Goal: Task Accomplishment & Management: Manage account settings

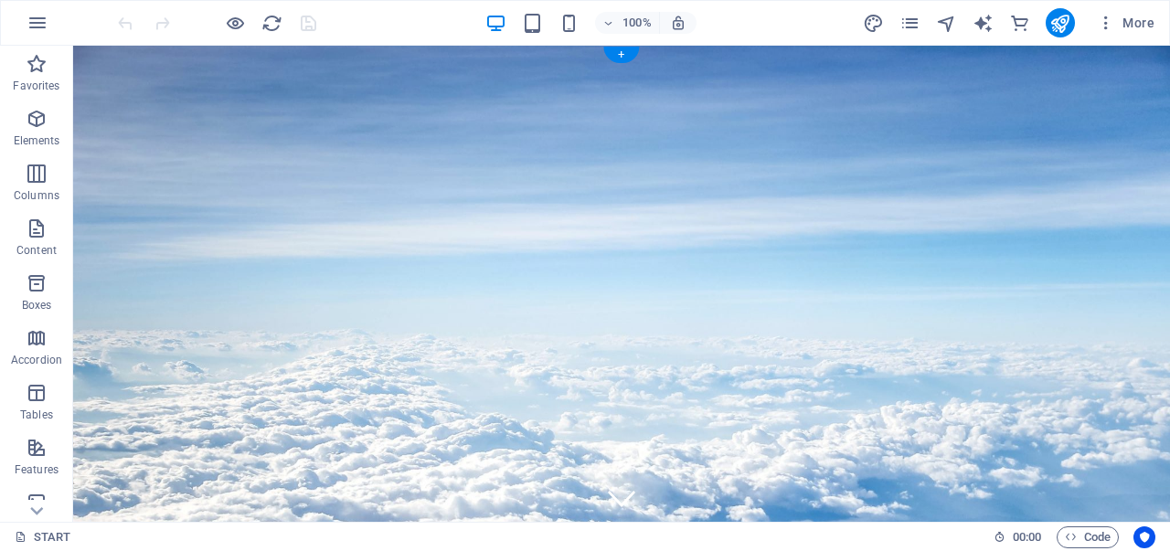
click at [318, 56] on figure at bounding box center [621, 385] width 1096 height 678
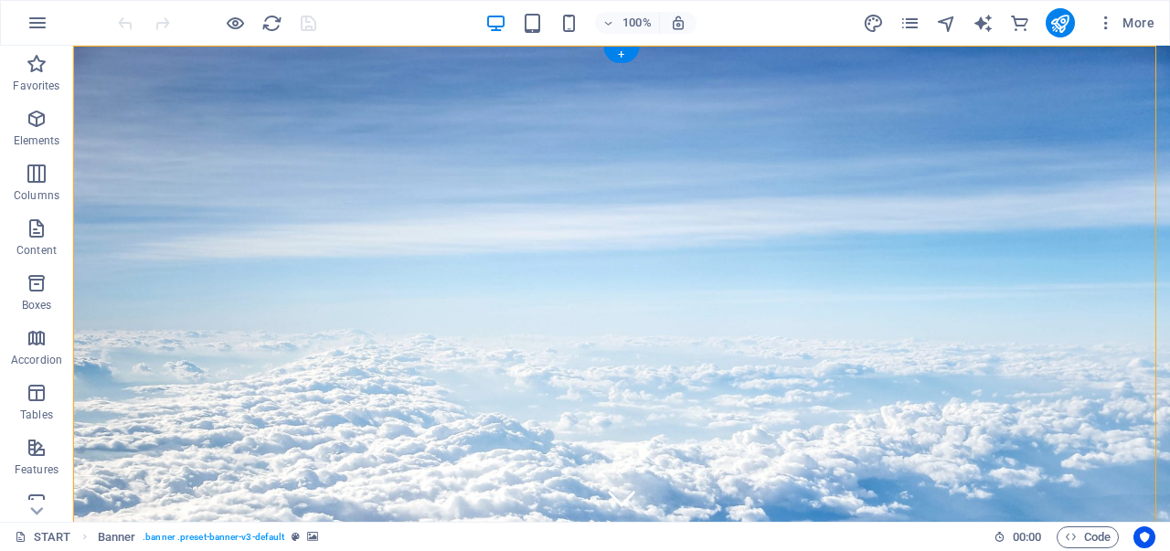
click at [318, 56] on figure at bounding box center [620, 385] width 1097 height 679
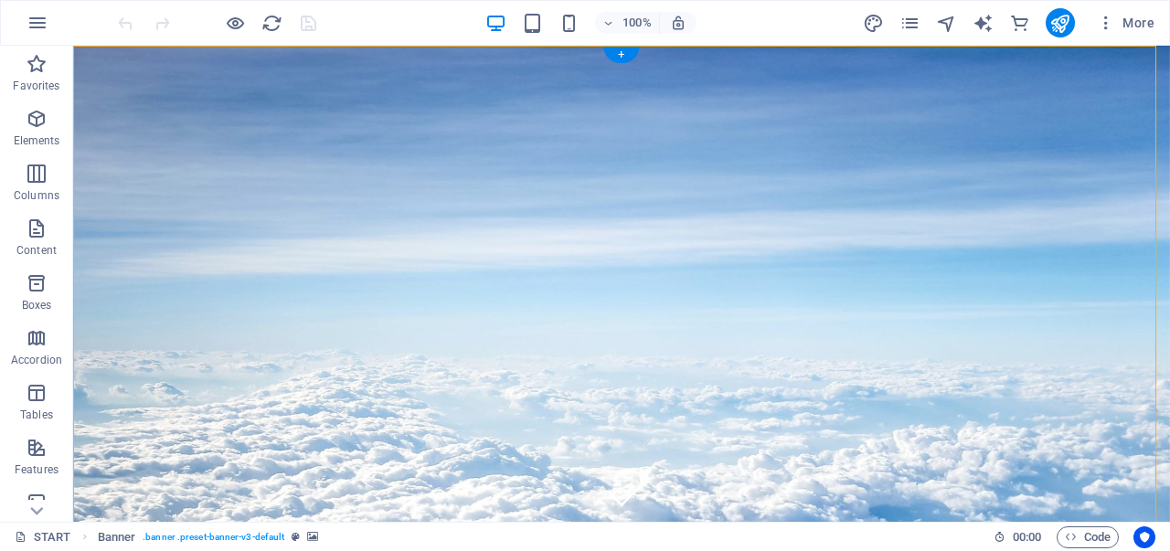
select select "vh"
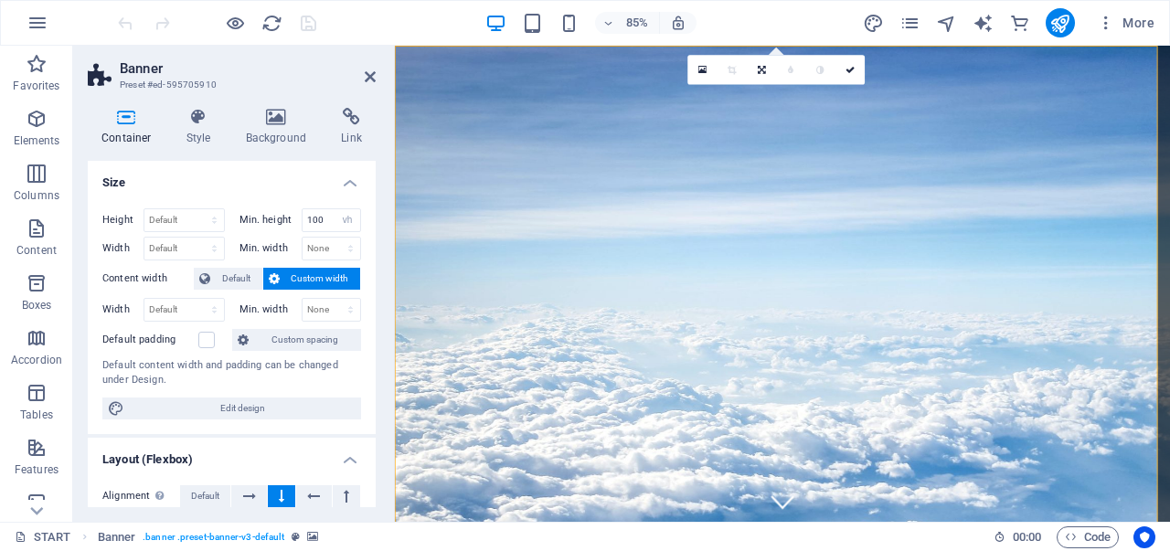
click at [287, 148] on div "Container Style Background Link Size Height Default px rem % vh vw Min. height …" at bounding box center [232, 307] width 288 height 399
click at [276, 133] on h4 "Background" at bounding box center [280, 127] width 96 height 38
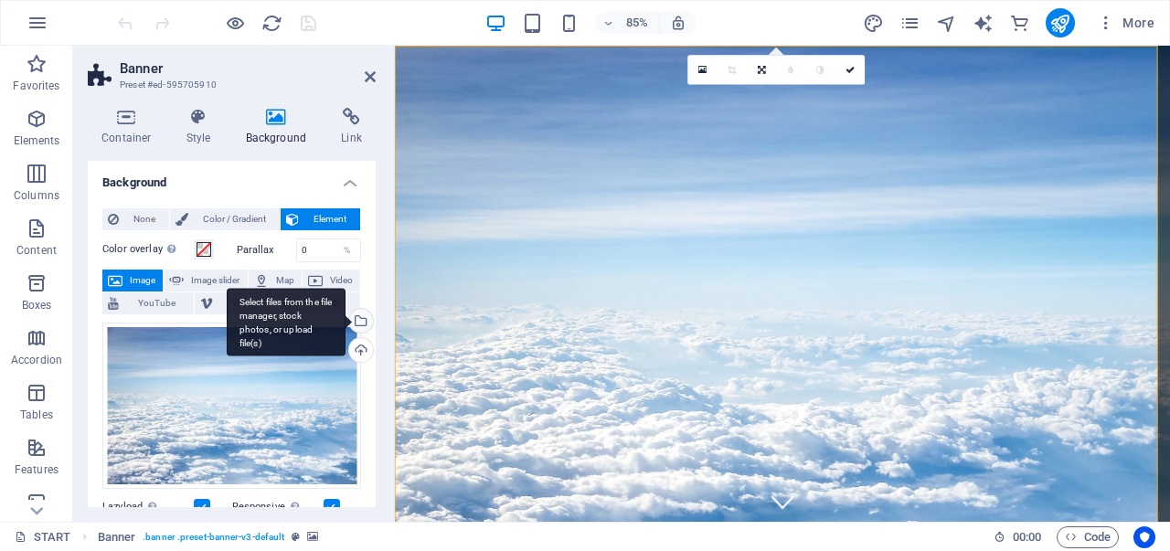
click at [345, 316] on div "Select files from the file manager, stock photos, or upload file(s)" at bounding box center [286, 322] width 119 height 69
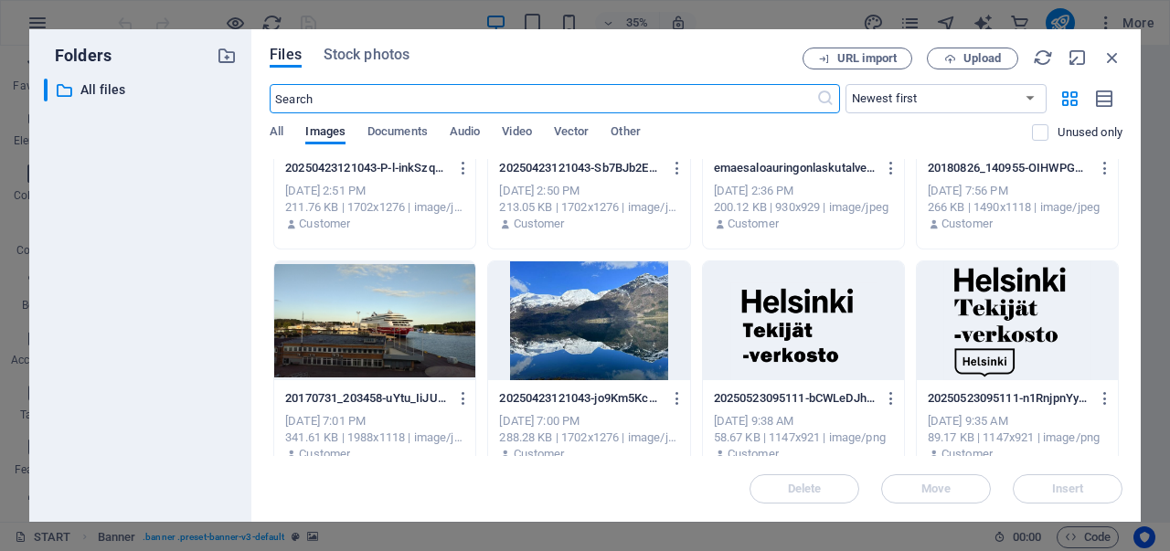
scroll to position [535, 0]
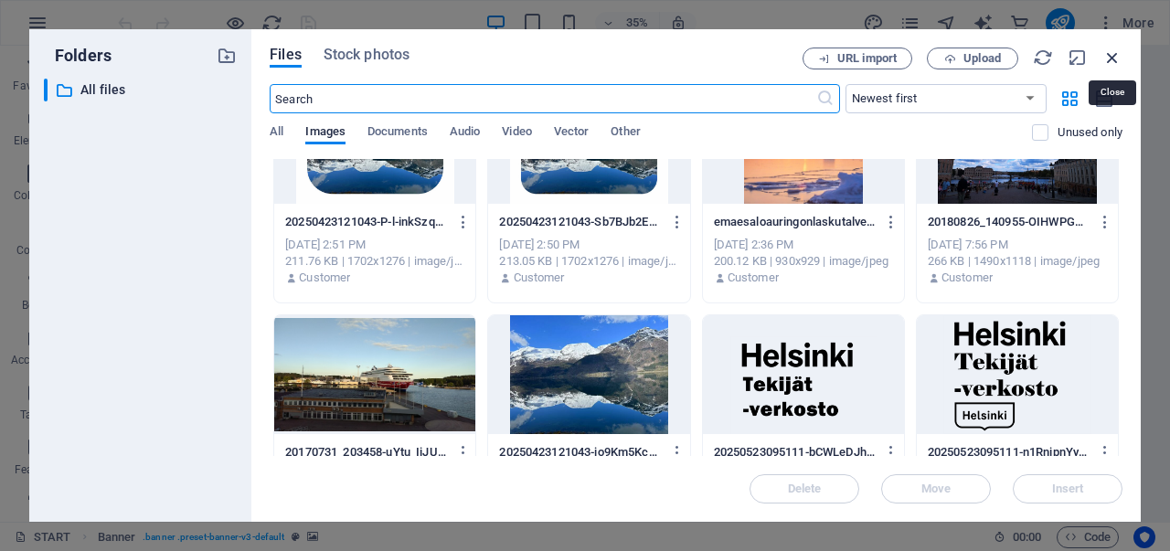
click at [1111, 53] on icon "button" at bounding box center [1112, 58] width 20 height 20
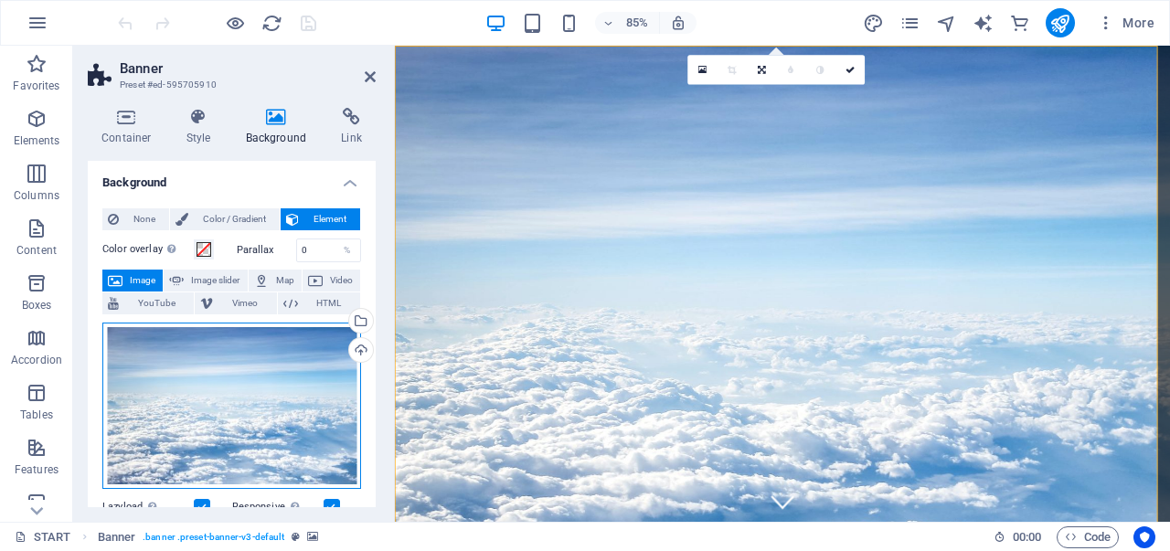
drag, startPoint x: 297, startPoint y: 379, endPoint x: 242, endPoint y: 374, distance: 55.1
click at [242, 374] on div "Drag files here, click to choose files or select files from Files or our free s…" at bounding box center [231, 406] width 259 height 166
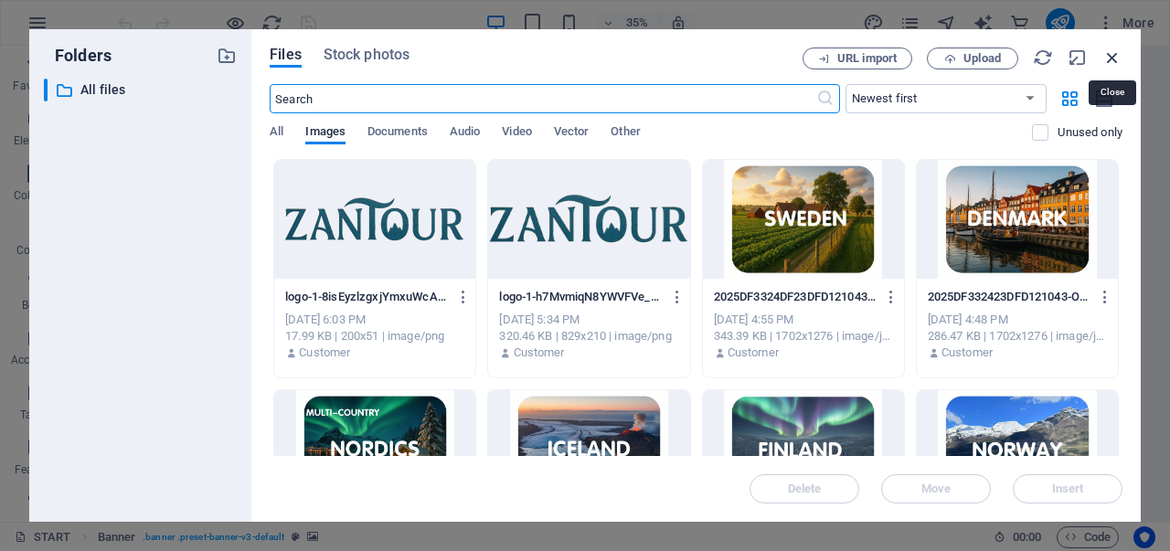
click at [1117, 59] on icon "button" at bounding box center [1112, 58] width 20 height 20
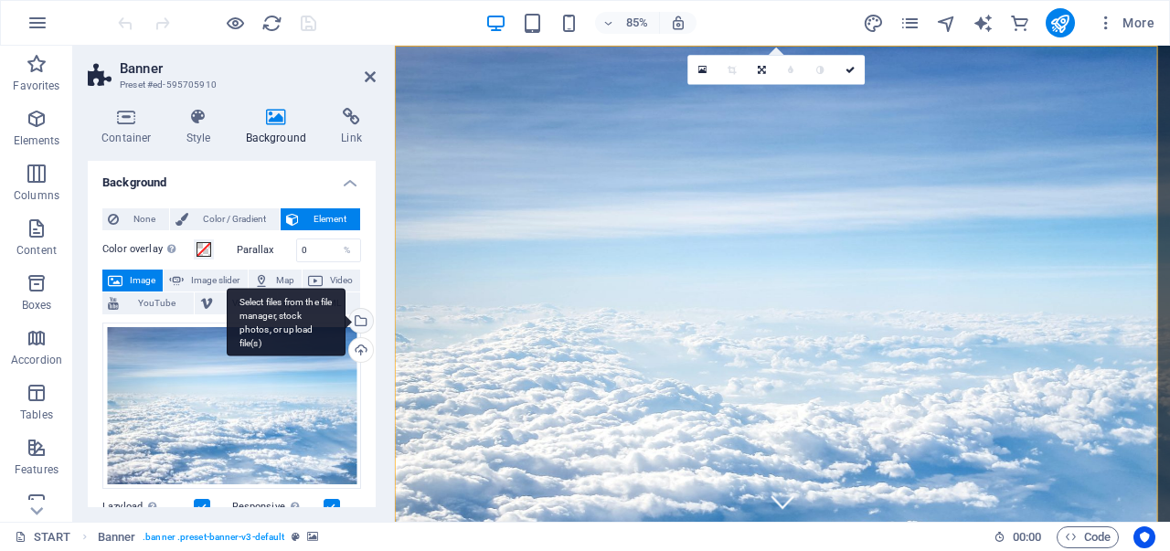
click at [360, 316] on div "Select files from the file manager, stock photos, or upload file(s)" at bounding box center [358, 322] width 27 height 27
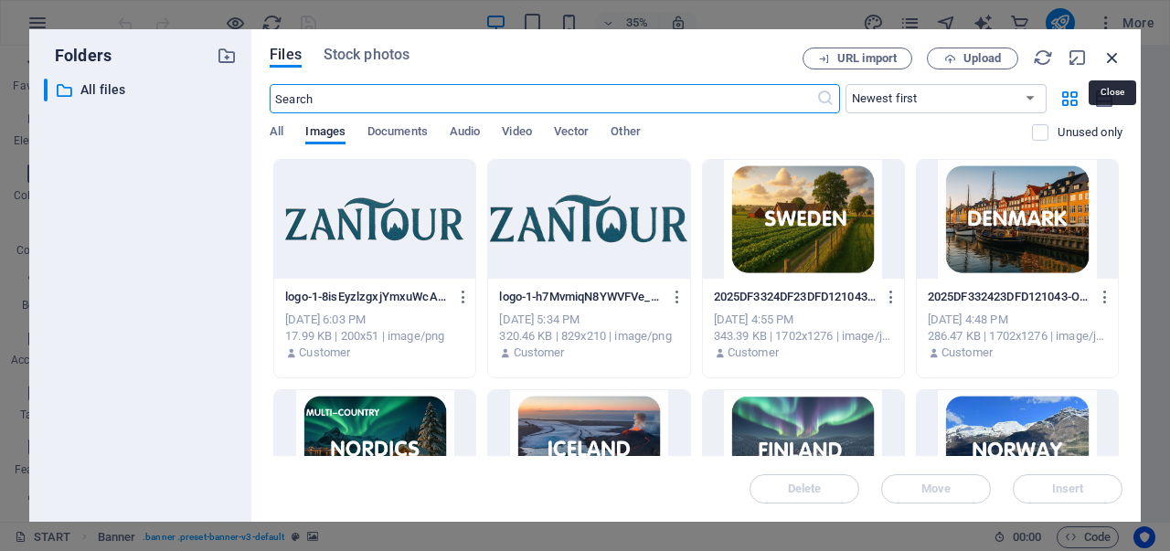
click at [1106, 52] on icon "button" at bounding box center [1112, 58] width 20 height 20
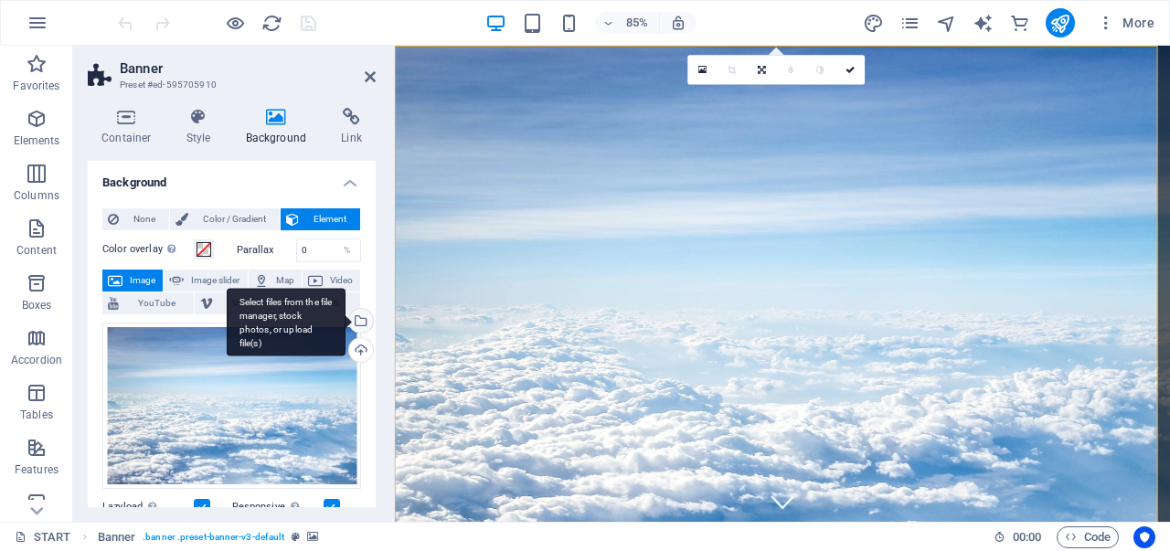
click at [358, 324] on div "Select files from the file manager, stock photos, or upload file(s)" at bounding box center [358, 322] width 27 height 27
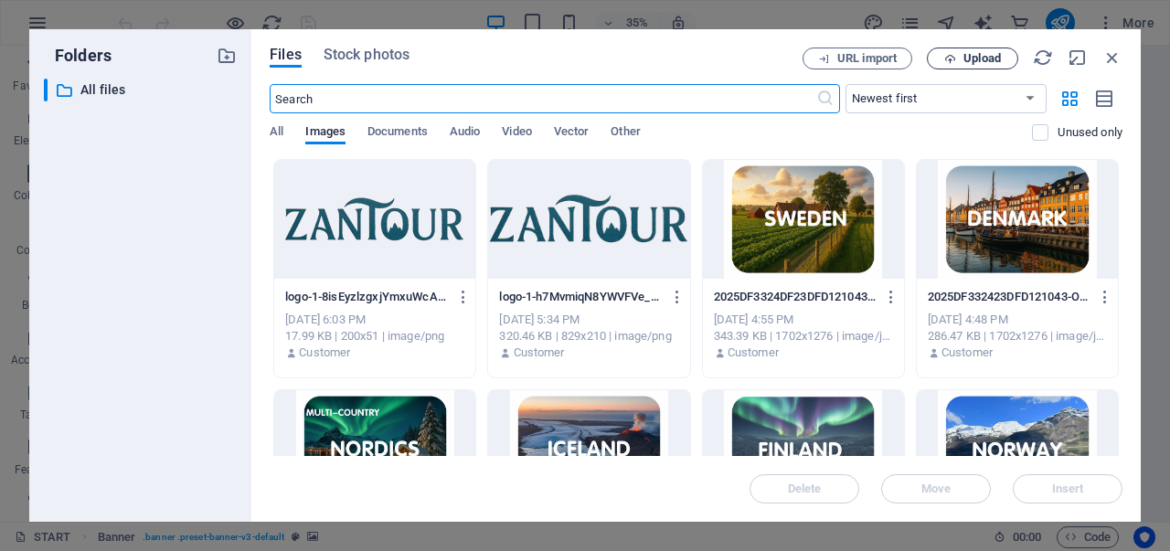
click at [979, 50] on button "Upload" at bounding box center [971, 59] width 91 height 22
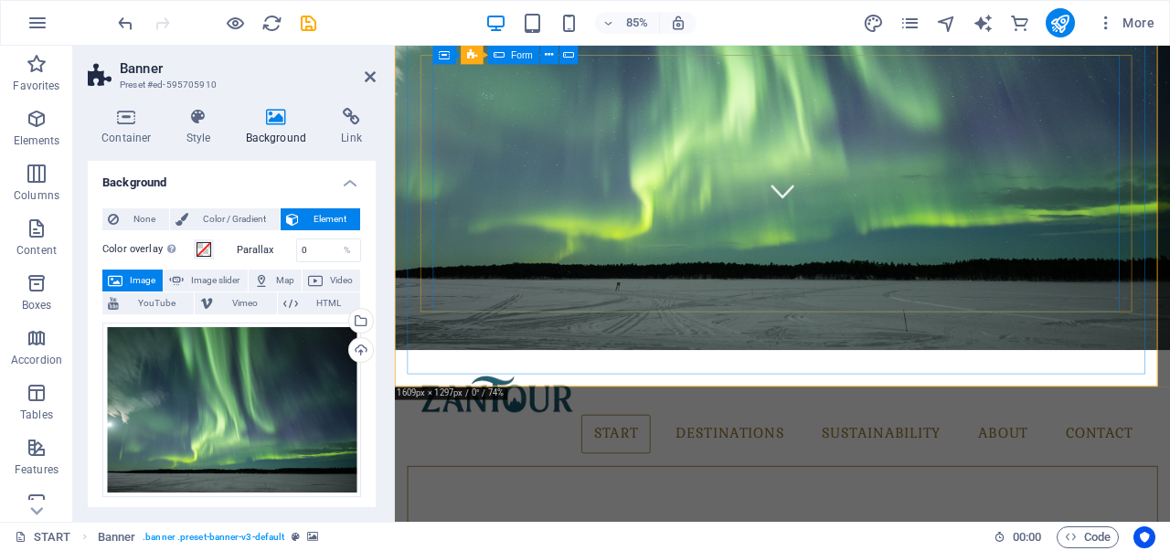
scroll to position [183, 0]
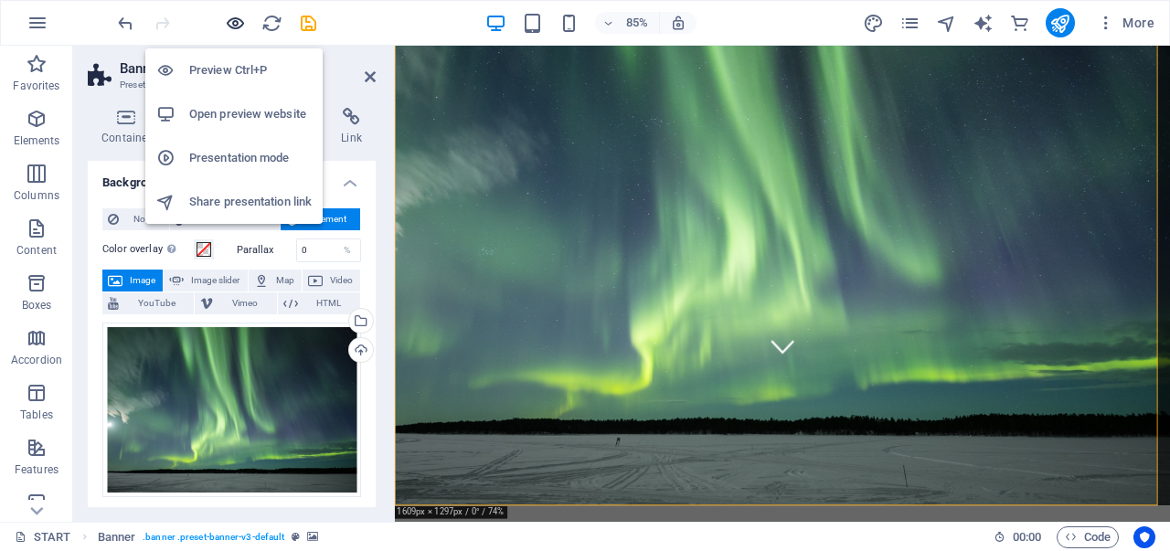
click at [236, 23] on icon "button" at bounding box center [235, 23] width 21 height 21
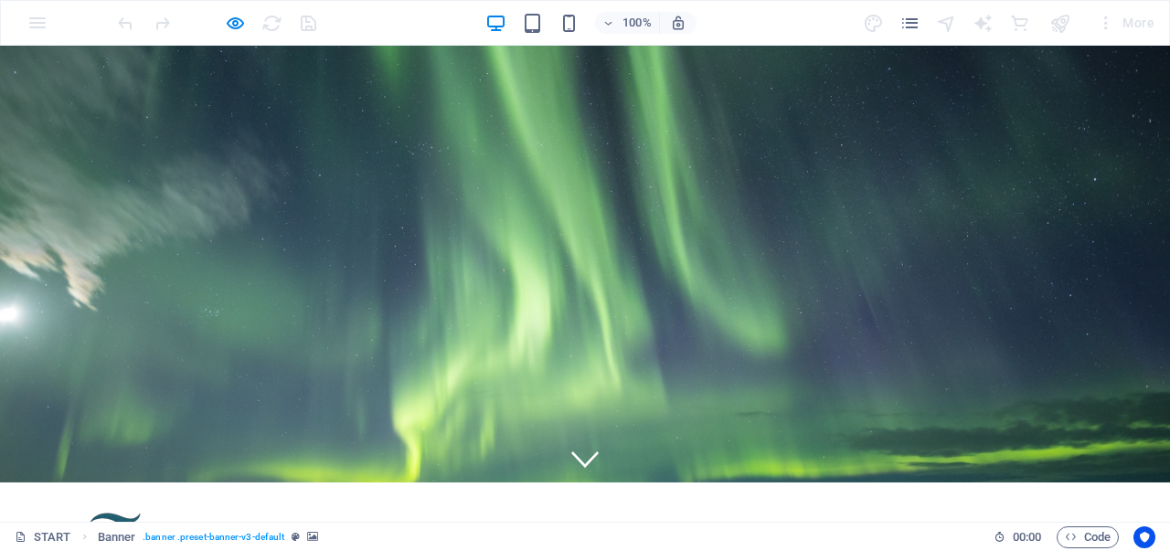
scroll to position [0, 0]
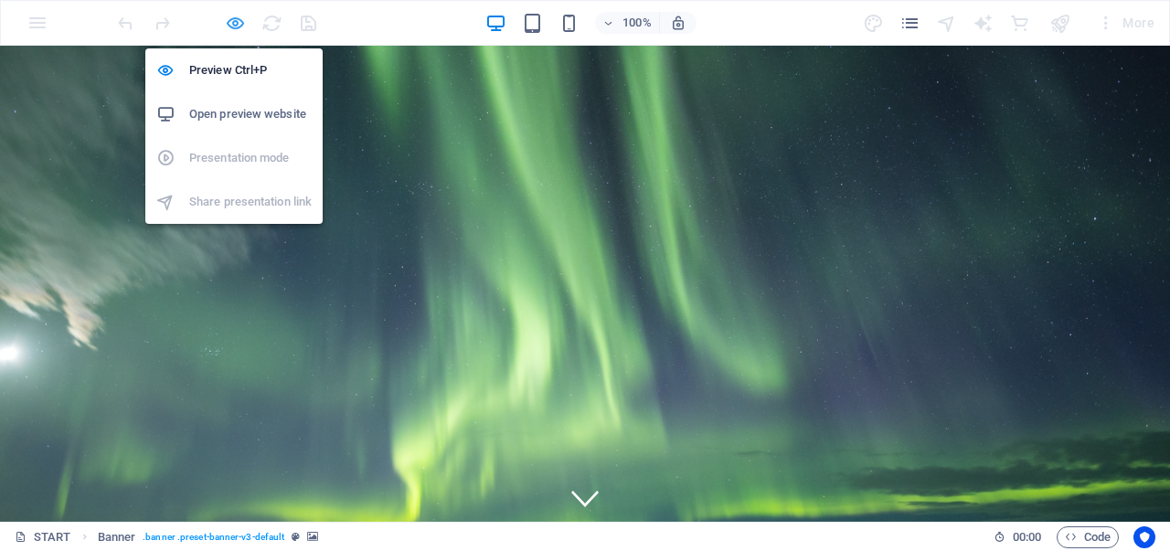
click at [234, 26] on icon "button" at bounding box center [235, 23] width 21 height 21
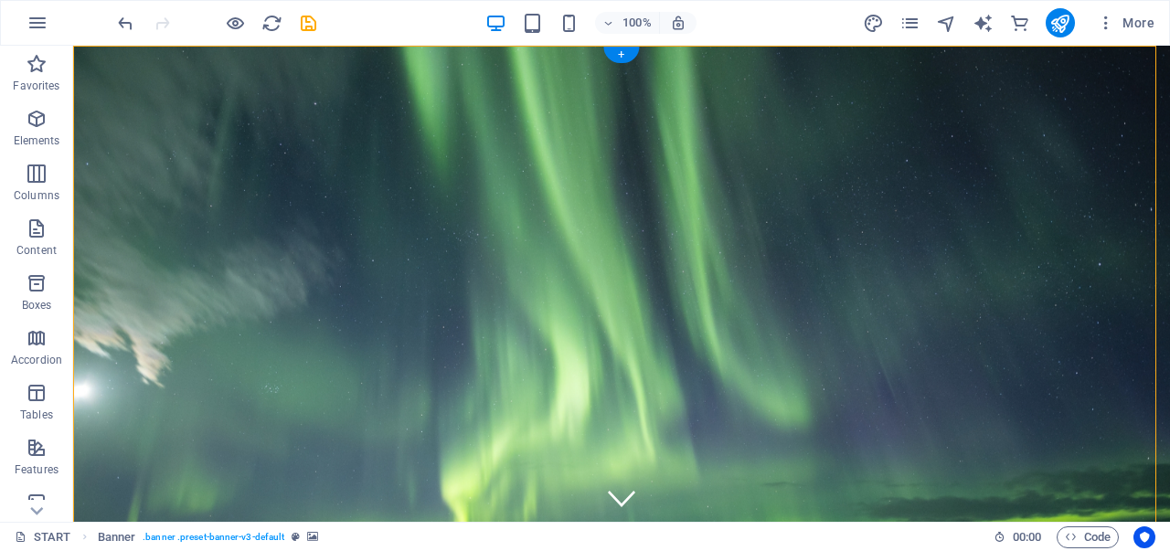
click at [283, 55] on figure at bounding box center [621, 325] width 1147 height 585
click at [283, 55] on figure at bounding box center [621, 325] width 1162 height 593
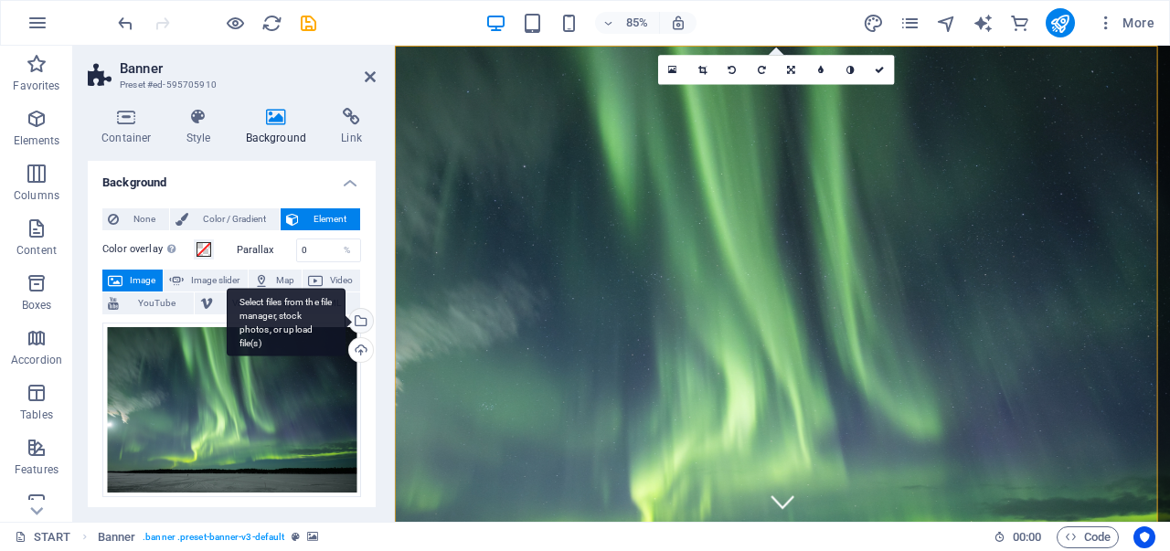
click at [345, 313] on div "Select files from the file manager, stock photos, or upload file(s)" at bounding box center [286, 322] width 119 height 69
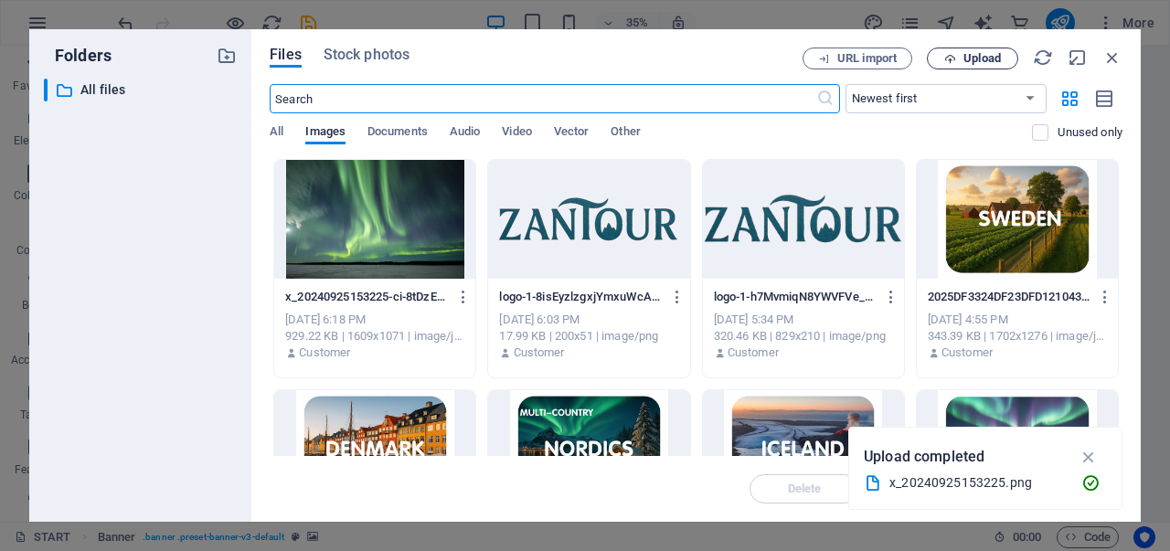
click at [952, 53] on icon "button" at bounding box center [950, 59] width 12 height 12
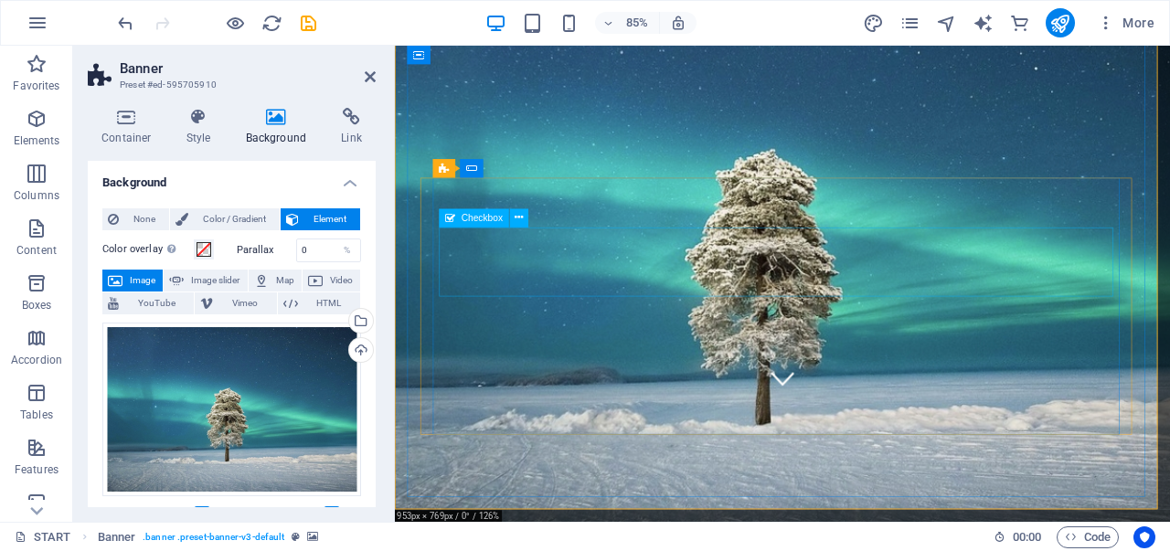
scroll to position [183, 0]
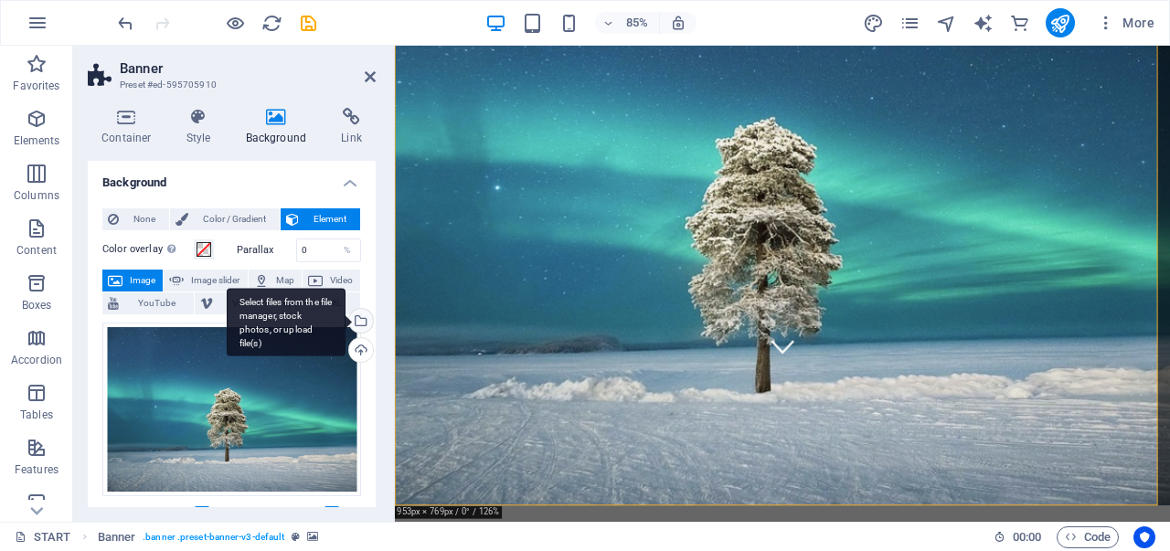
click at [364, 321] on div "Select files from the file manager, stock photos, or upload file(s)" at bounding box center [358, 322] width 27 height 27
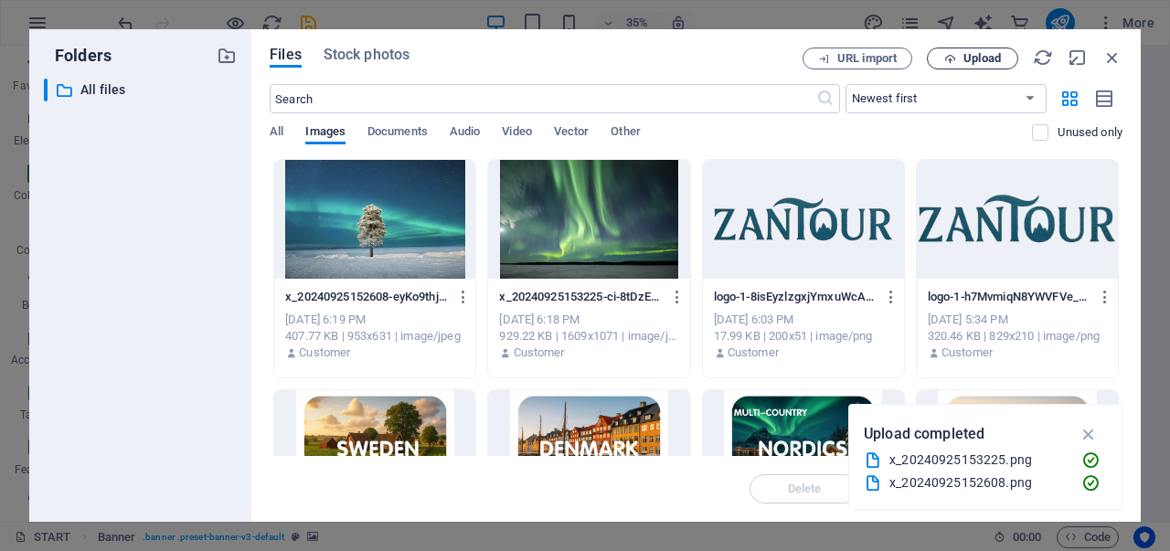
click at [972, 57] on span "Upload" at bounding box center [981, 58] width 37 height 11
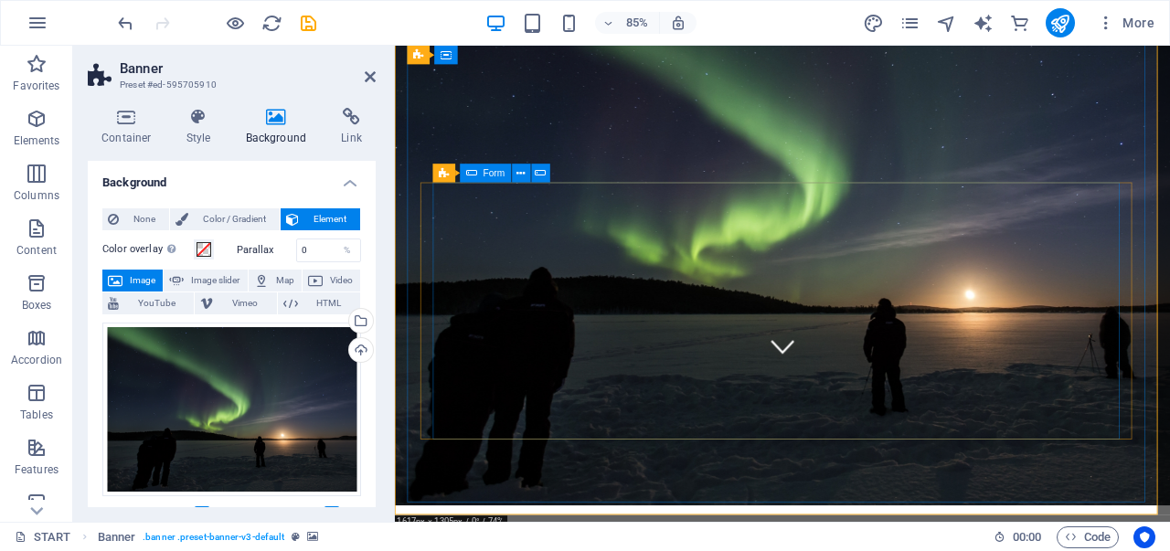
scroll to position [0, 0]
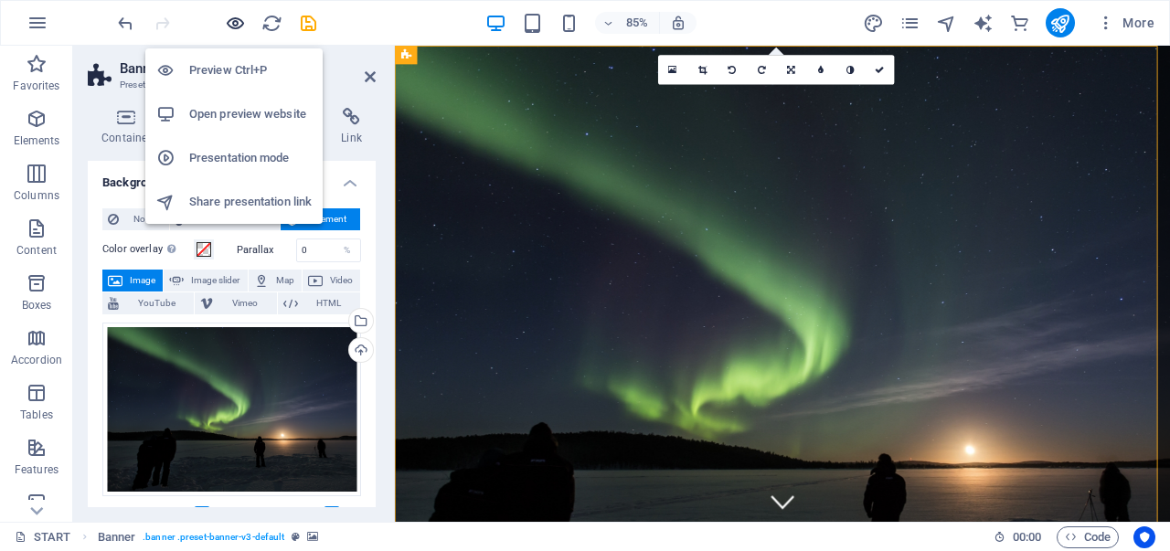
click at [241, 25] on icon "button" at bounding box center [235, 23] width 21 height 21
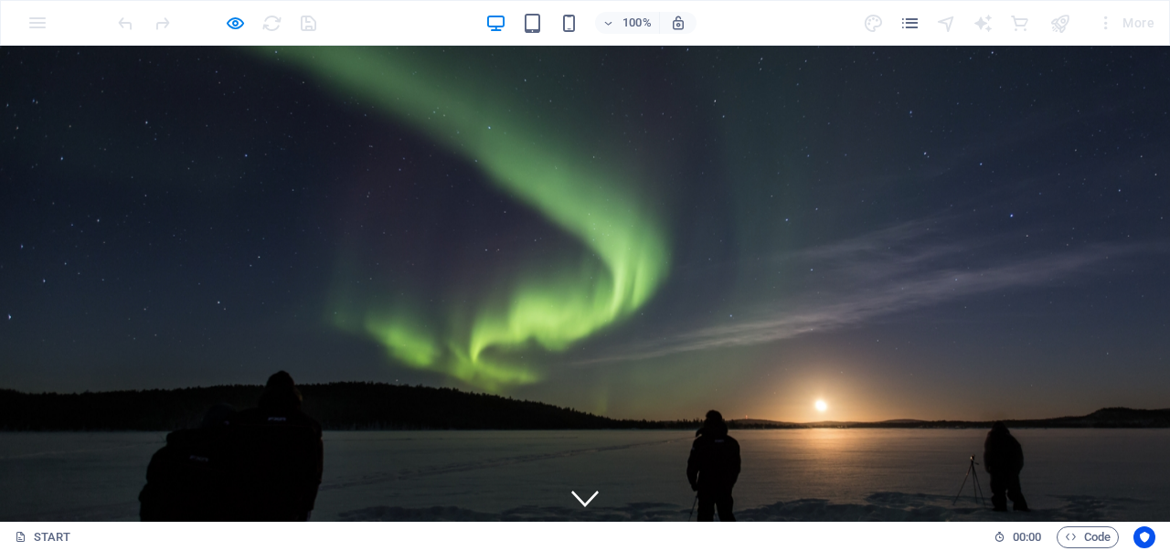
click at [247, 26] on div at bounding box center [216, 22] width 205 height 29
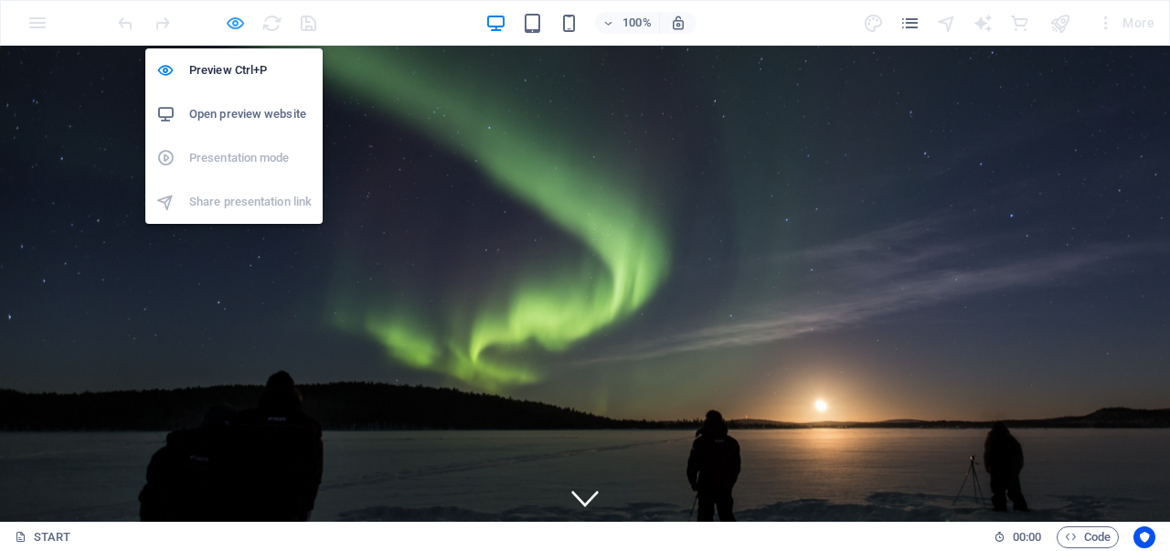
click at [233, 26] on icon "button" at bounding box center [235, 23] width 21 height 21
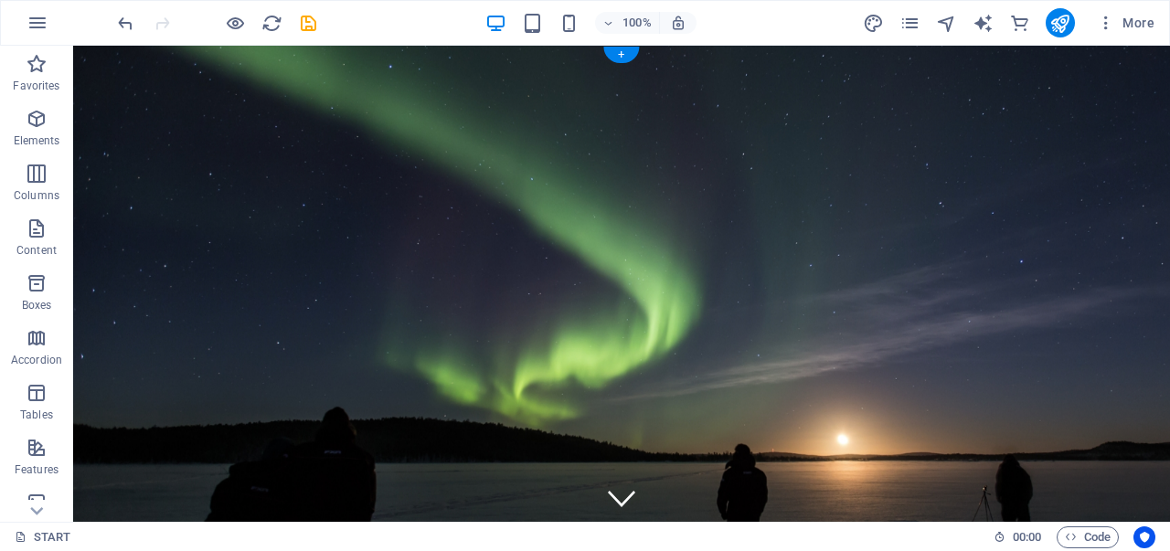
click at [386, 56] on figure at bounding box center [621, 325] width 1096 height 559
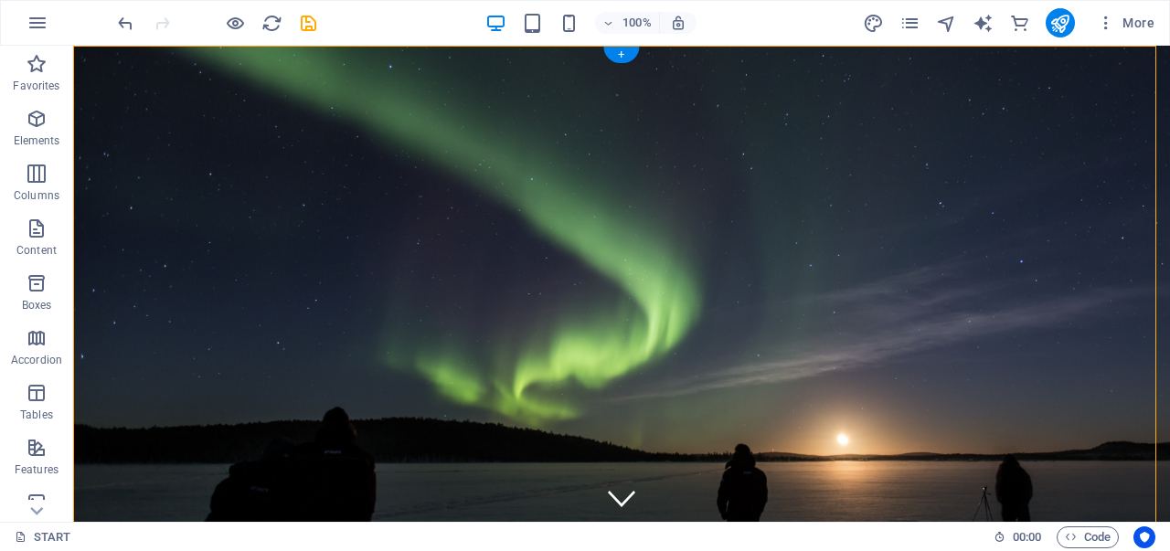
click at [386, 56] on figure at bounding box center [621, 325] width 1118 height 570
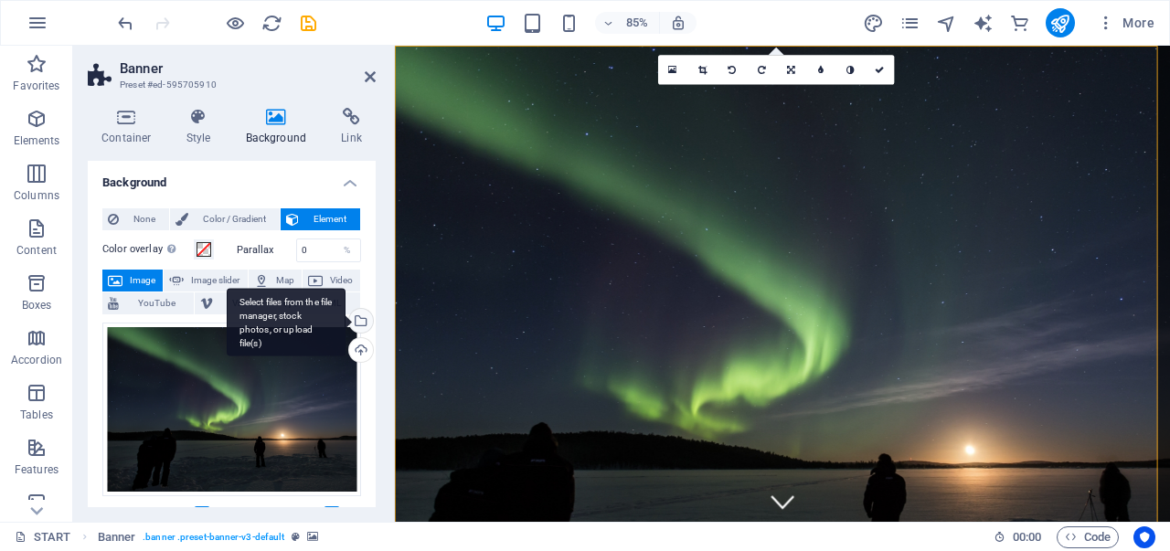
click at [352, 312] on div "Select files from the file manager, stock photos, or upload file(s)" at bounding box center [358, 322] width 27 height 27
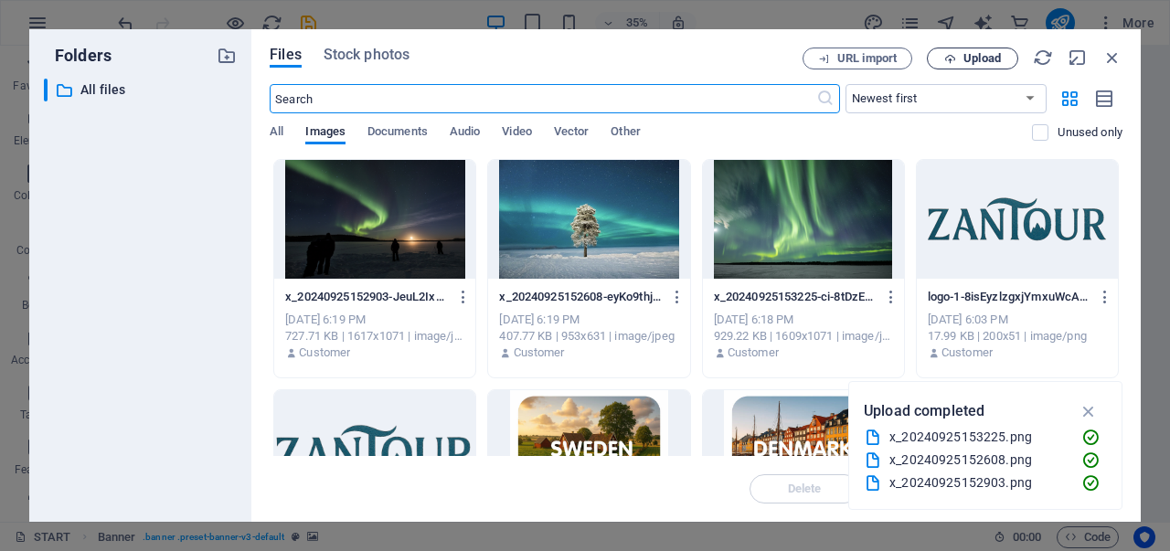
click at [959, 58] on span "Upload" at bounding box center [972, 59] width 75 height 12
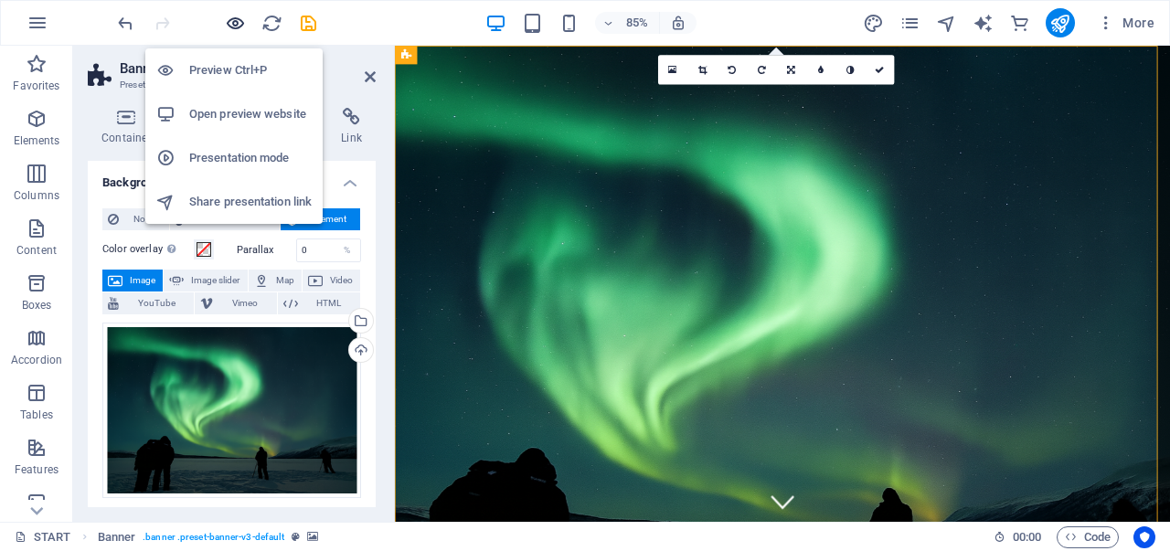
click at [228, 19] on icon "button" at bounding box center [235, 23] width 21 height 21
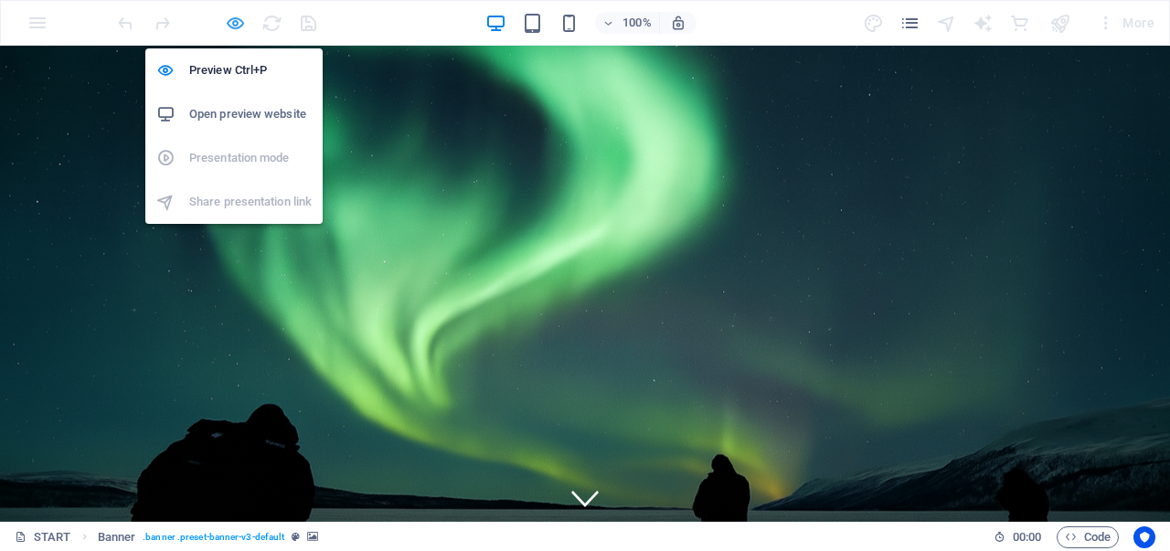
click at [231, 20] on icon "button" at bounding box center [235, 23] width 21 height 21
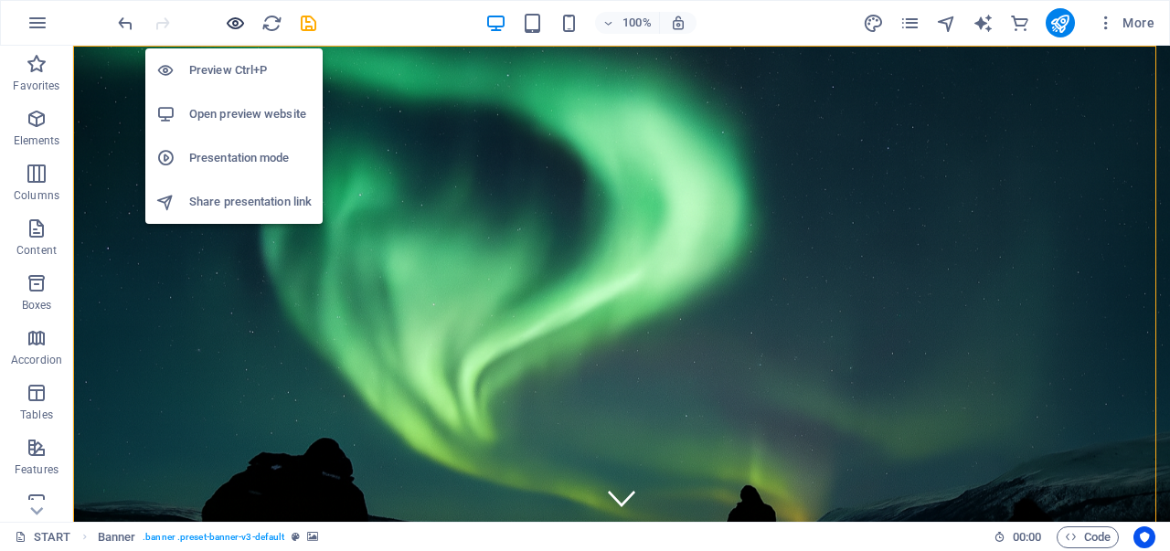
click at [234, 23] on icon "button" at bounding box center [235, 23] width 21 height 21
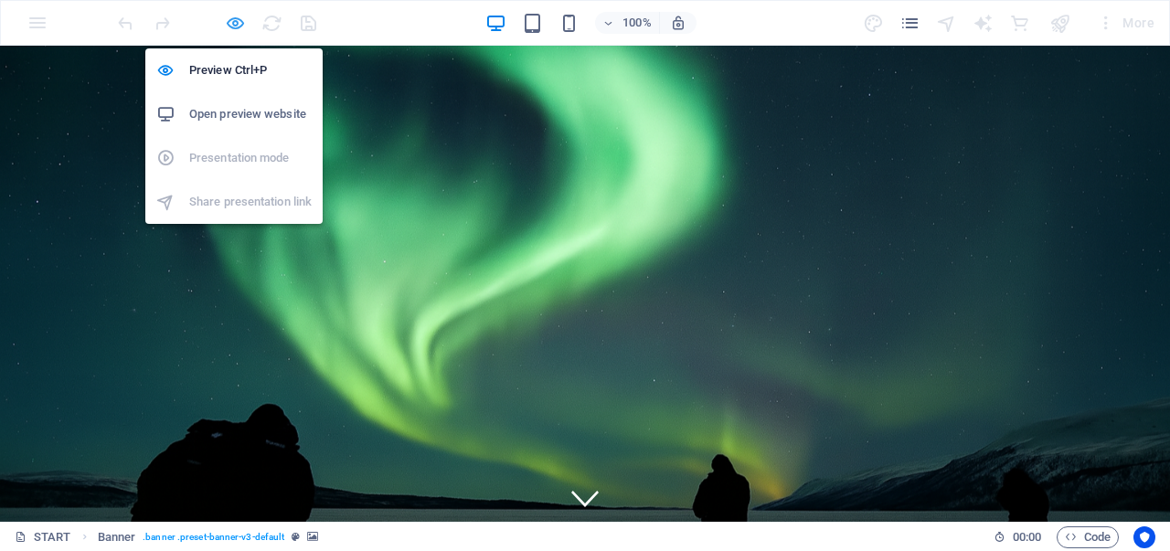
click at [238, 21] on icon "button" at bounding box center [235, 23] width 21 height 21
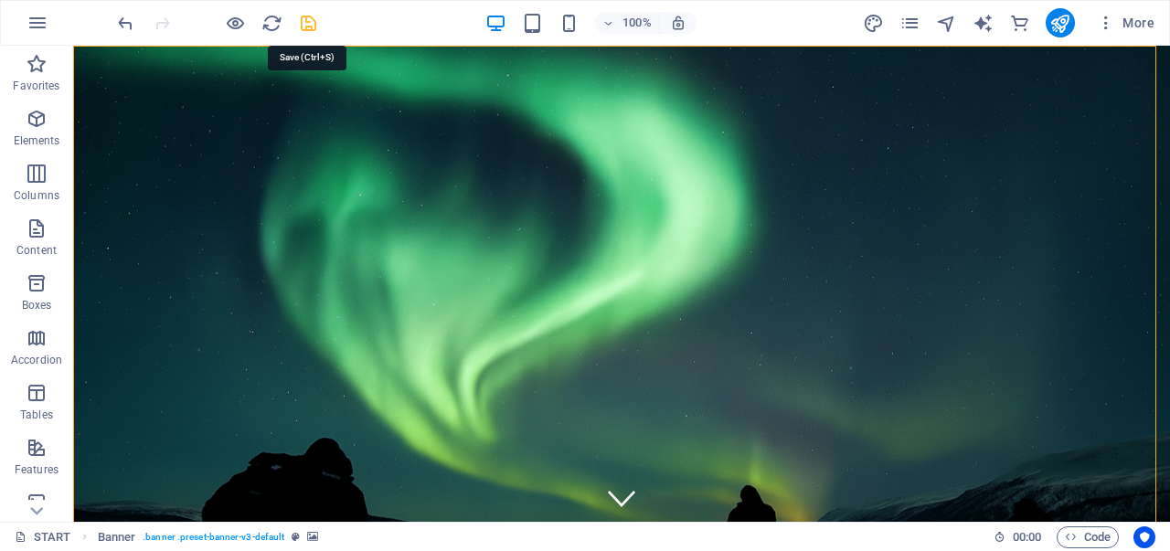
click at [312, 23] on icon "save" at bounding box center [308, 23] width 21 height 21
checkbox input "false"
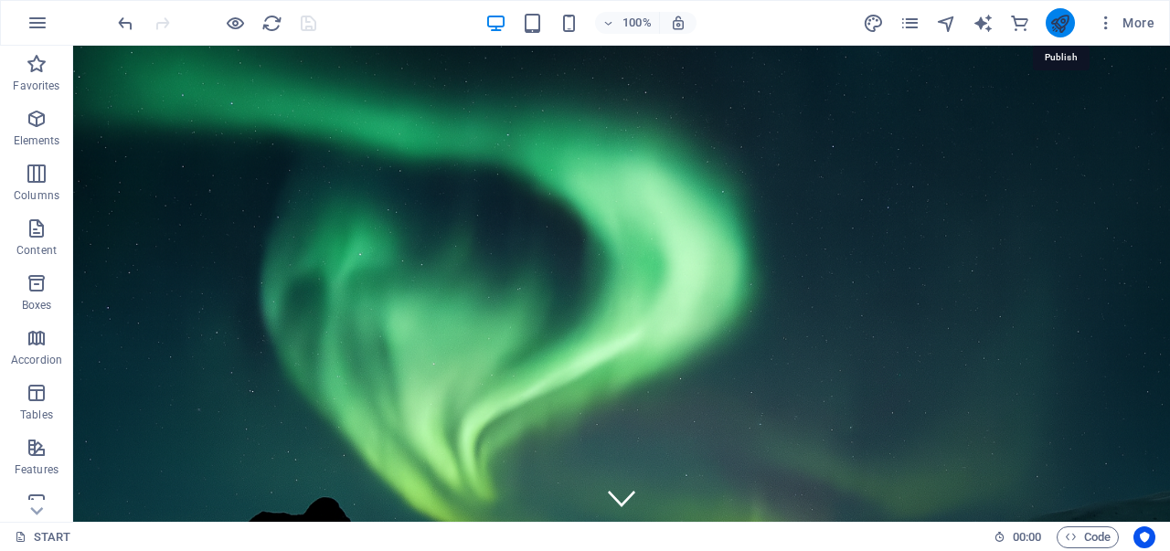
click at [1054, 21] on icon "publish" at bounding box center [1059, 23] width 21 height 21
click at [223, 48] on figure at bounding box center [621, 384] width 1096 height 677
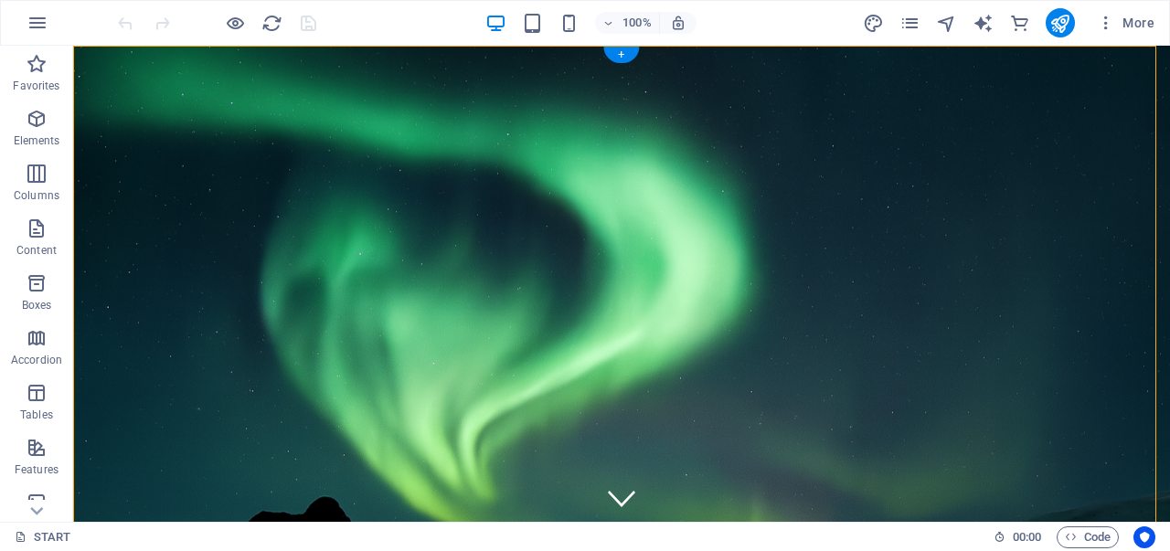
click at [223, 48] on figure at bounding box center [621, 384] width 1096 height 677
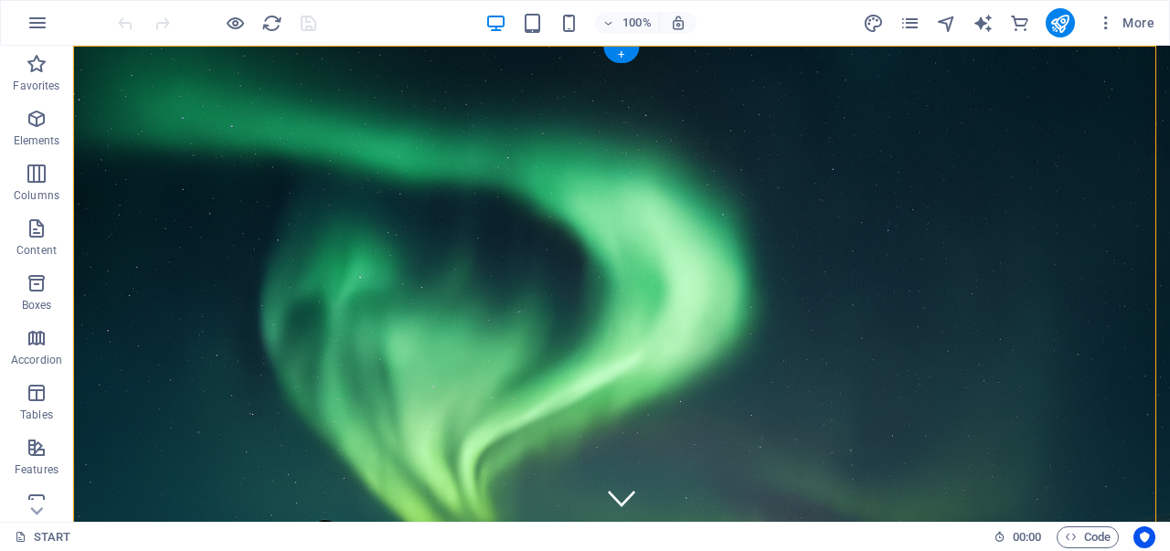
select select "vh"
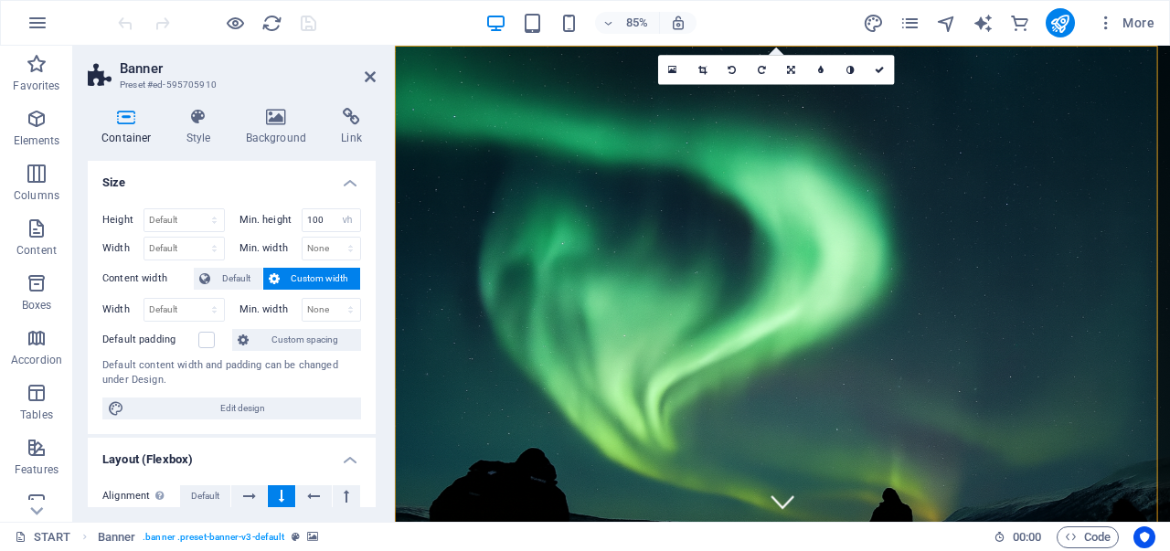
click at [607, 58] on figure at bounding box center [851, 407] width 931 height 739
click at [607, 58] on figure at bounding box center [850, 407] width 918 height 729
click at [600, 53] on figure at bounding box center [851, 408] width 912 height 724
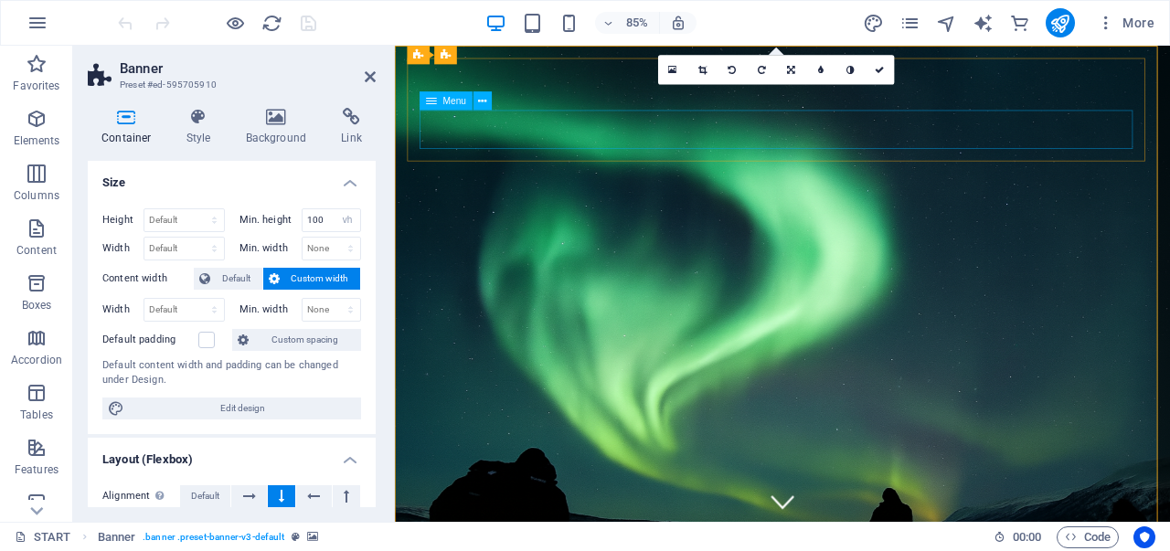
select select
select select "6"
select select
select select "5"
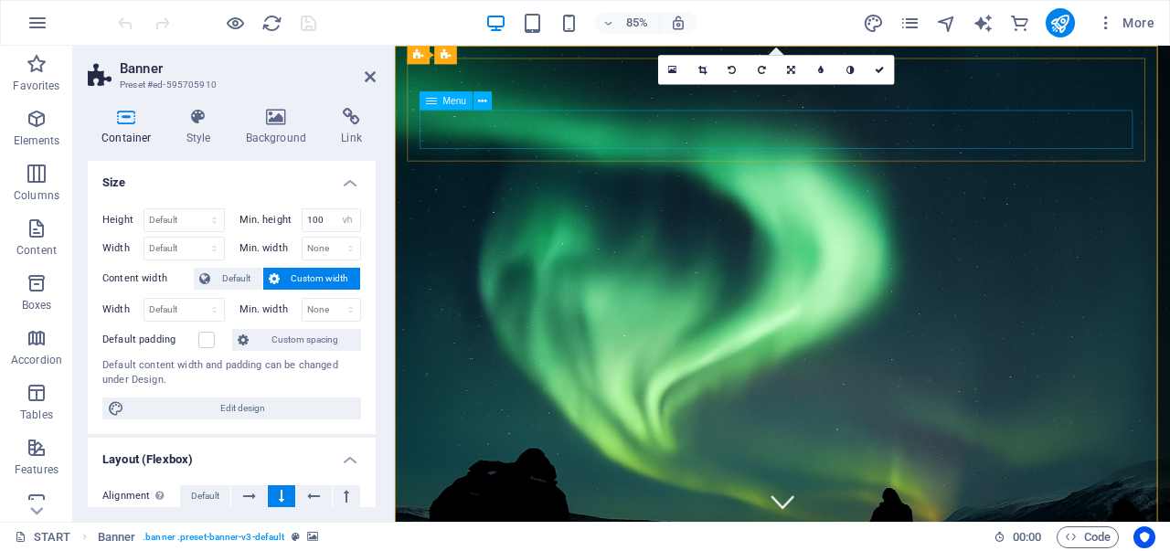
select select
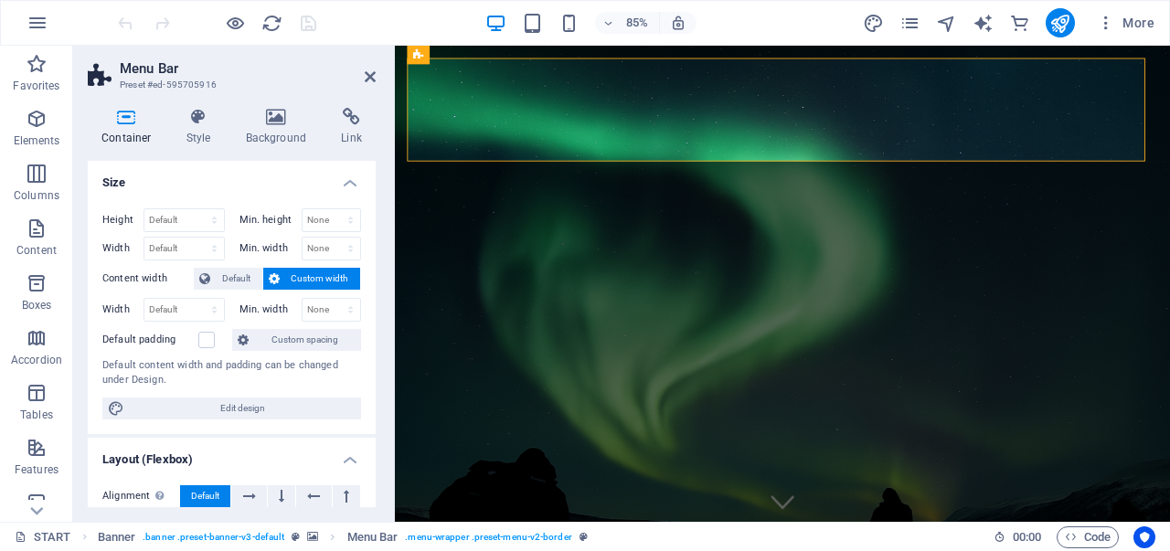
click at [400, 96] on figure at bounding box center [851, 407] width 958 height 760
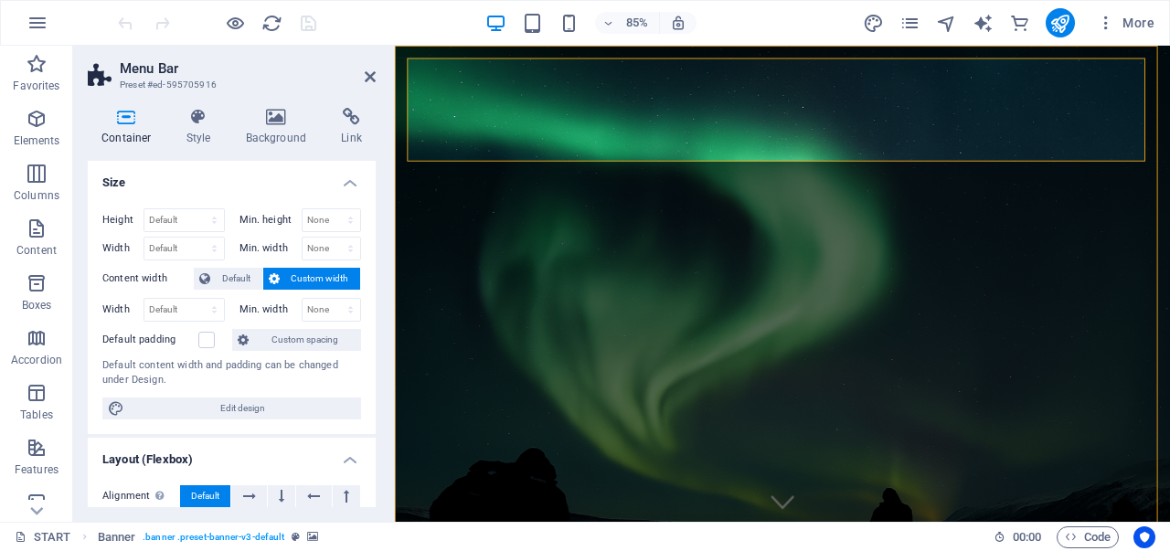
click at [400, 96] on figure at bounding box center [851, 407] width 956 height 758
select select "vh"
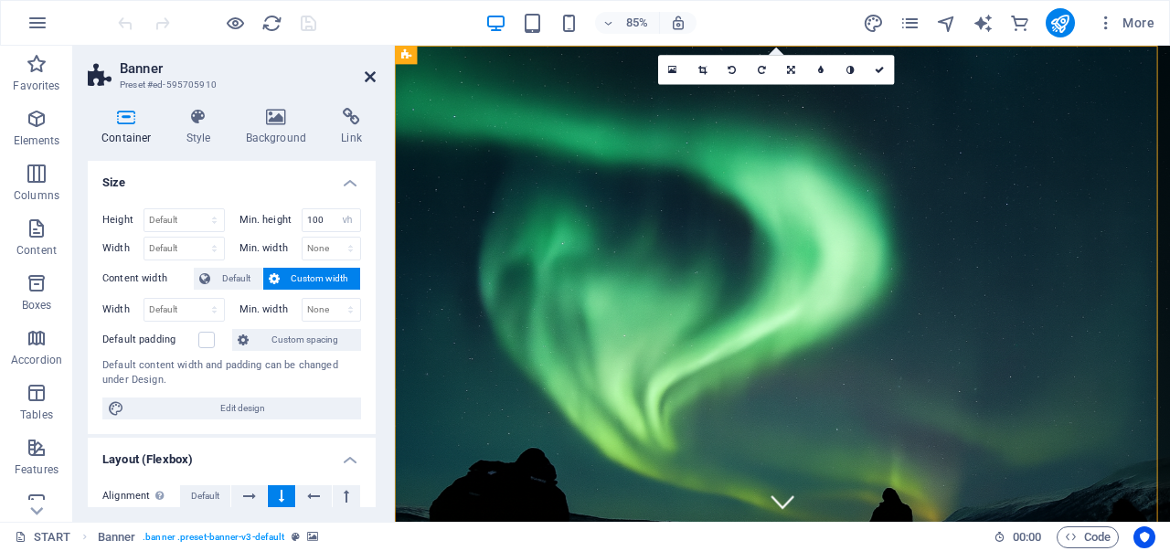
click at [364, 73] on h2 "Banner" at bounding box center [248, 68] width 256 height 16
click at [368, 71] on icon at bounding box center [370, 76] width 11 height 15
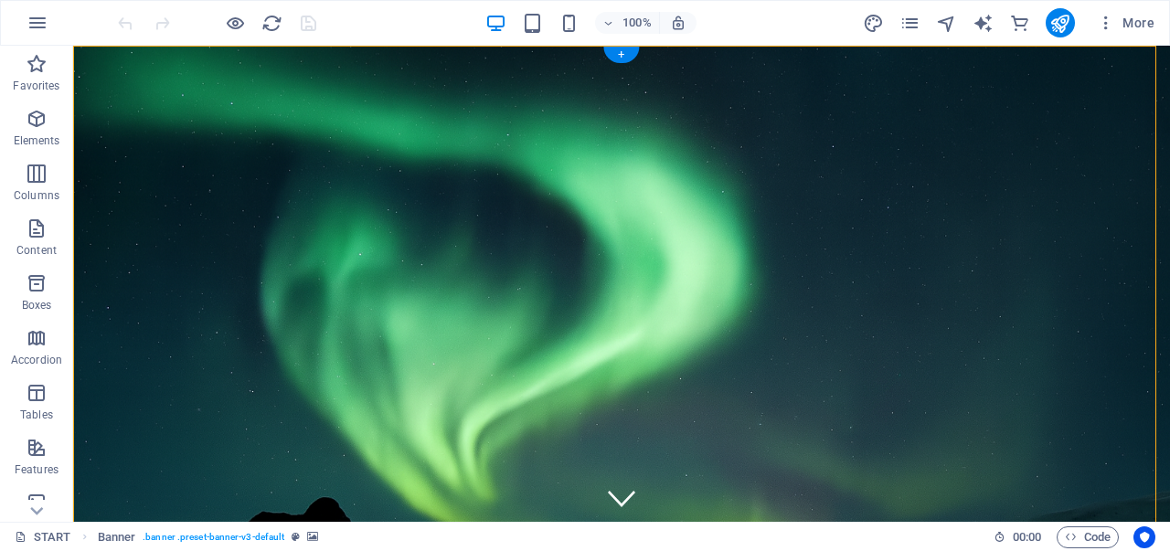
click at [466, 52] on figure at bounding box center [621, 385] width 1096 height 678
select select "vh"
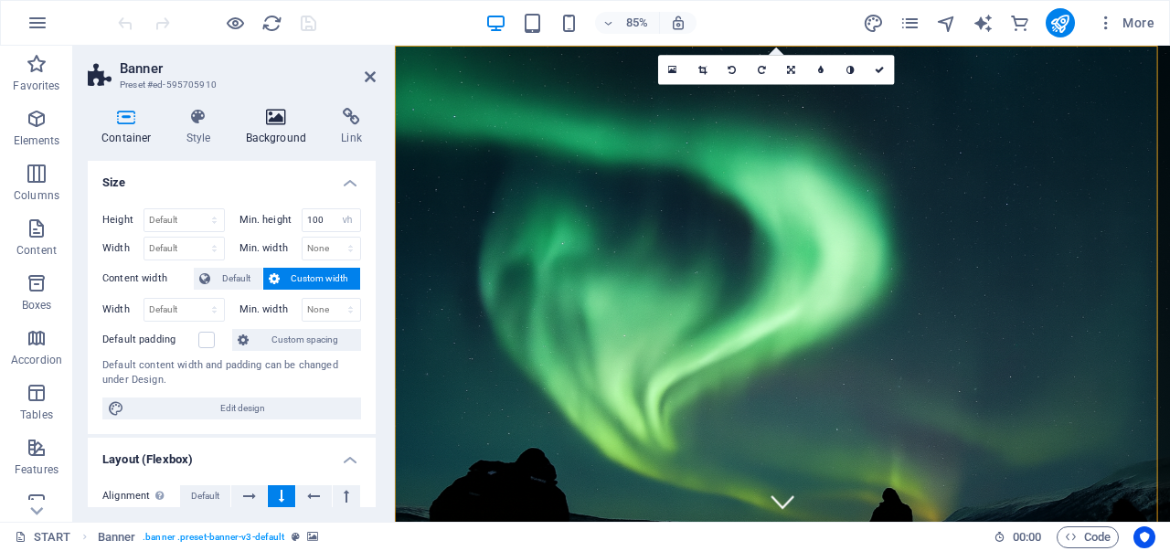
click at [249, 115] on icon at bounding box center [276, 117] width 89 height 18
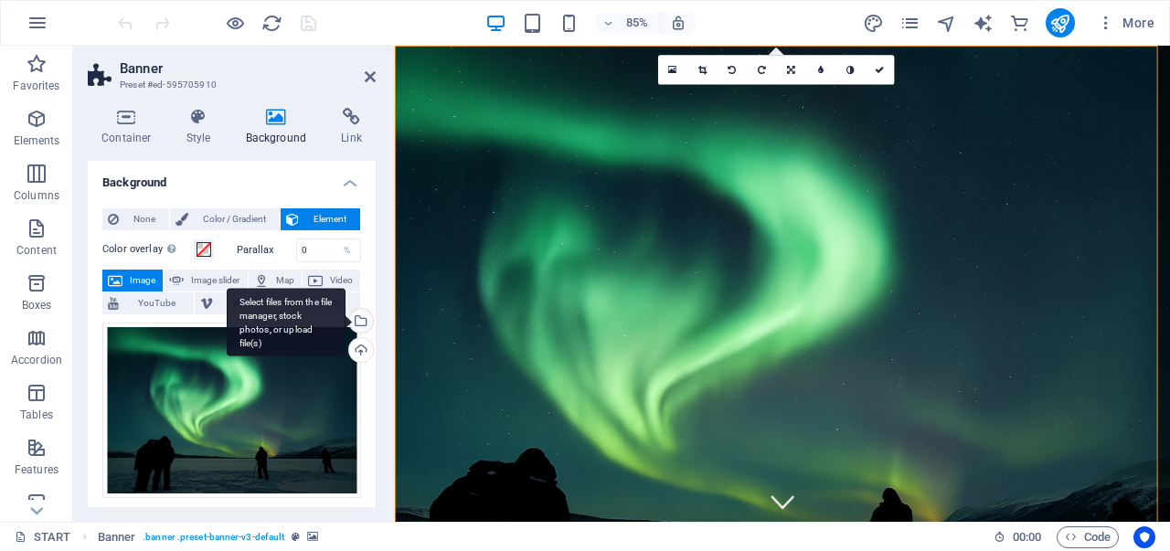
click at [362, 322] on div "Select files from the file manager, stock photos, or upload file(s)" at bounding box center [358, 322] width 27 height 27
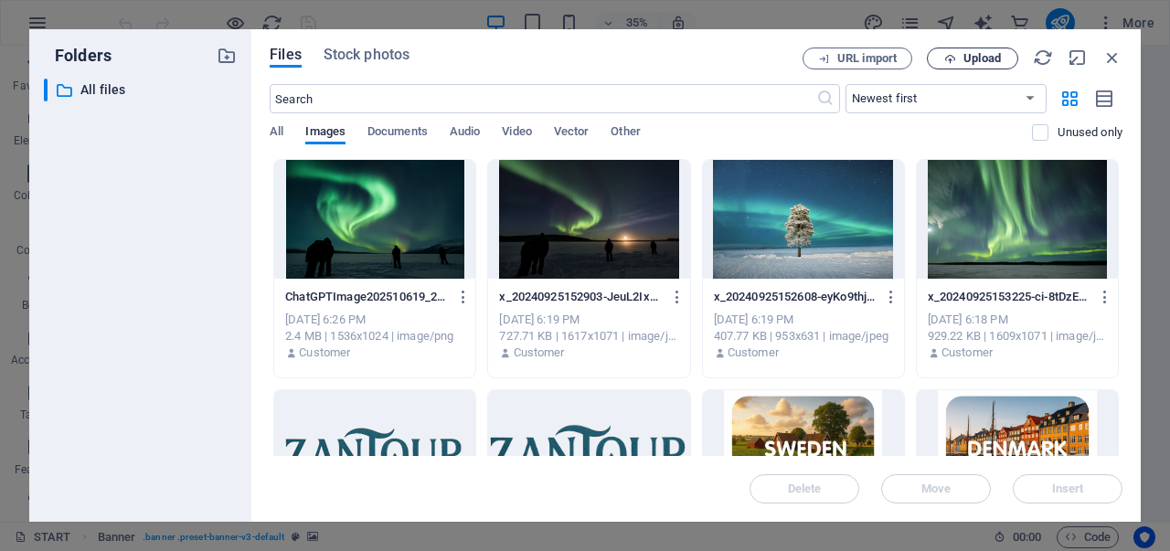
click at [954, 64] on icon "button" at bounding box center [950, 59] width 12 height 12
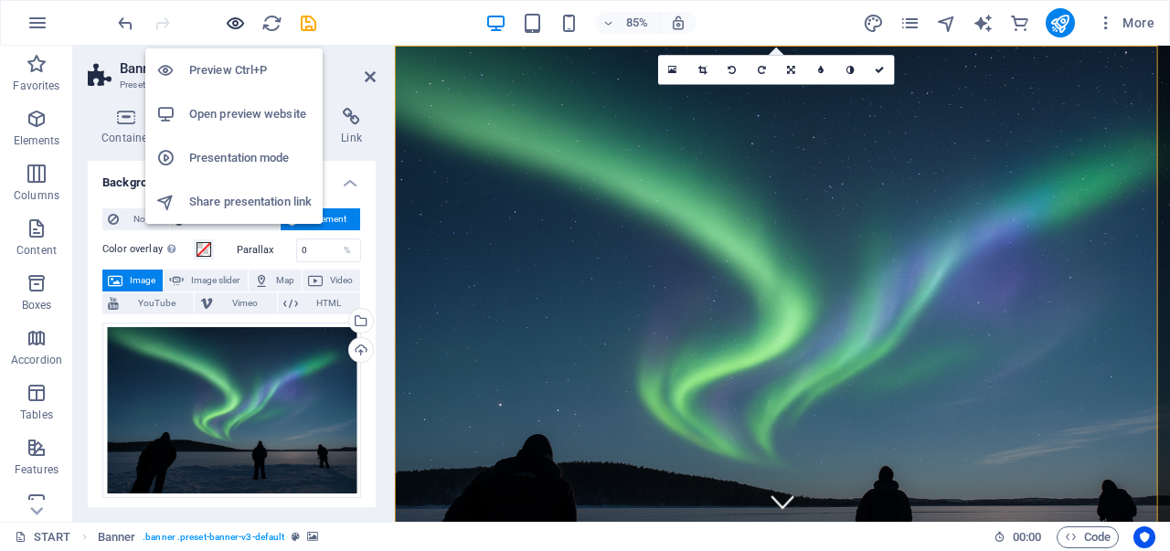
click at [228, 16] on icon "button" at bounding box center [235, 23] width 21 height 21
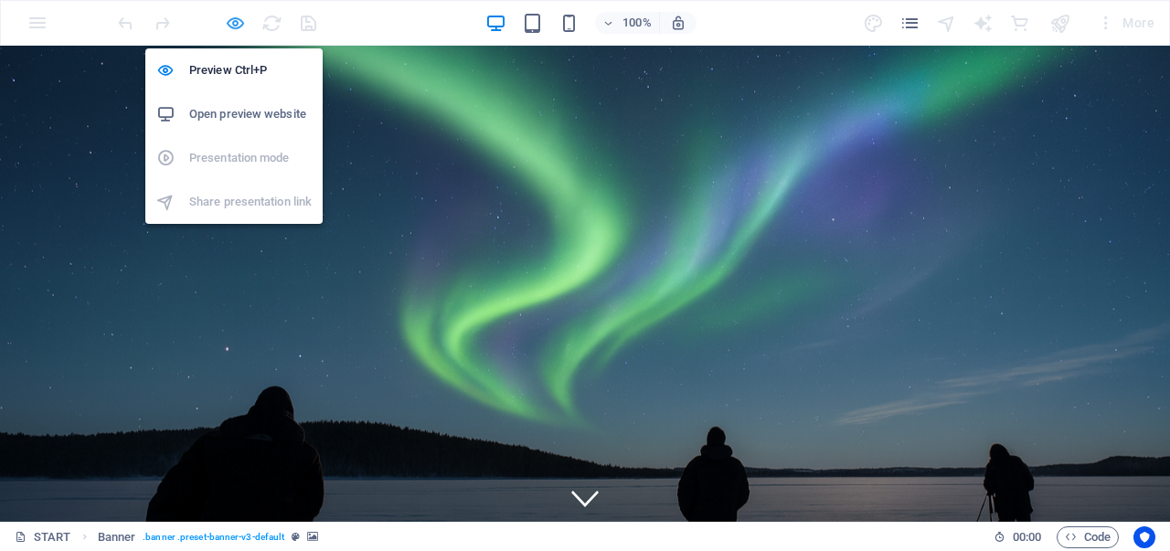
click at [234, 19] on icon "button" at bounding box center [235, 23] width 21 height 21
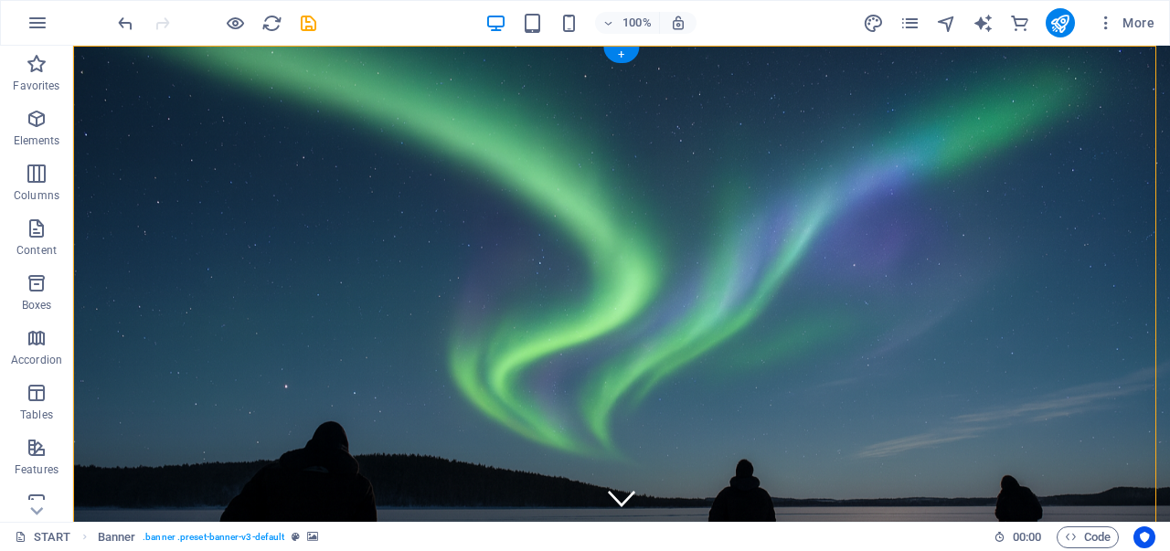
click at [285, 56] on figure at bounding box center [621, 325] width 1096 height 559
click at [285, 56] on figure at bounding box center [621, 324] width 1120 height 571
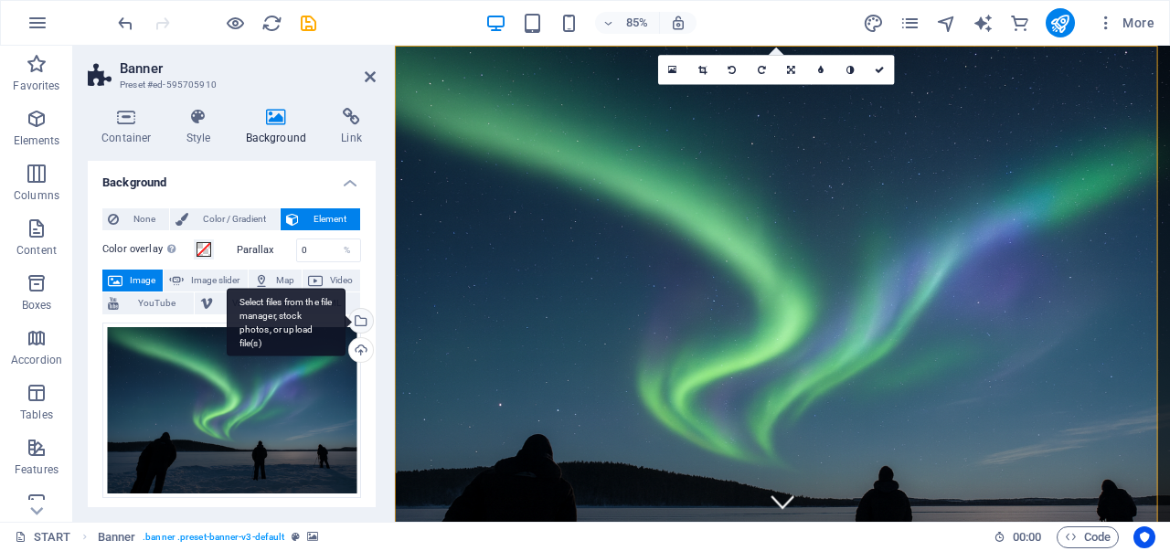
click at [356, 324] on div "Select files from the file manager, stock photos, or upload file(s)" at bounding box center [358, 322] width 27 height 27
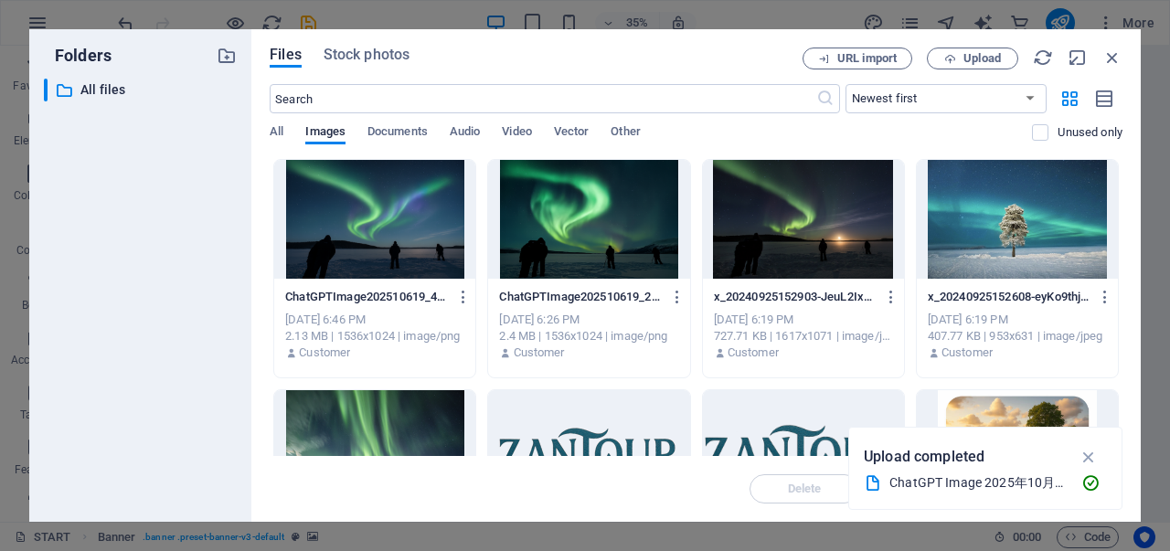
click at [556, 235] on div at bounding box center [588, 219] width 201 height 119
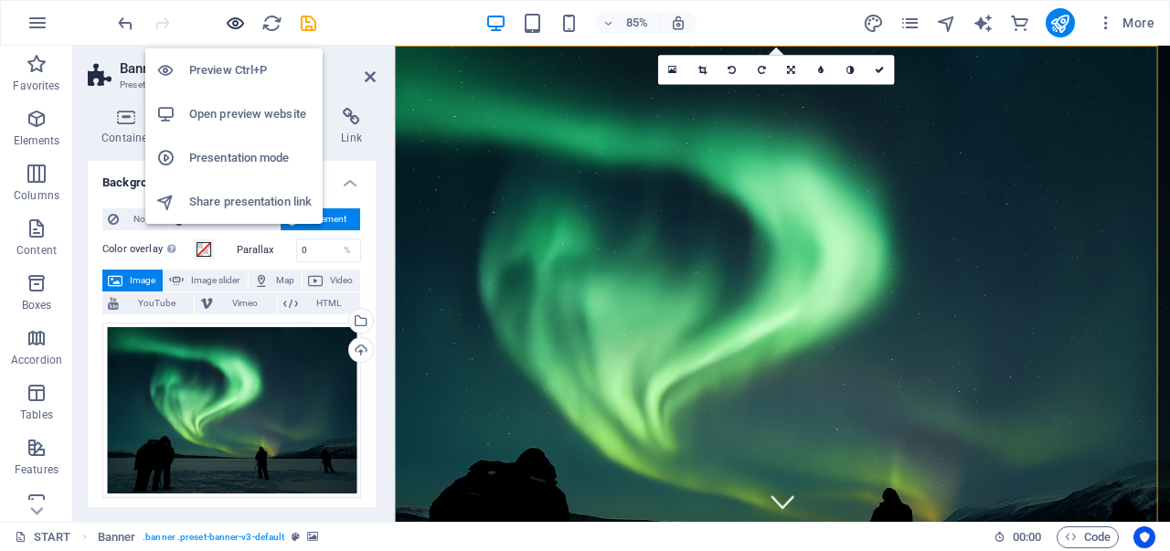
click at [238, 23] on icon "button" at bounding box center [235, 23] width 21 height 21
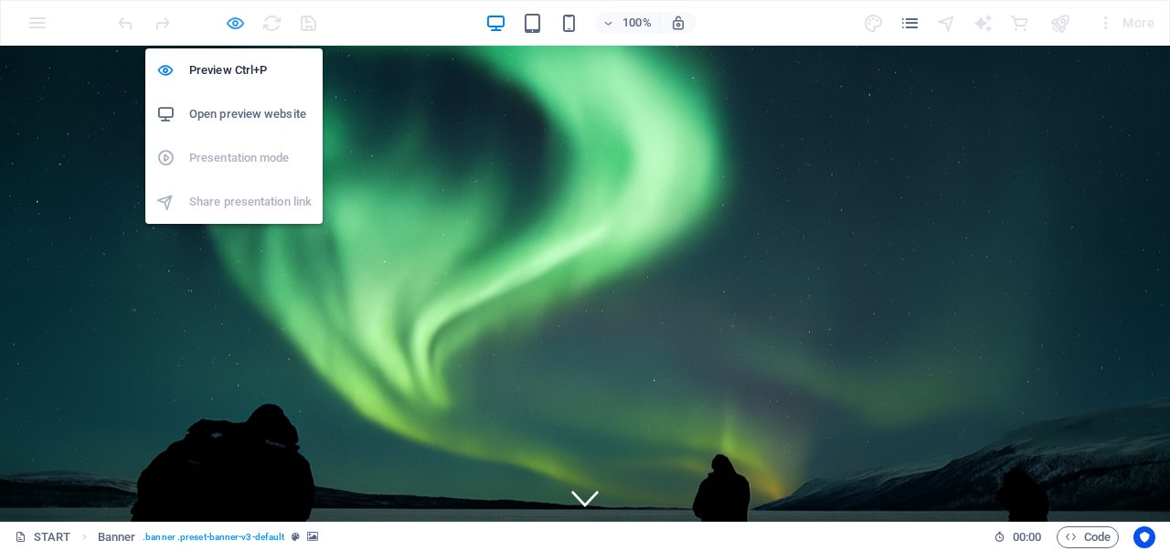
click at [234, 20] on icon "button" at bounding box center [235, 23] width 21 height 21
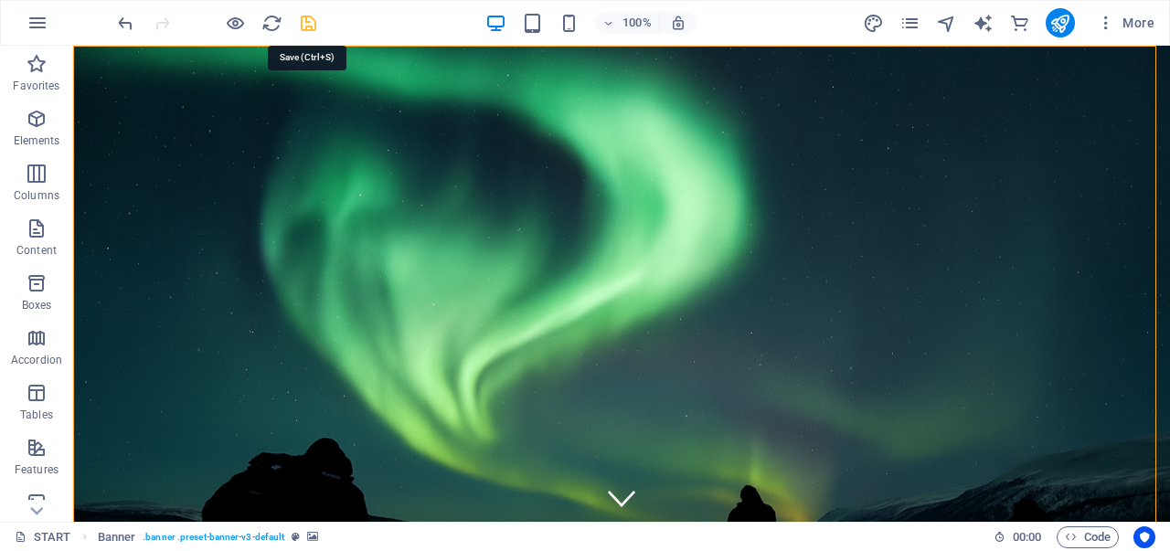
click at [305, 30] on icon "save" at bounding box center [308, 23] width 21 height 21
checkbox input "false"
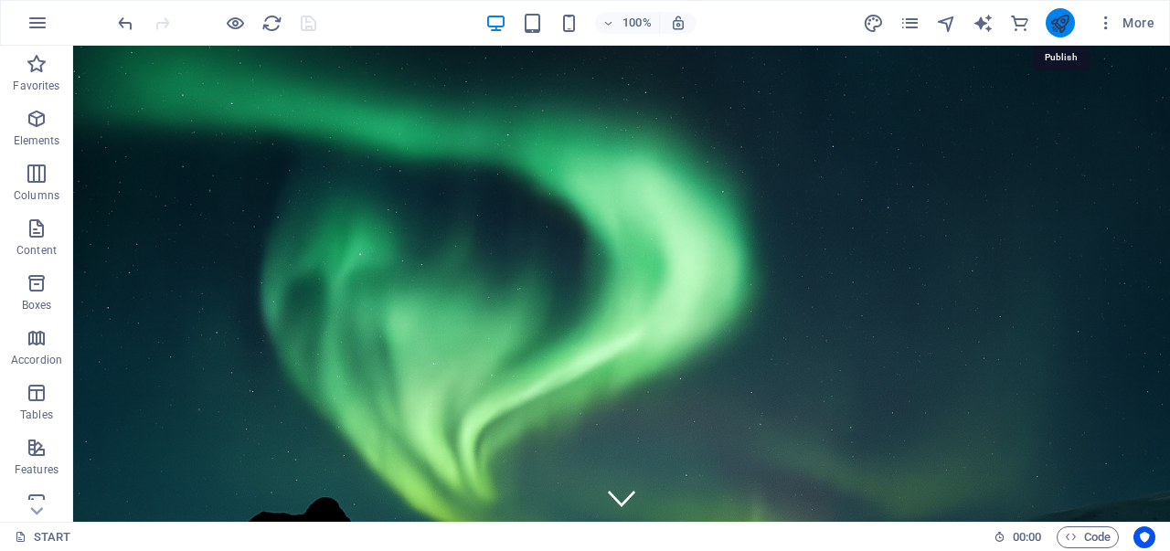
click at [1067, 20] on icon "publish" at bounding box center [1059, 23] width 21 height 21
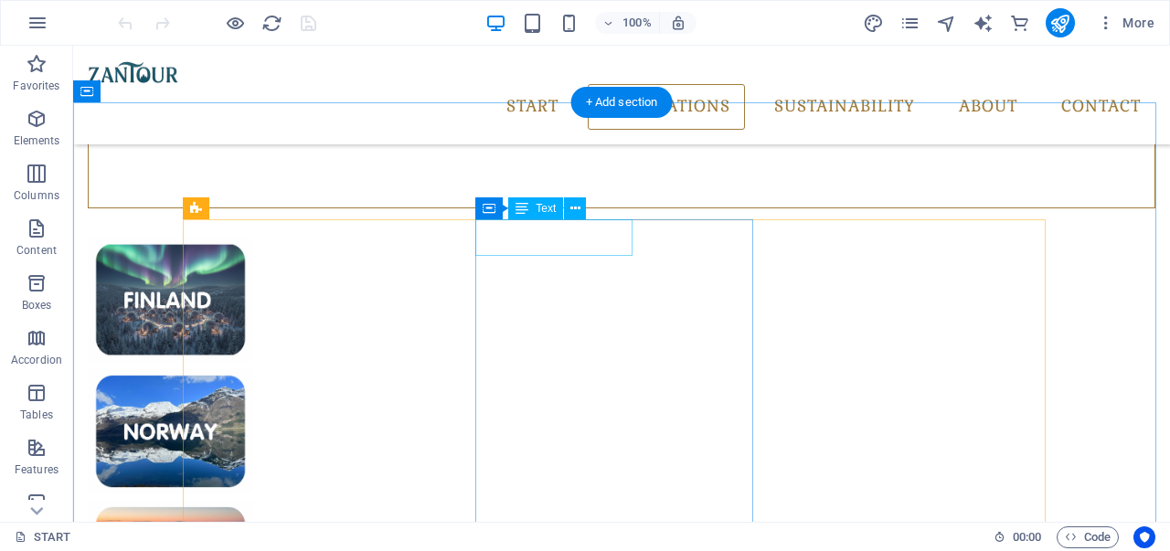
scroll to position [1148, 0]
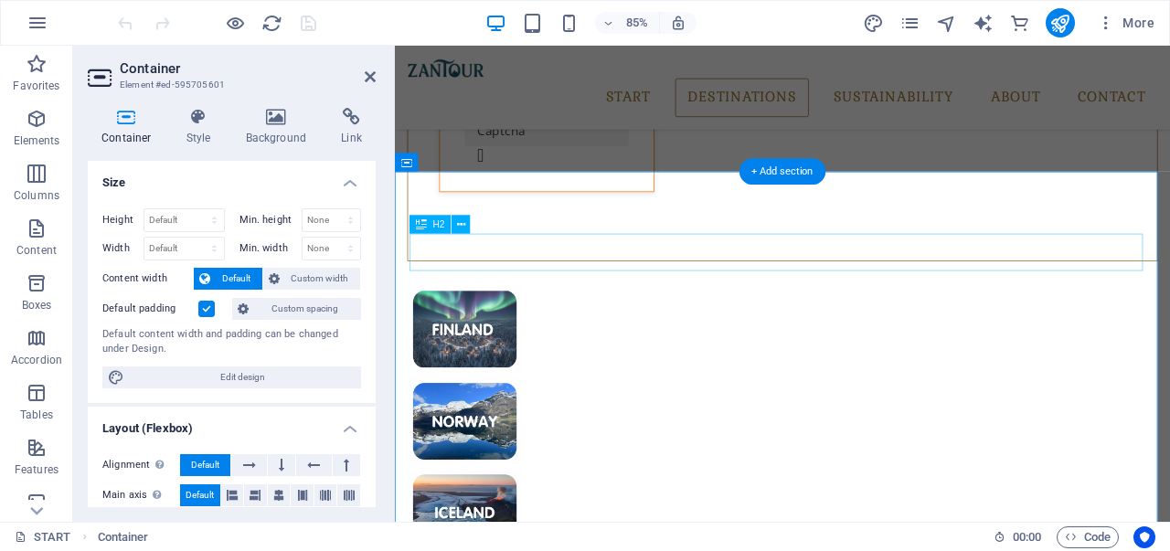
scroll to position [1125, 0]
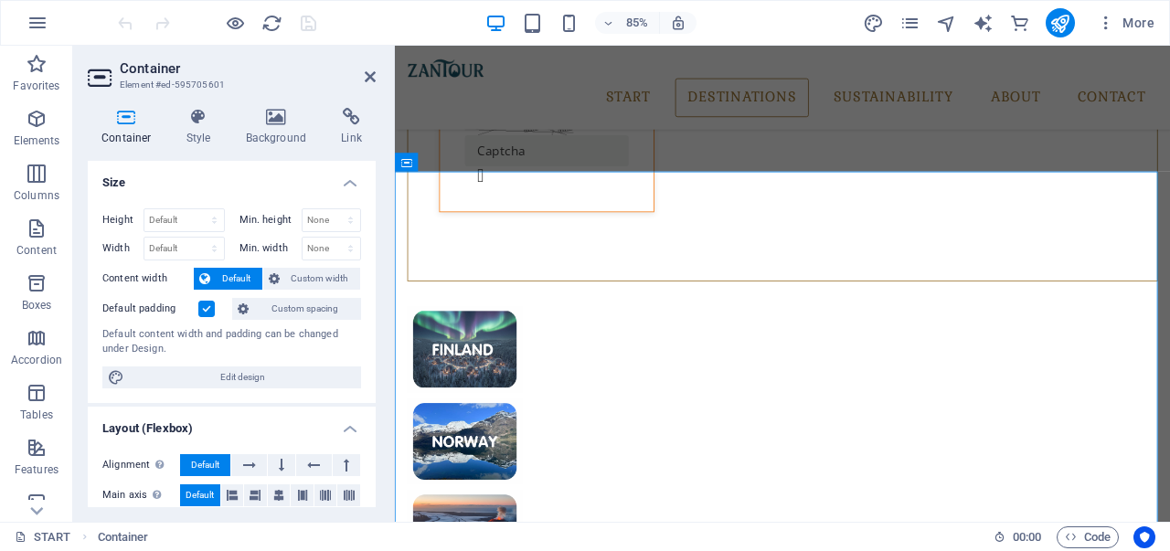
click at [210, 310] on label at bounding box center [206, 309] width 16 height 16
click at [0, 0] on input "Default padding" at bounding box center [0, 0] width 0 height 0
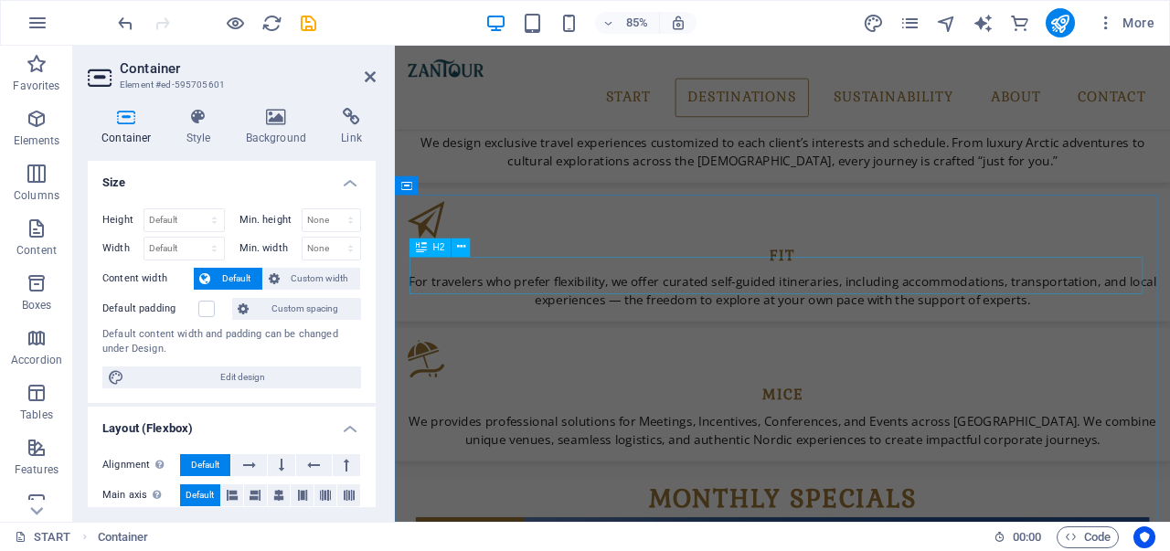
scroll to position [2221, 0]
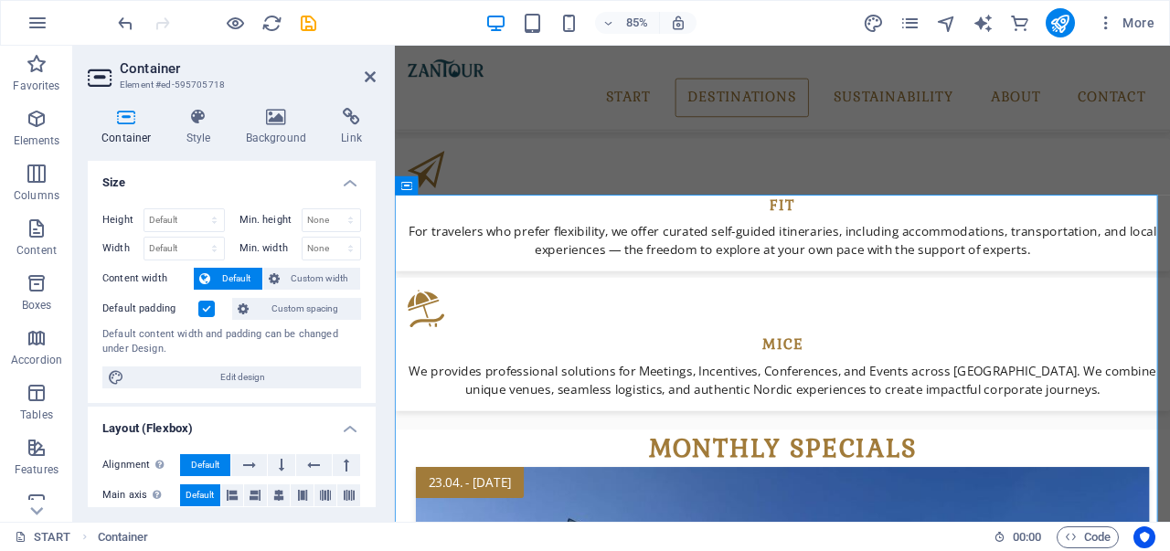
click at [204, 307] on label at bounding box center [206, 309] width 16 height 16
click at [0, 0] on input "Default padding" at bounding box center [0, 0] width 0 height 0
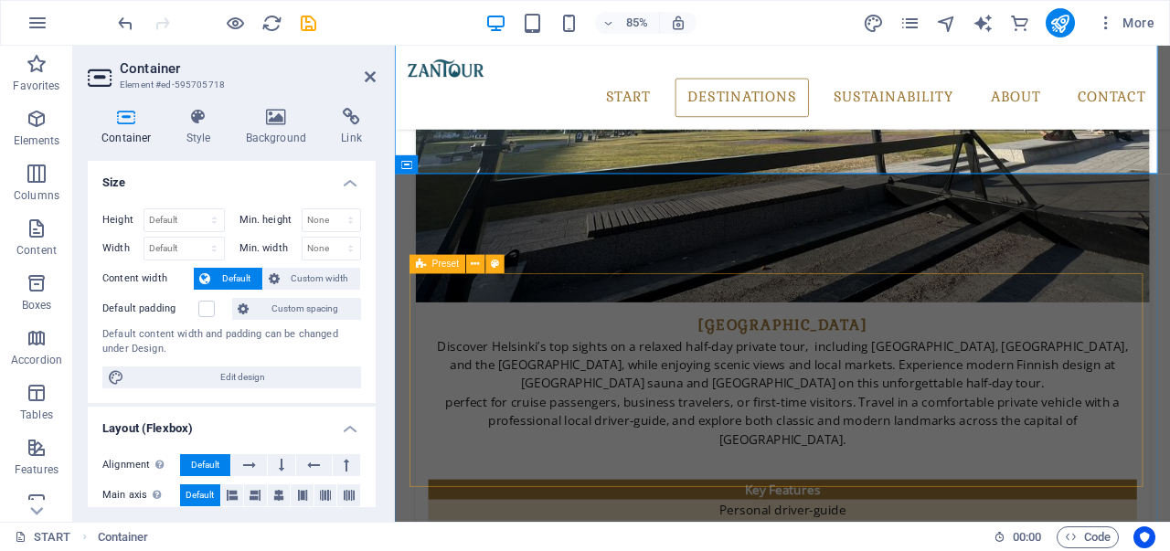
scroll to position [3135, 0]
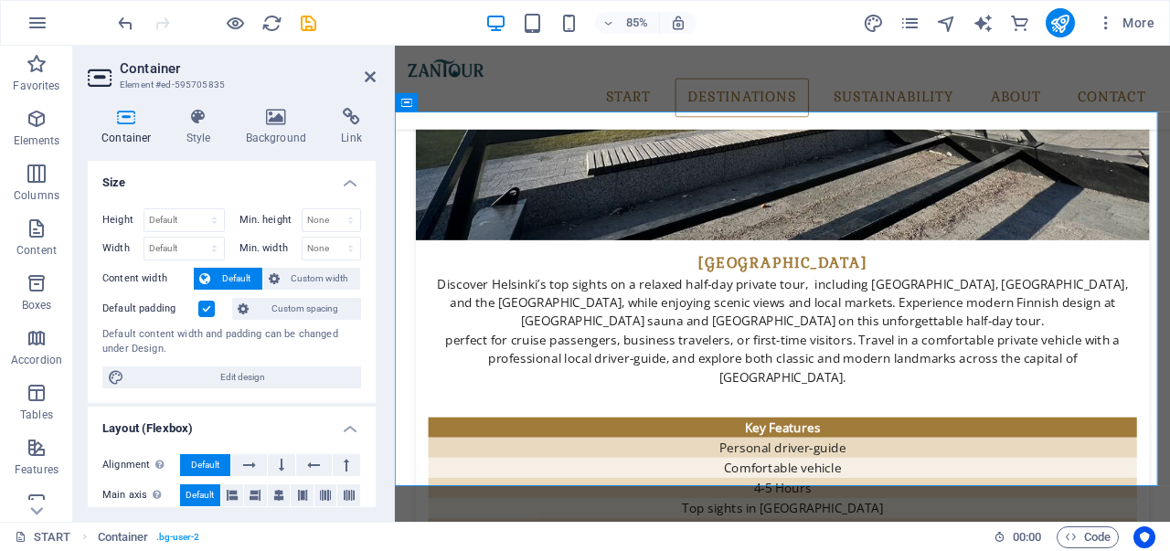
click at [206, 302] on label at bounding box center [206, 309] width 16 height 16
click at [0, 0] on input "Default padding" at bounding box center [0, 0] width 0 height 0
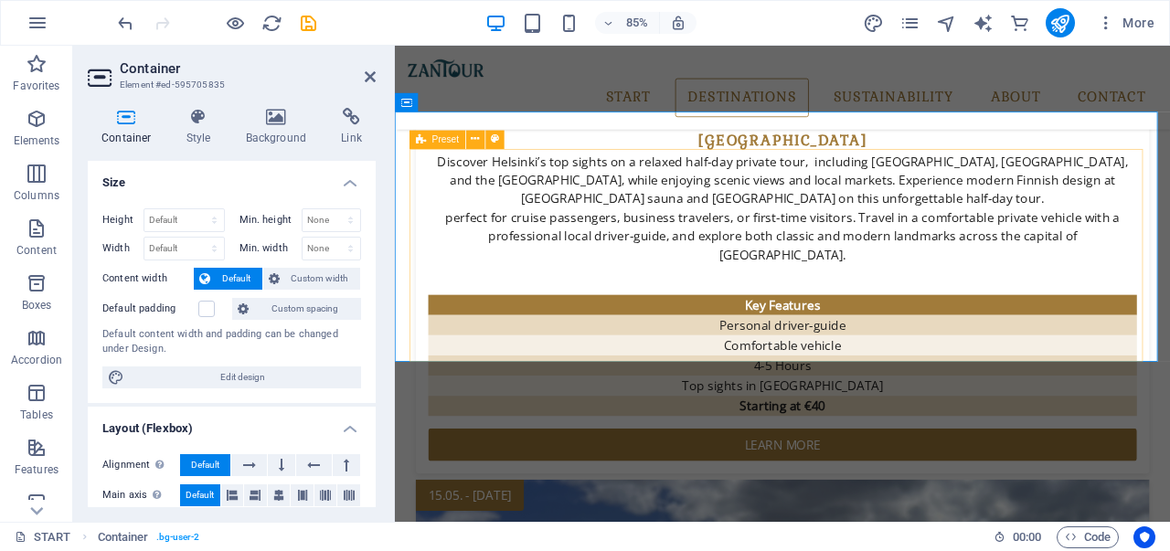
scroll to position [3318, 0]
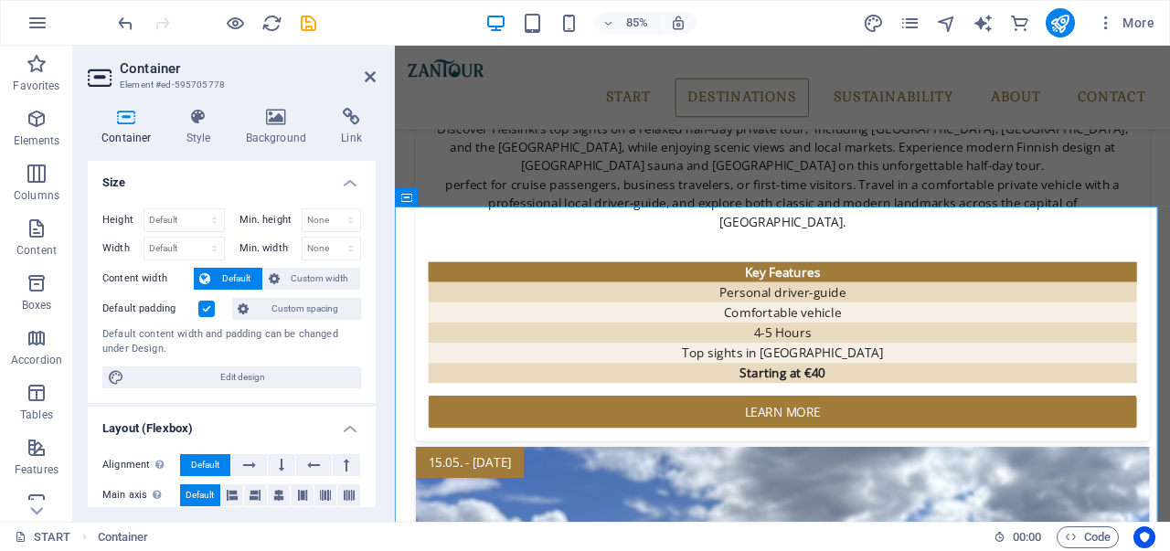
click at [206, 311] on label at bounding box center [206, 309] width 16 height 16
click at [0, 0] on input "Default padding" at bounding box center [0, 0] width 0 height 0
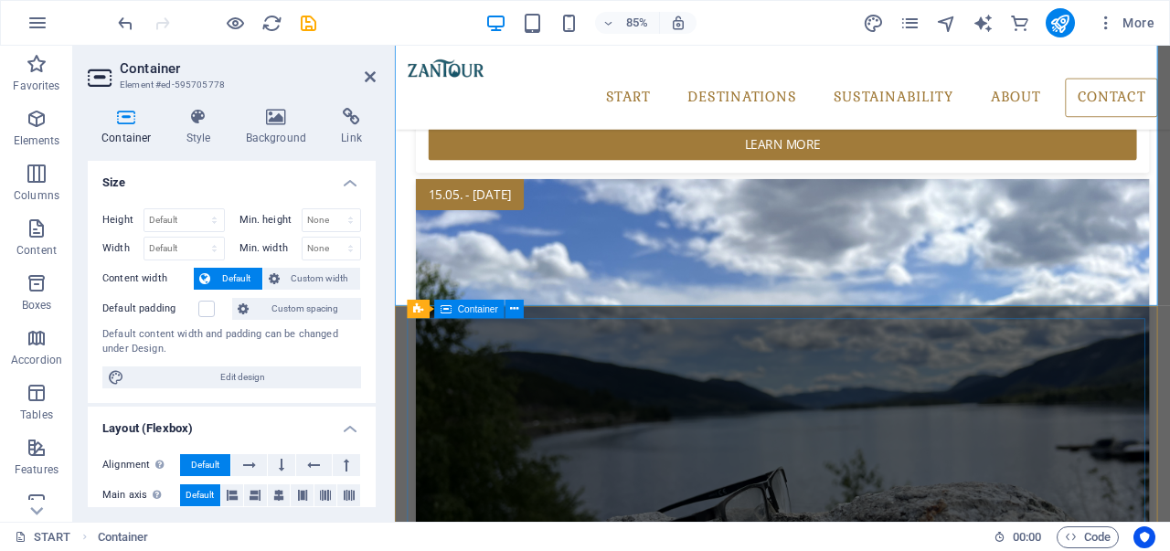
scroll to position [3660, 0]
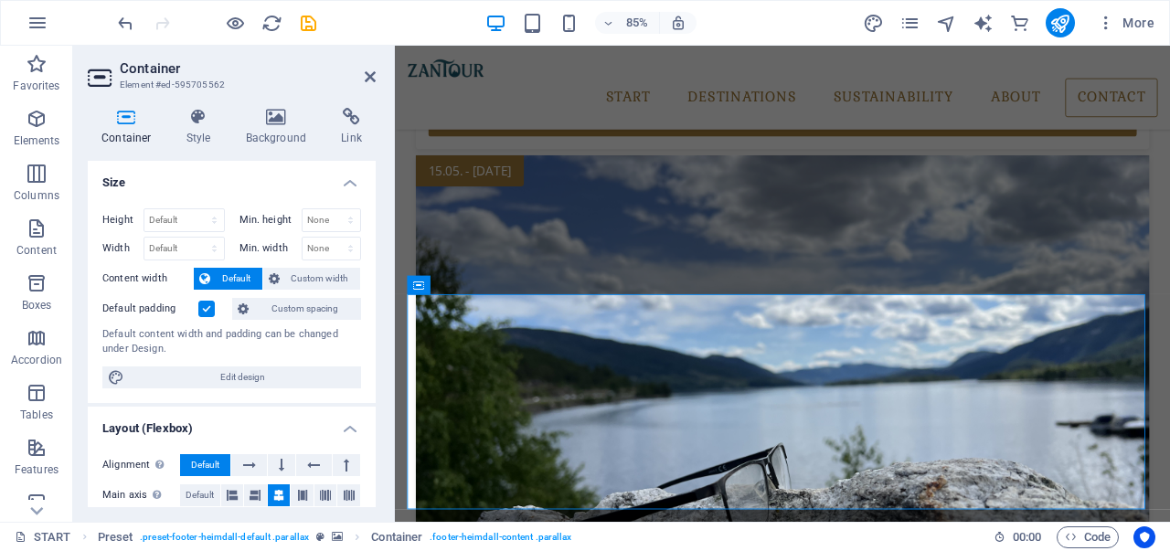
click at [199, 313] on label at bounding box center [206, 309] width 16 height 16
click at [0, 0] on input "Default padding" at bounding box center [0, 0] width 0 height 0
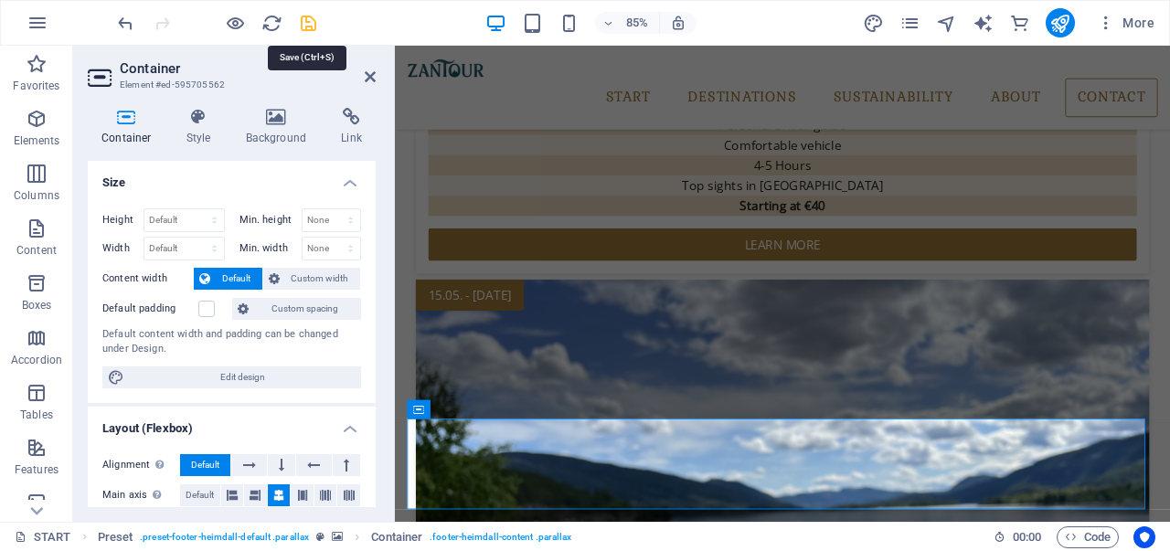
click at [310, 30] on icon "save" at bounding box center [308, 23] width 21 height 21
checkbox input "false"
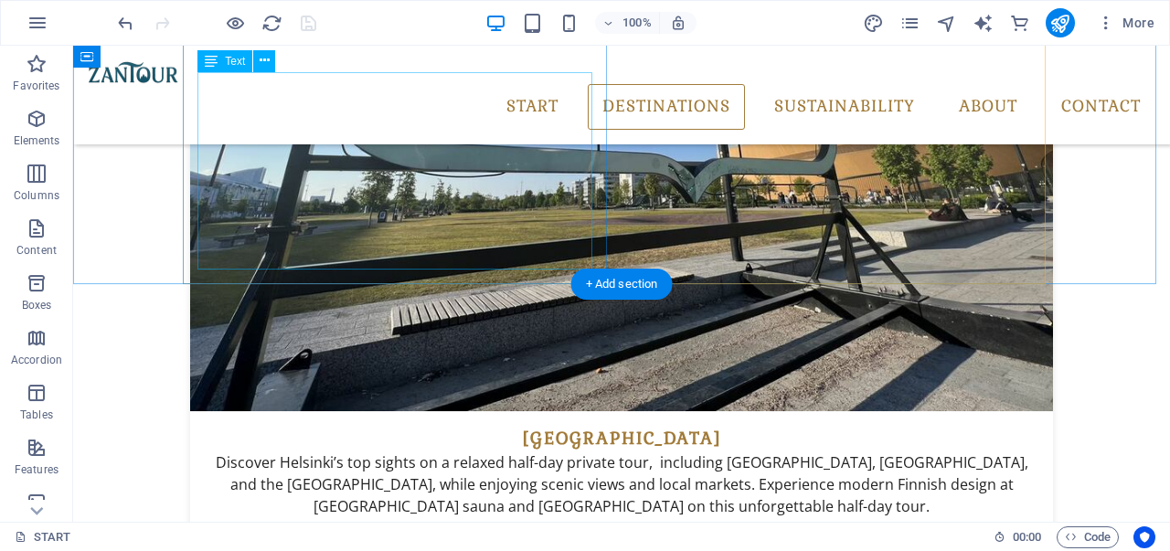
scroll to position [3256, 0]
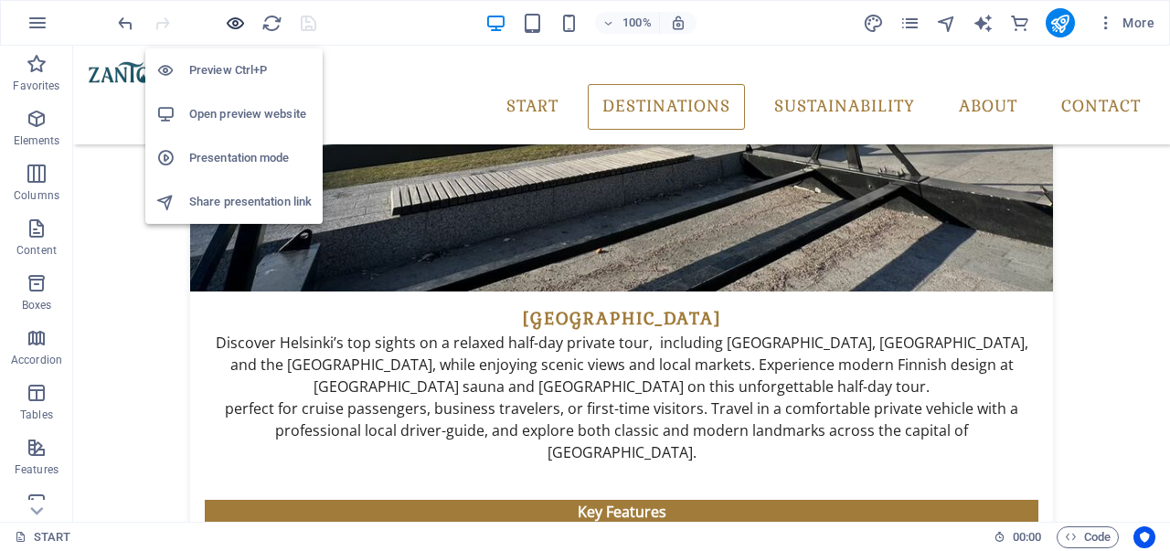
click at [233, 17] on icon "button" at bounding box center [235, 23] width 21 height 21
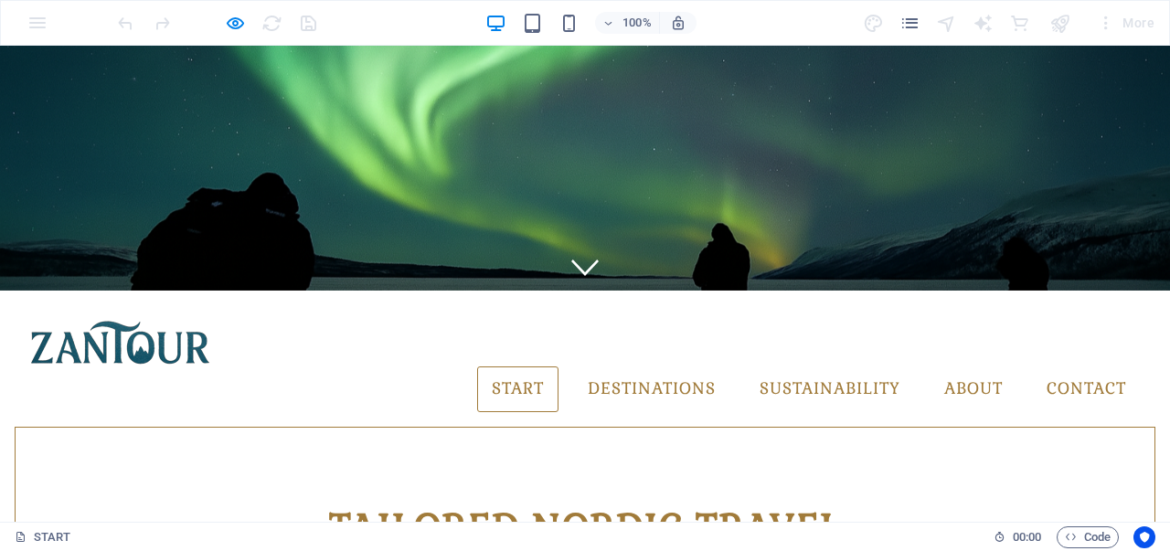
scroll to position [414, 0]
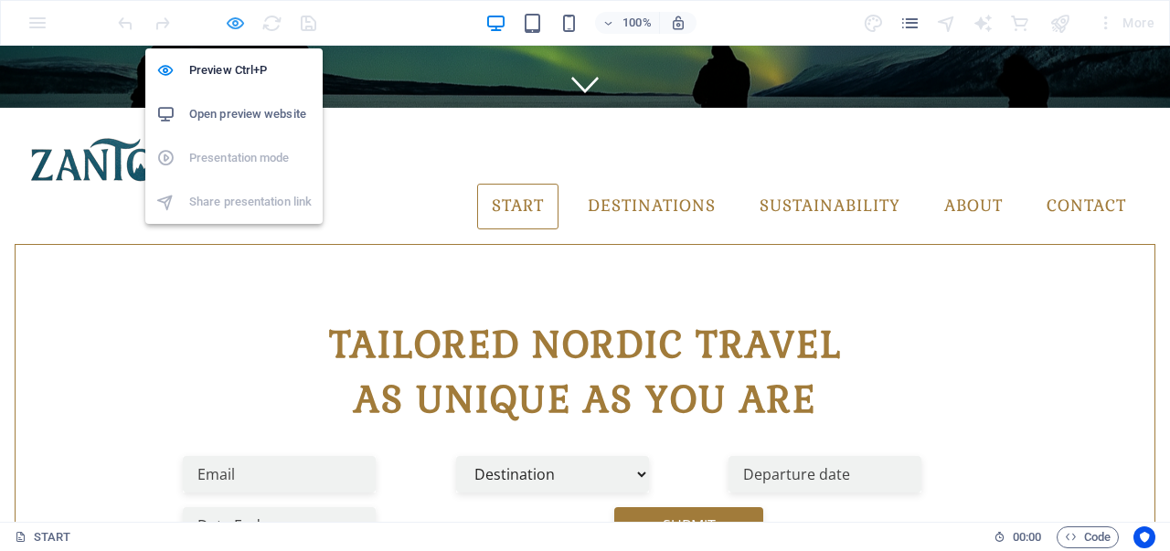
click at [233, 21] on icon "button" at bounding box center [235, 23] width 21 height 21
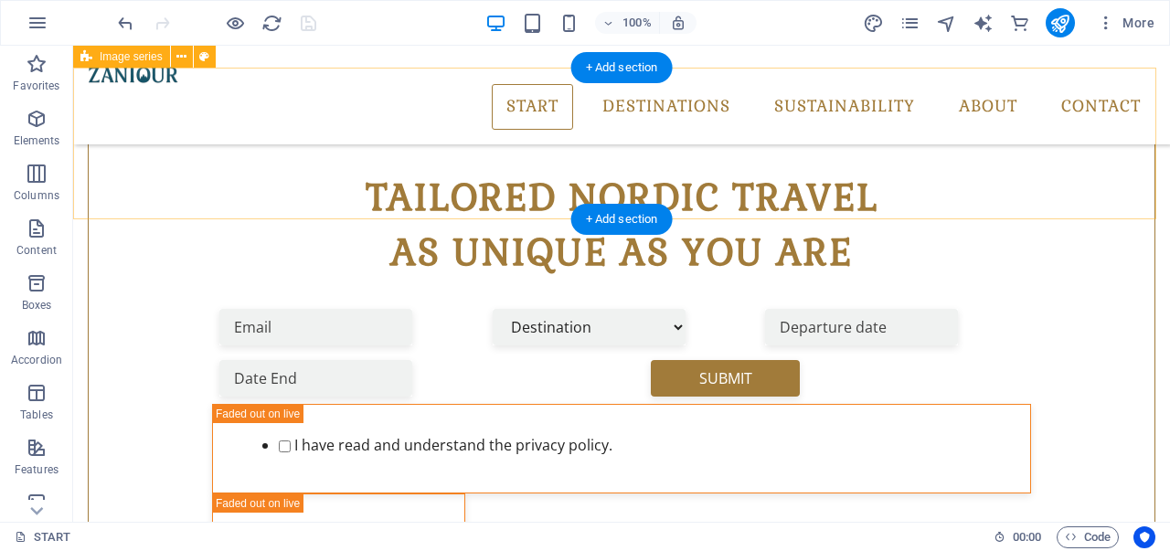
scroll to position [729, 0]
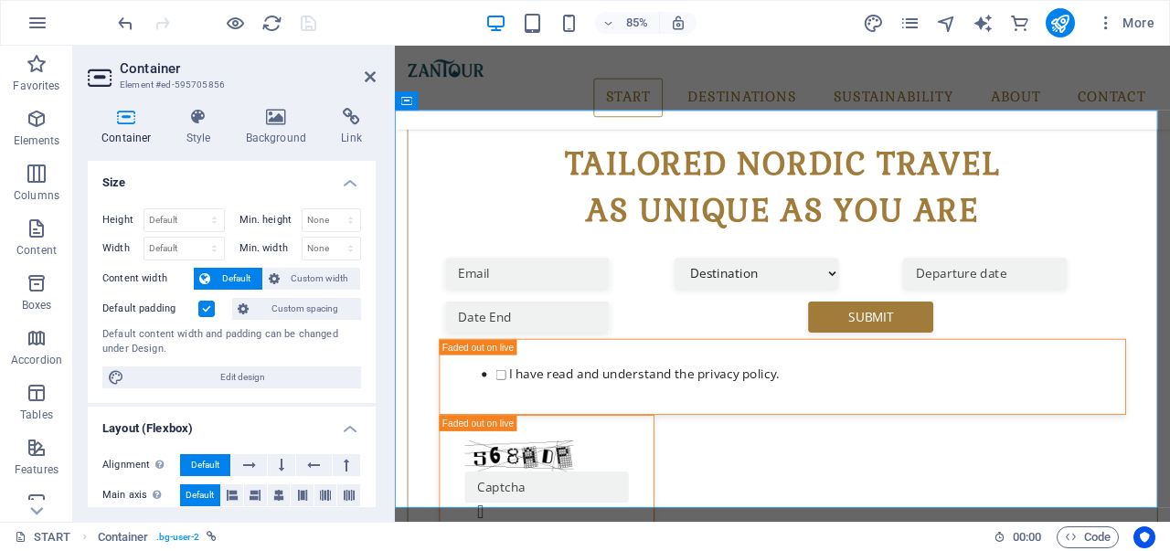
click at [206, 305] on label at bounding box center [206, 309] width 16 height 16
click at [0, 0] on input "Default padding" at bounding box center [0, 0] width 0 height 0
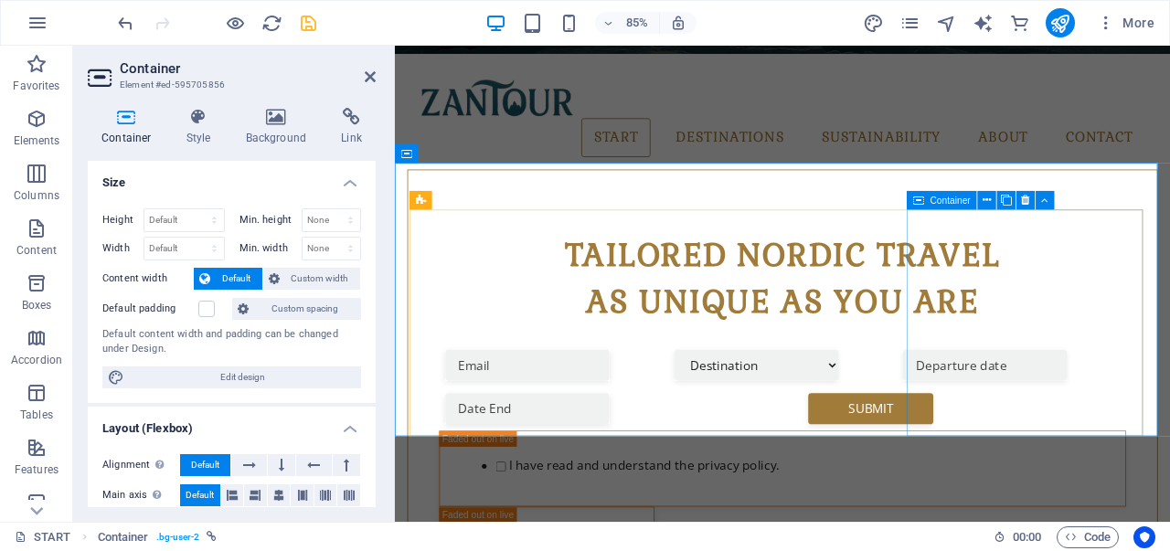
scroll to position [638, 0]
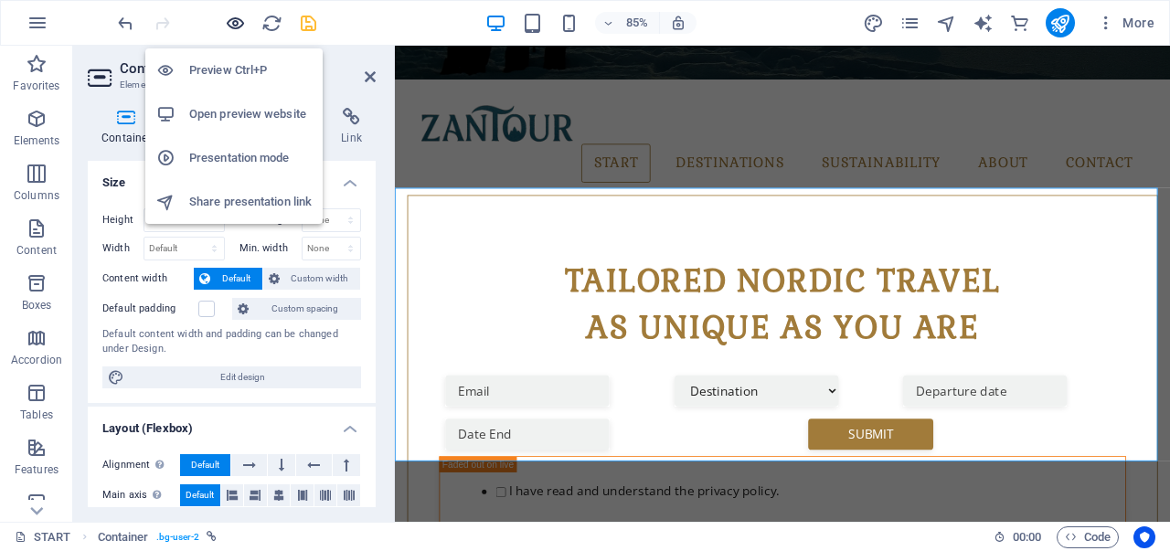
click at [241, 17] on icon "button" at bounding box center [235, 23] width 21 height 21
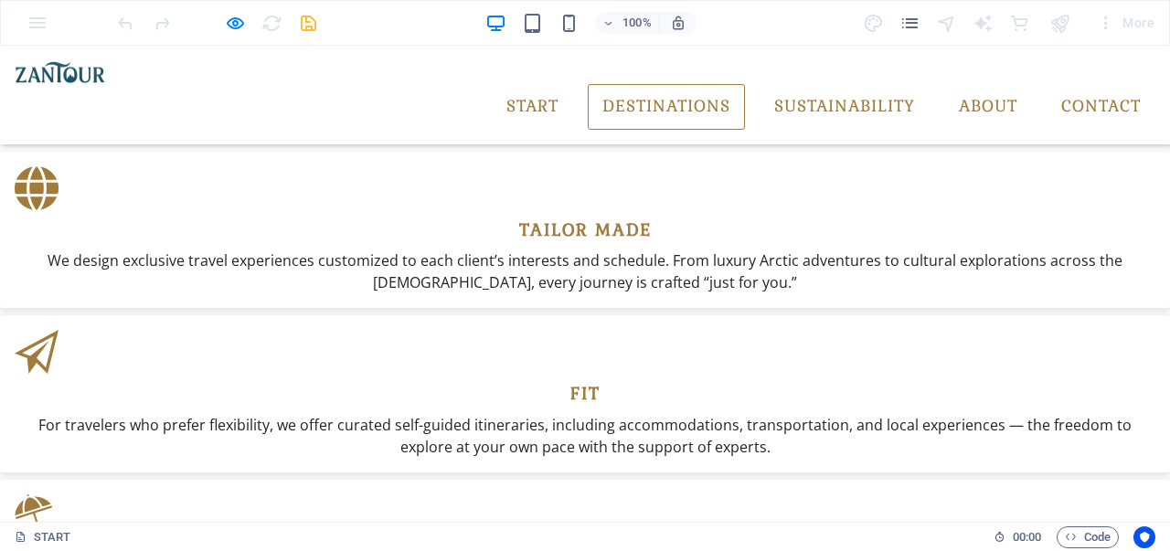
scroll to position [1919, 0]
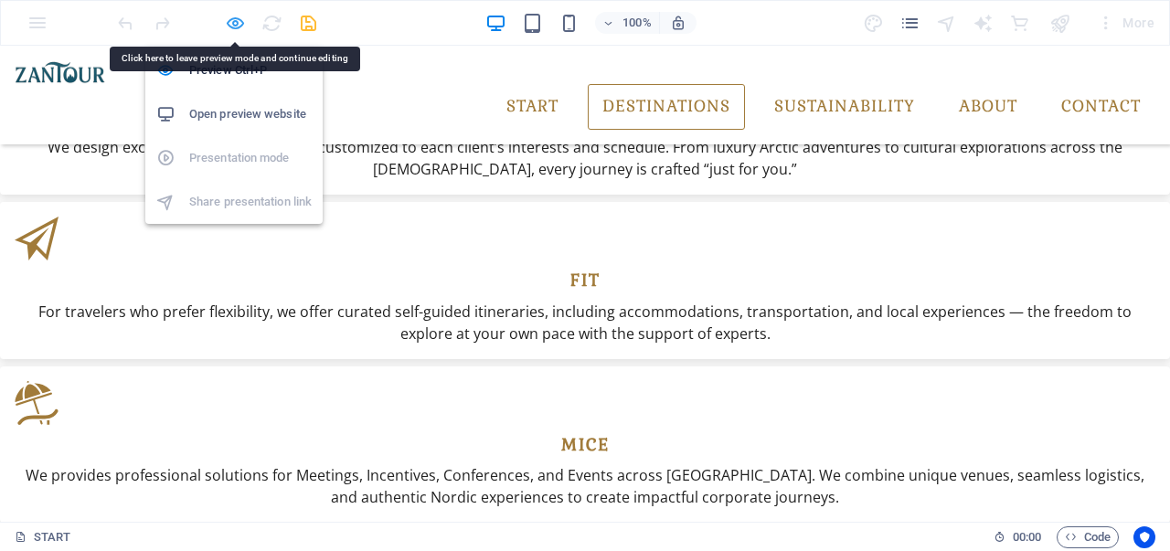
click at [232, 25] on icon "button" at bounding box center [235, 23] width 21 height 21
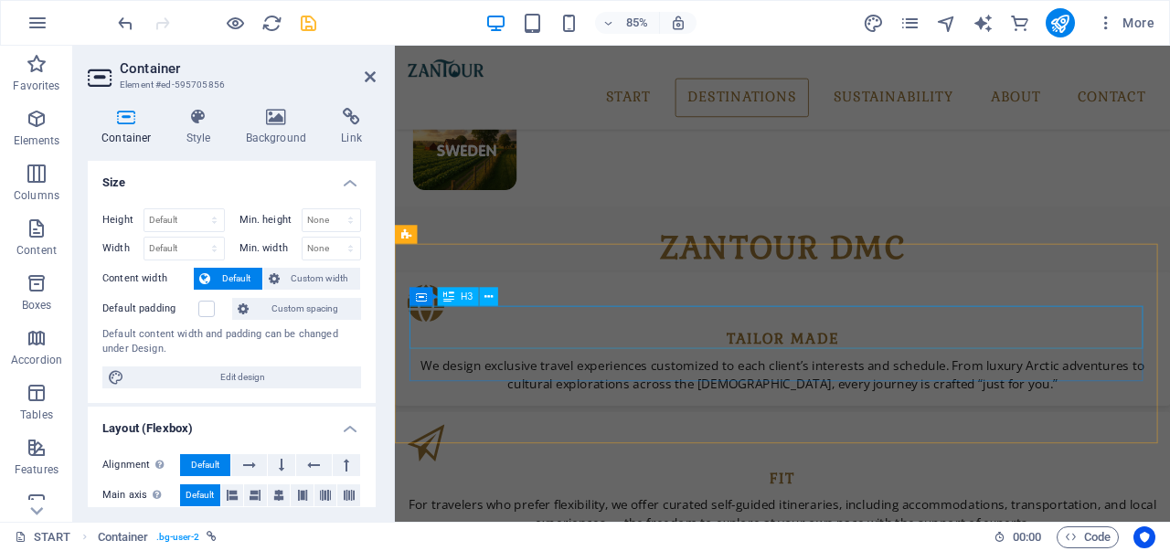
scroll to position [1965, 0]
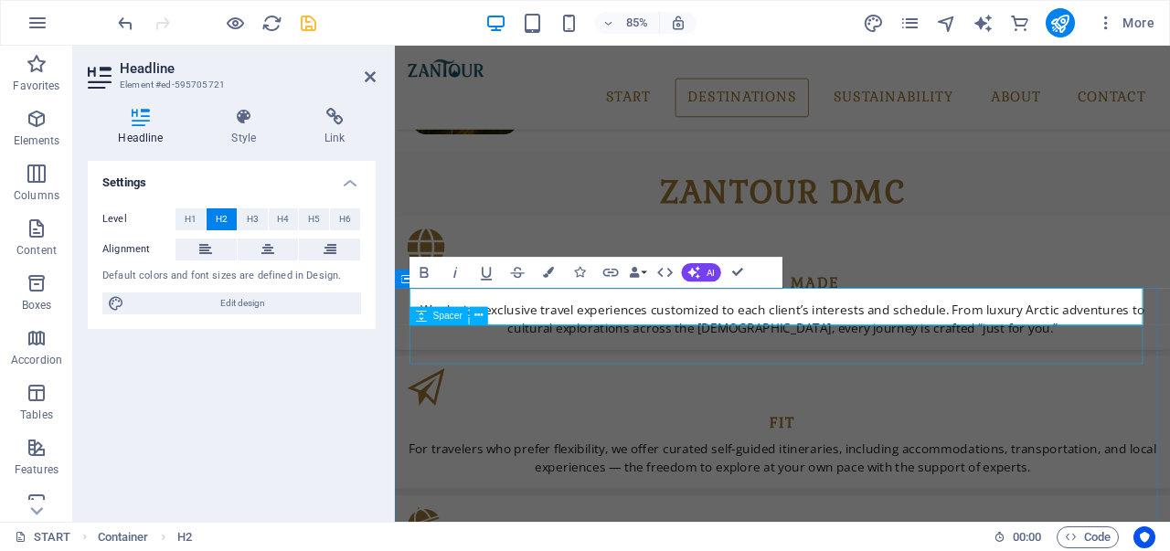
scroll to position [1988, 0]
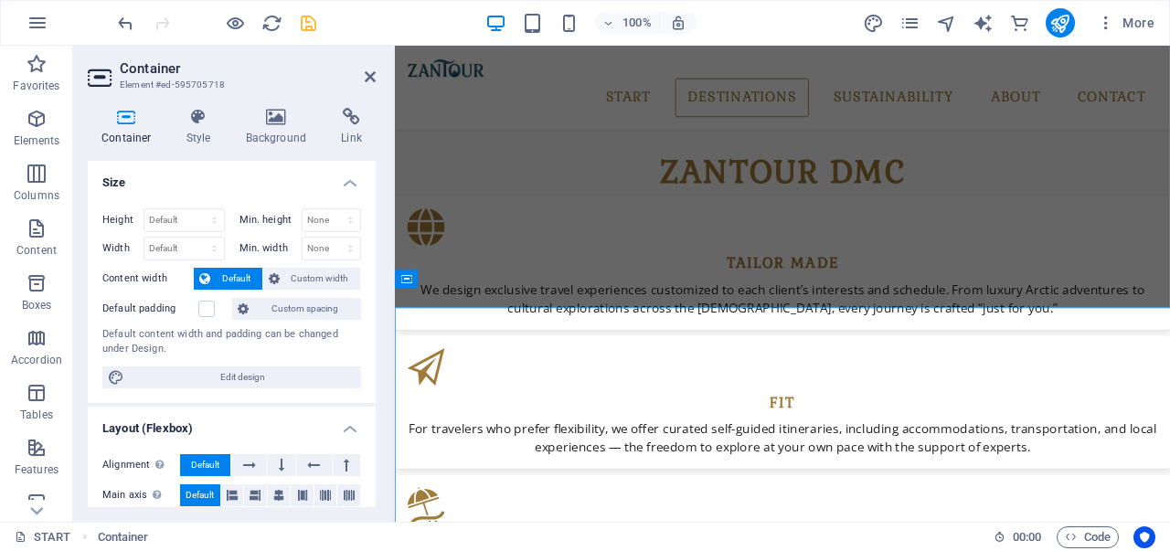
scroll to position [1965, 0]
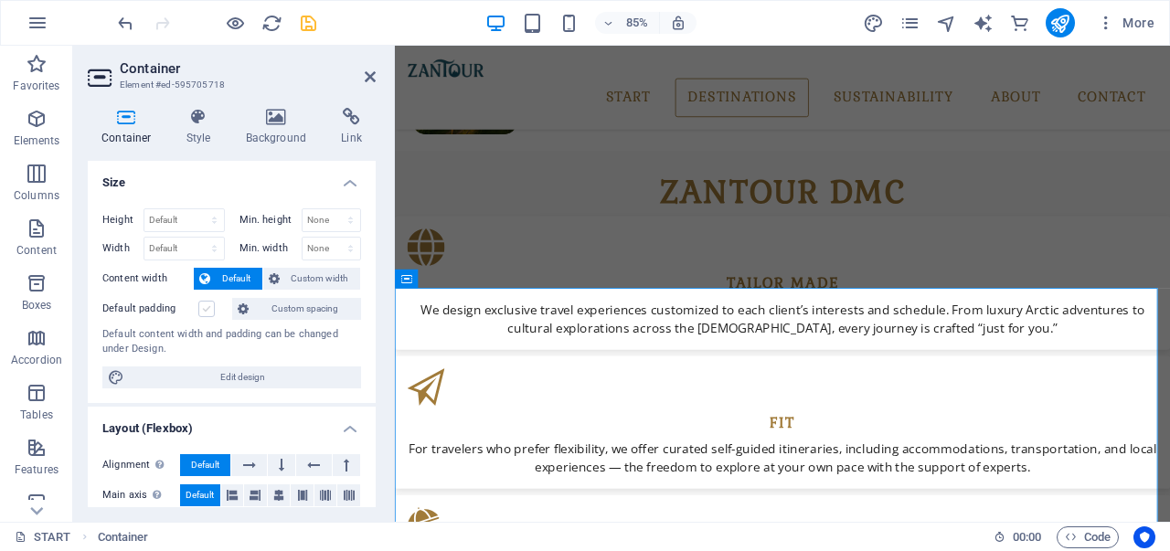
click at [212, 308] on label at bounding box center [206, 309] width 16 height 16
click at [0, 0] on input "Default padding" at bounding box center [0, 0] width 0 height 0
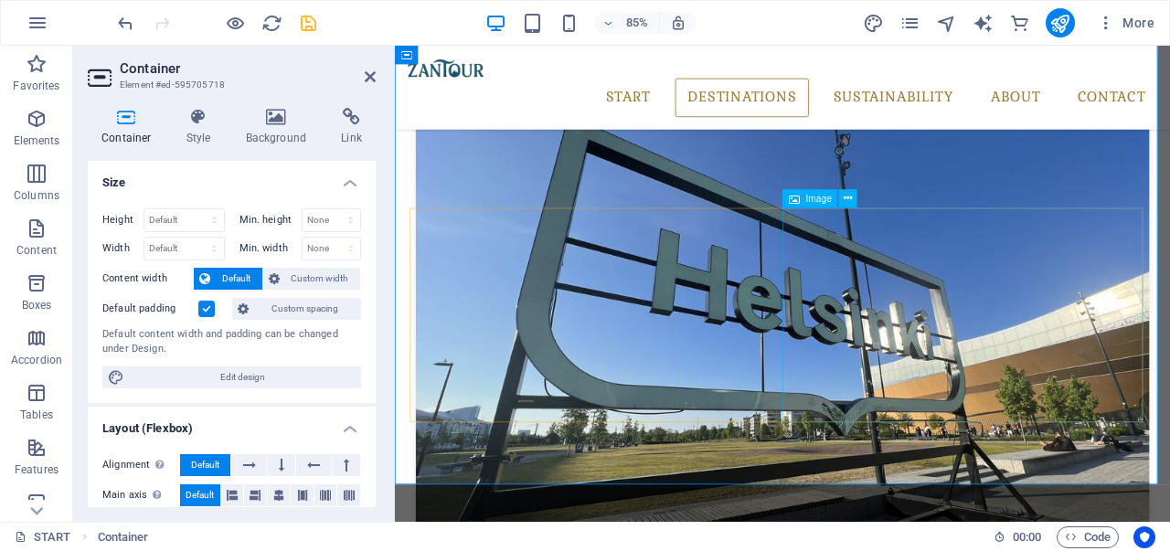
scroll to position [2879, 0]
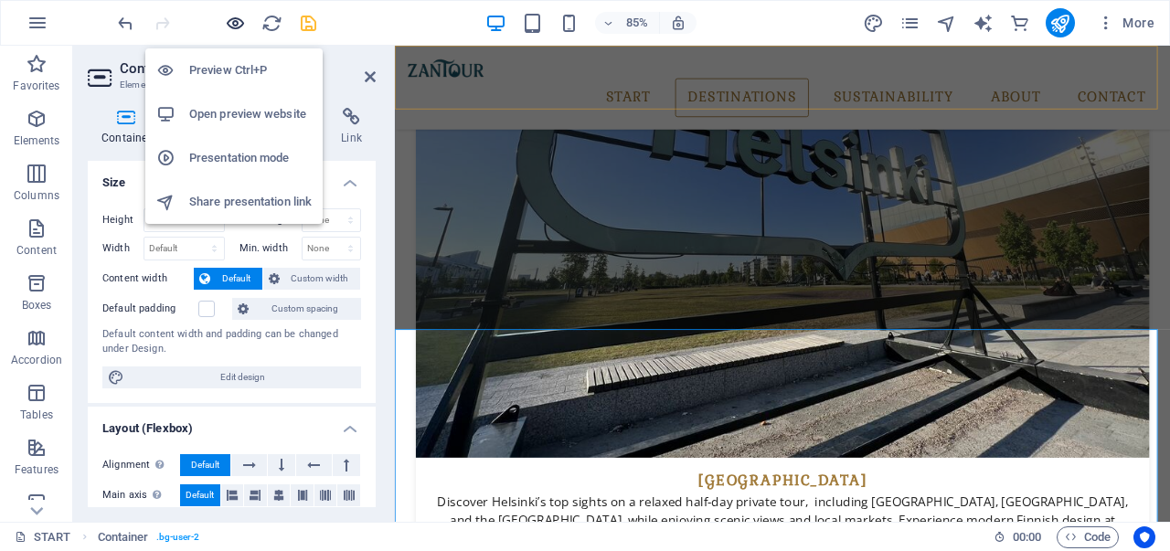
click at [234, 26] on icon "button" at bounding box center [235, 23] width 21 height 21
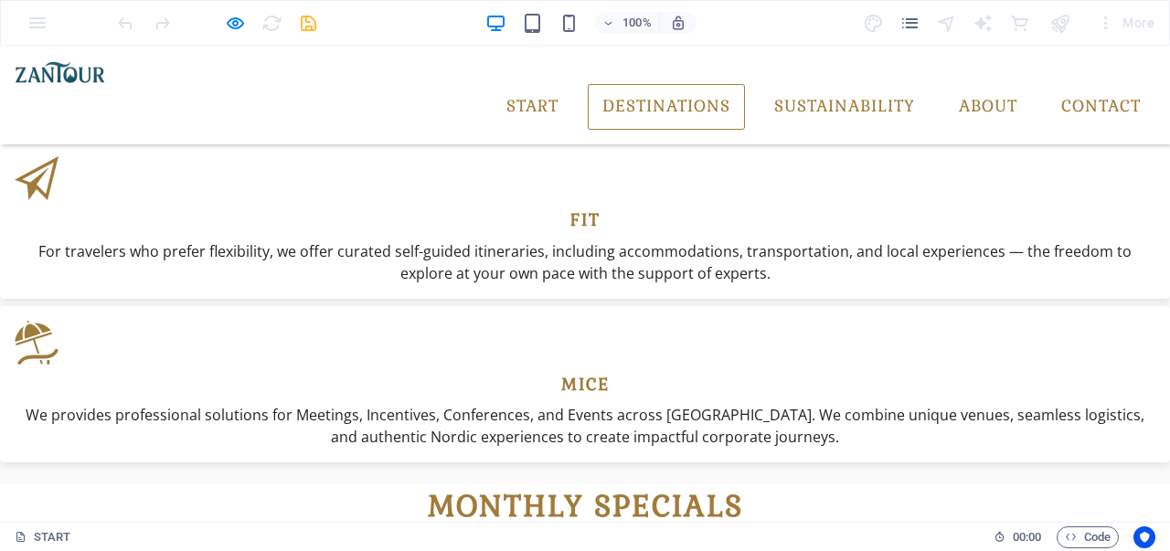
scroll to position [1888, 0]
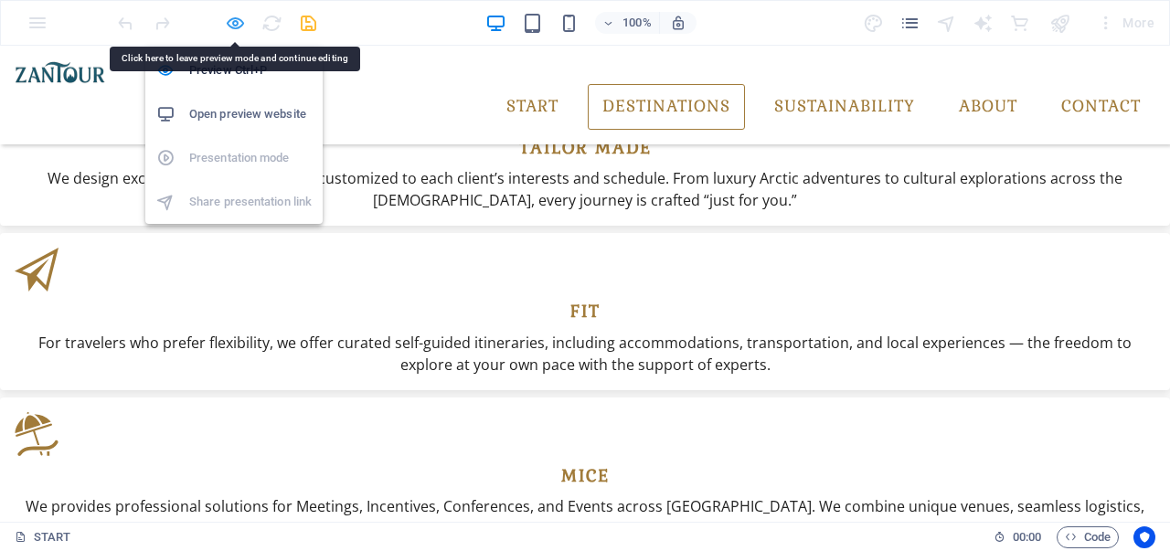
click at [231, 13] on icon "button" at bounding box center [235, 23] width 21 height 21
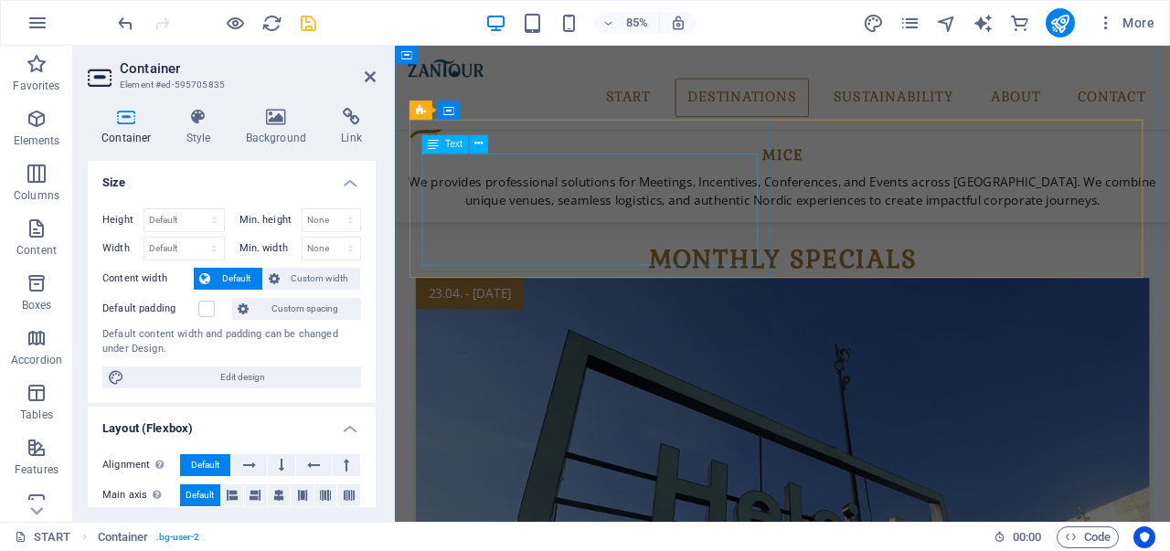
scroll to position [2144, 0]
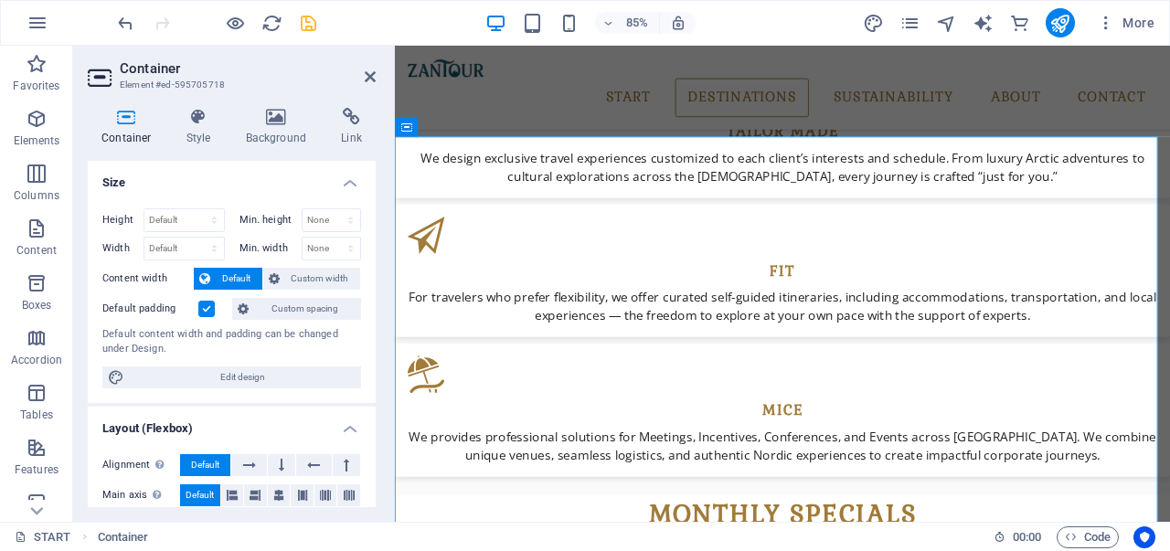
click at [202, 302] on label at bounding box center [206, 309] width 16 height 16
click at [0, 0] on input "Default padding" at bounding box center [0, 0] width 0 height 0
click at [203, 302] on label at bounding box center [206, 309] width 16 height 16
click at [0, 0] on input "Default padding" at bounding box center [0, 0] width 0 height 0
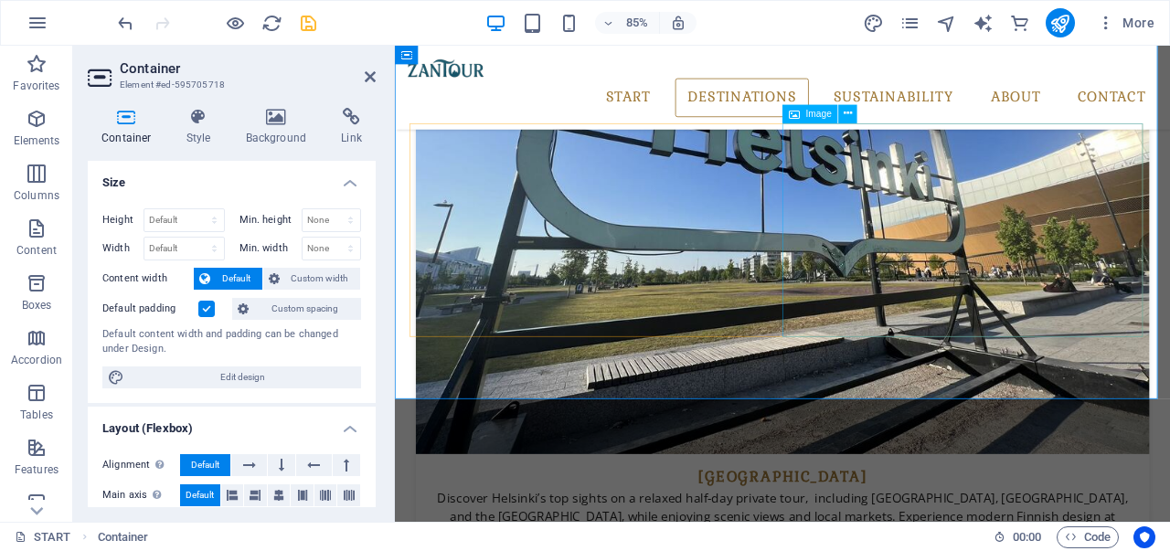
scroll to position [2966, 0]
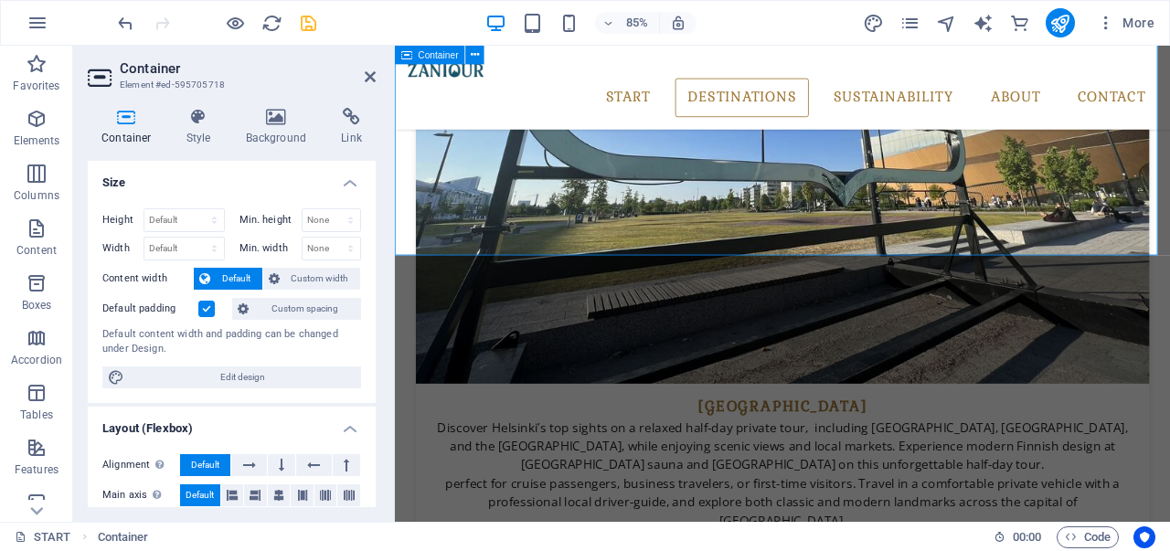
click at [205, 303] on label at bounding box center [206, 309] width 16 height 16
click at [0, 0] on input "Default padding" at bounding box center [0, 0] width 0 height 0
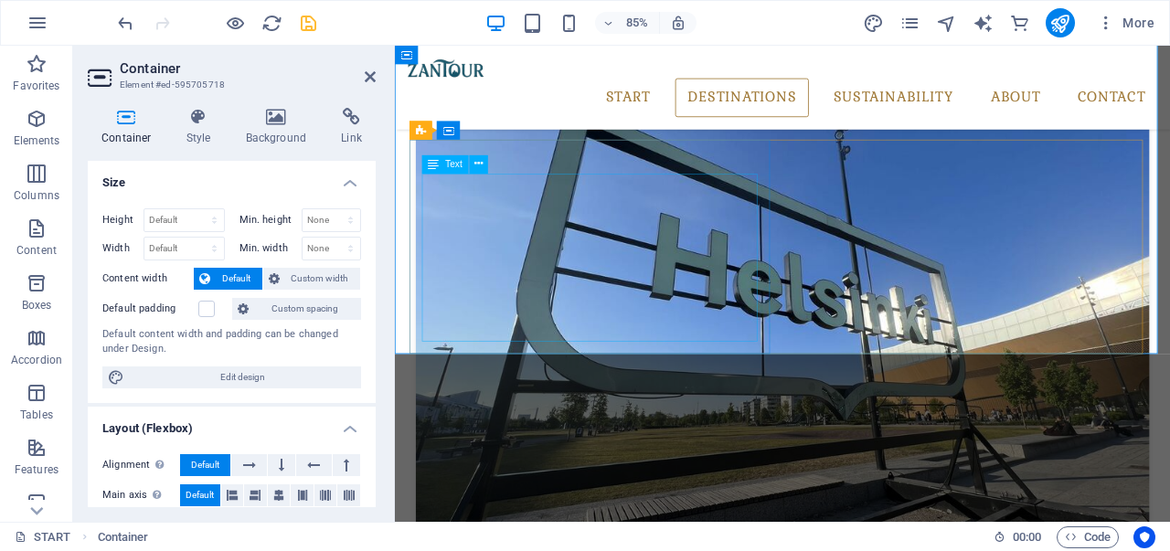
scroll to position [2692, 0]
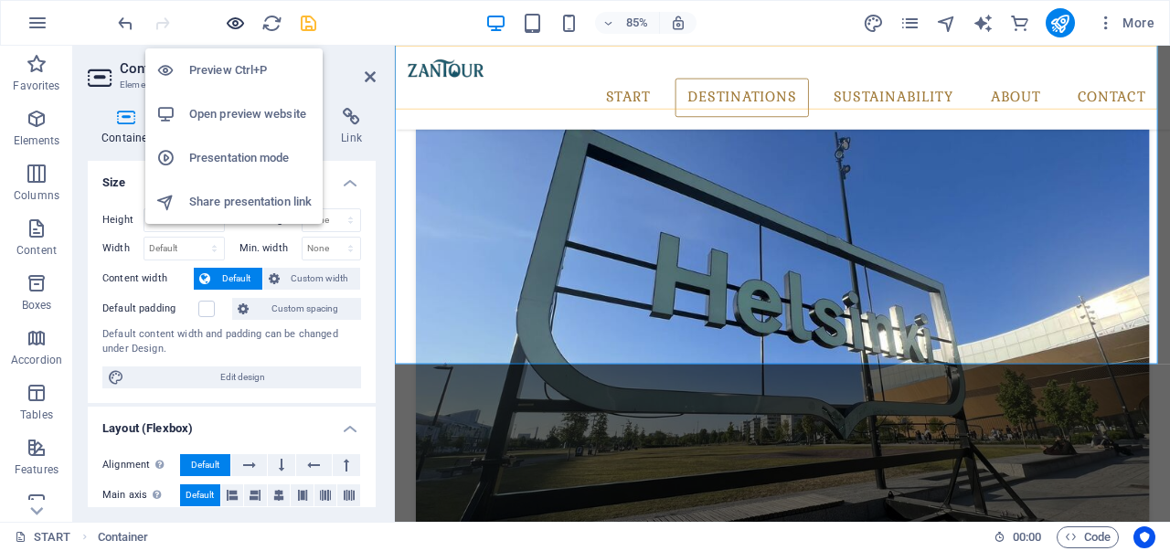
click at [230, 29] on icon "button" at bounding box center [235, 23] width 21 height 21
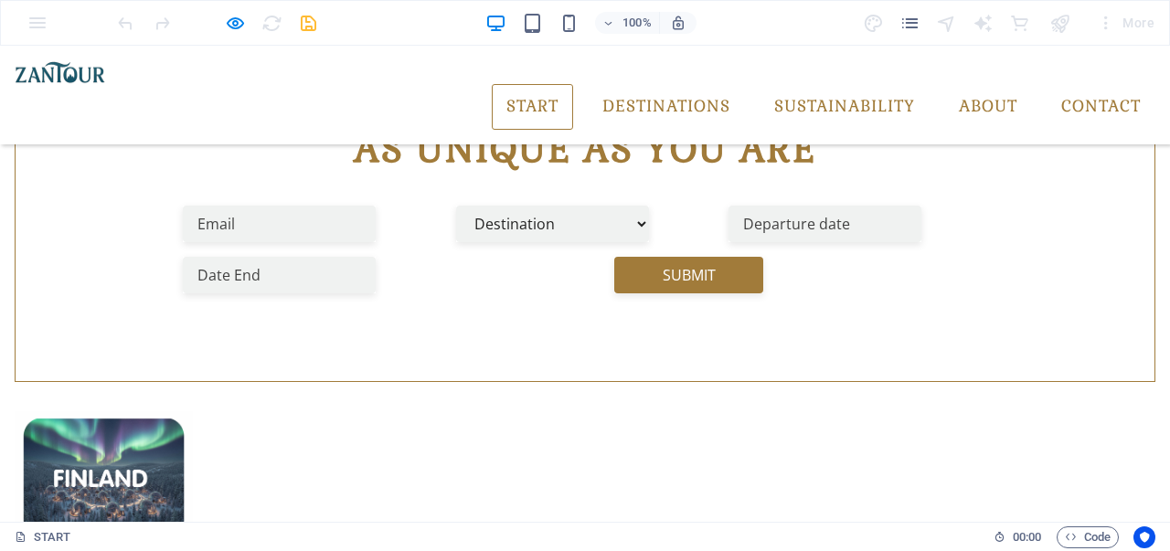
scroll to position [640, 0]
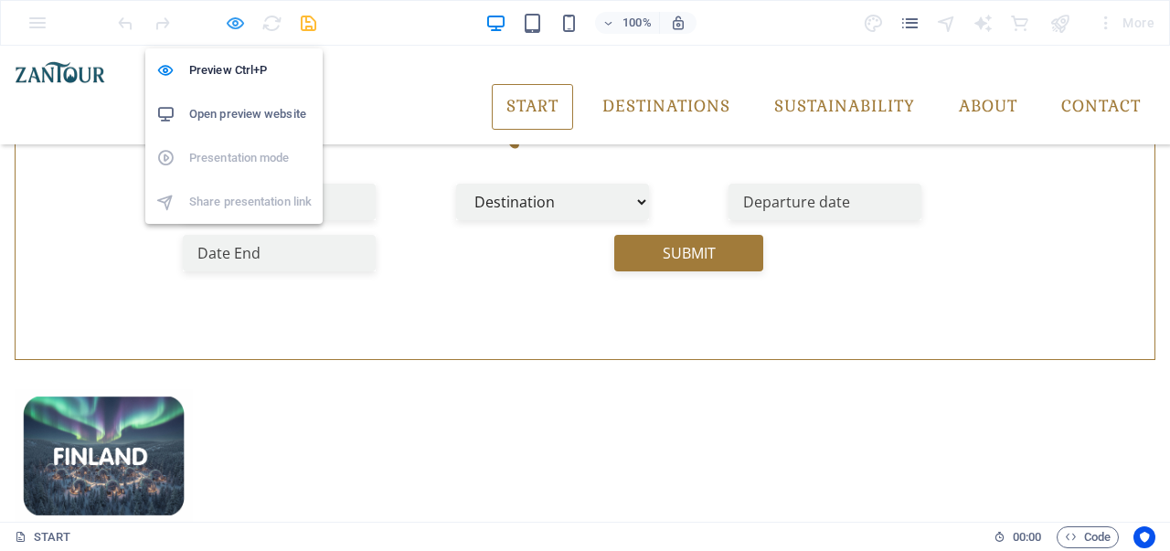
click at [232, 27] on icon "button" at bounding box center [235, 23] width 21 height 21
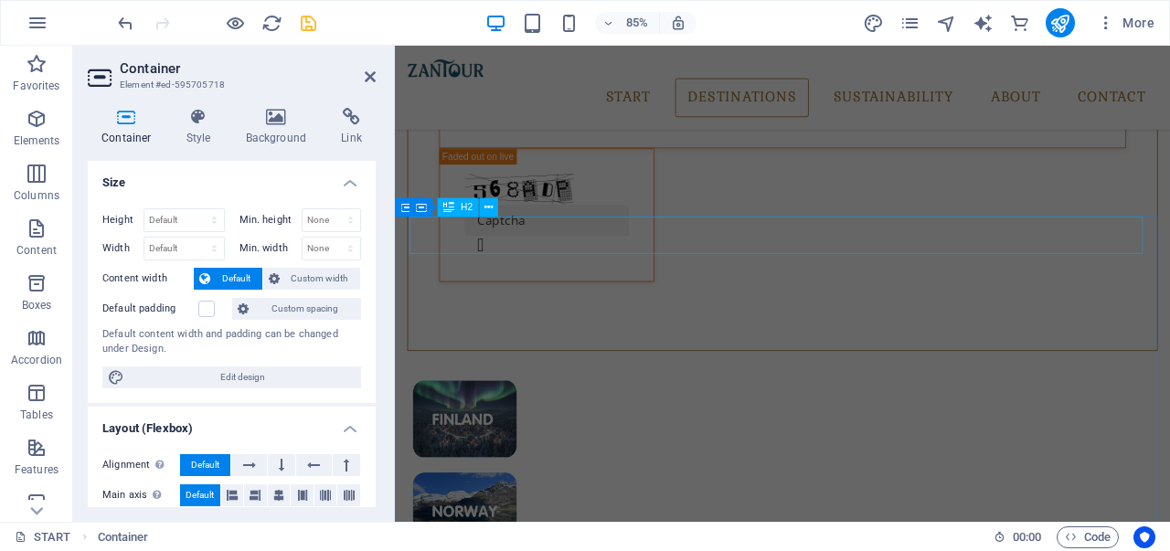
scroll to position [825, 0]
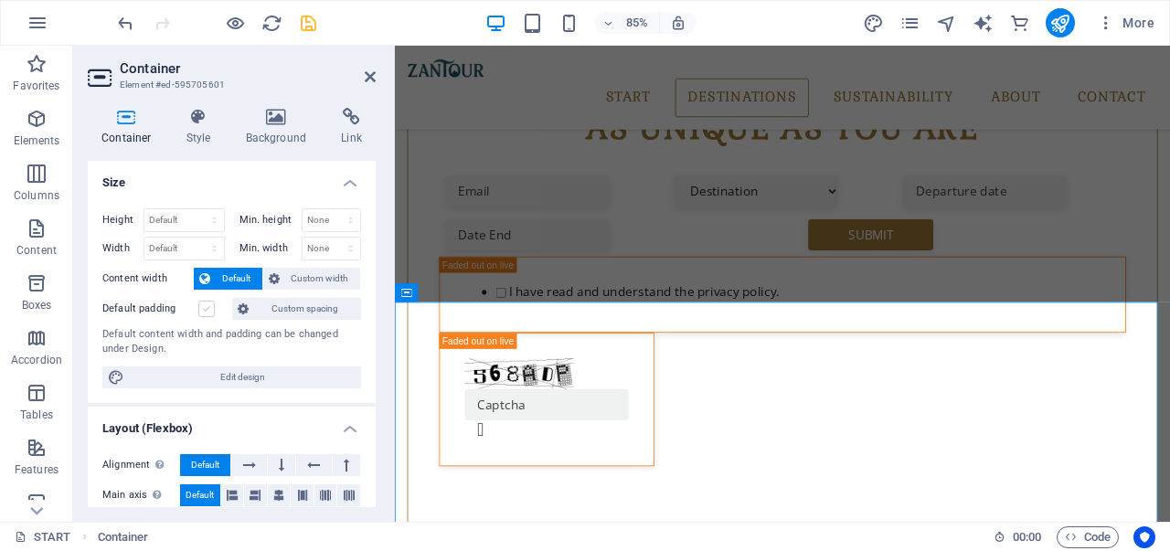
click at [207, 313] on label at bounding box center [206, 309] width 16 height 16
click at [0, 0] on input "Default padding" at bounding box center [0, 0] width 0 height 0
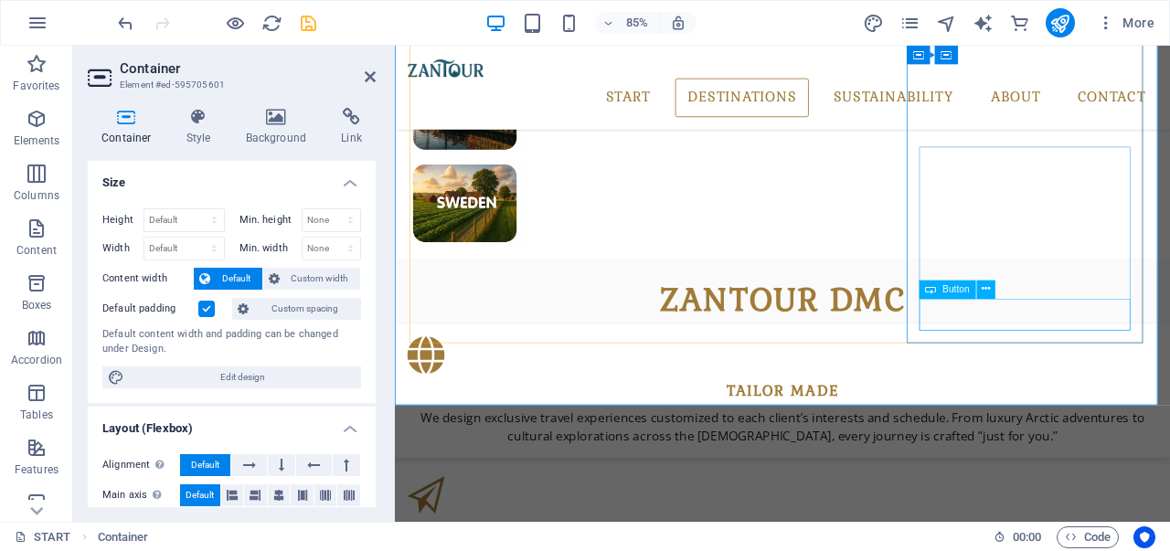
scroll to position [1922, 0]
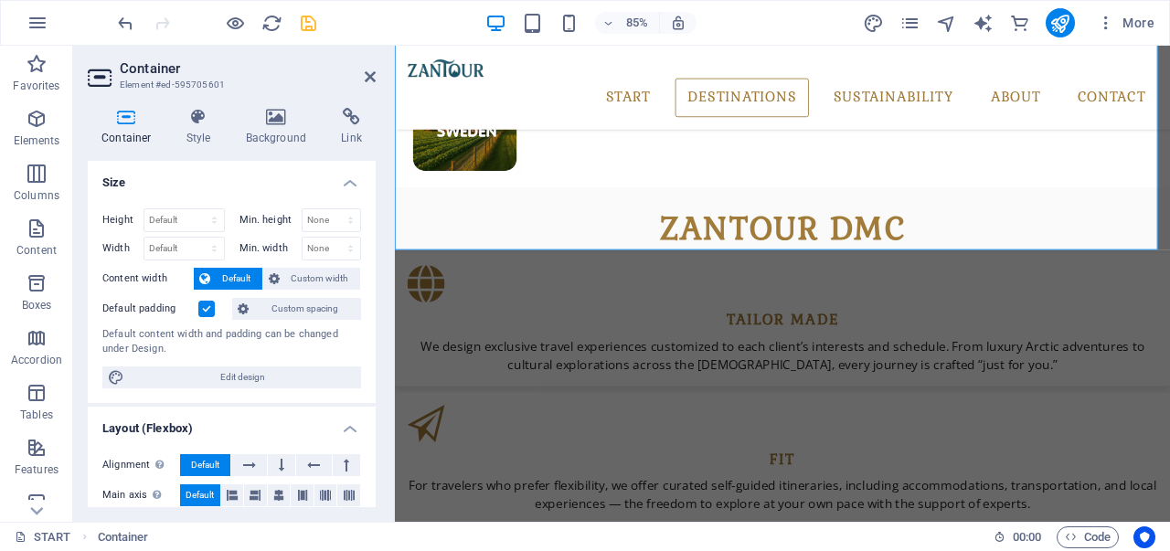
click at [212, 307] on label at bounding box center [206, 309] width 16 height 16
click at [0, 0] on input "Default padding" at bounding box center [0, 0] width 0 height 0
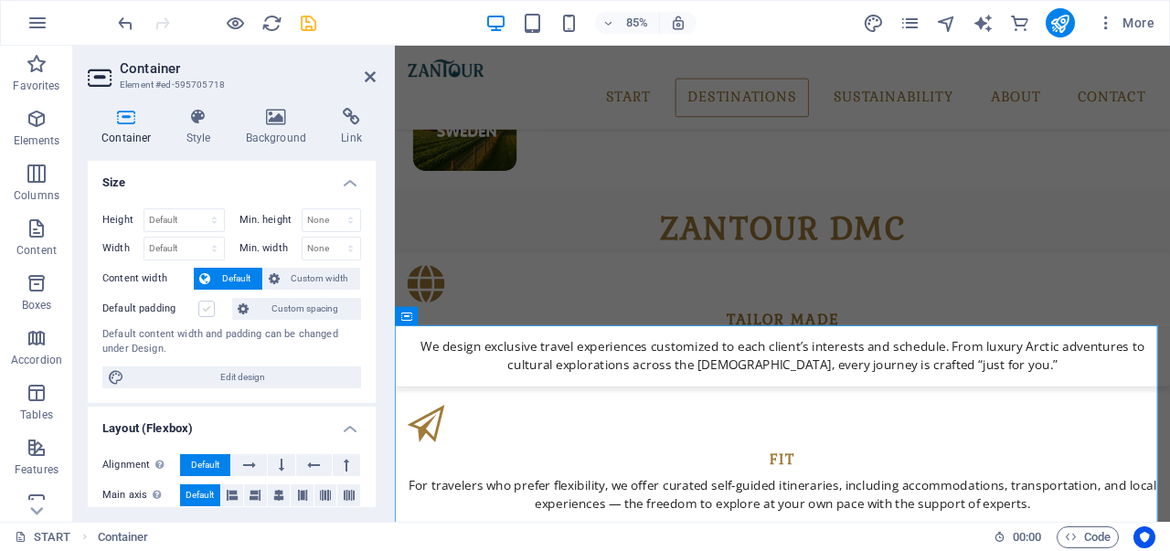
click at [214, 310] on label at bounding box center [206, 309] width 16 height 16
click at [0, 0] on input "Default padding" at bounding box center [0, 0] width 0 height 0
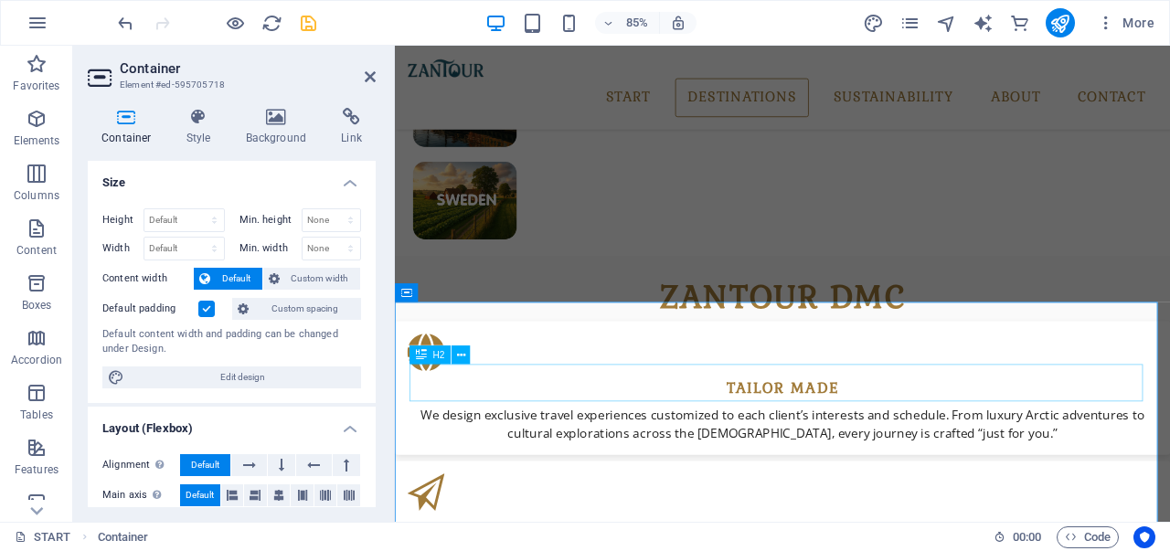
scroll to position [1830, 0]
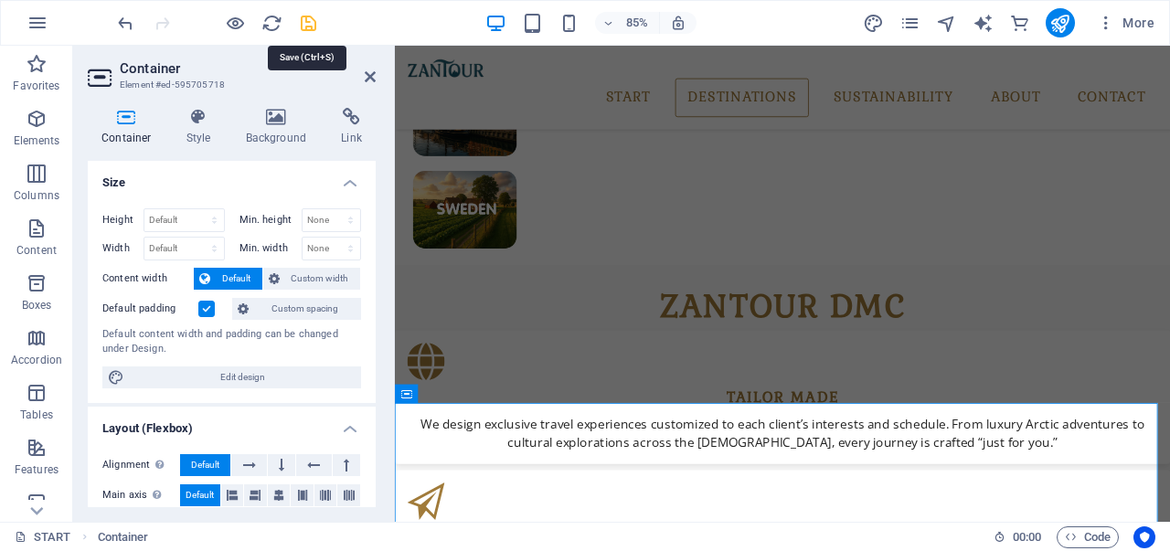
click at [300, 14] on icon "save" at bounding box center [308, 23] width 21 height 21
checkbox input "false"
click at [1051, 23] on icon "publish" at bounding box center [1059, 23] width 21 height 21
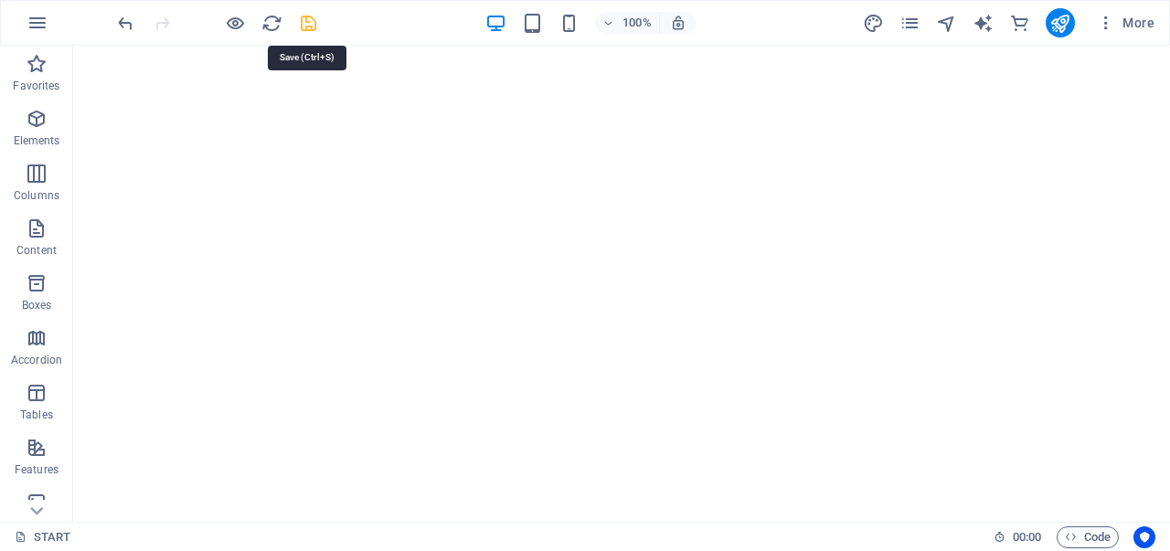
click at [309, 16] on icon "save" at bounding box center [308, 23] width 21 height 21
click at [1054, 22] on icon "publish" at bounding box center [1059, 23] width 21 height 21
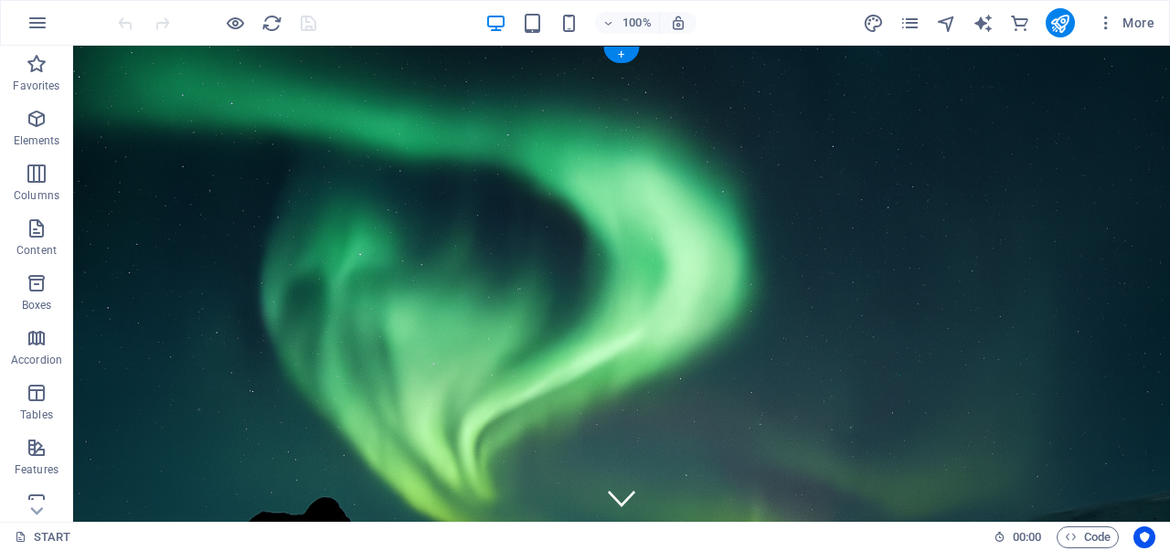
click at [306, 49] on figure at bounding box center [621, 385] width 1096 height 678
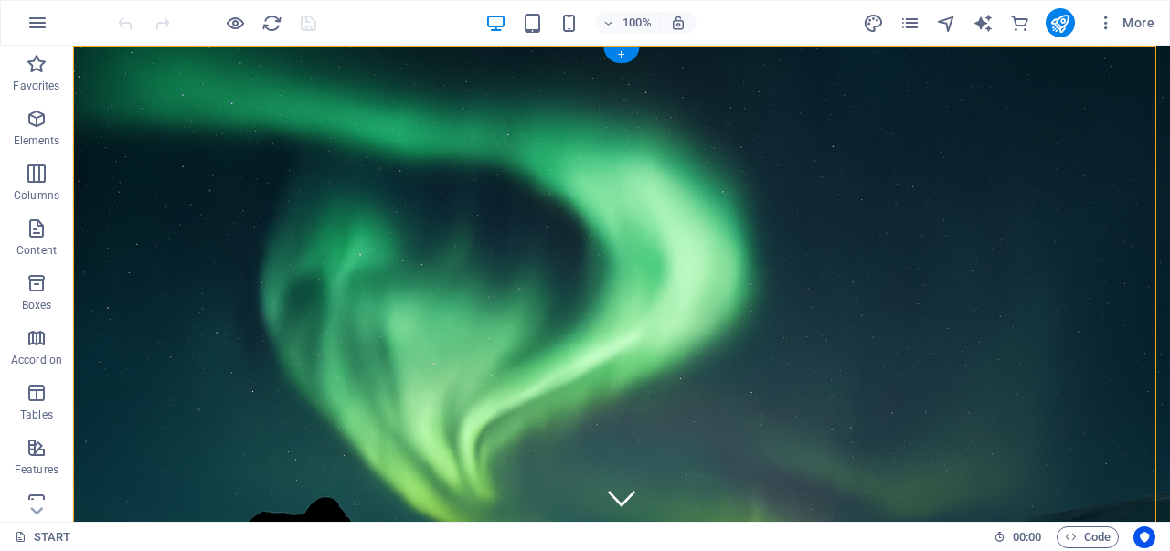
click at [306, 49] on figure at bounding box center [621, 385] width 1096 height 678
select select "vh"
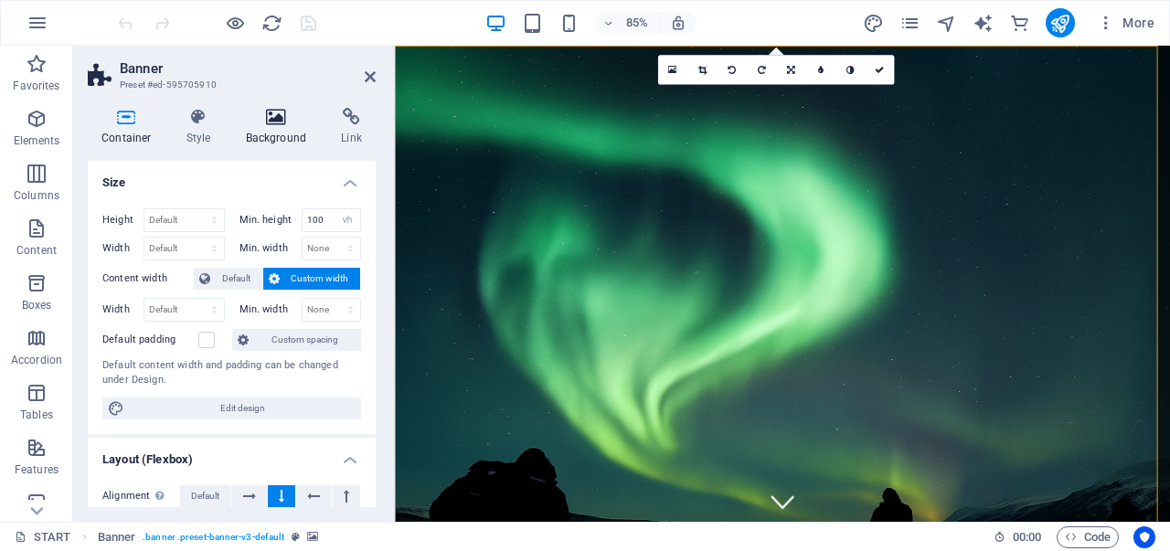
click at [261, 116] on icon at bounding box center [276, 117] width 89 height 18
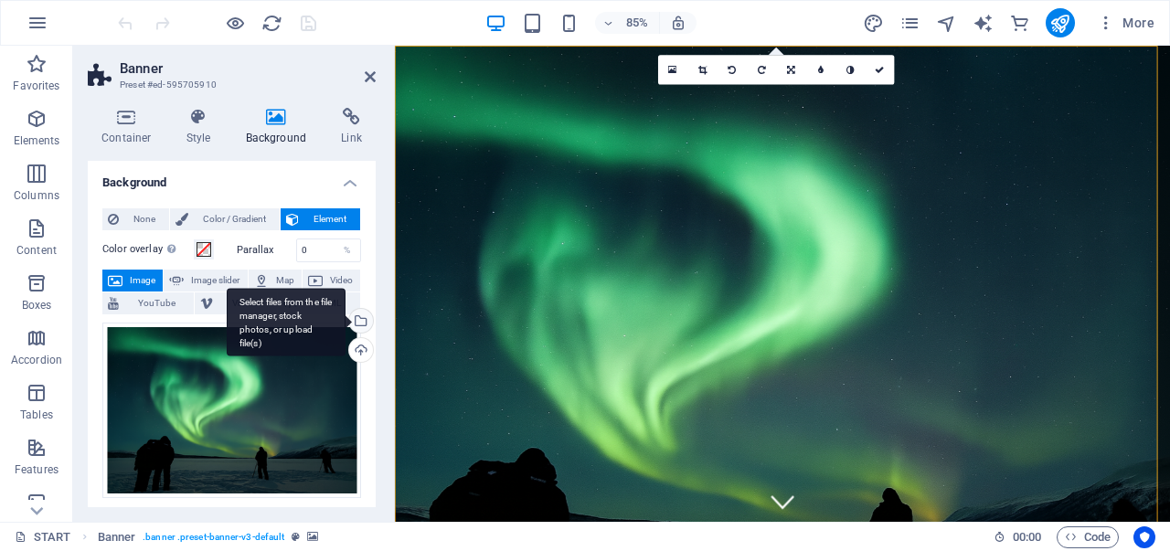
click at [363, 321] on div "Select files from the file manager, stock photos, or upload file(s)" at bounding box center [358, 322] width 27 height 27
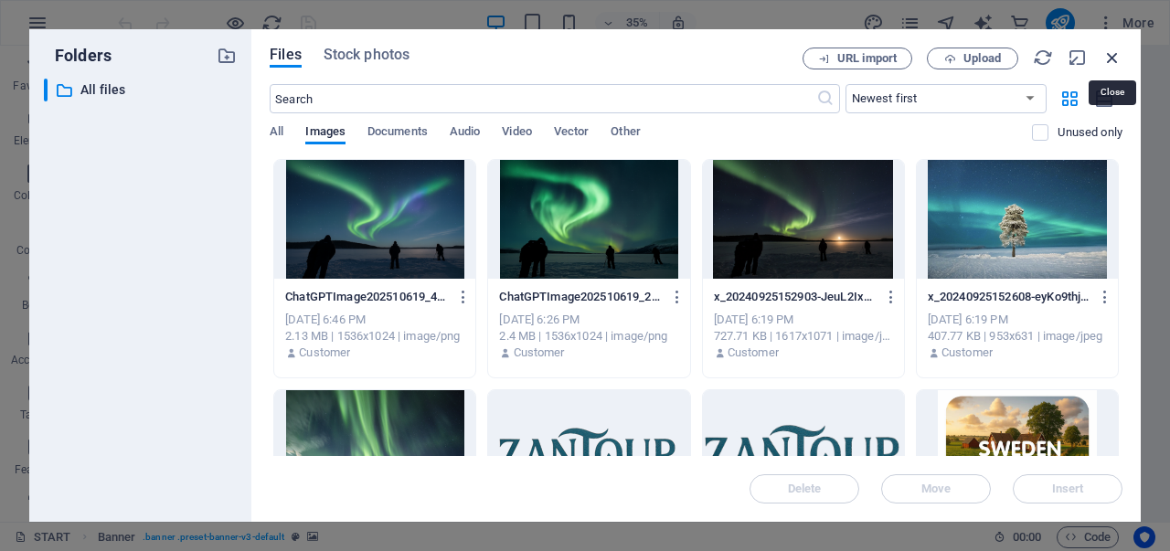
drag, startPoint x: 1117, startPoint y: 56, endPoint x: 686, endPoint y: 266, distance: 478.9
click at [1117, 56] on icon "button" at bounding box center [1112, 58] width 20 height 20
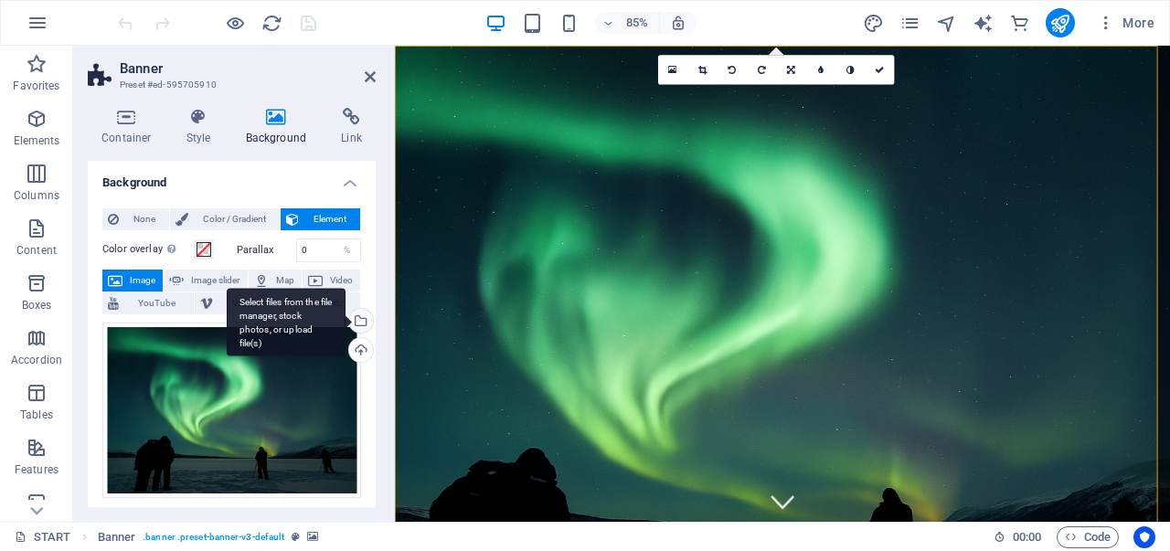
click at [345, 324] on div "Select files from the file manager, stock photos, or upload file(s)" at bounding box center [286, 322] width 119 height 69
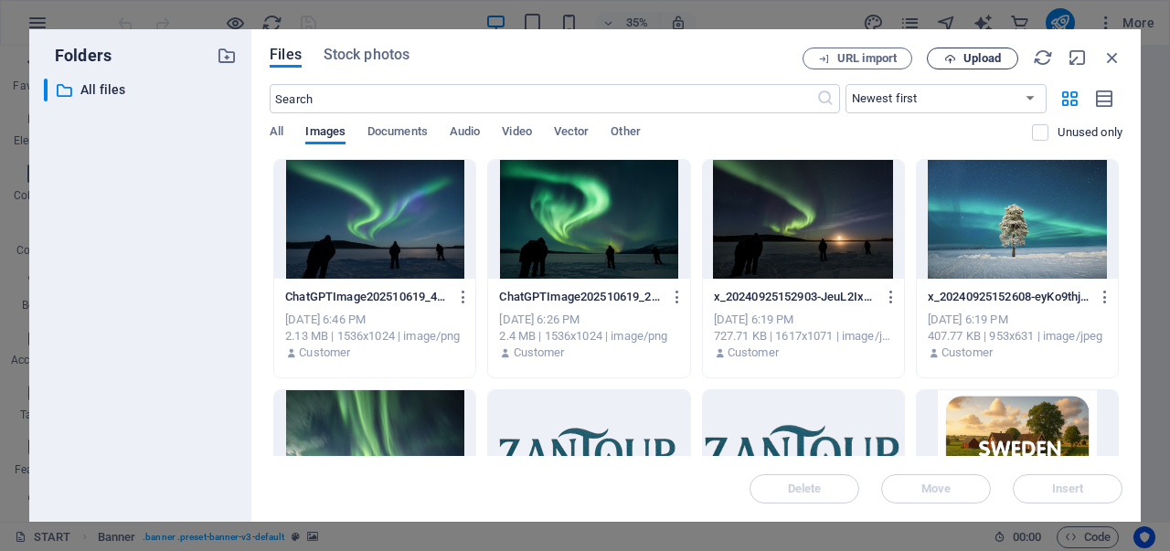
click at [951, 64] on icon "button" at bounding box center [950, 59] width 12 height 12
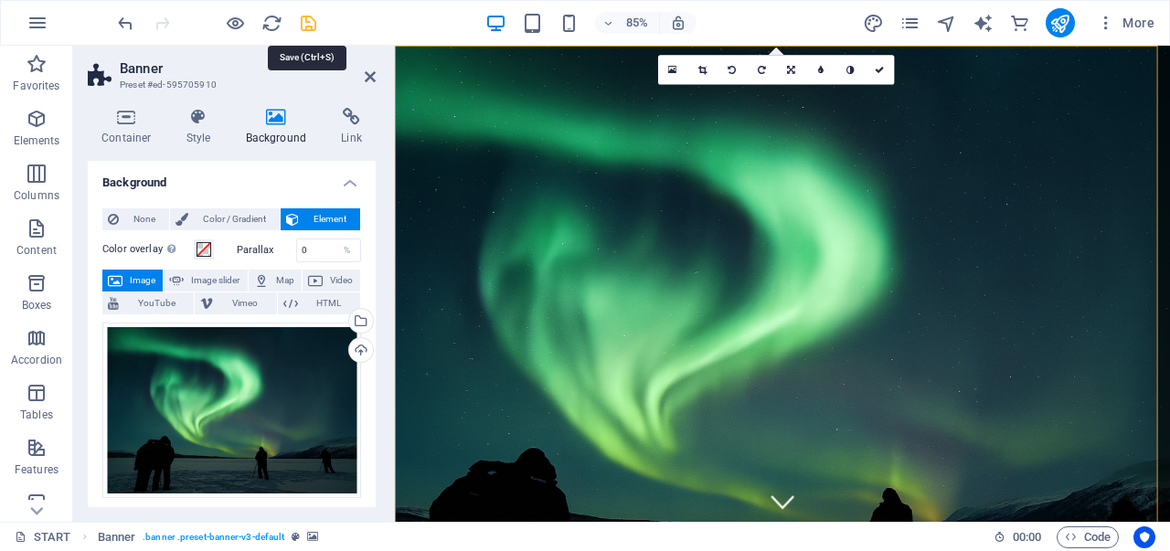
click at [312, 25] on icon "save" at bounding box center [308, 23] width 21 height 21
checkbox input "false"
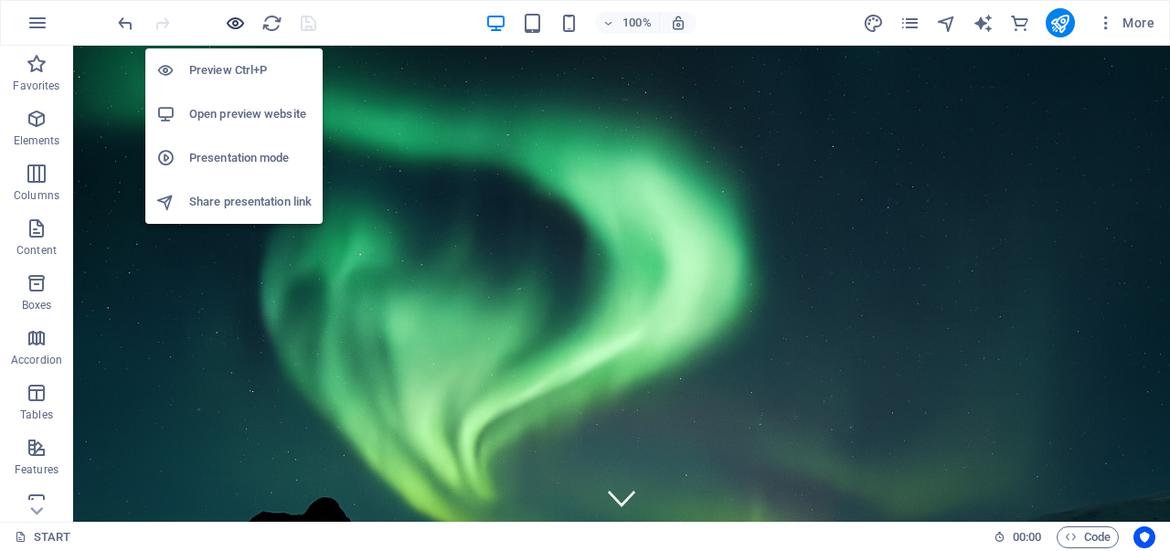
click at [234, 17] on icon "button" at bounding box center [235, 23] width 21 height 21
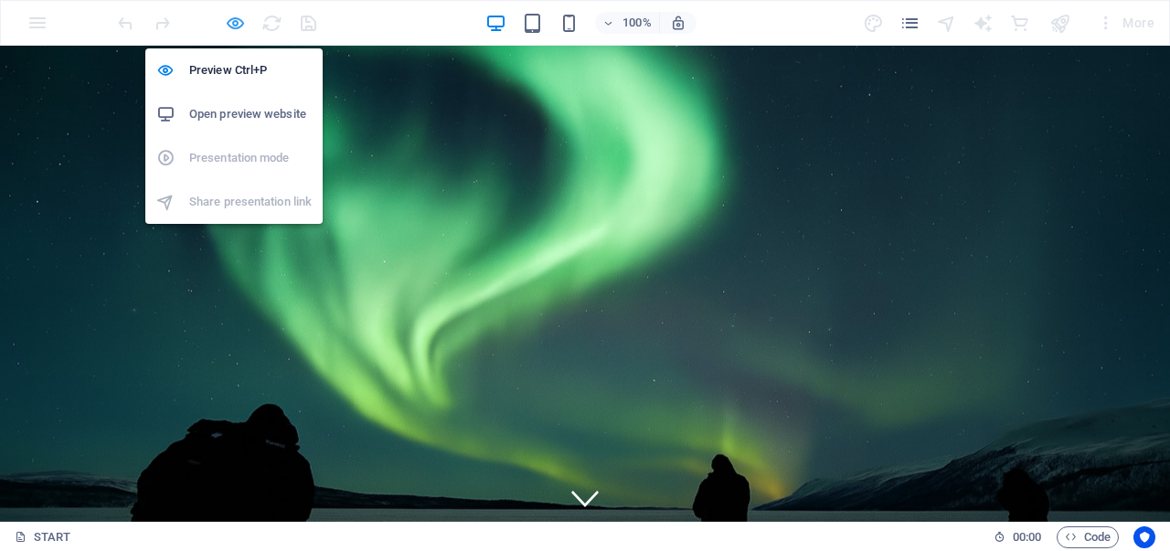
click at [238, 24] on icon "button" at bounding box center [235, 23] width 21 height 21
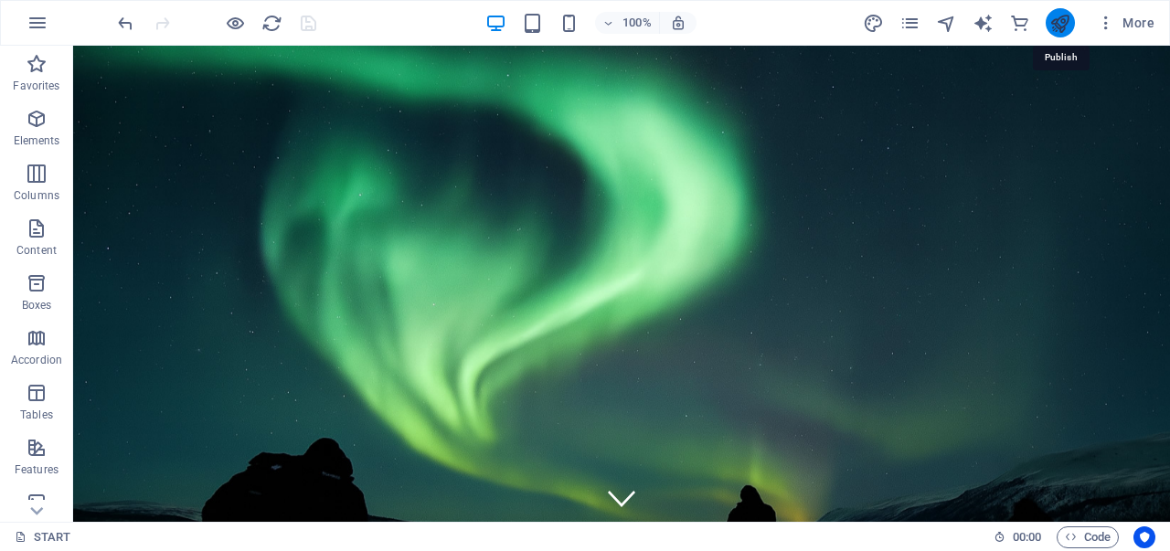
click at [1055, 25] on icon "publish" at bounding box center [1059, 23] width 21 height 21
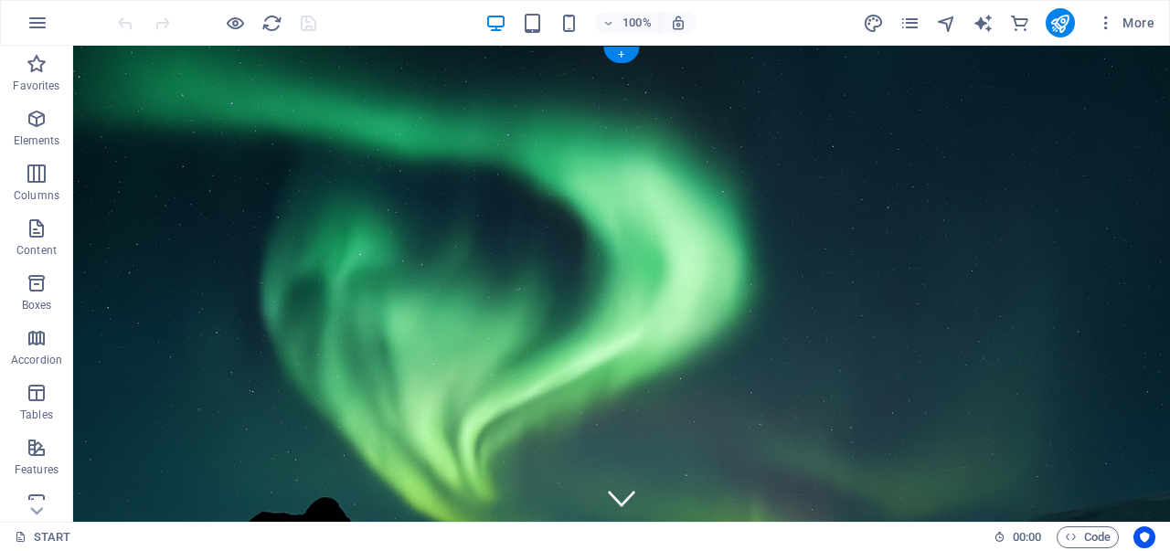
click at [391, 54] on figure at bounding box center [621, 385] width 1096 height 678
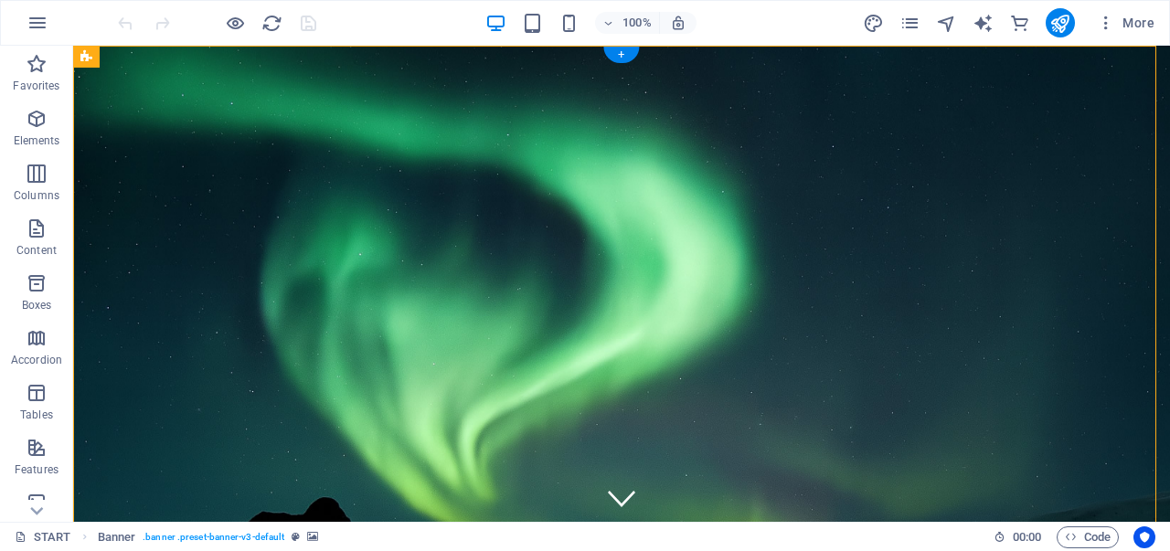
click at [391, 54] on figure at bounding box center [621, 385] width 1096 height 678
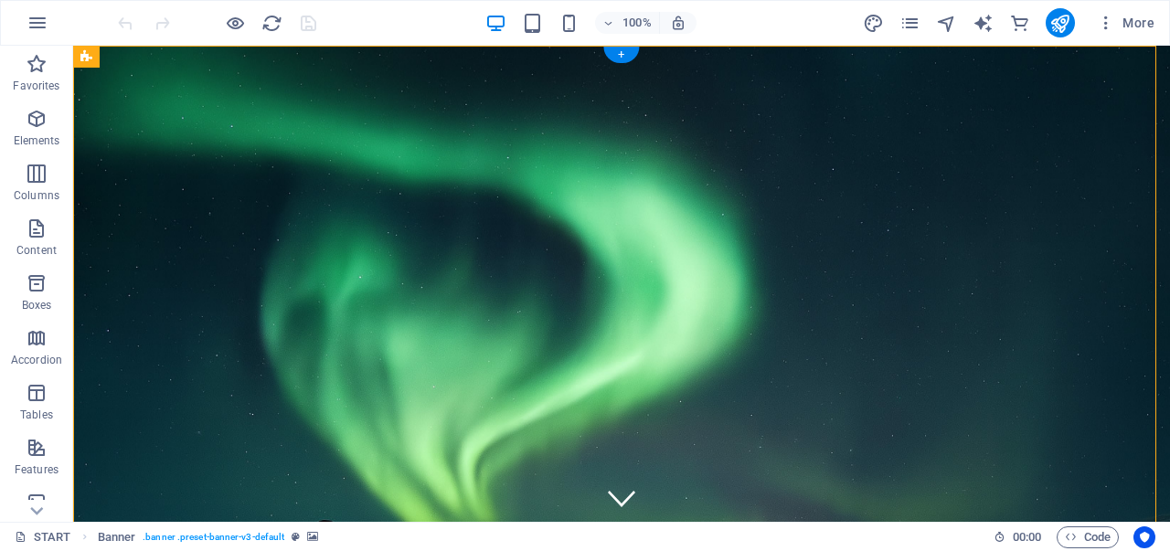
select select "vh"
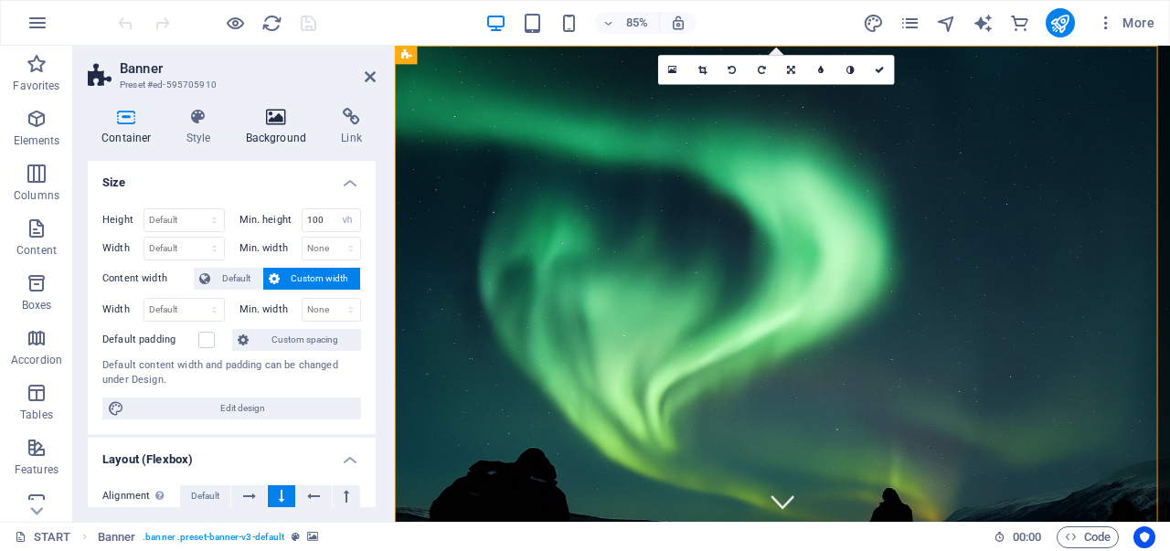
click at [266, 122] on icon at bounding box center [276, 117] width 89 height 18
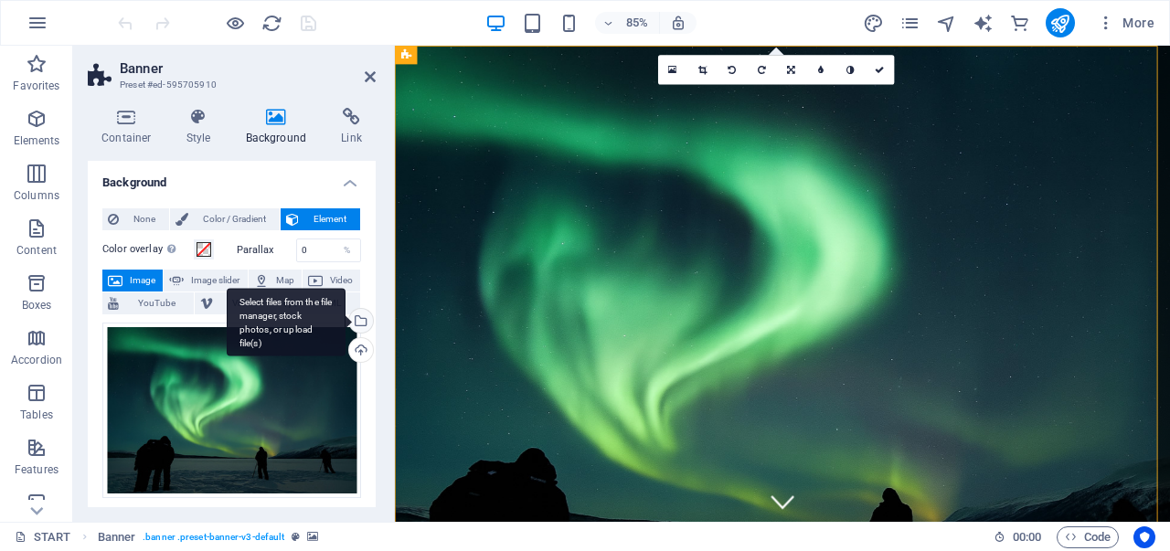
click at [358, 320] on div "Select files from the file manager, stock photos, or upload file(s)" at bounding box center [358, 322] width 27 height 27
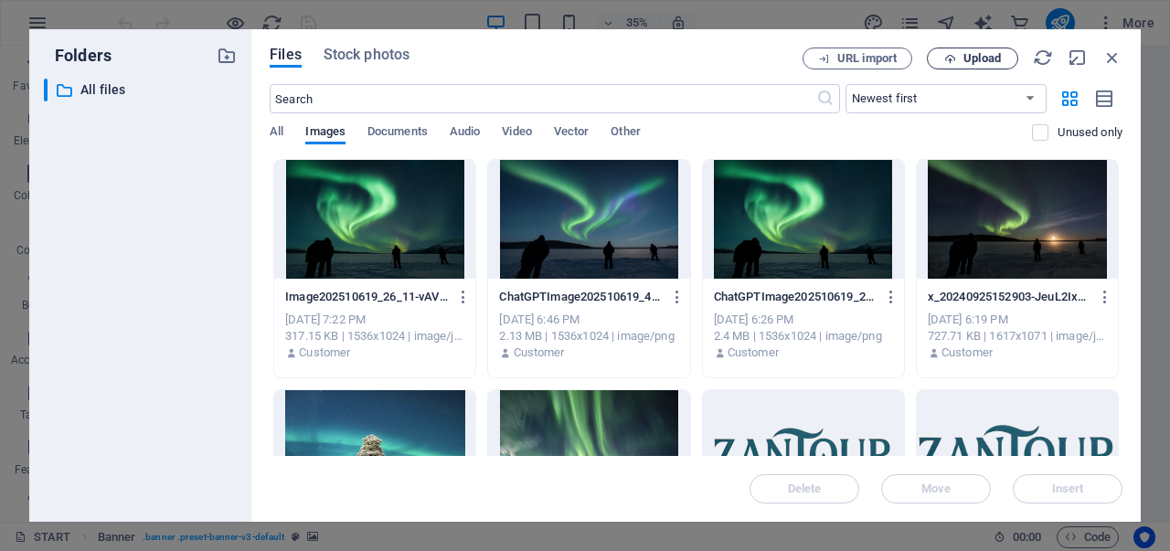
click at [965, 61] on span "Upload" at bounding box center [981, 58] width 37 height 11
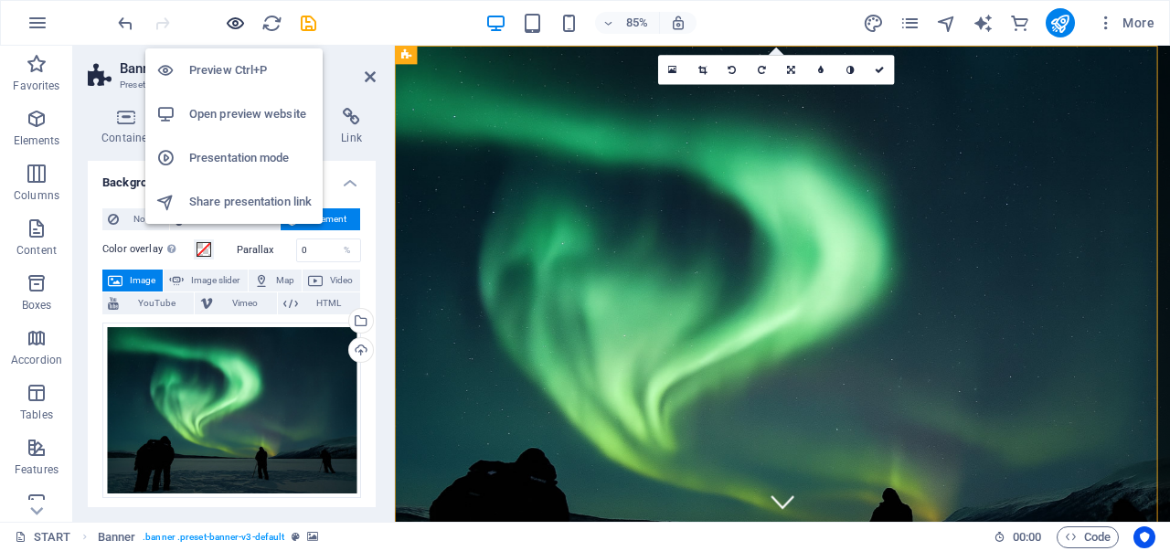
click at [234, 28] on icon "button" at bounding box center [235, 23] width 21 height 21
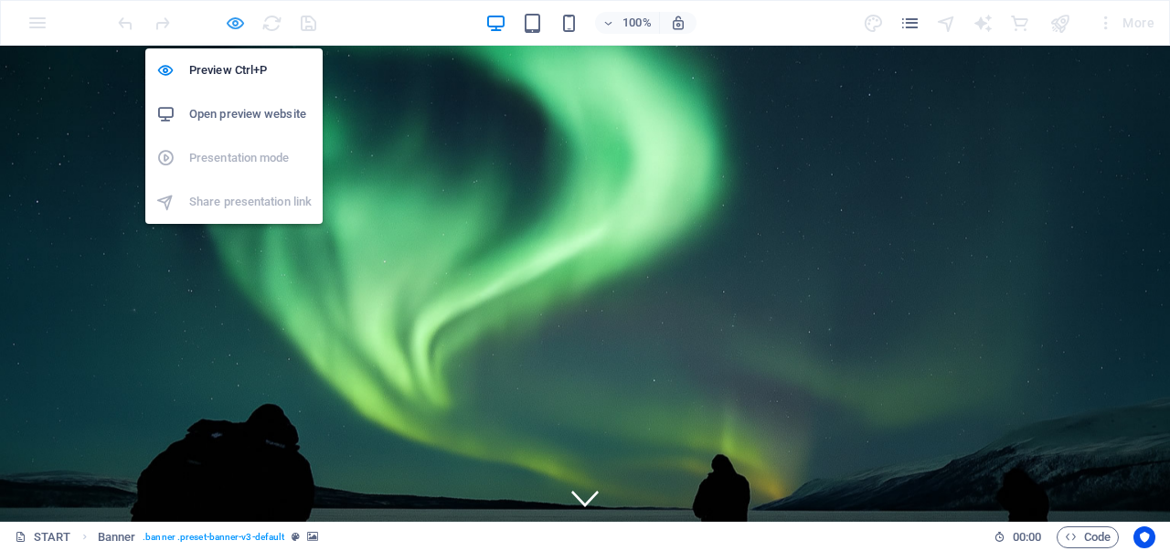
click at [234, 13] on icon "button" at bounding box center [235, 23] width 21 height 21
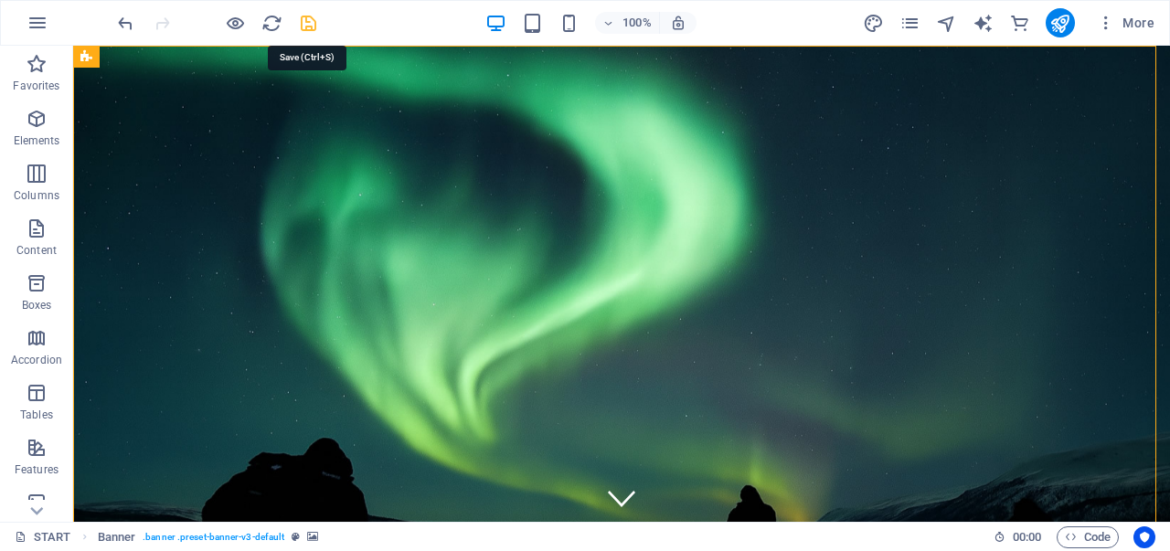
click at [298, 23] on icon "save" at bounding box center [308, 23] width 21 height 21
checkbox input "false"
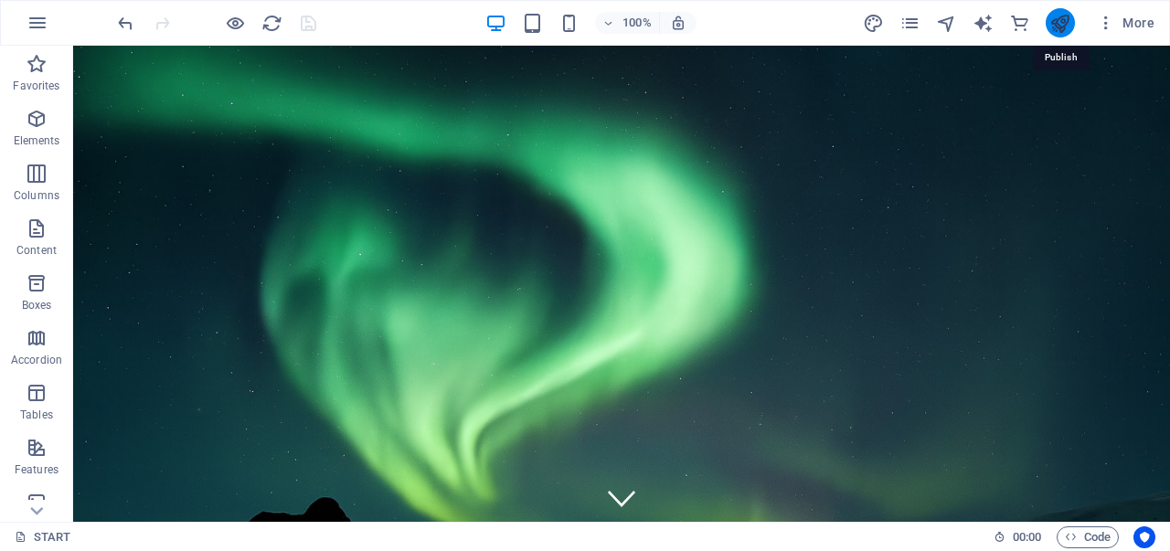
click at [1060, 26] on icon "publish" at bounding box center [1059, 23] width 21 height 21
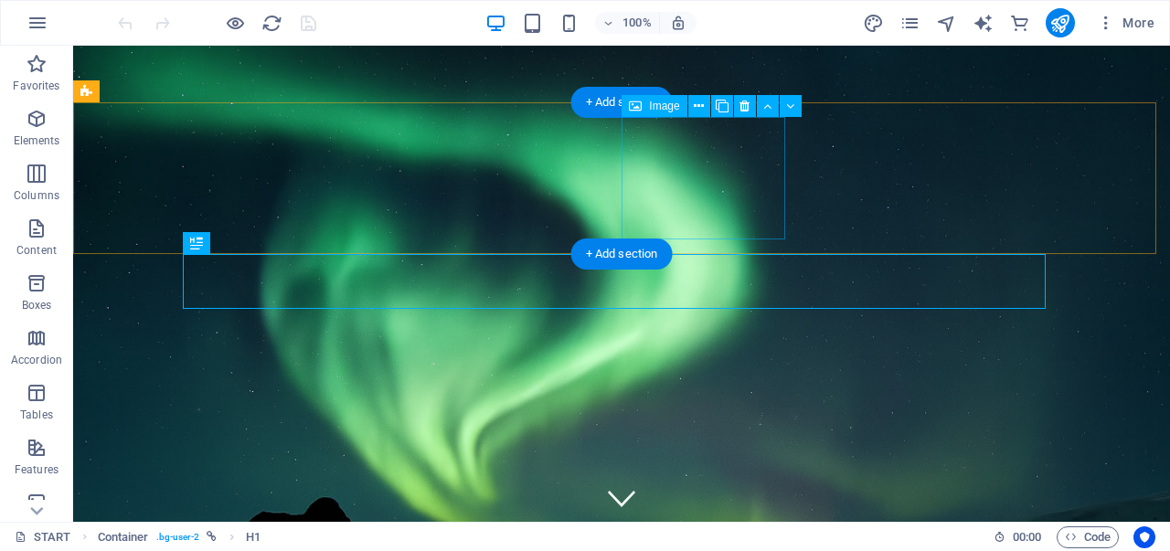
scroll to position [621, 0]
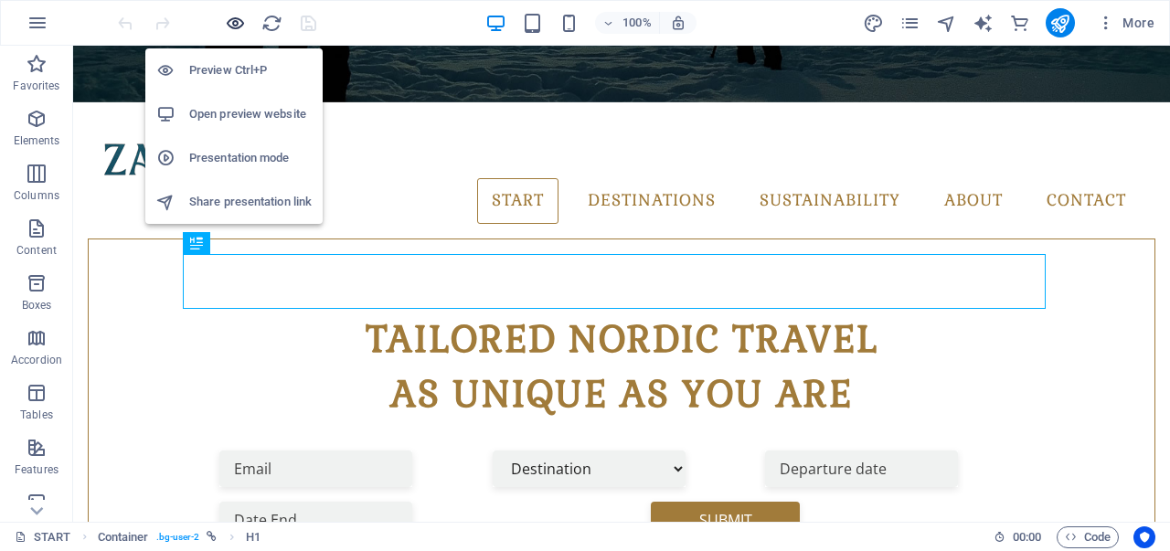
click at [236, 23] on icon "button" at bounding box center [235, 23] width 21 height 21
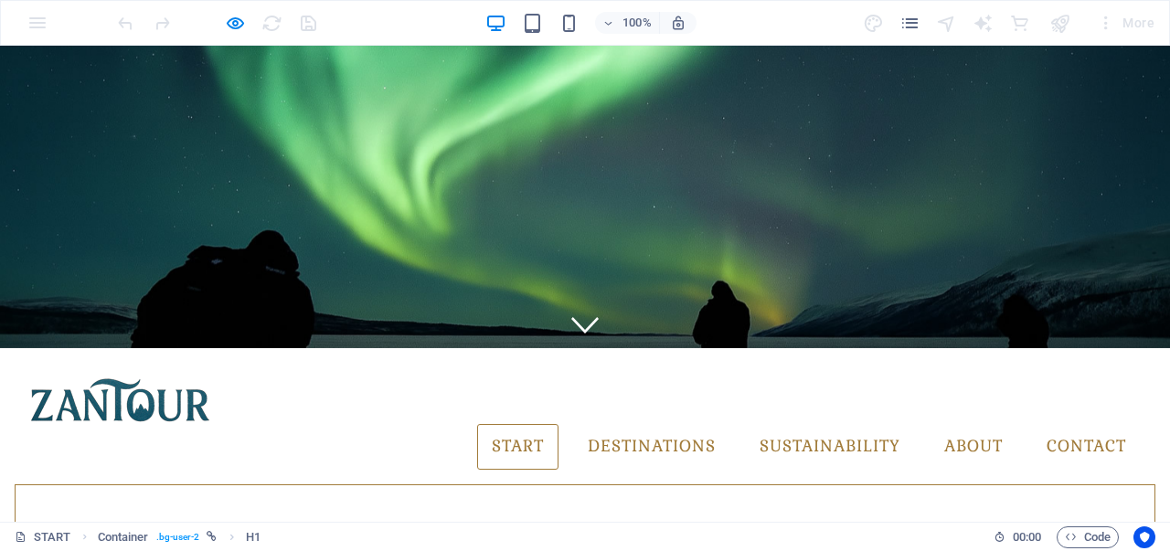
scroll to position [0, 0]
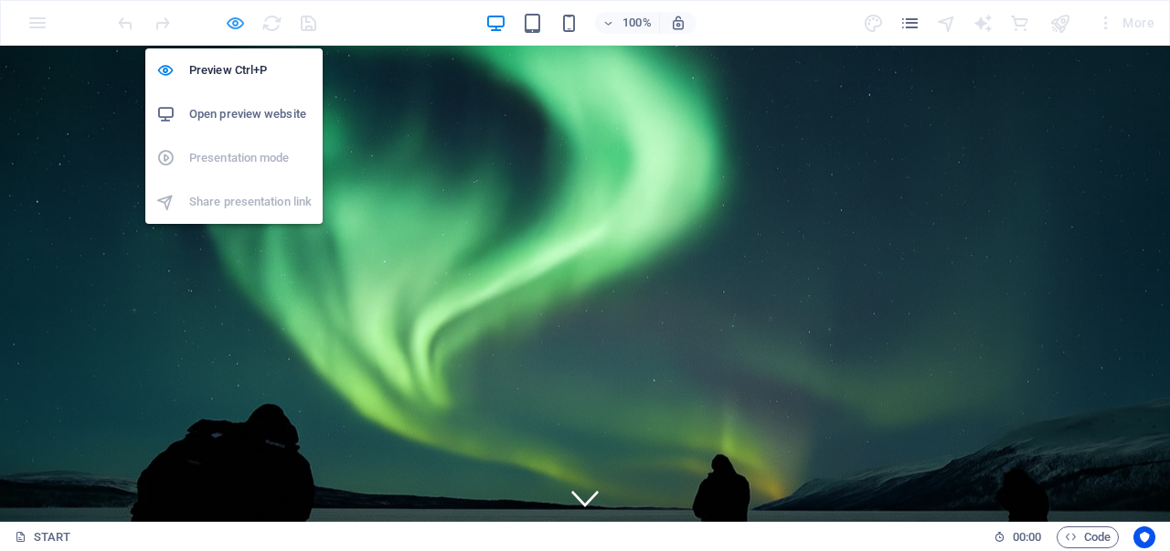
click at [232, 16] on icon "button" at bounding box center [235, 23] width 21 height 21
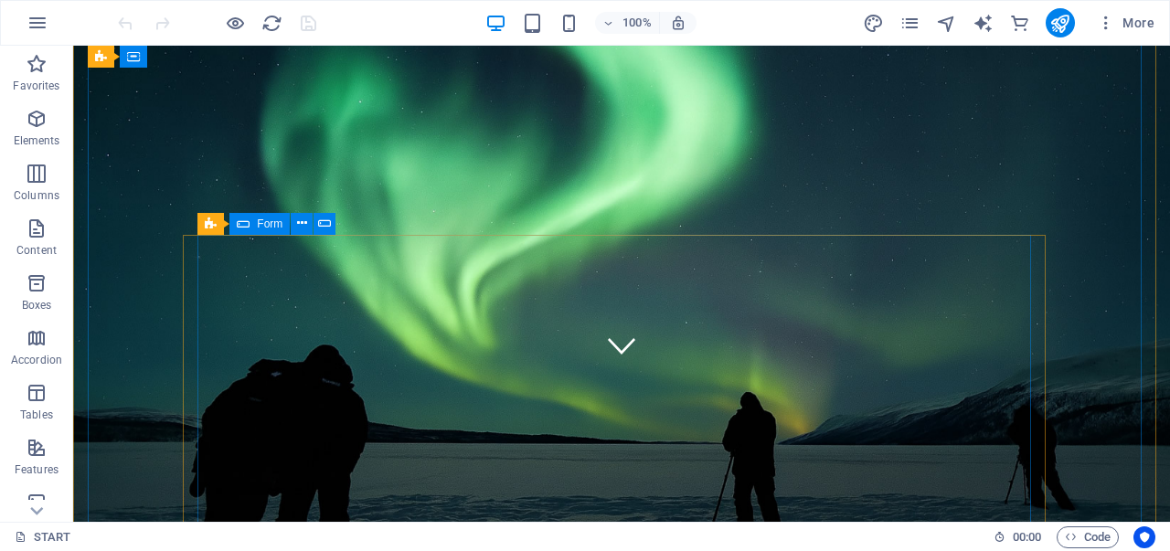
scroll to position [183, 0]
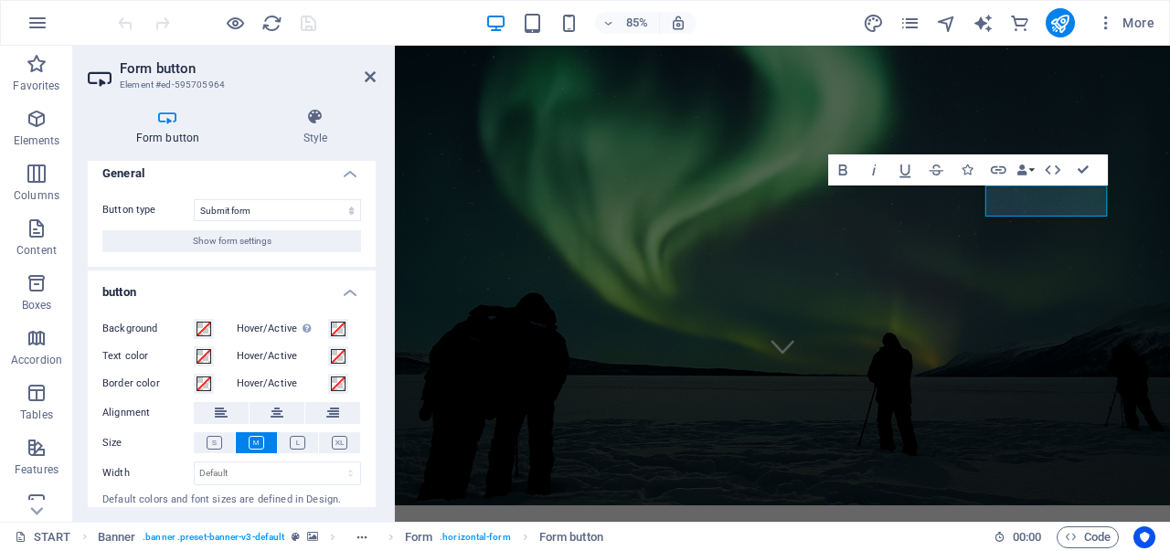
scroll to position [0, 0]
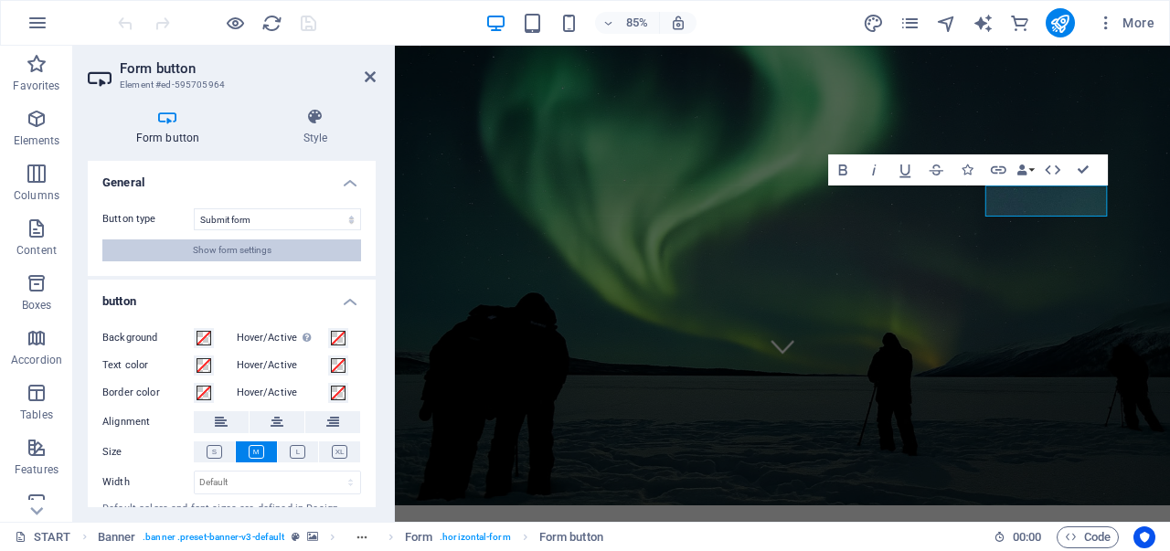
click at [265, 242] on span "Show form settings" at bounding box center [232, 250] width 79 height 22
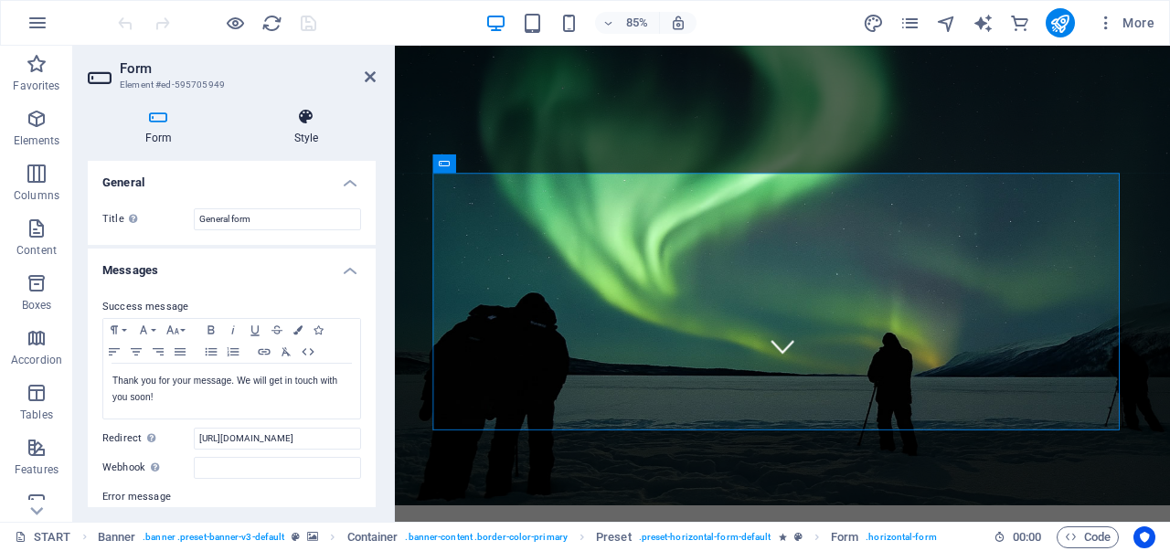
click at [302, 138] on h4 "Style" at bounding box center [306, 127] width 139 height 38
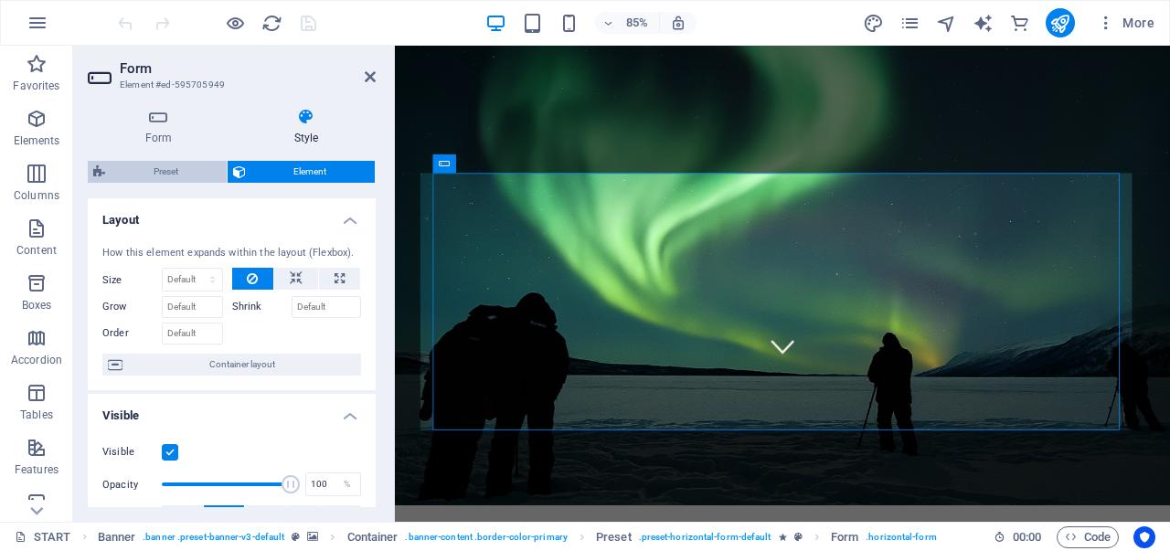
click at [185, 165] on span "Preset" at bounding box center [166, 172] width 111 height 22
select select "px"
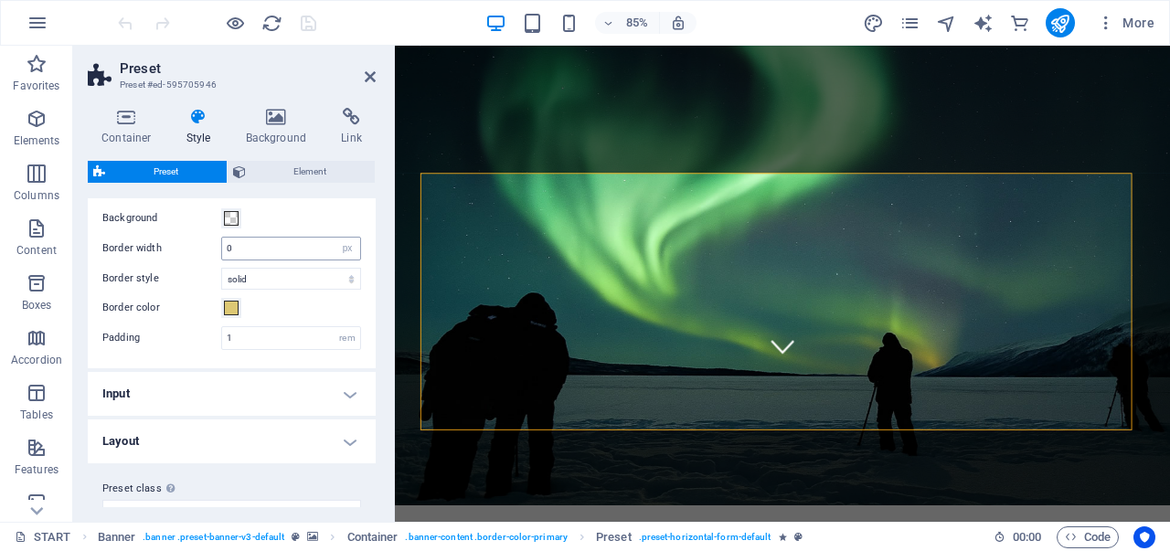
scroll to position [69, 0]
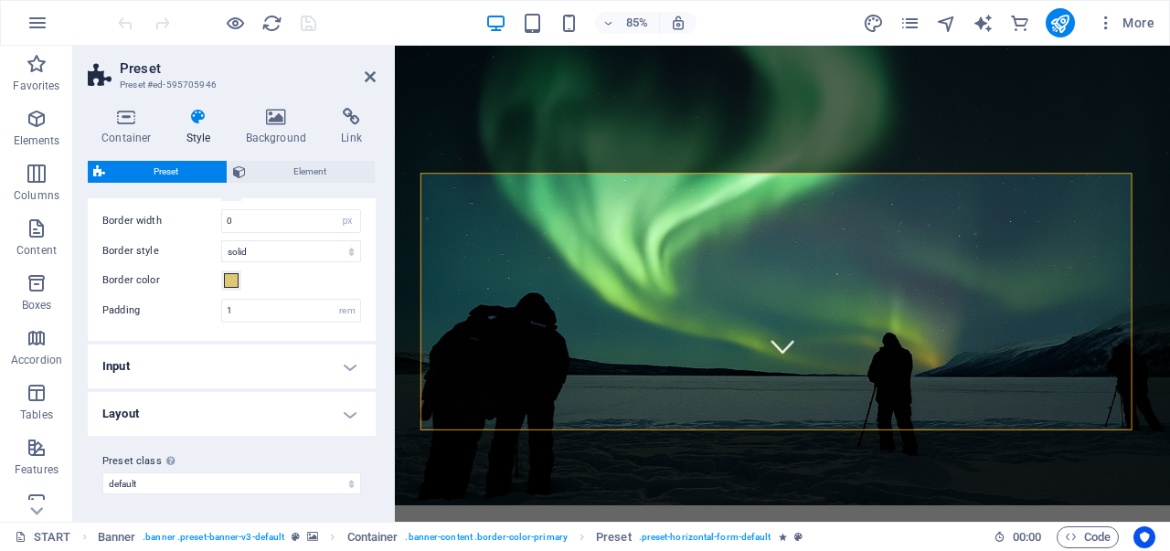
click at [298, 370] on h4 "Input" at bounding box center [232, 366] width 288 height 44
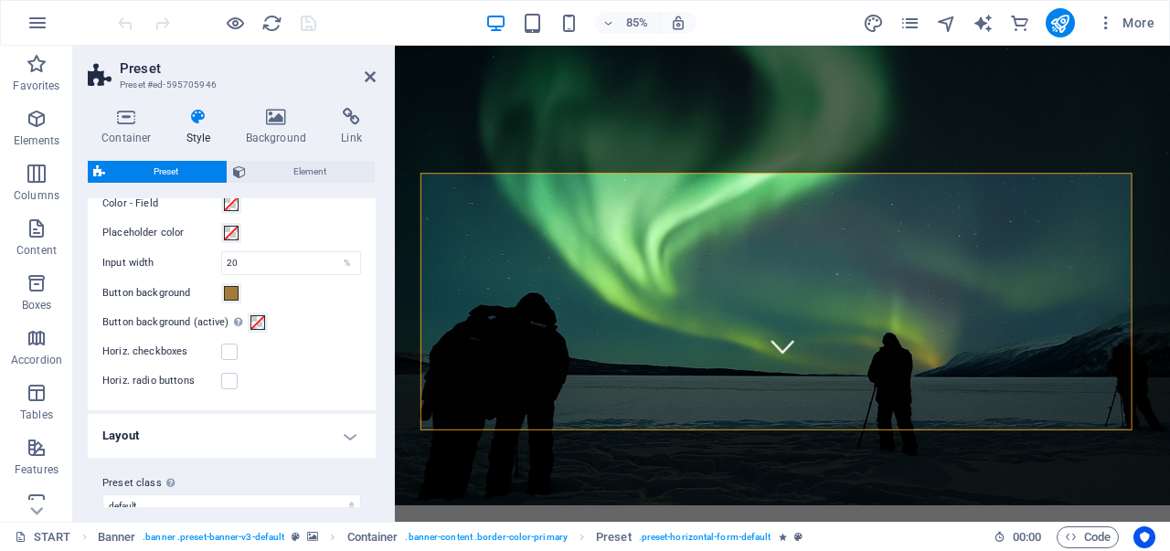
scroll to position [449, 0]
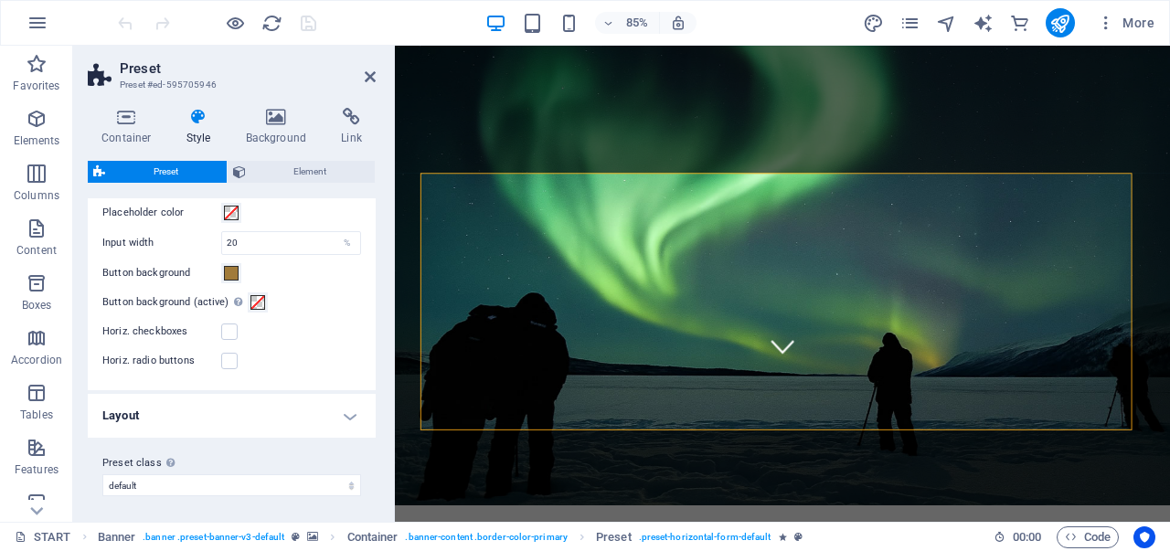
click at [334, 416] on h4 "Layout" at bounding box center [232, 416] width 288 height 44
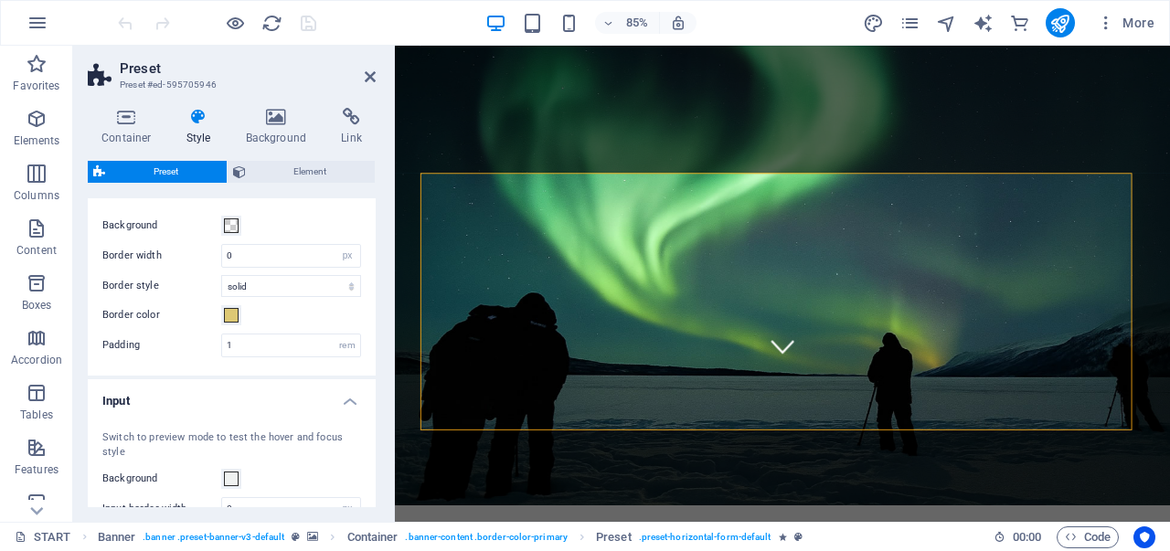
scroll to position [0, 0]
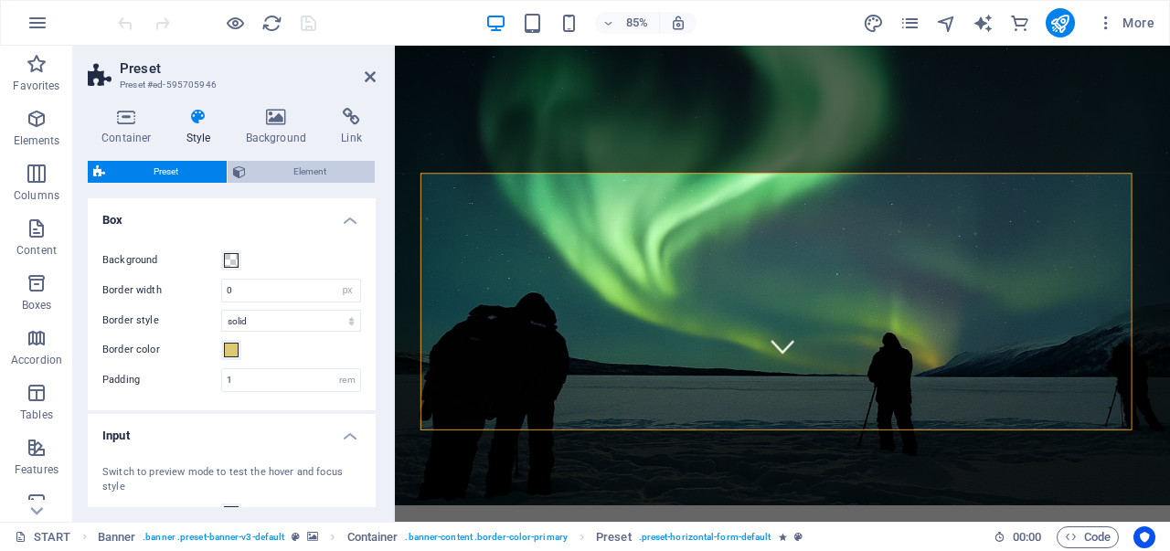
click at [294, 168] on span "Element" at bounding box center [310, 172] width 119 height 22
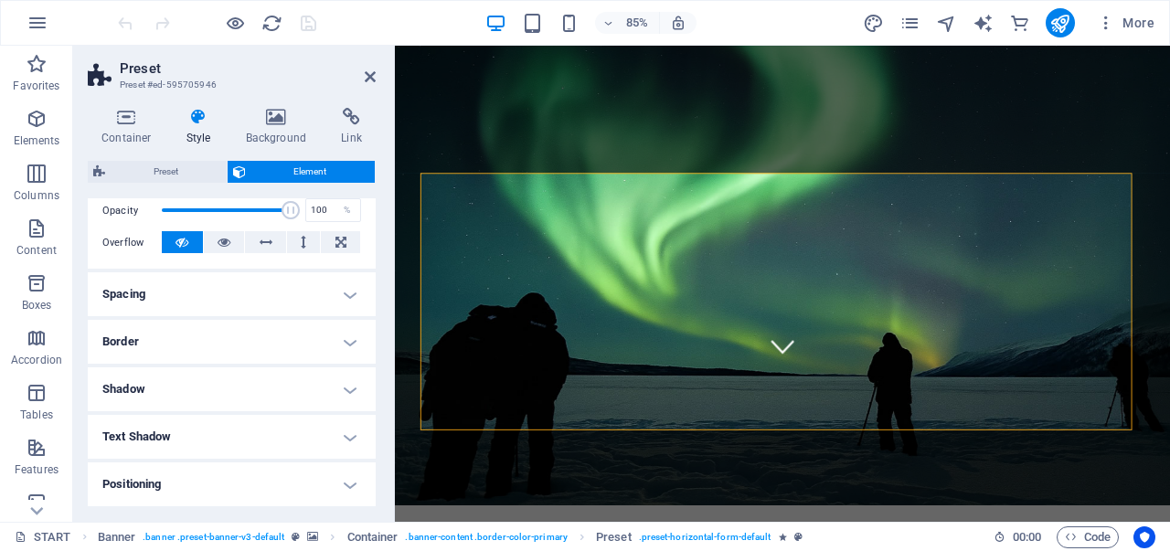
scroll to position [365, 0]
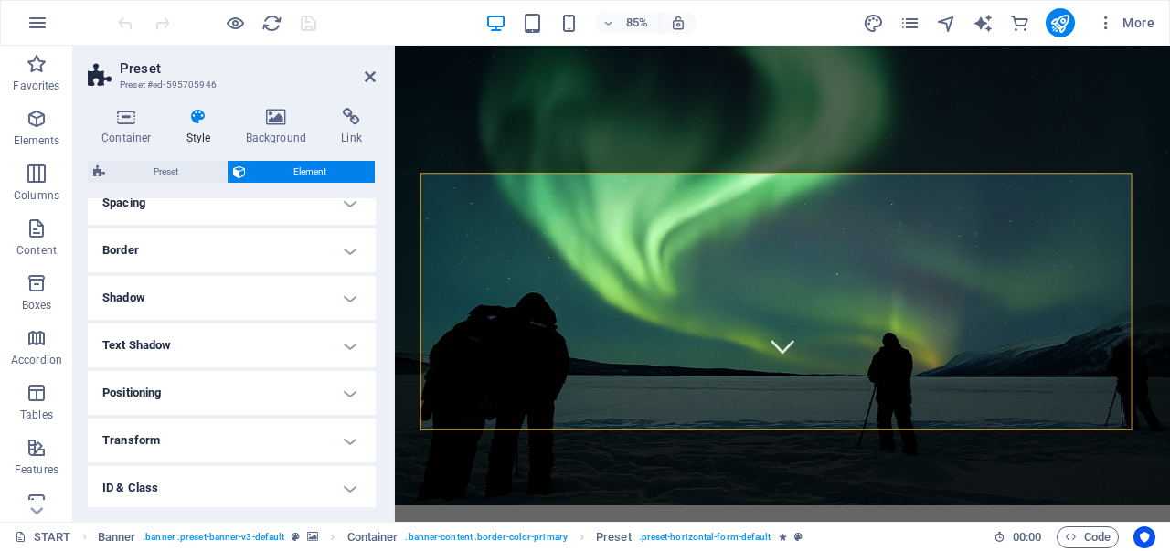
click at [264, 346] on h4 "Text Shadow" at bounding box center [232, 345] width 288 height 44
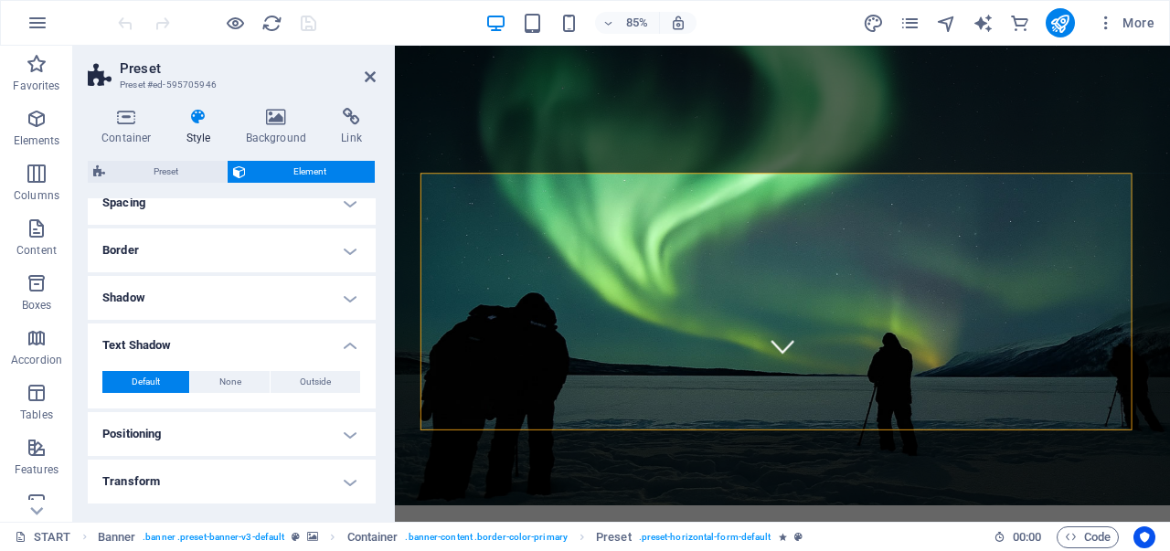
click at [264, 346] on h4 "Text Shadow" at bounding box center [232, 339] width 288 height 33
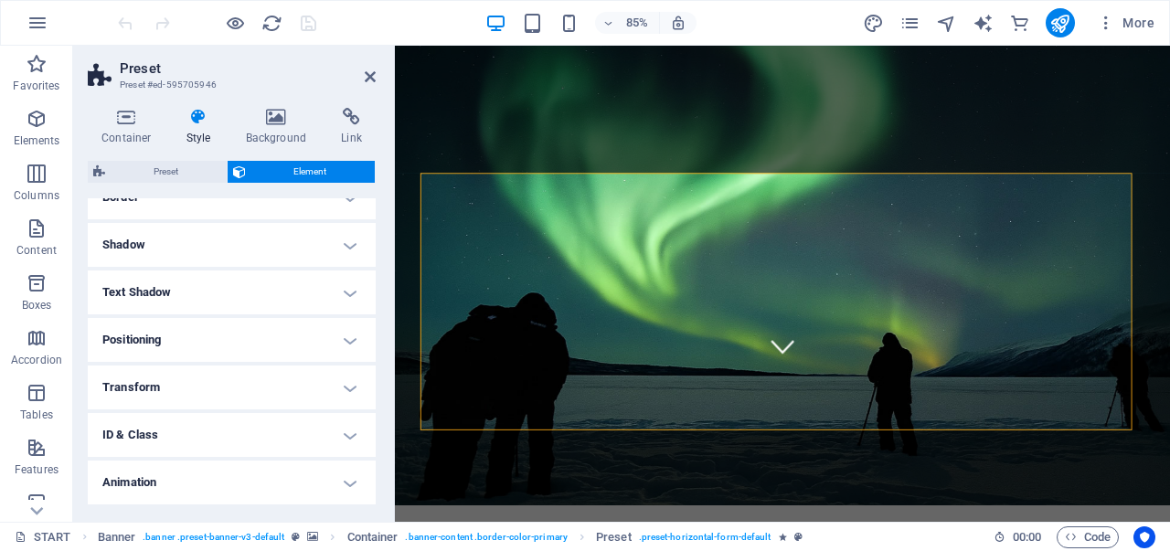
scroll to position [462, 0]
click at [270, 386] on h4 "ID & Class" at bounding box center [232, 391] width 288 height 44
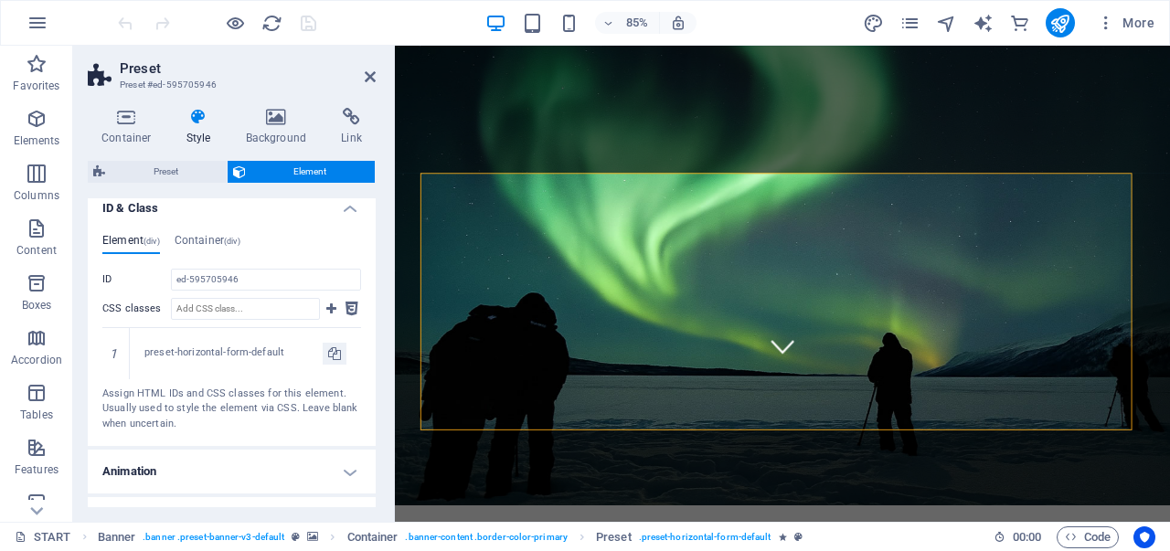
scroll to position [371, 0]
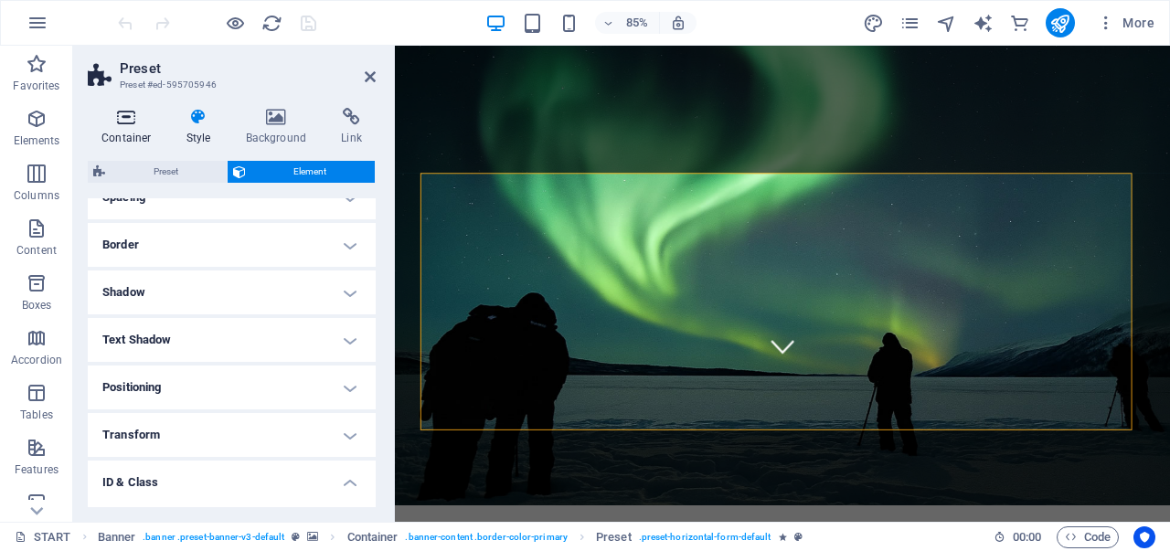
click at [150, 120] on icon at bounding box center [127, 117] width 78 height 18
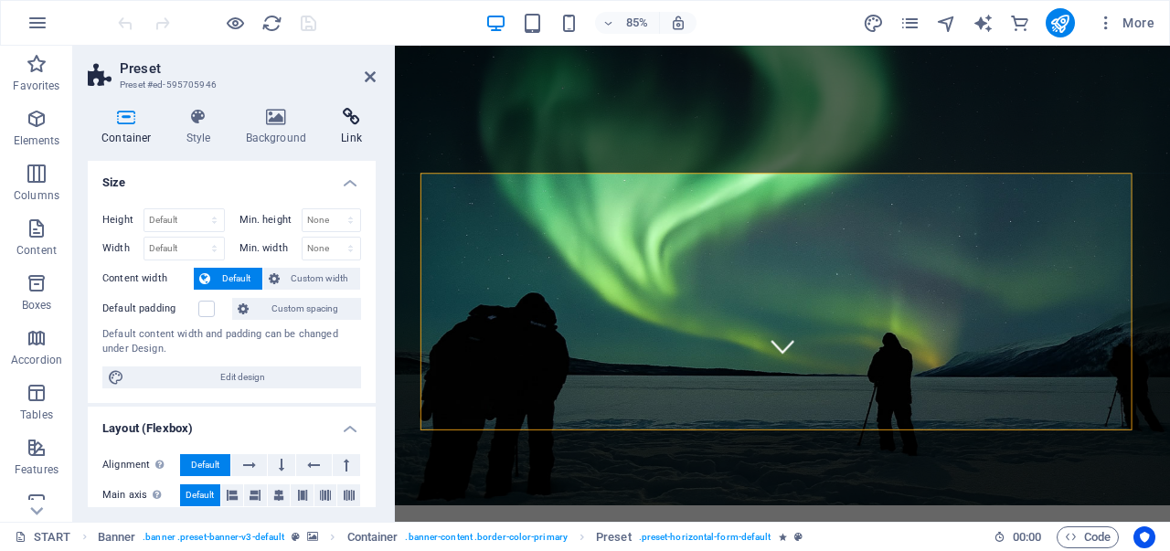
click at [338, 122] on icon at bounding box center [351, 117] width 48 height 18
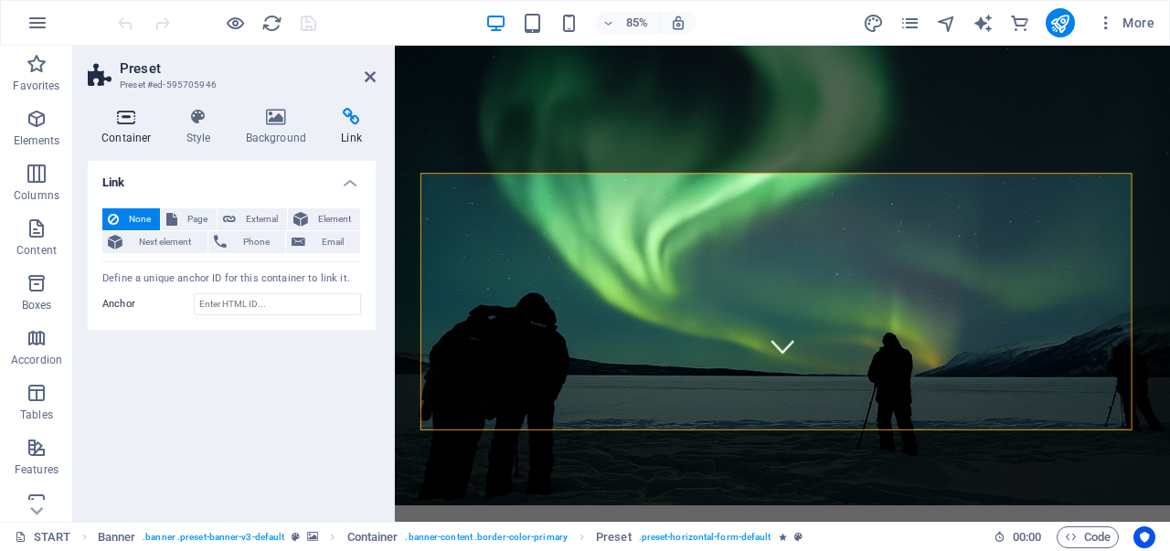
click at [122, 125] on icon at bounding box center [127, 117] width 78 height 18
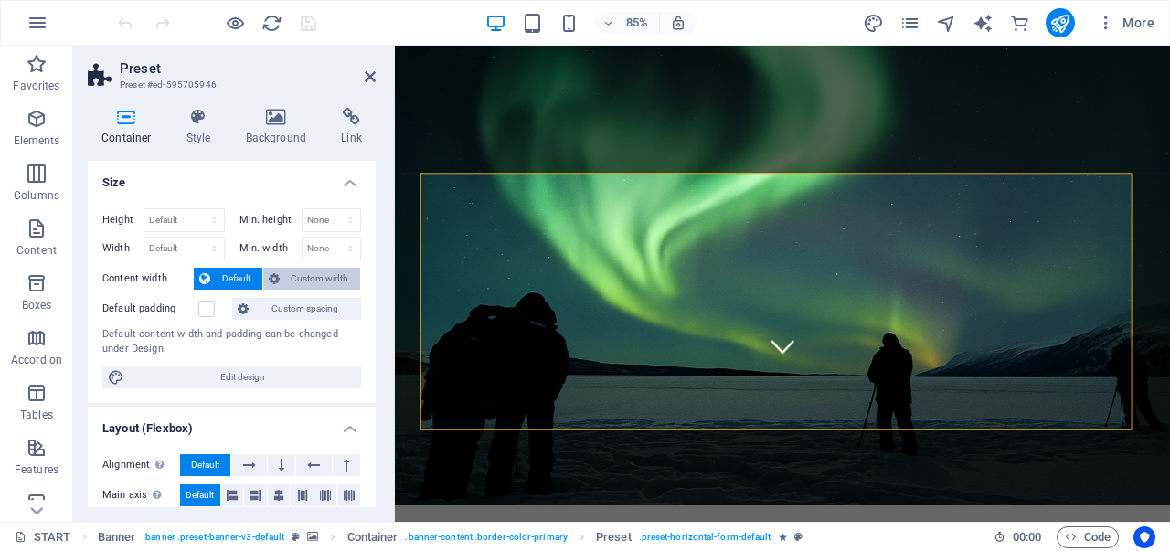
click at [319, 269] on span "Custom width" at bounding box center [320, 279] width 70 height 22
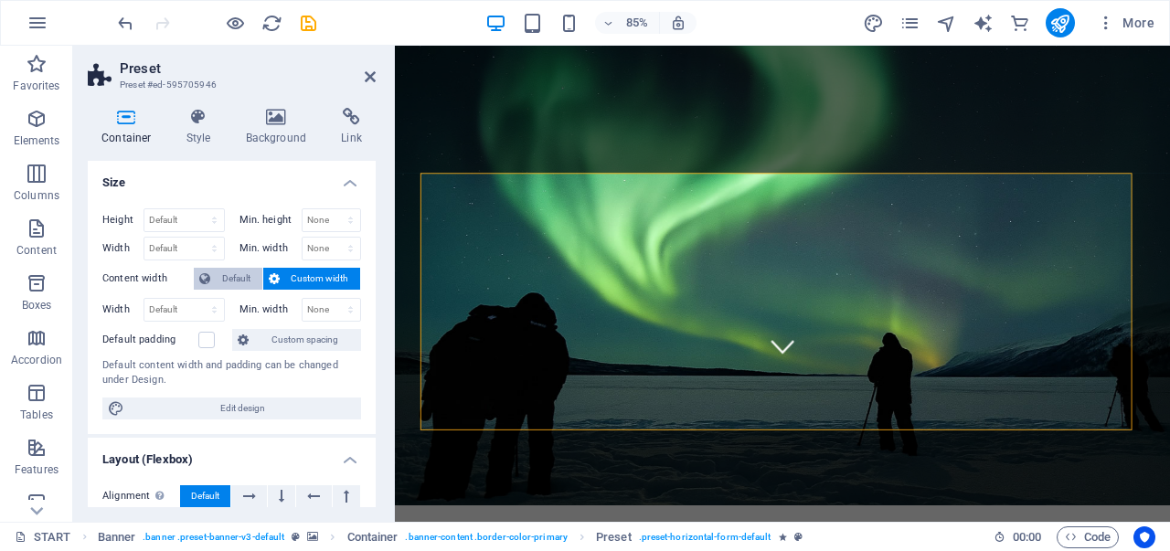
click at [240, 268] on span "Default" at bounding box center [236, 279] width 41 height 22
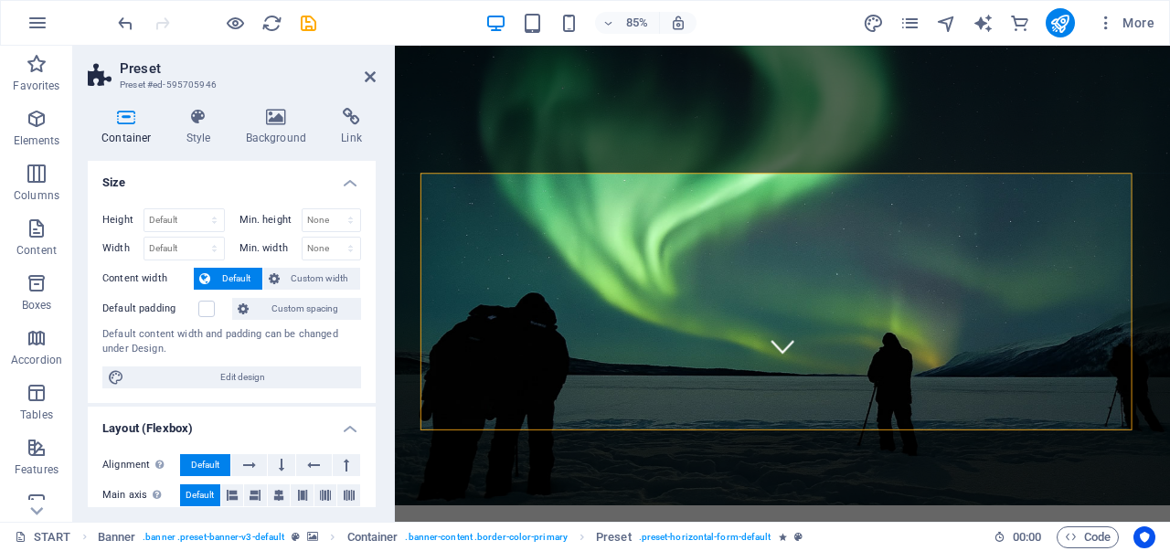
click at [241, 271] on span "Default" at bounding box center [236, 279] width 41 height 22
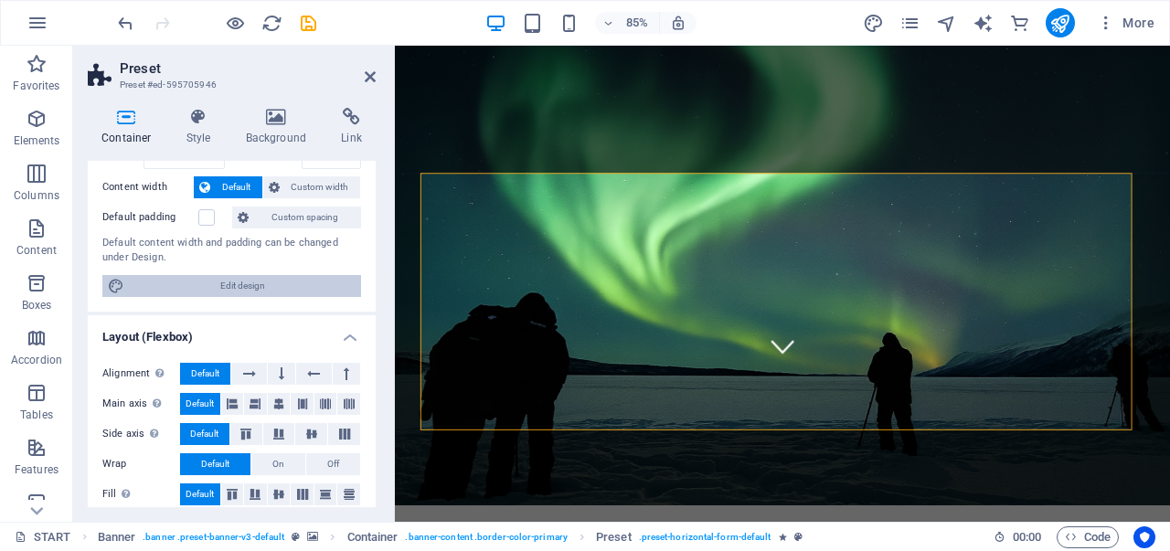
click at [252, 290] on span "Edit design" at bounding box center [243, 286] width 226 height 22
select select "px"
select select "300"
select select "px"
select select "rem"
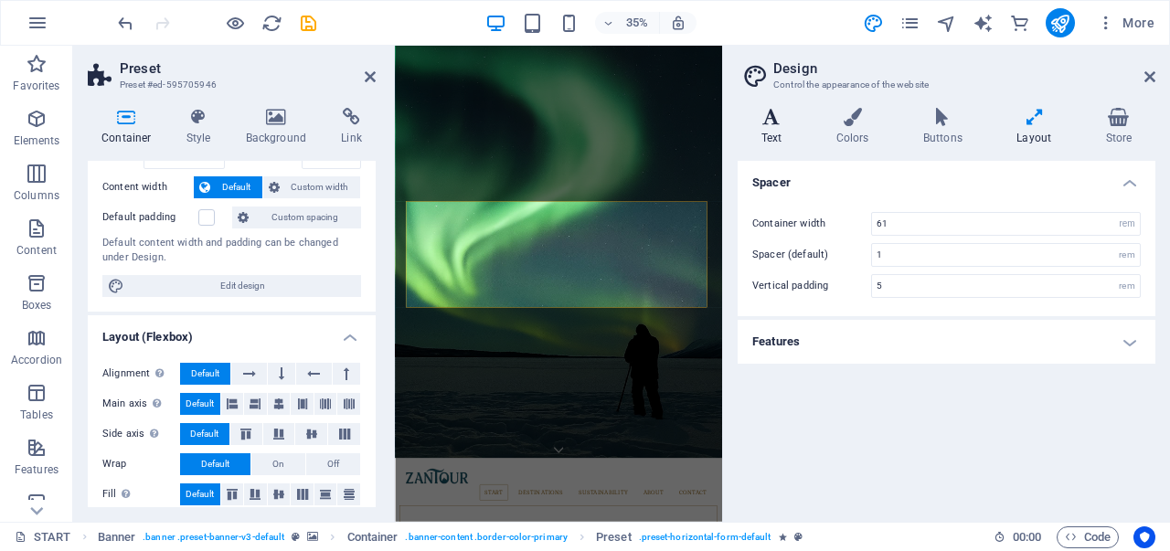
click at [773, 125] on icon at bounding box center [771, 117] width 68 height 18
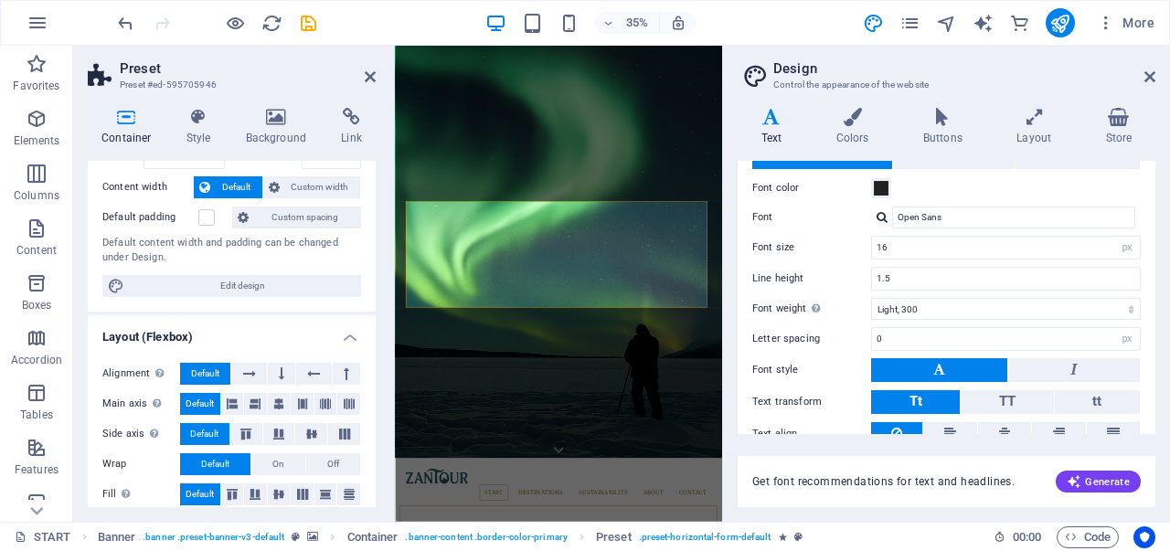
scroll to position [0, 0]
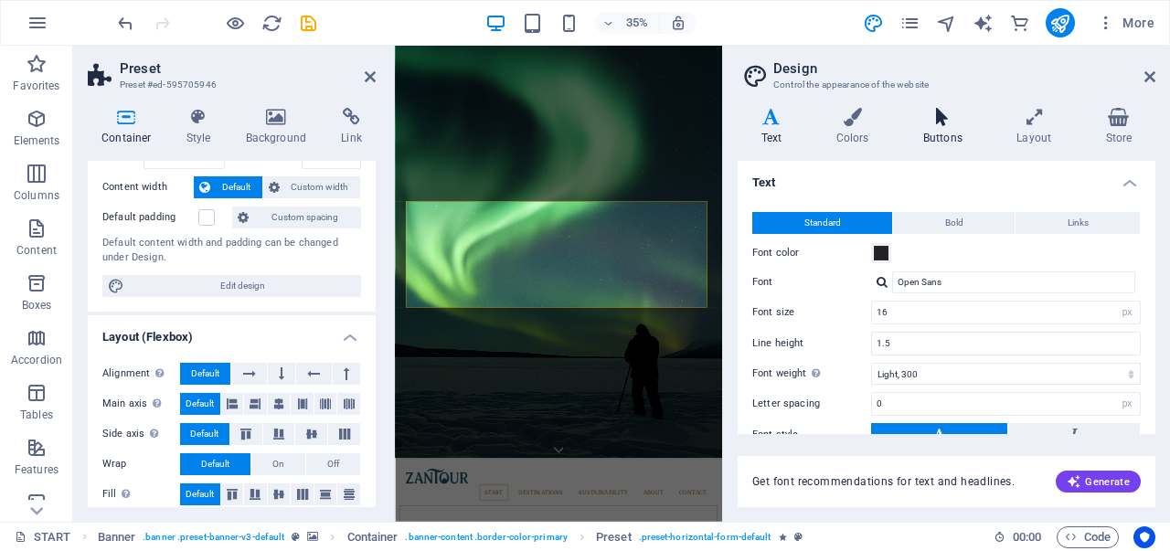
click at [932, 121] on icon at bounding box center [942, 117] width 86 height 18
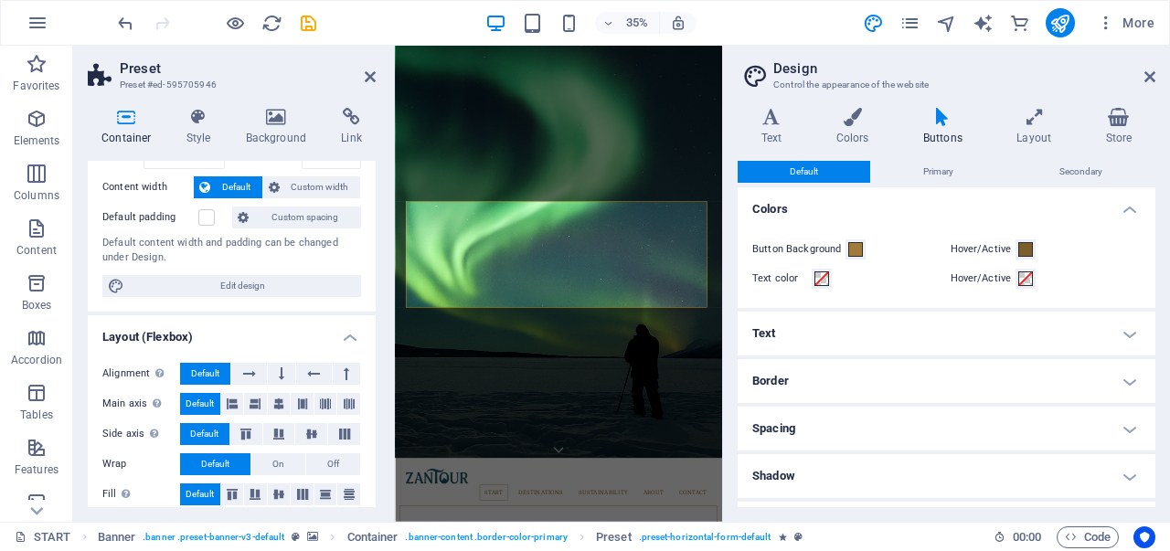
click at [1027, 320] on h4 "Text" at bounding box center [946, 334] width 418 height 44
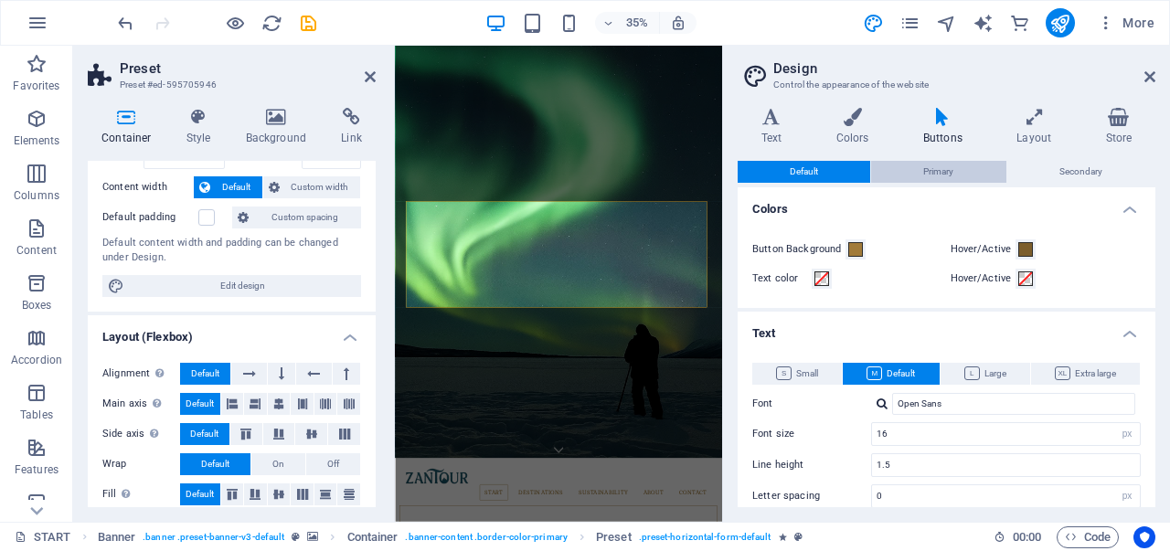
click at [946, 168] on span "Primary" at bounding box center [938, 172] width 30 height 22
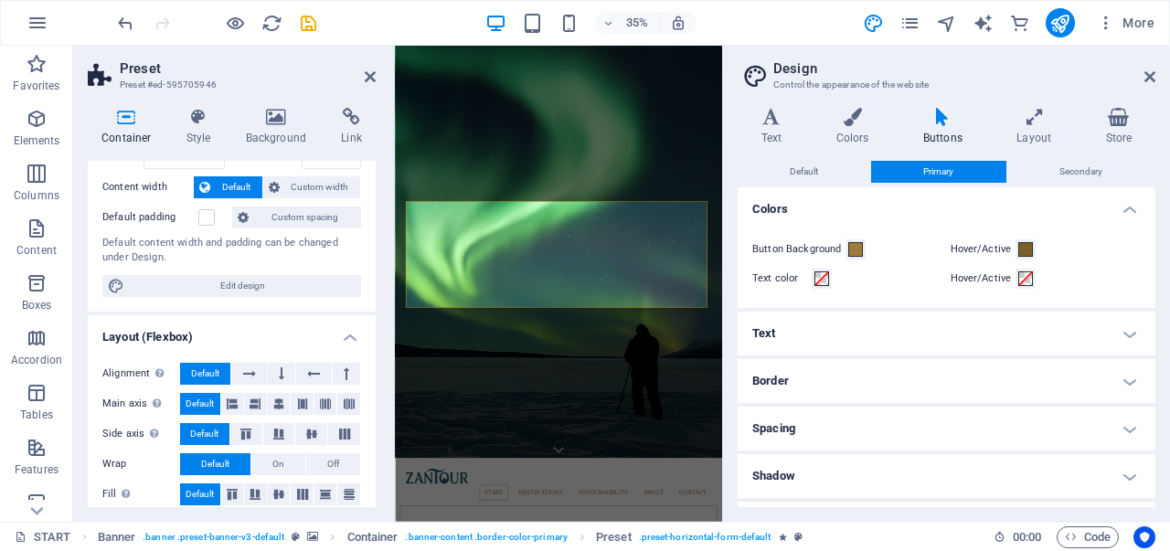
click at [1013, 334] on h4 "Text" at bounding box center [946, 334] width 418 height 44
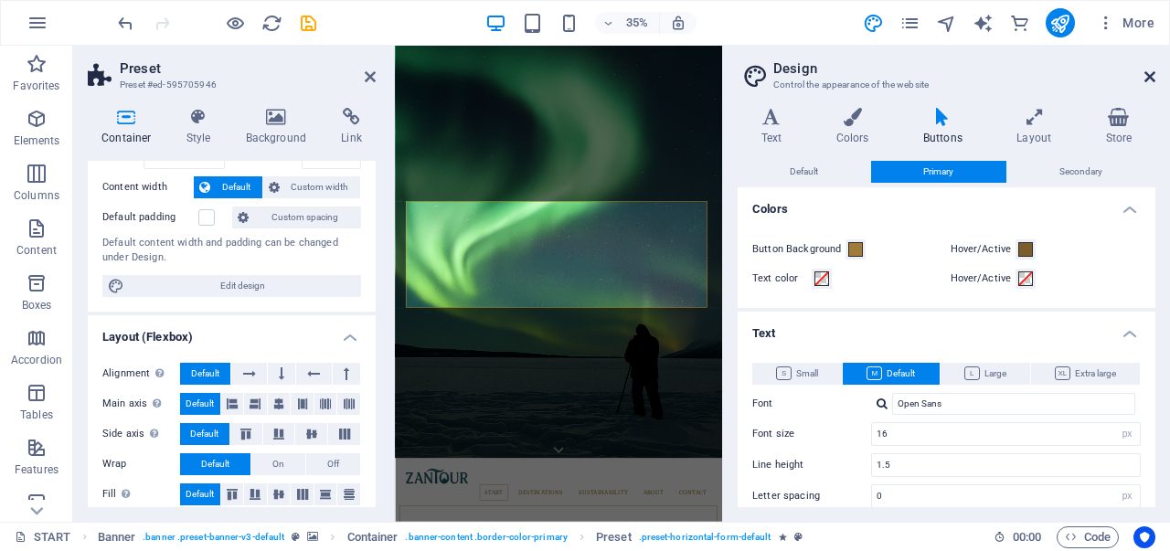
click at [1147, 83] on icon at bounding box center [1149, 76] width 11 height 15
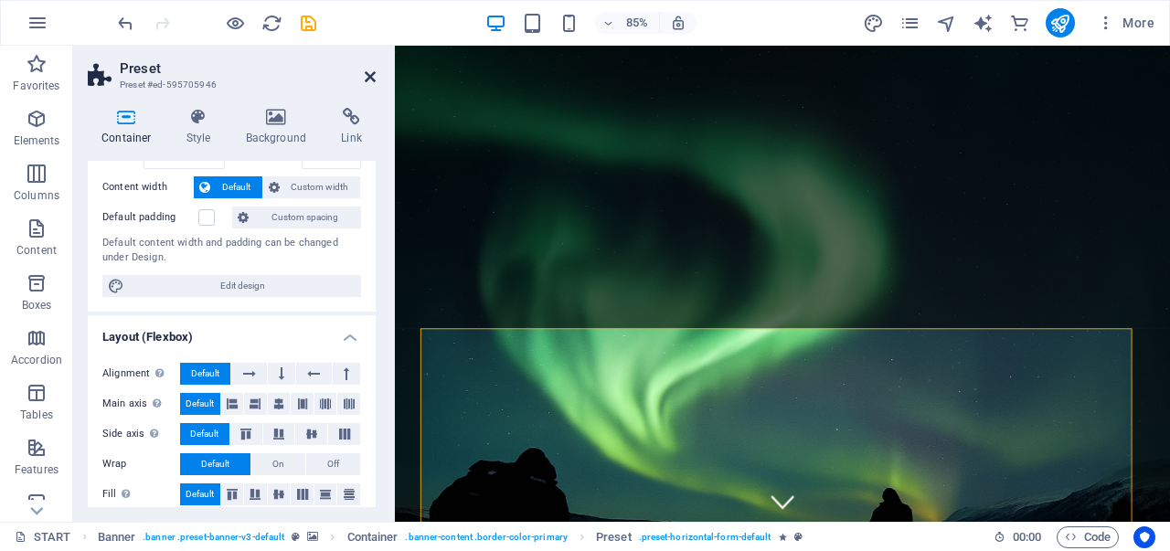
click at [369, 79] on icon at bounding box center [370, 76] width 11 height 15
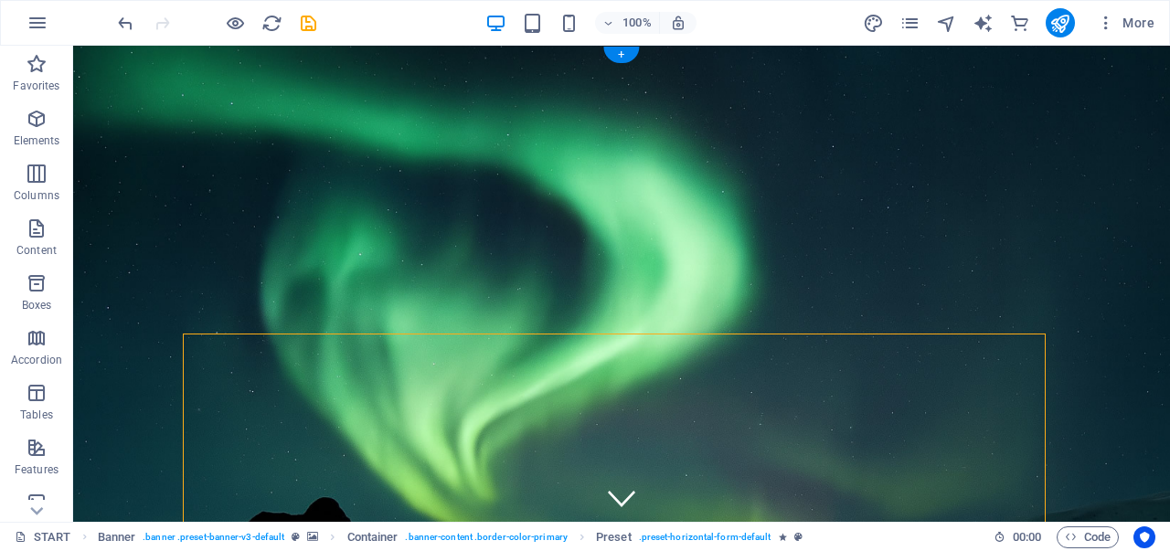
click at [274, 53] on figure at bounding box center [620, 384] width 1141 height 705
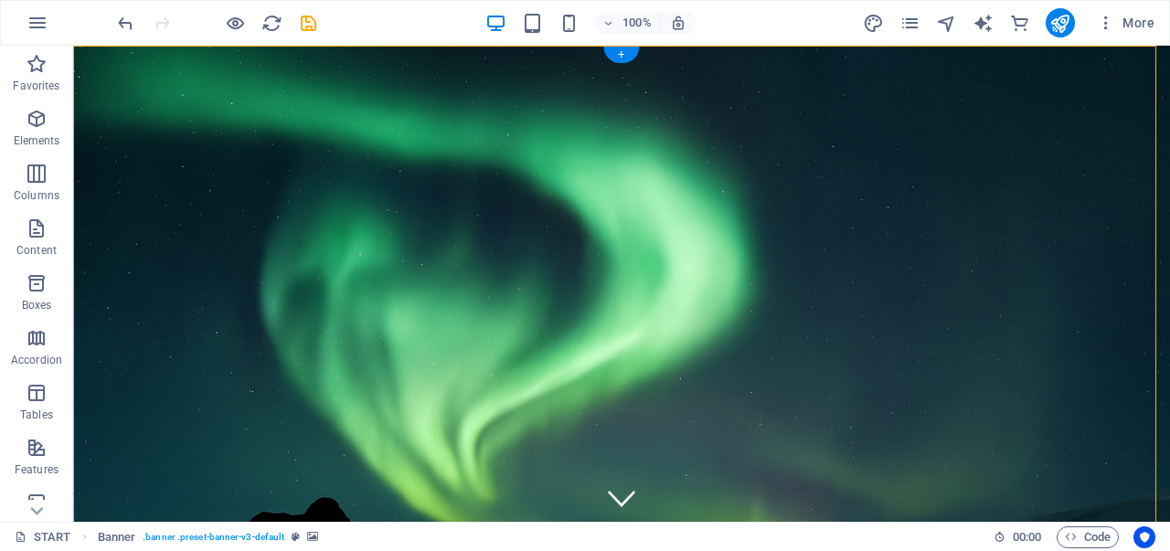
click at [274, 53] on figure at bounding box center [622, 385] width 1202 height 743
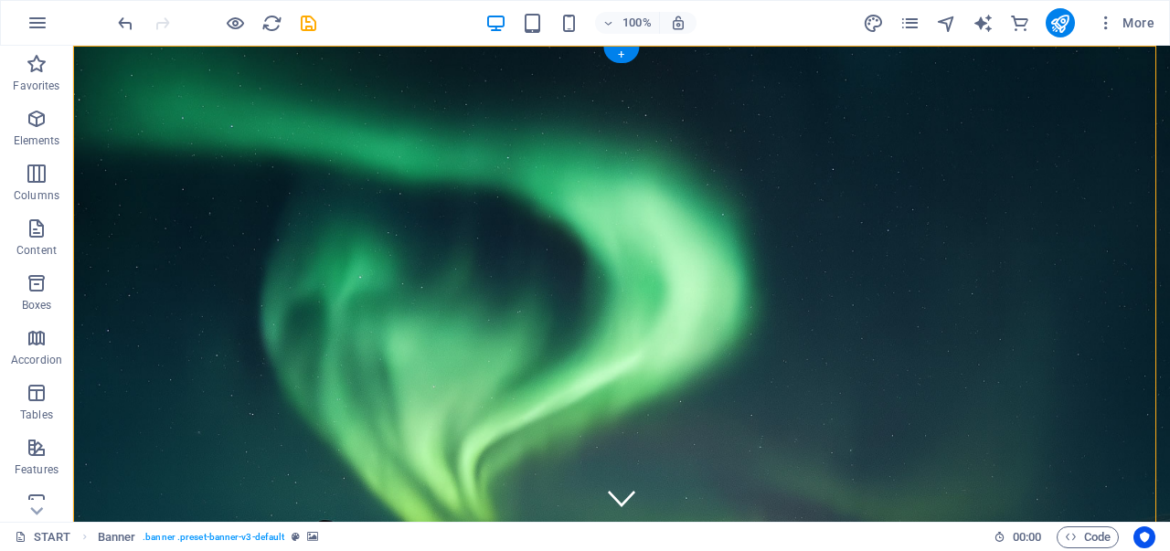
select select "vh"
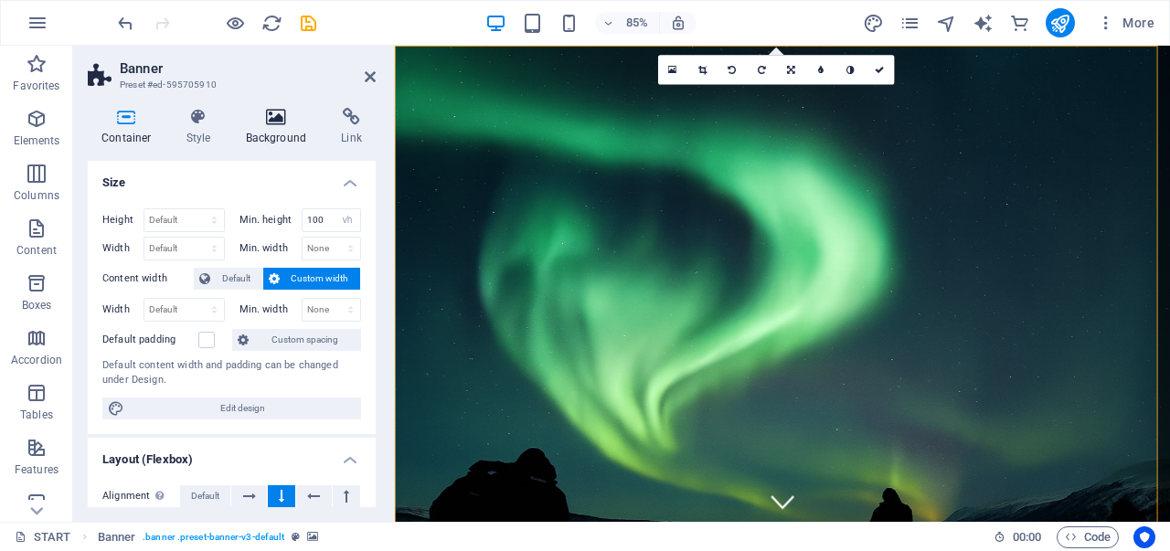
click at [278, 121] on icon at bounding box center [276, 117] width 89 height 18
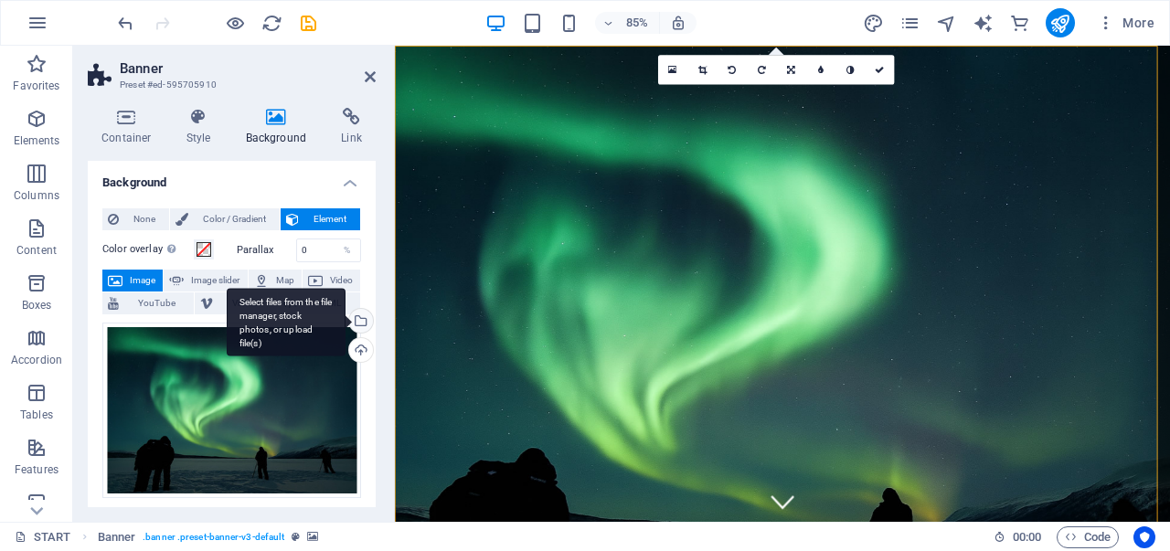
click at [355, 312] on div "Select files from the file manager, stock photos, or upload file(s)" at bounding box center [358, 322] width 27 height 27
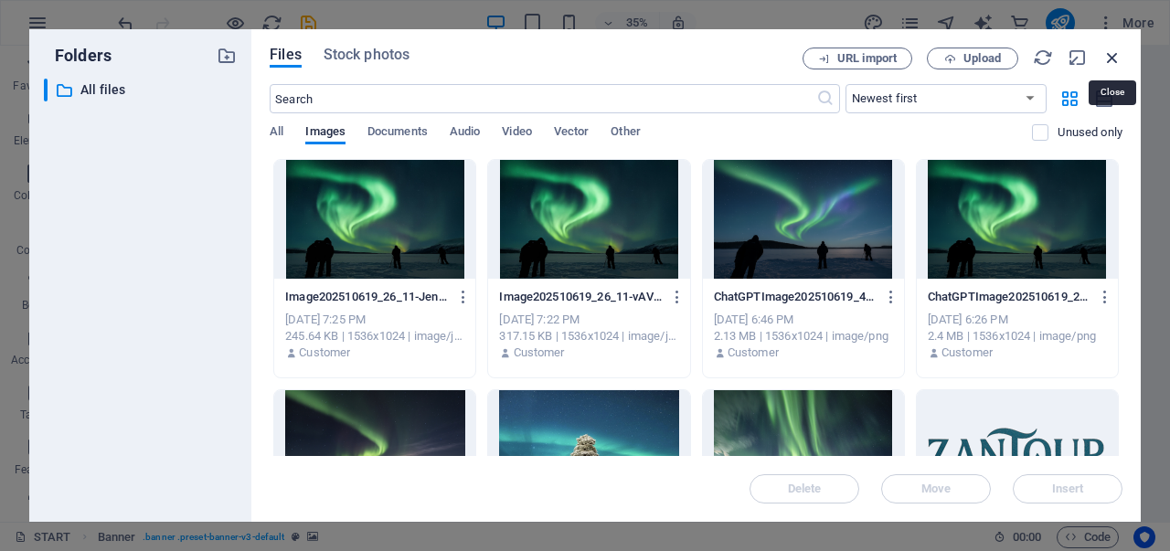
click at [1111, 61] on icon "button" at bounding box center [1112, 58] width 20 height 20
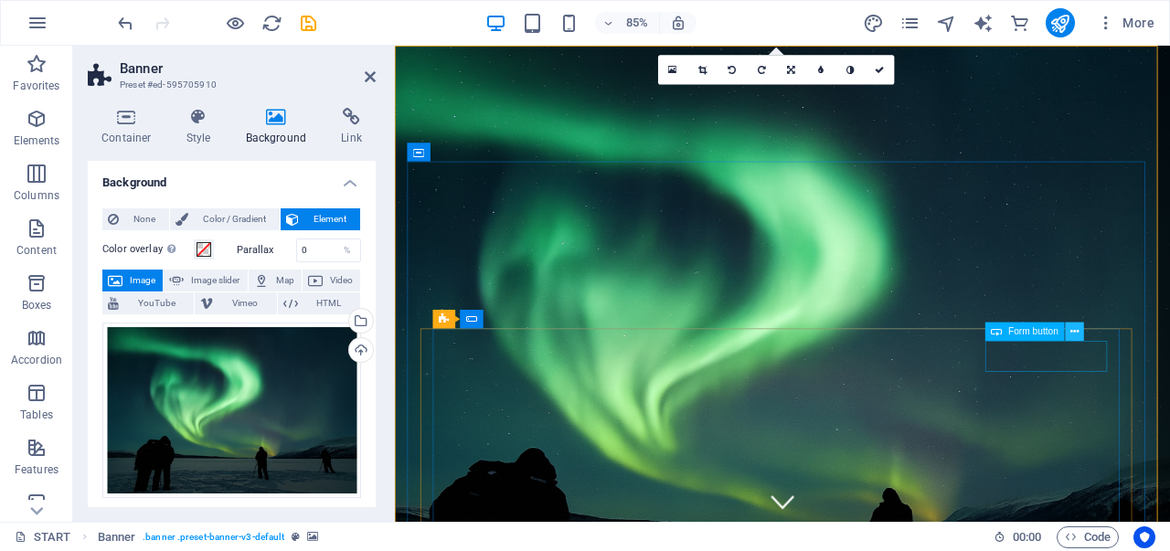
click at [1074, 334] on icon at bounding box center [1074, 331] width 8 height 16
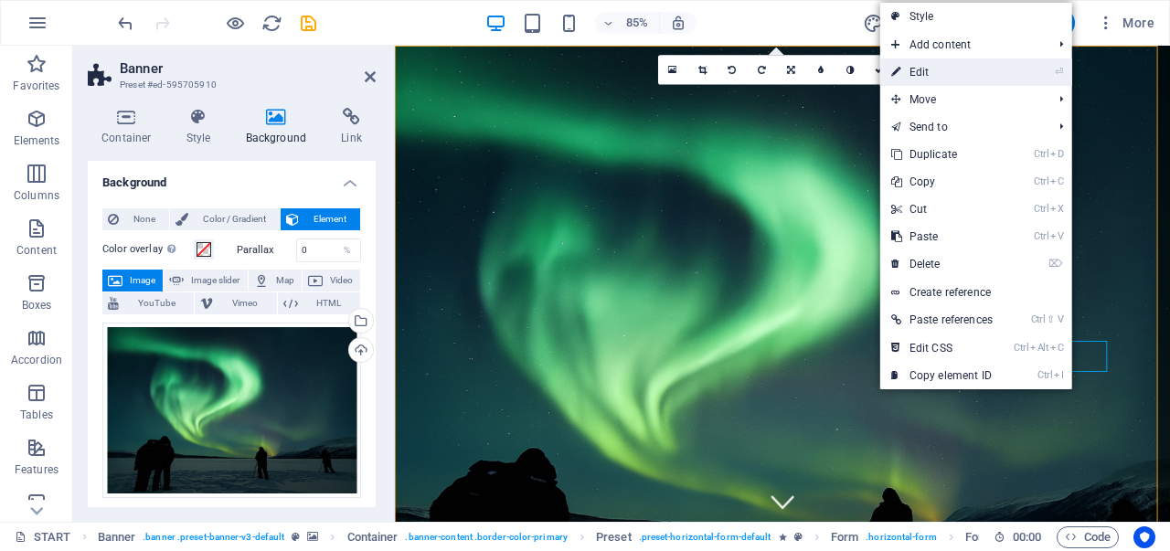
click at [937, 82] on link "⏎ Edit" at bounding box center [941, 71] width 123 height 27
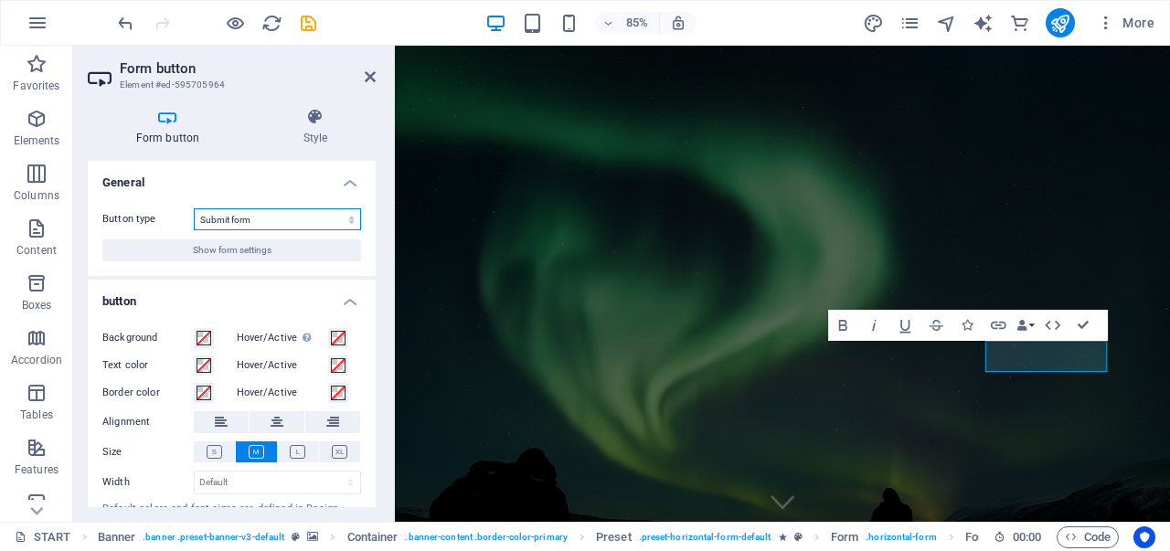
click at [320, 214] on select "Submit form Reset form No action" at bounding box center [277, 219] width 167 height 22
click at [252, 75] on h2 "Form button" at bounding box center [248, 68] width 256 height 16
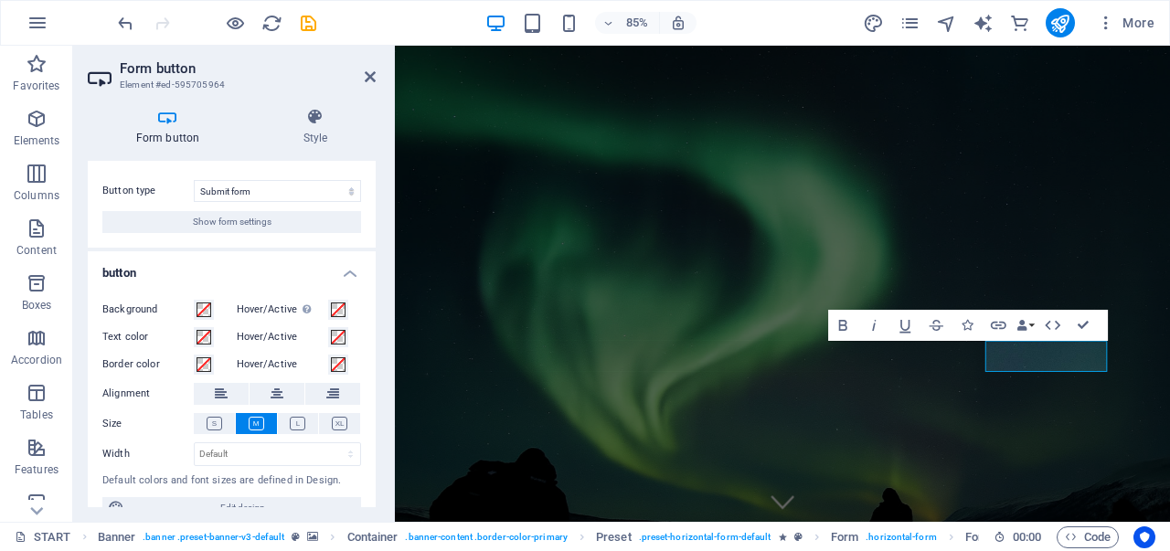
scroll to position [53, 0]
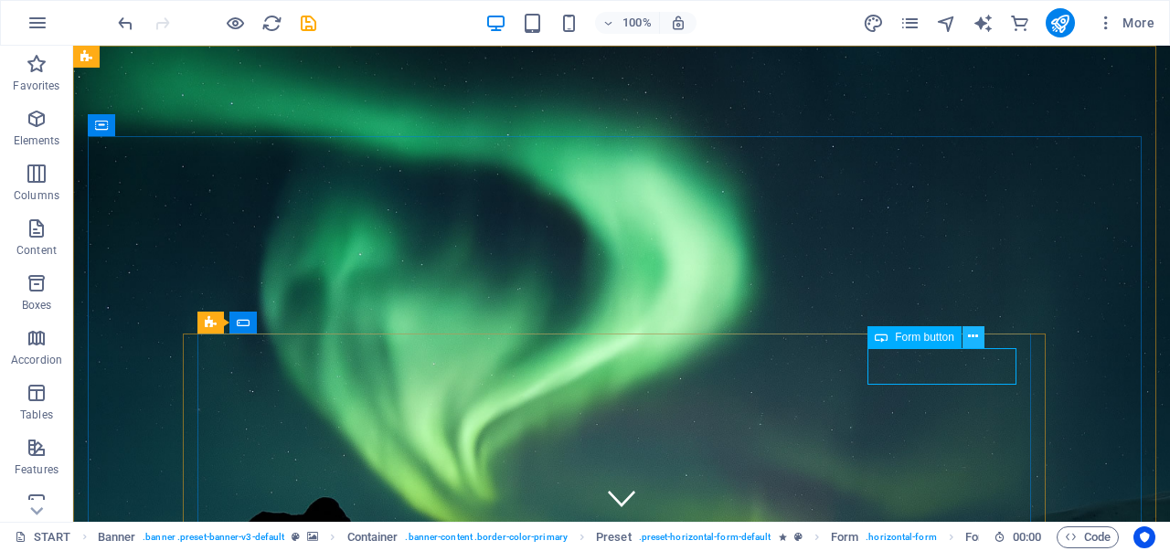
click at [977, 338] on icon at bounding box center [973, 336] width 10 height 19
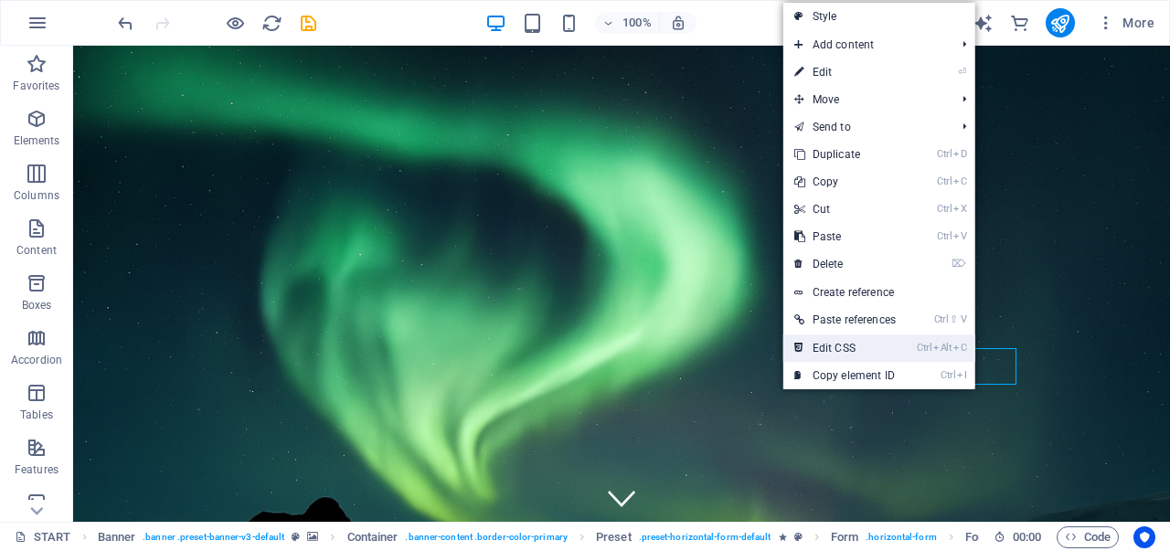
click at [832, 337] on link "Ctrl Alt C Edit CSS" at bounding box center [844, 347] width 123 height 27
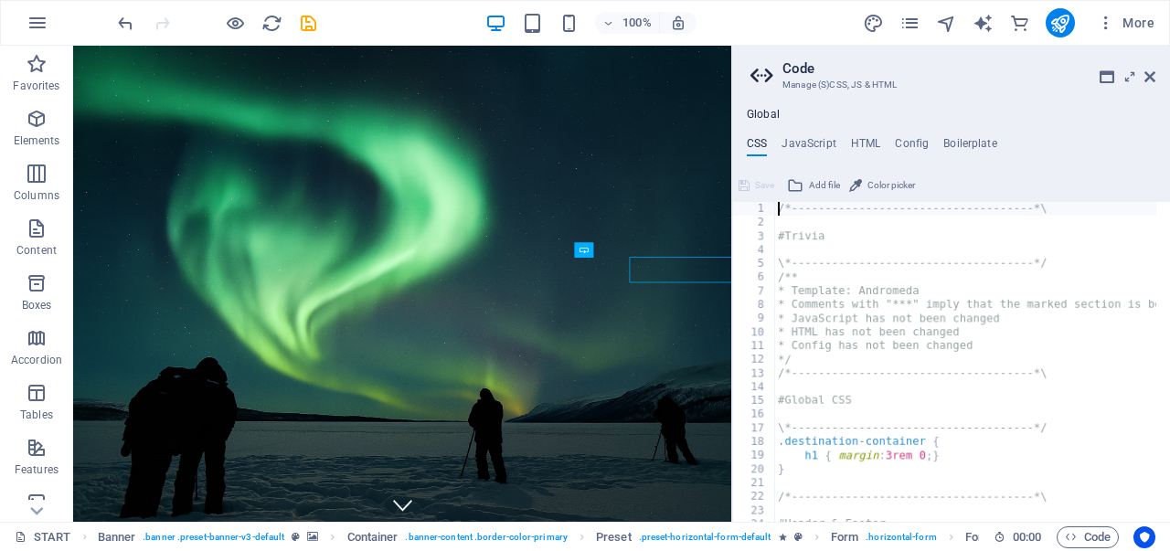
type textarea "> .ed-element { flex-basis: calc(100% - 1rem); }"
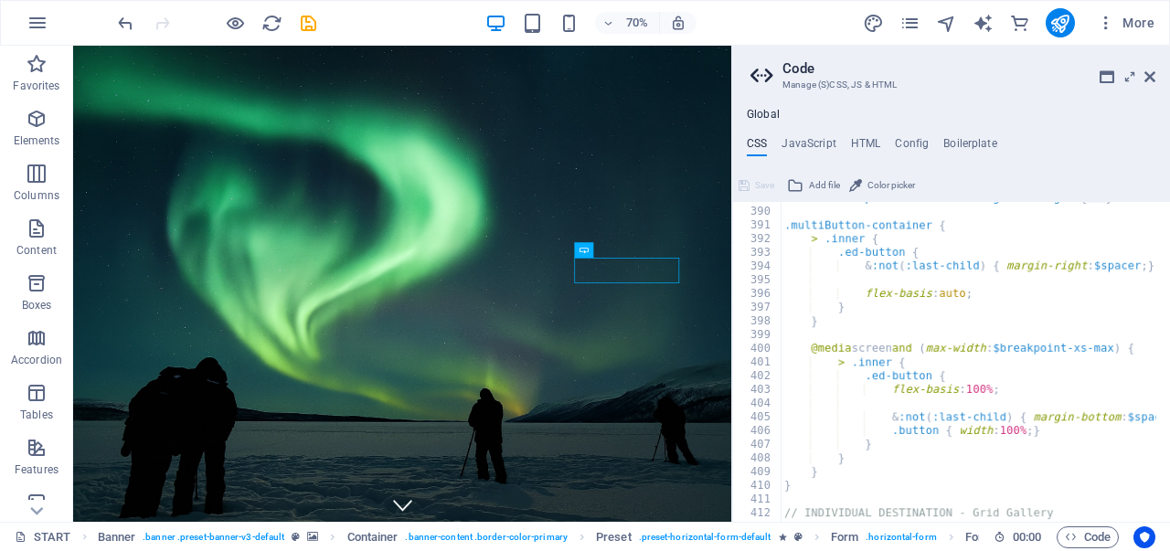
scroll to position [1532, 0]
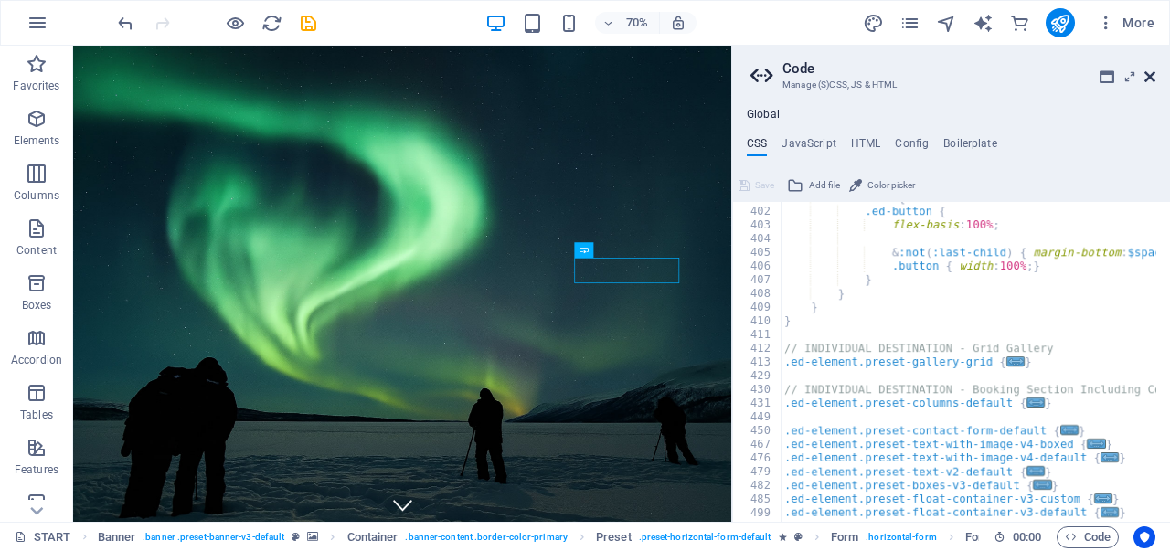
click at [1148, 72] on icon at bounding box center [1149, 76] width 11 height 15
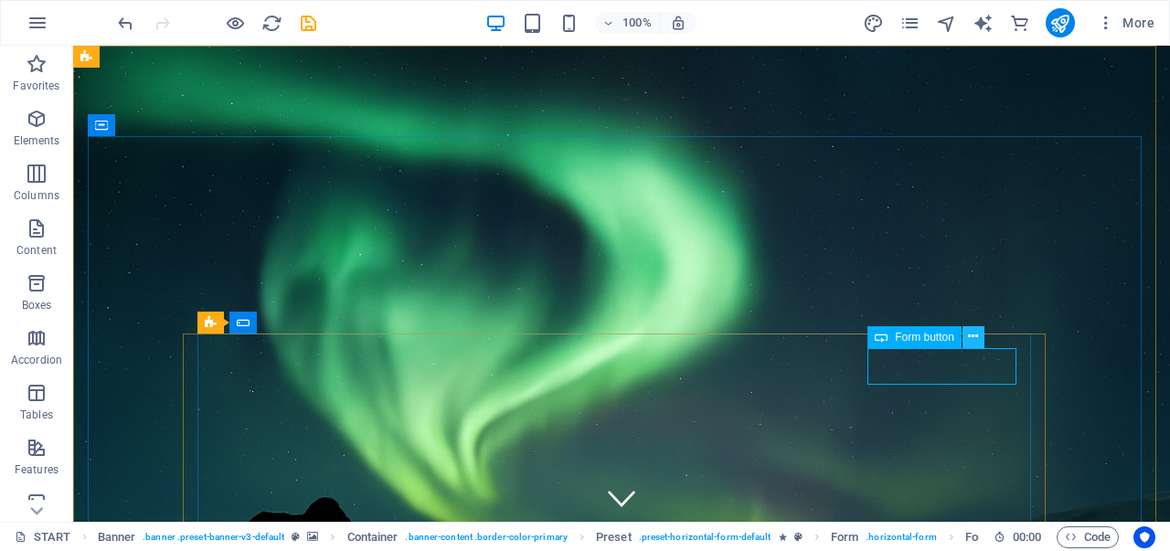
click at [970, 337] on icon at bounding box center [973, 336] width 10 height 19
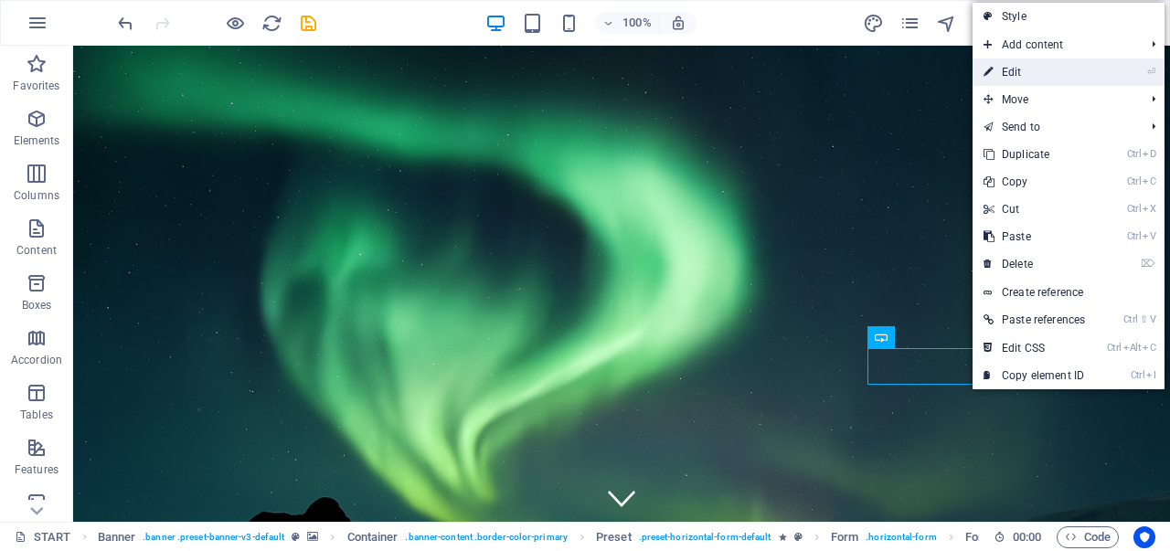
click at [1031, 65] on link "⏎ Edit" at bounding box center [1033, 71] width 123 height 27
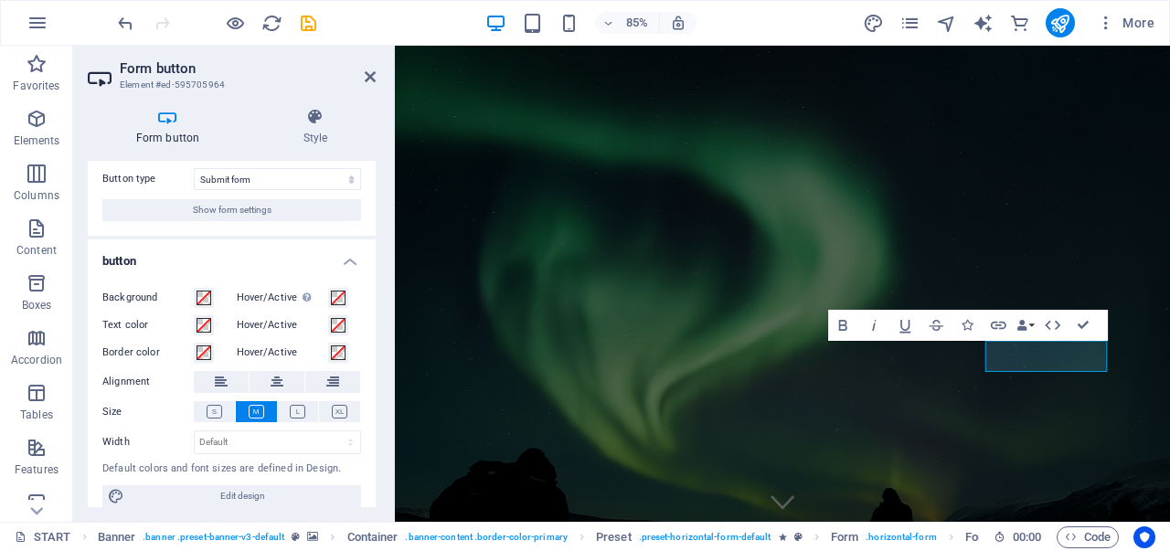
scroll to position [53, 0]
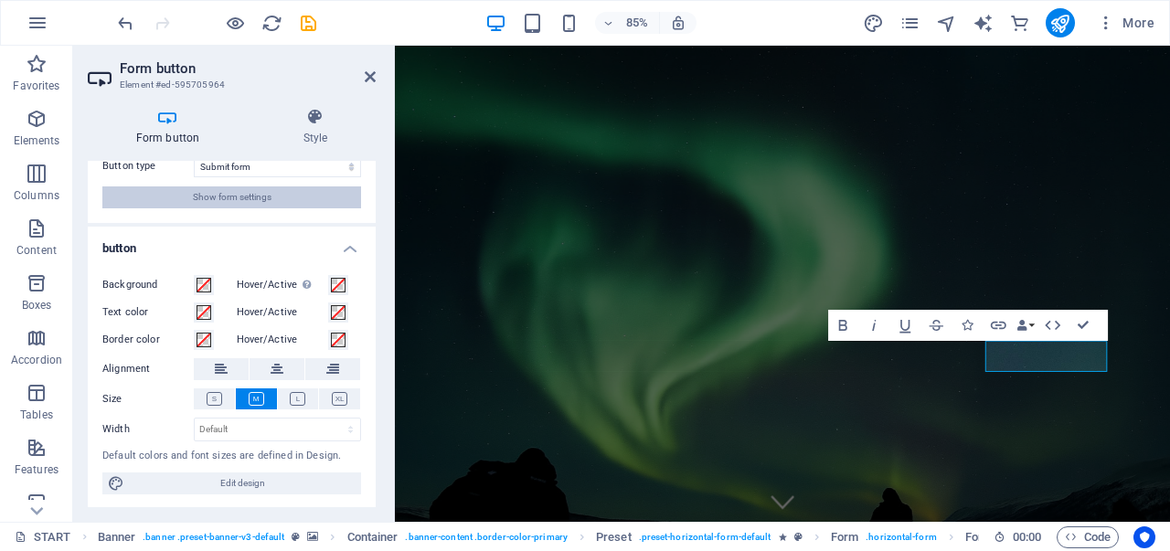
click at [256, 193] on span "Show form settings" at bounding box center [232, 197] width 79 height 22
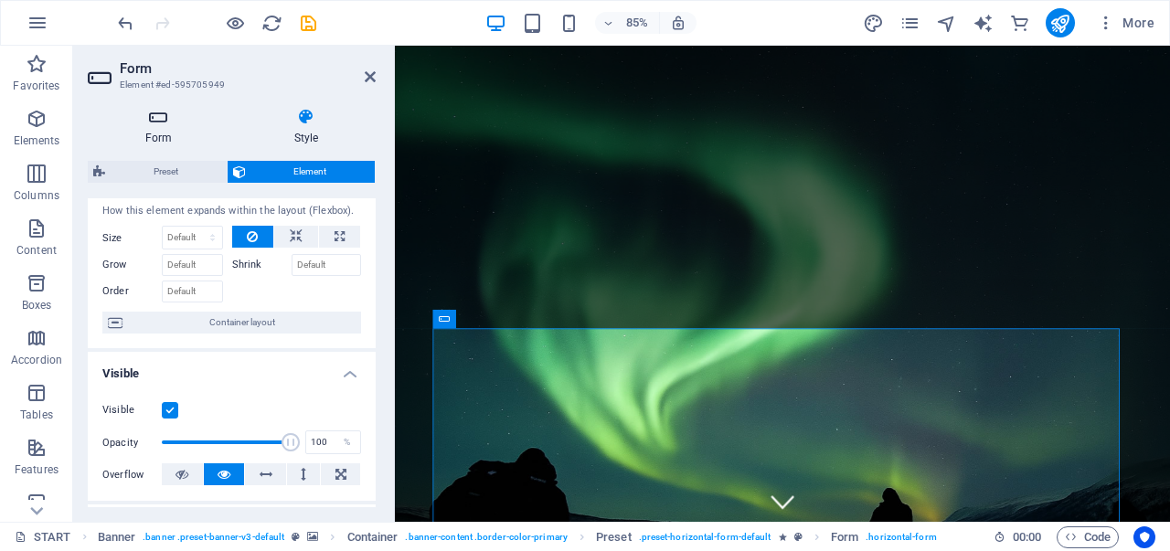
scroll to position [0, 0]
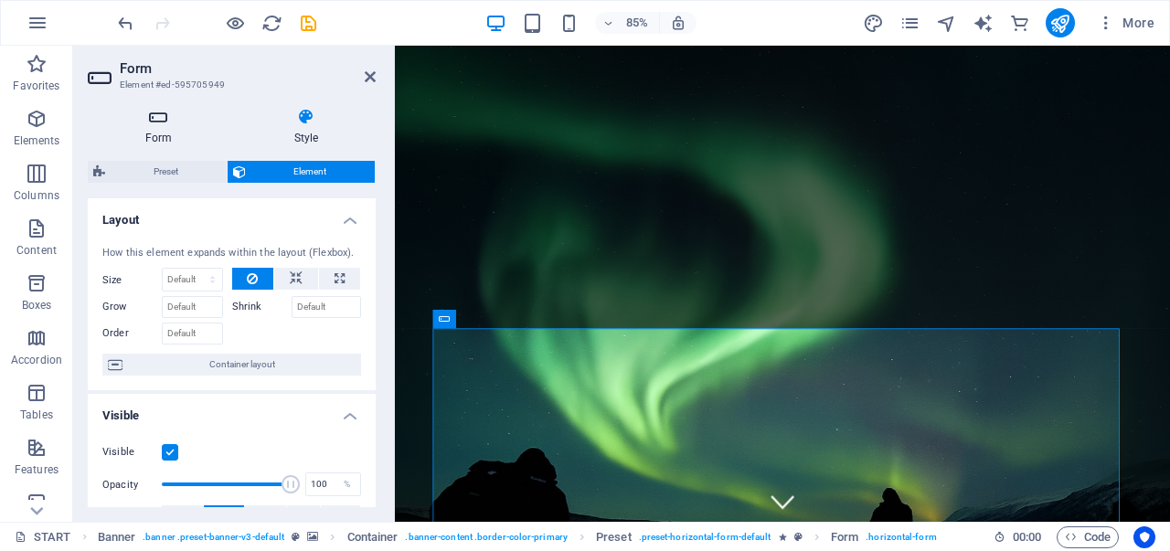
click at [159, 125] on icon at bounding box center [159, 117] width 142 height 18
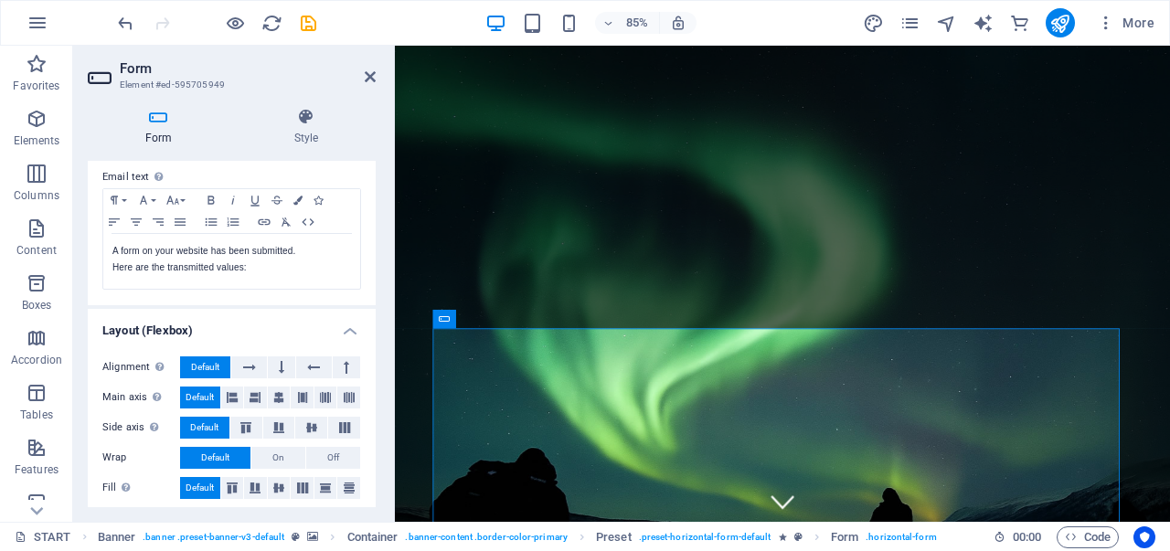
scroll to position [661, 0]
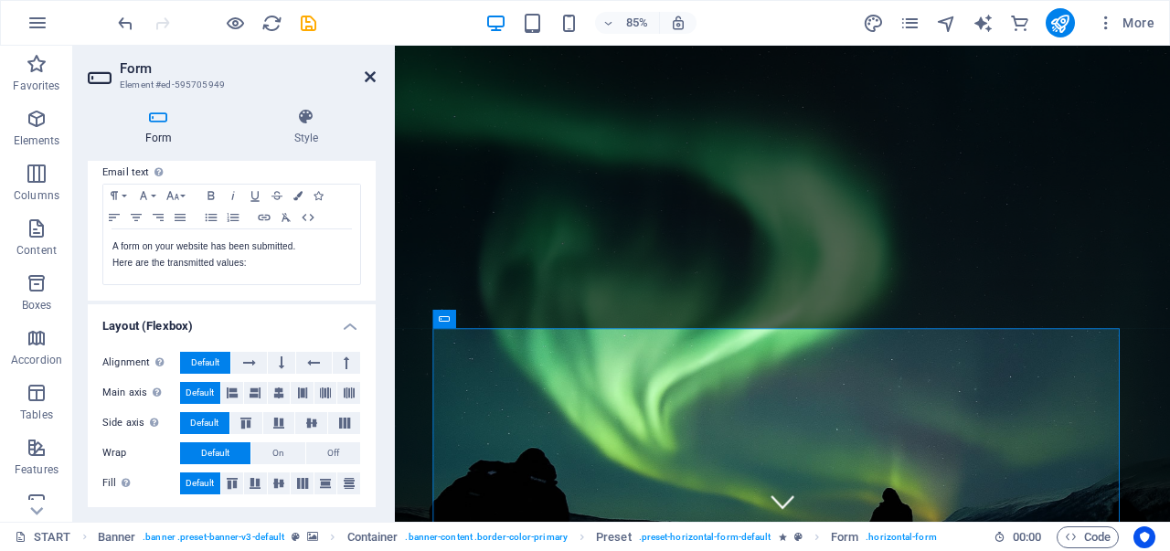
click at [369, 71] on icon at bounding box center [370, 76] width 11 height 15
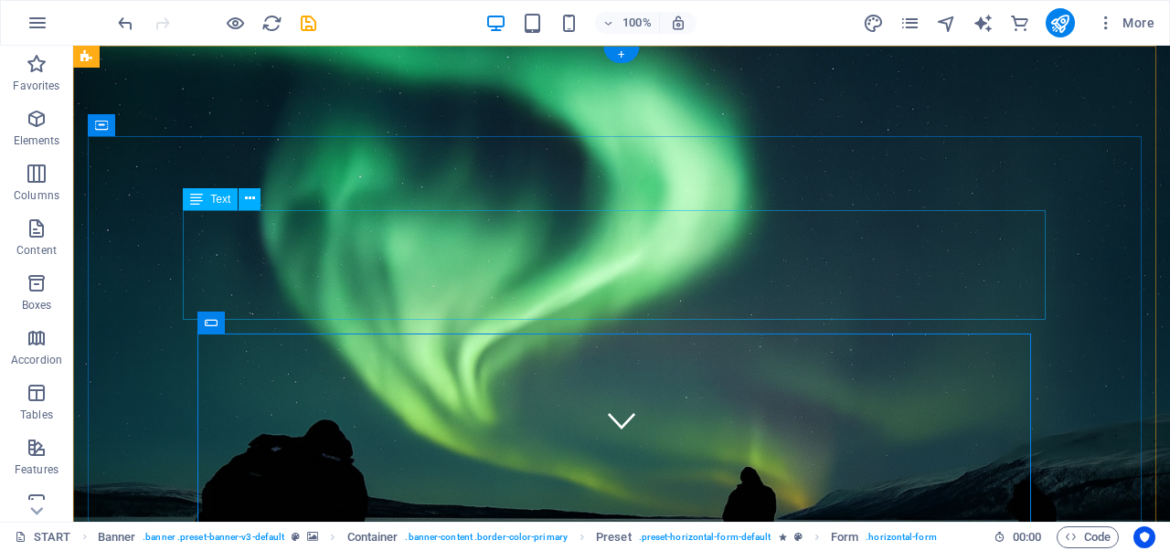
scroll to position [91, 0]
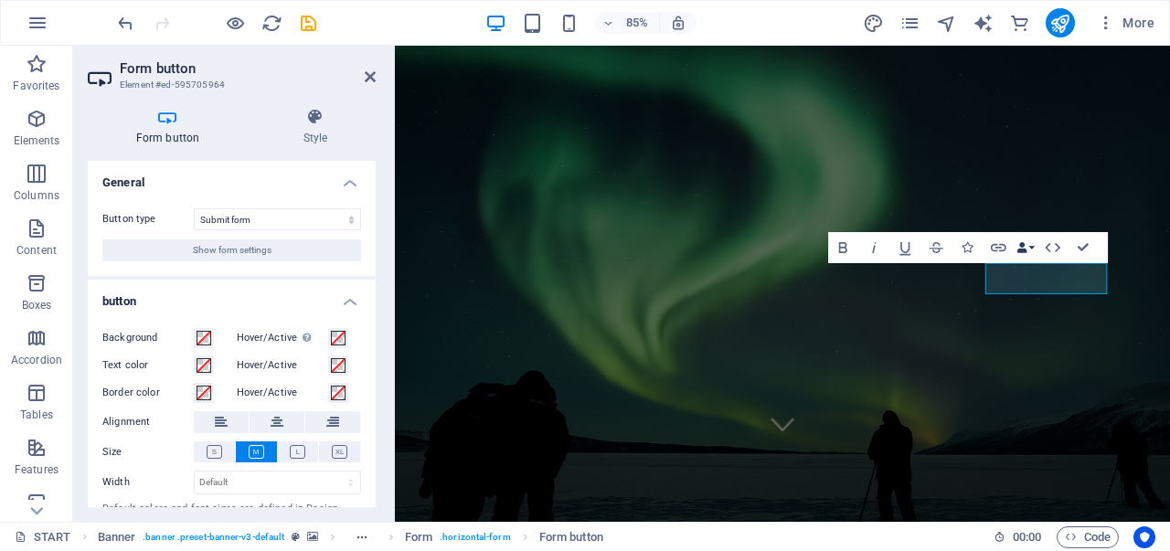
click at [1032, 249] on button "Data Bindings" at bounding box center [1025, 247] width 22 height 31
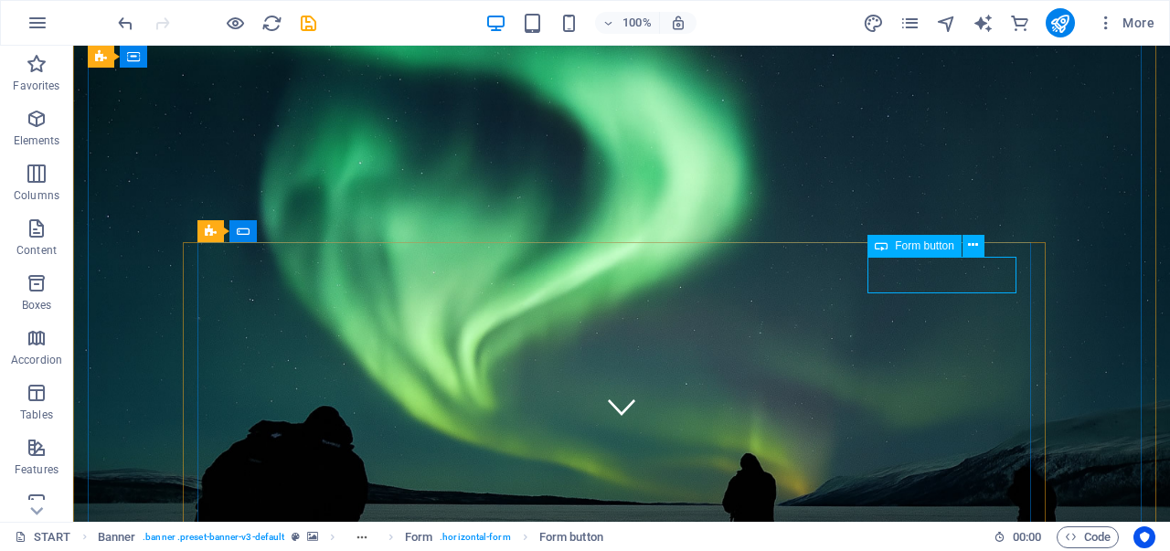
click at [932, 243] on span "Form button" at bounding box center [924, 245] width 59 height 11
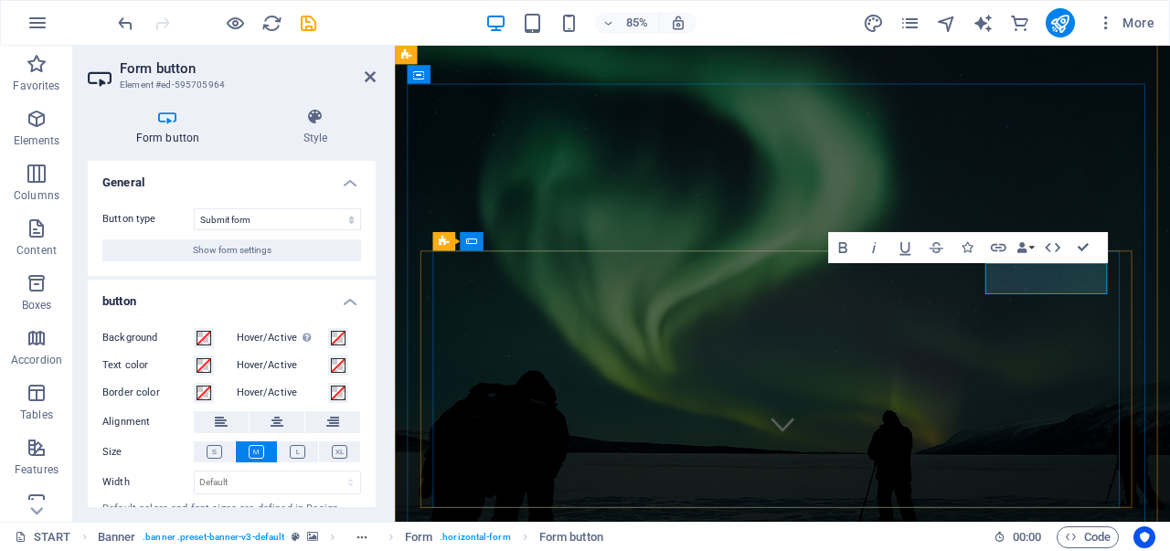
type button "Submit"
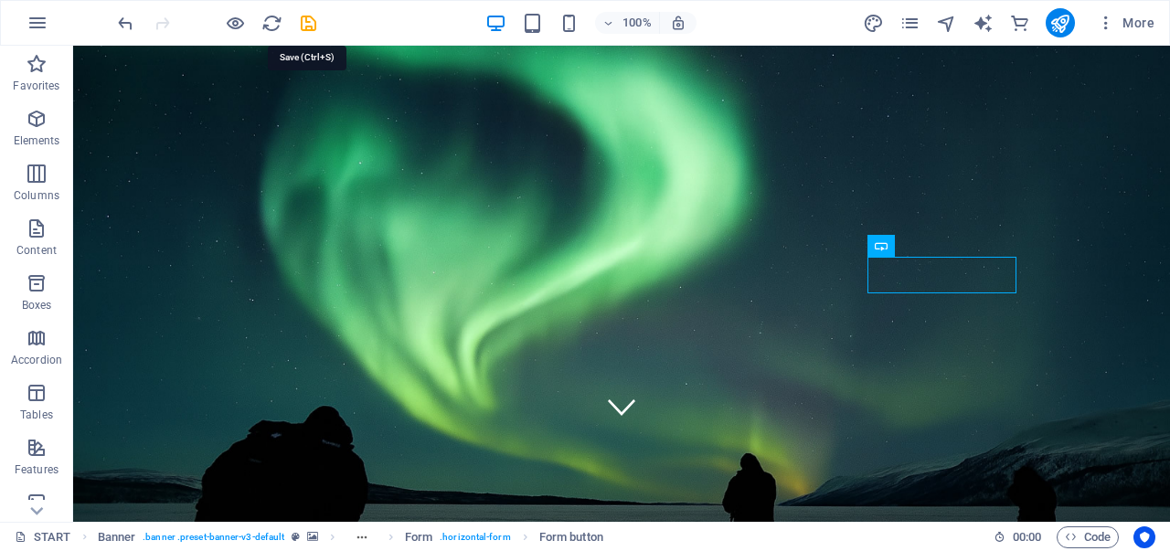
click at [308, 16] on icon "save" at bounding box center [308, 23] width 21 height 21
checkbox input "false"
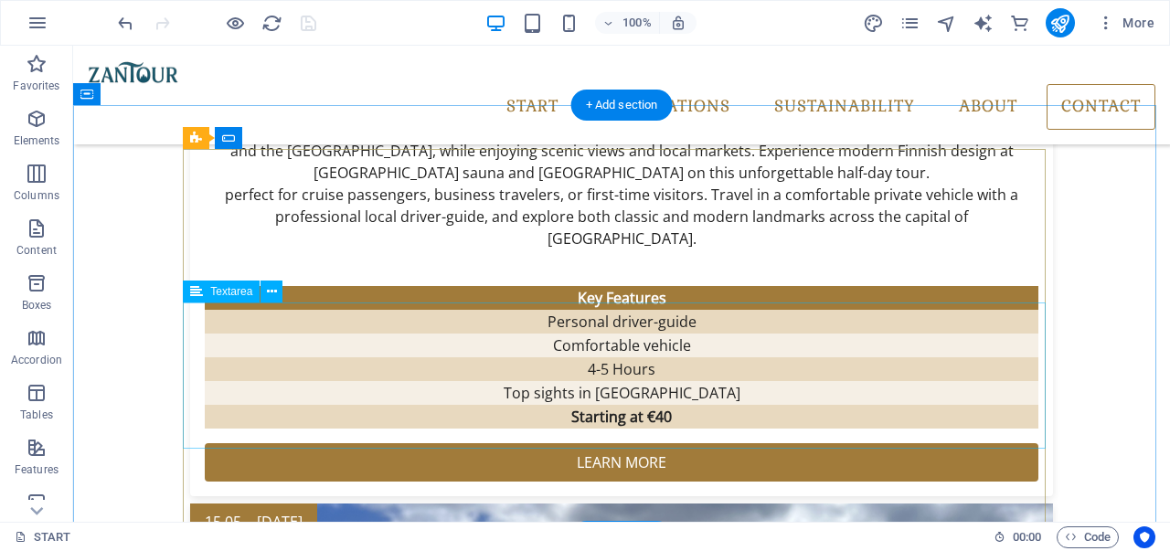
scroll to position [3621, 0]
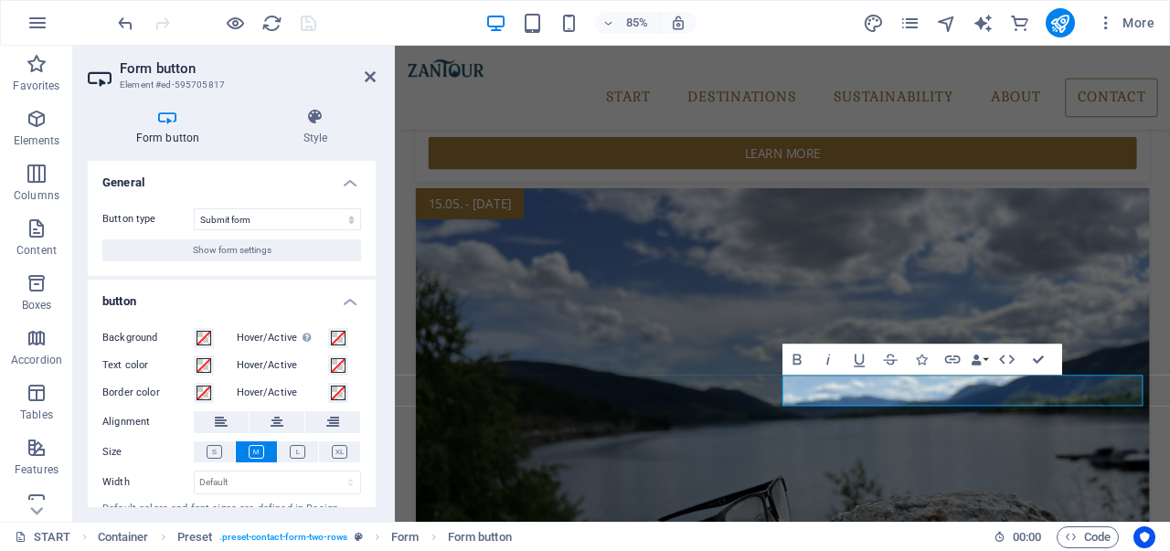
scroll to position [3514, 0]
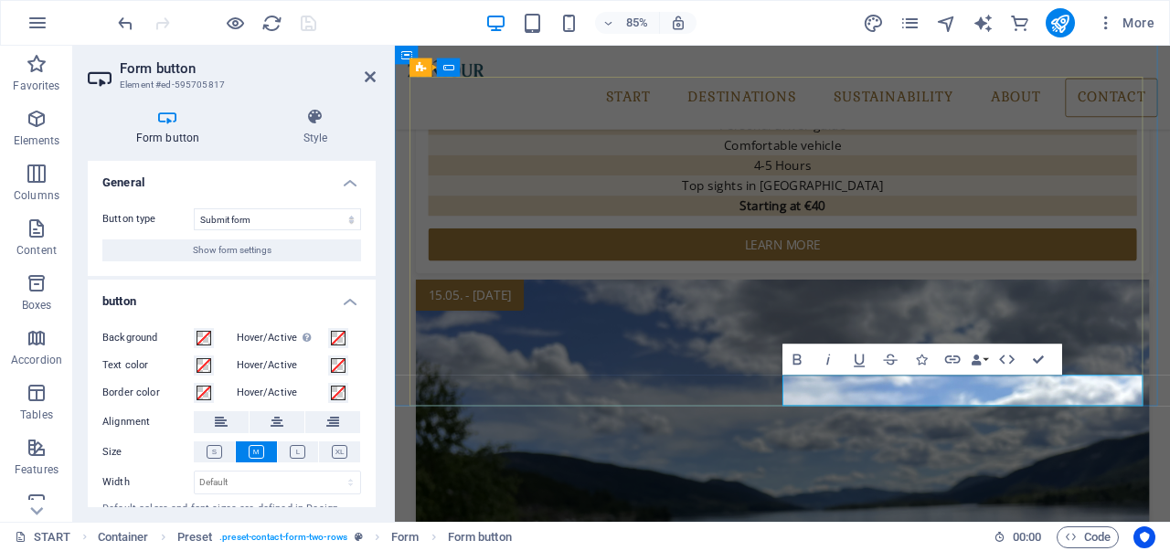
type button "Submit"
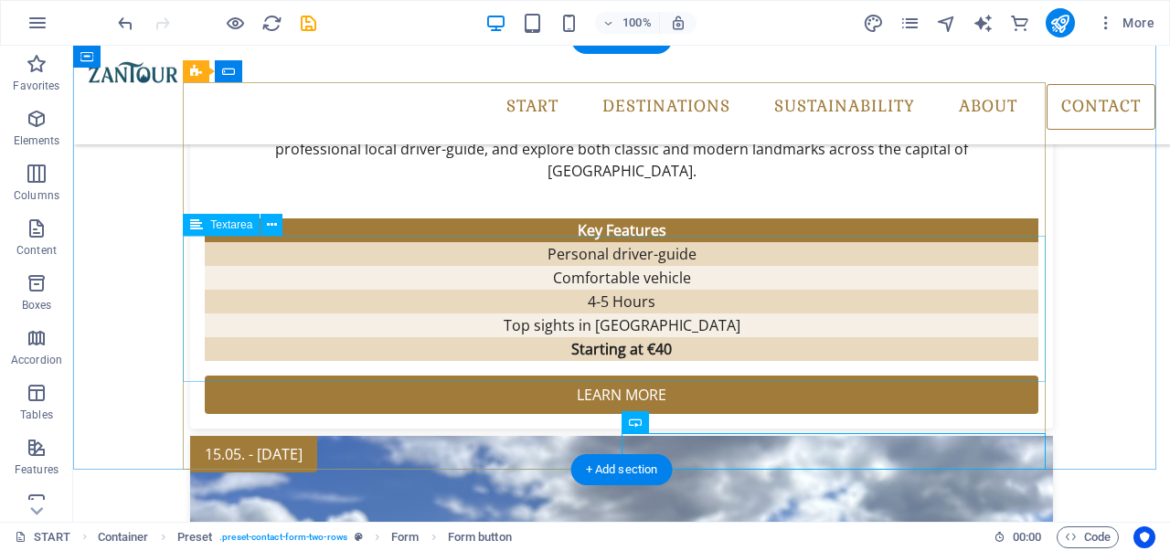
scroll to position [3621, 0]
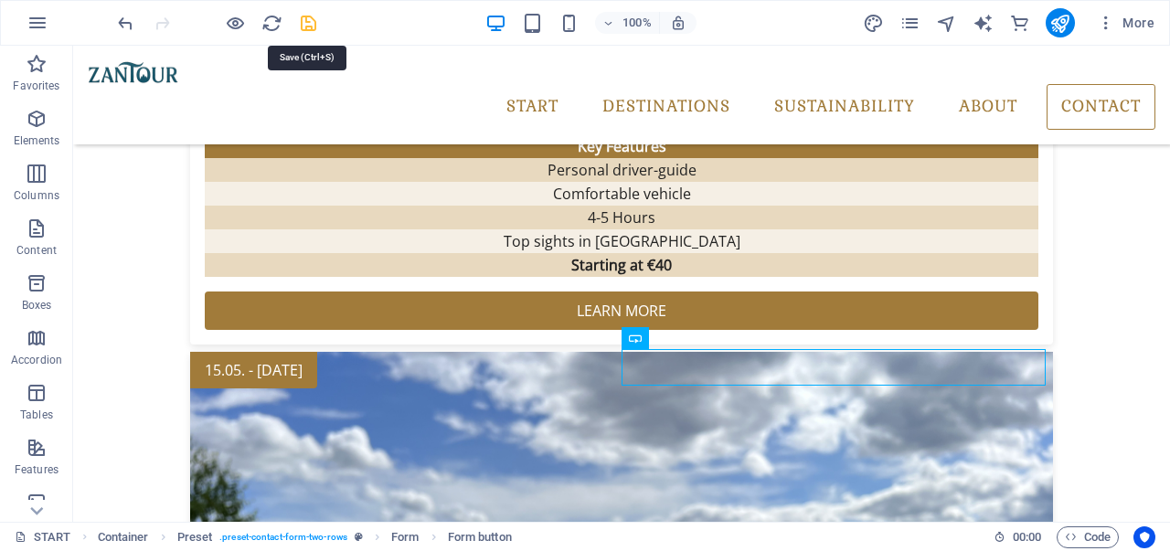
click at [306, 31] on icon "save" at bounding box center [308, 23] width 21 height 21
checkbox input "false"
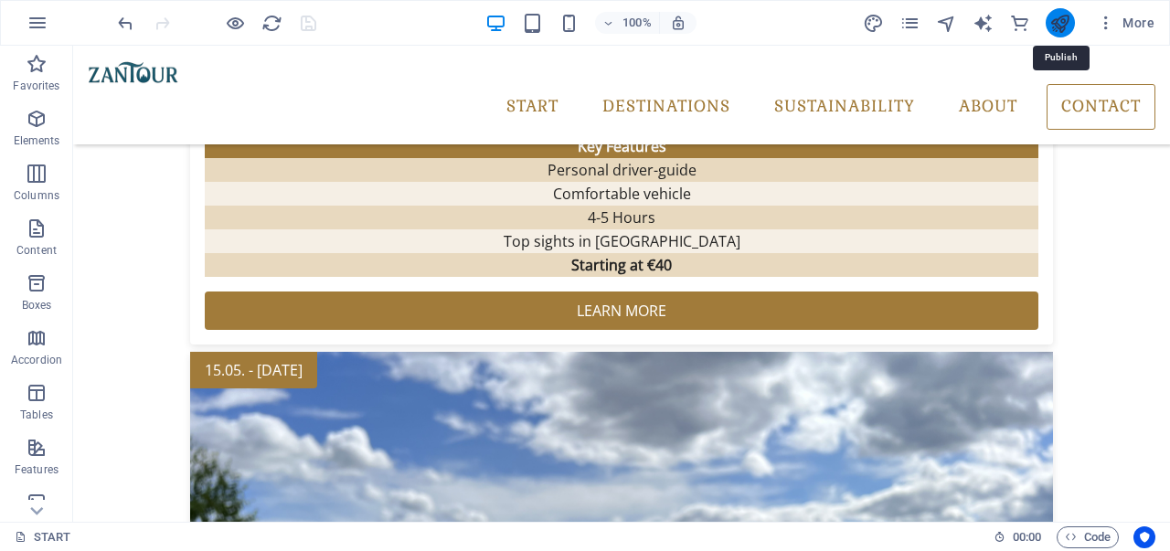
click at [1058, 26] on icon "publish" at bounding box center [1059, 23] width 21 height 21
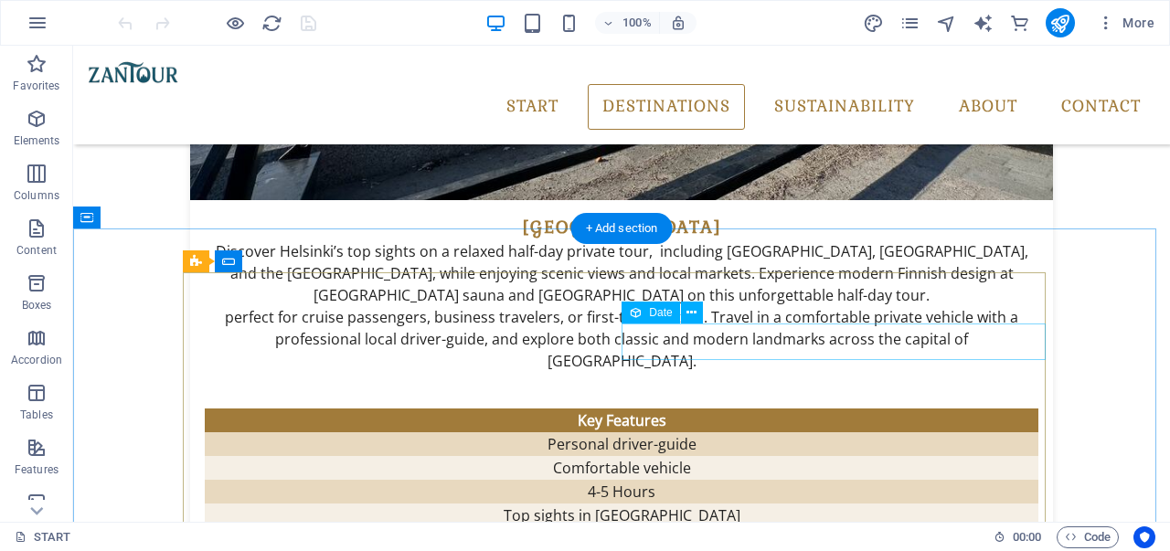
scroll to position [3347, 0]
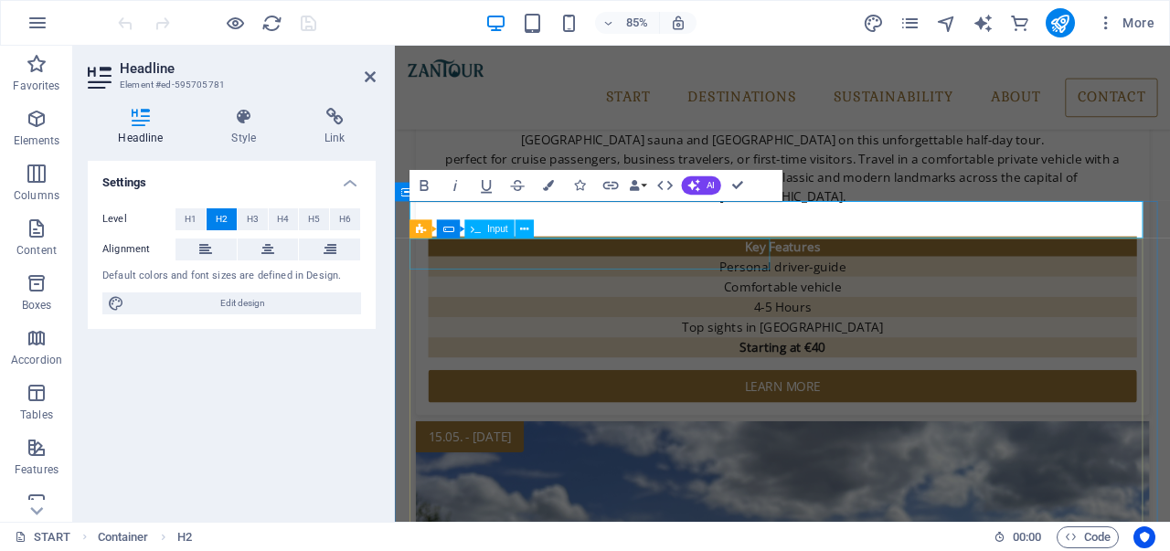
scroll to position [3324, 0]
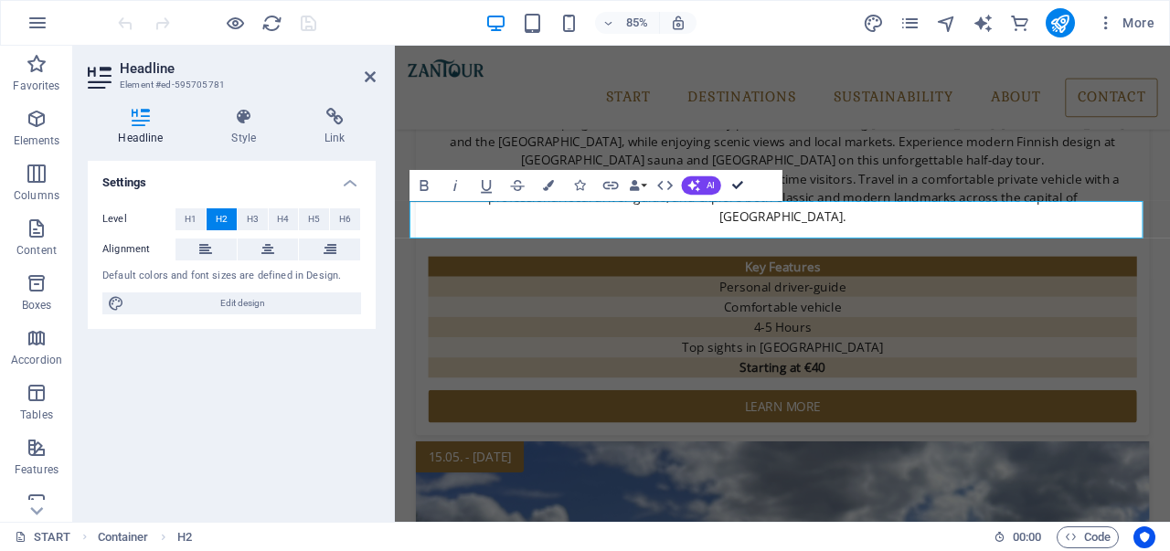
drag, startPoint x: 740, startPoint y: 186, endPoint x: 674, endPoint y: 142, distance: 79.6
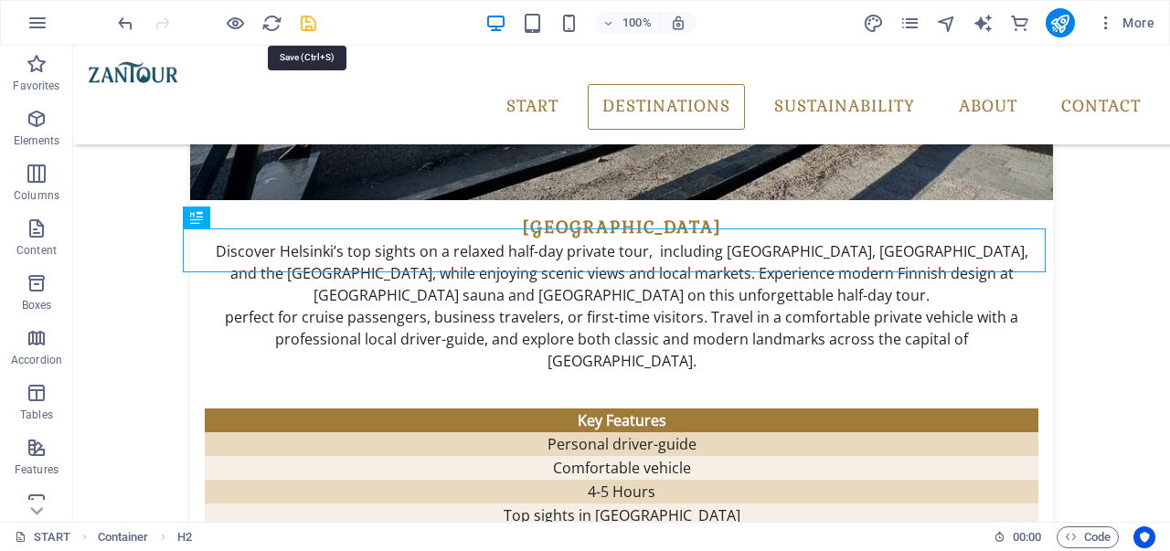
click at [302, 21] on icon "save" at bounding box center [308, 23] width 21 height 21
checkbox input "false"
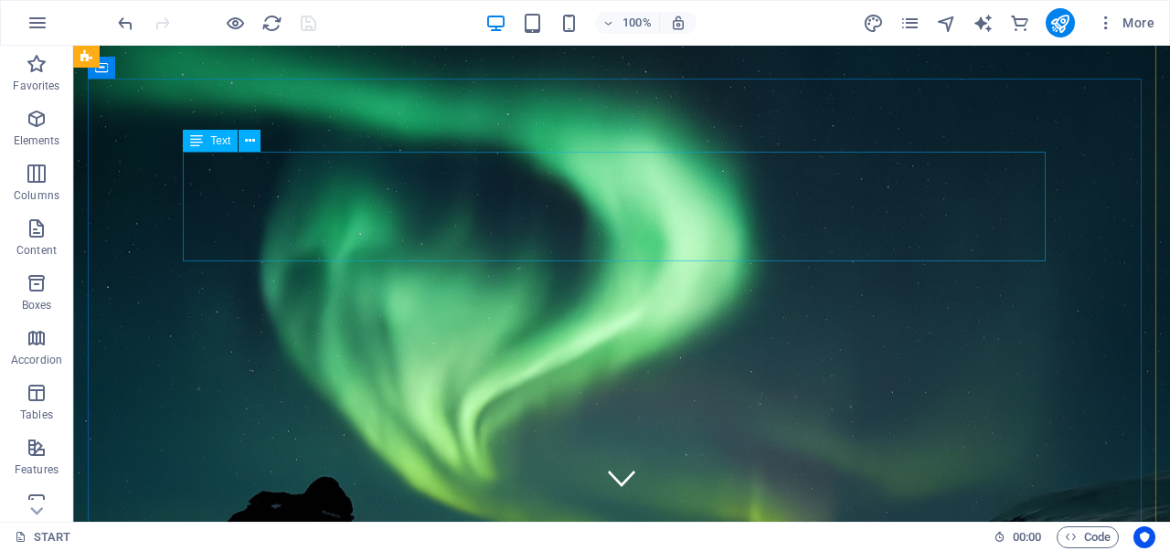
scroll to position [0, 0]
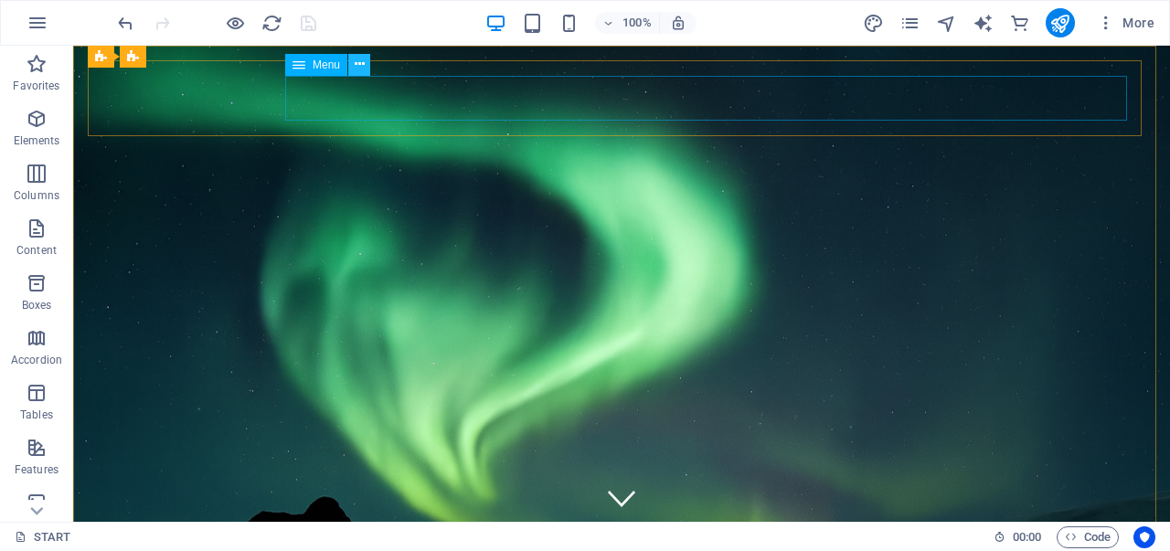
click at [358, 69] on icon at bounding box center [360, 64] width 10 height 19
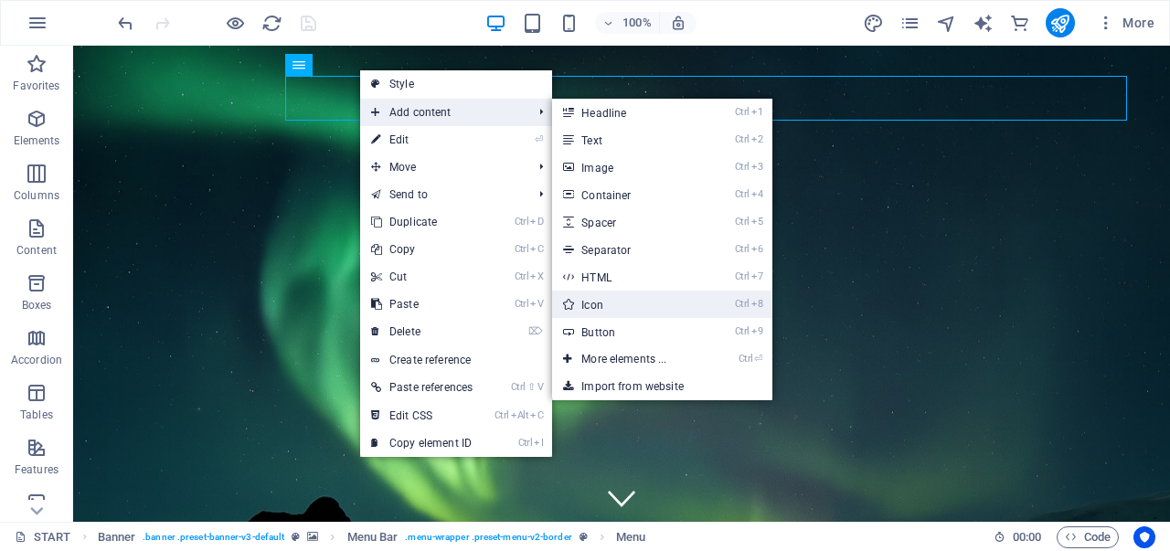
click at [620, 302] on link "Ctrl 8 Icon" at bounding box center [627, 304] width 151 height 27
select select "xMidYMid"
select select "px"
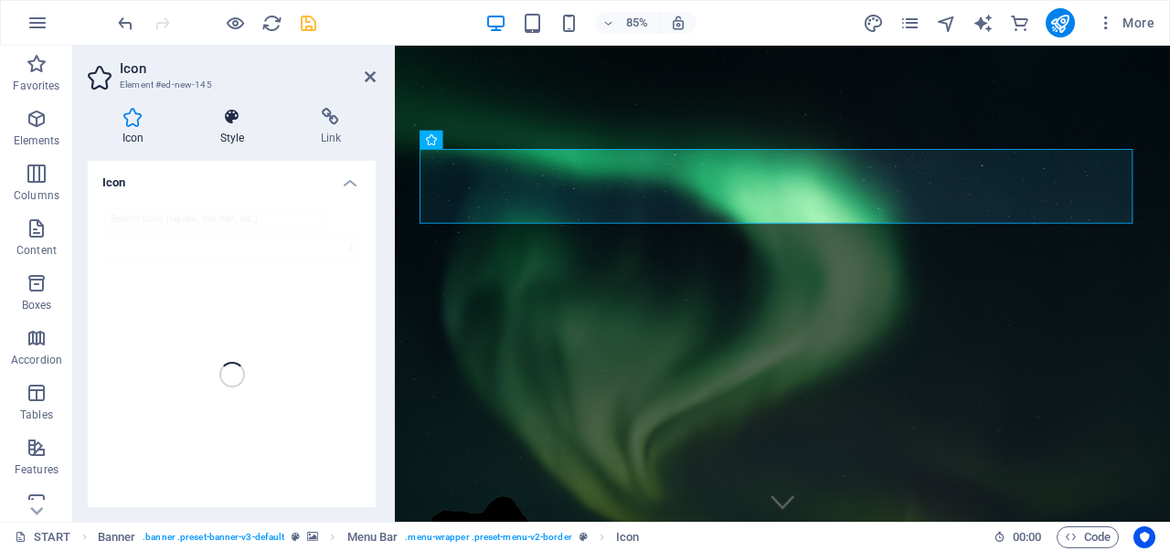
click at [223, 137] on h4 "Style" at bounding box center [235, 127] width 101 height 38
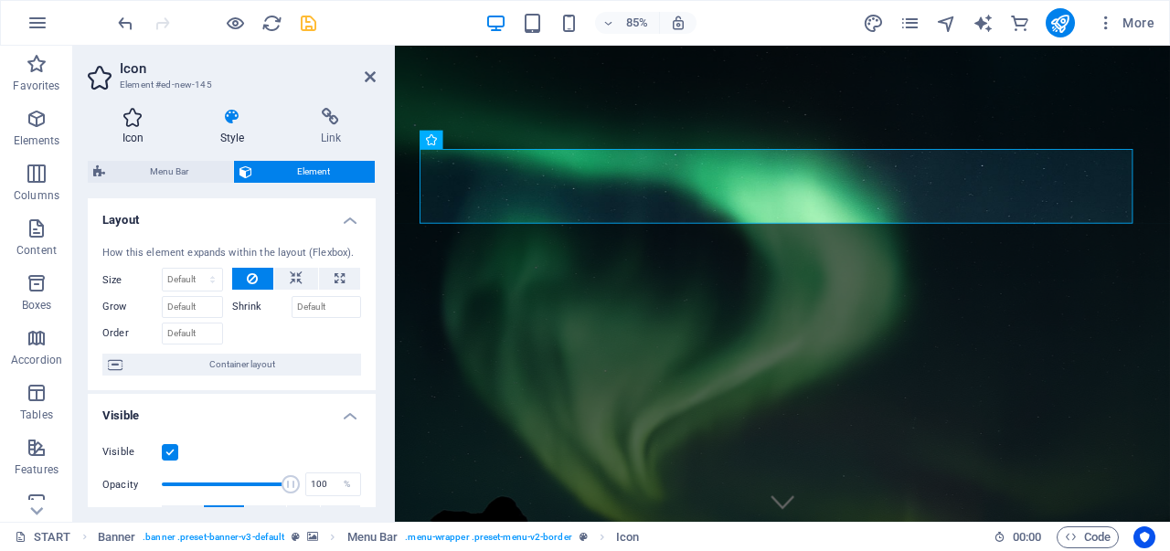
click at [136, 125] on icon at bounding box center [133, 117] width 90 height 18
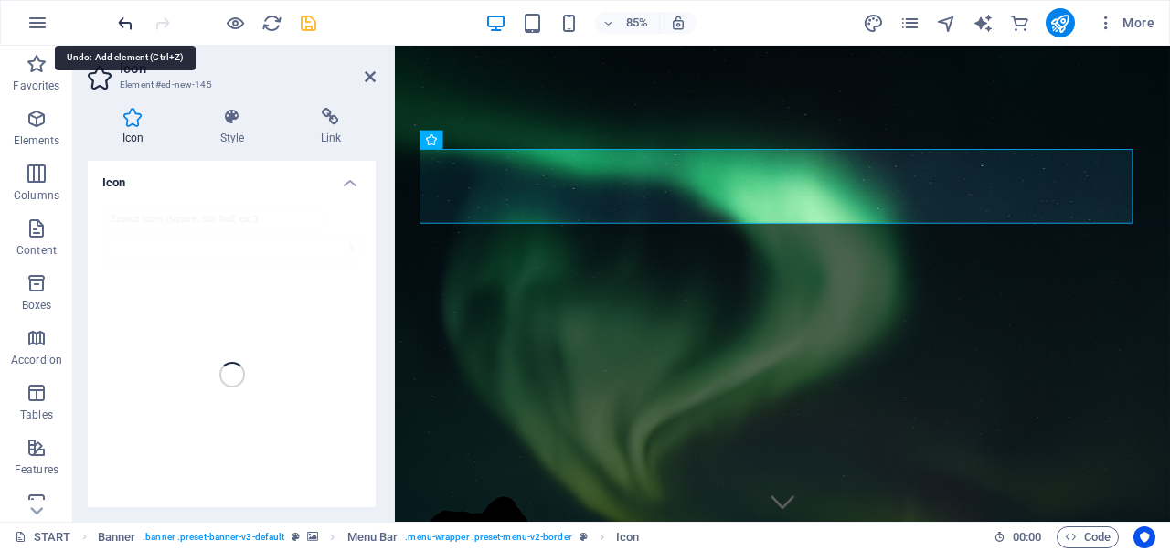
click at [123, 20] on icon "undo" at bounding box center [125, 23] width 21 height 21
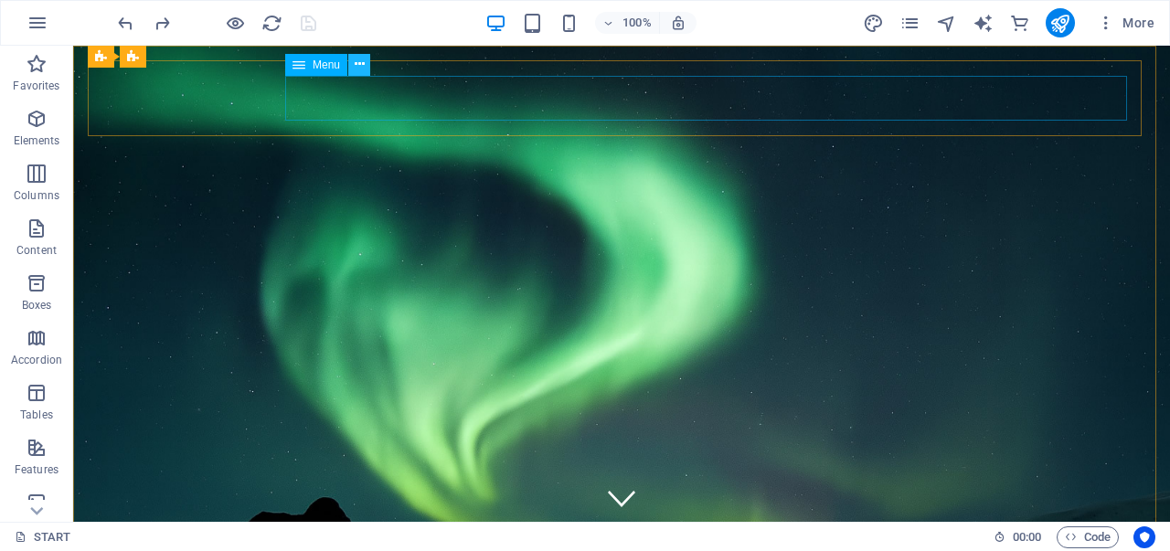
click at [355, 65] on icon at bounding box center [360, 64] width 10 height 19
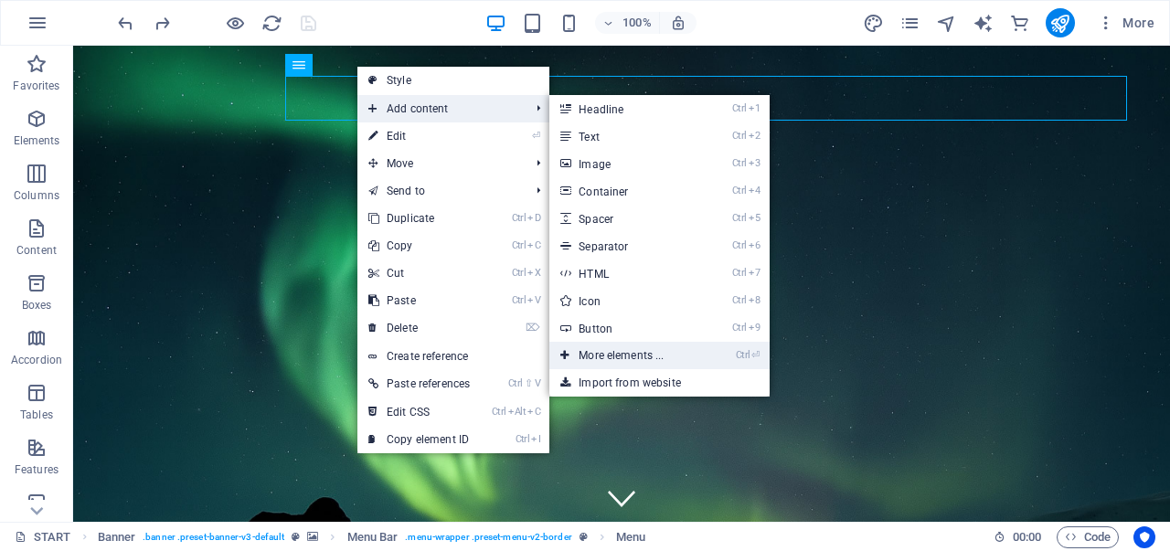
click at [660, 348] on link "Ctrl ⏎ More elements ..." at bounding box center [624, 355] width 151 height 27
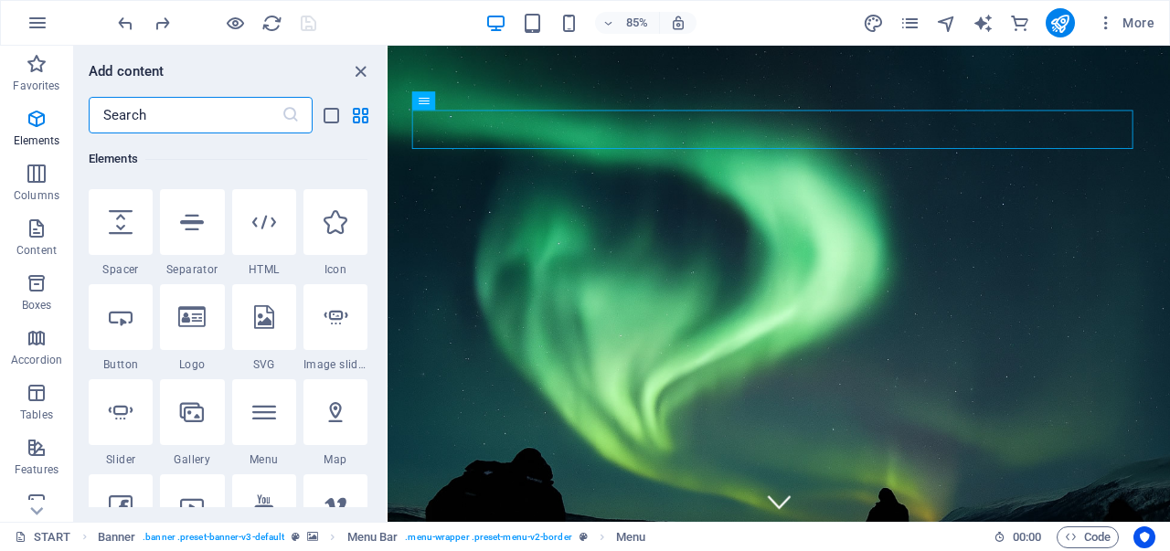
scroll to position [377, 0]
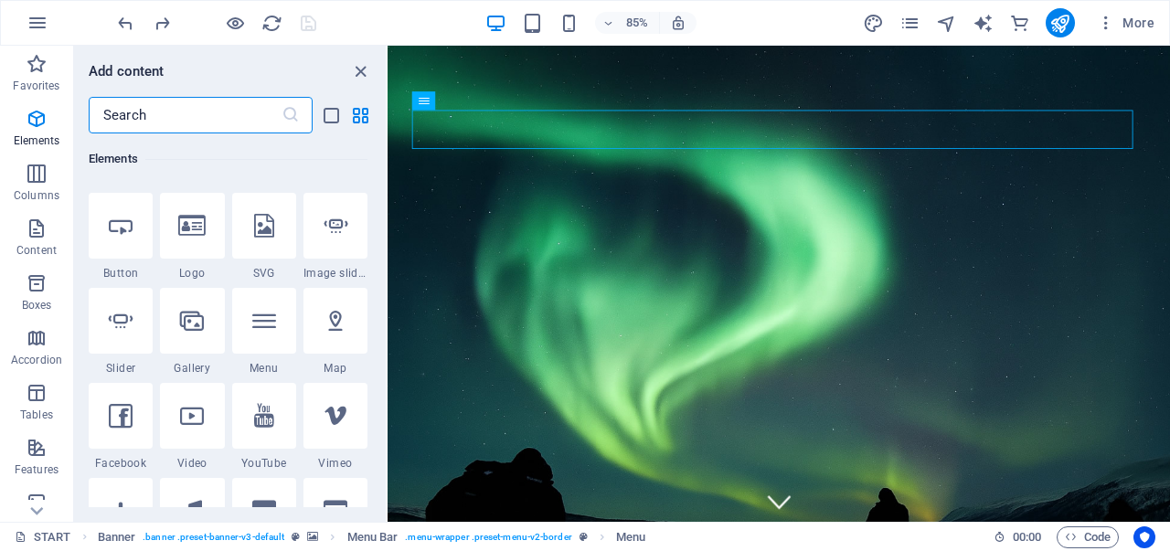
click at [161, 102] on input "text" at bounding box center [185, 115] width 193 height 37
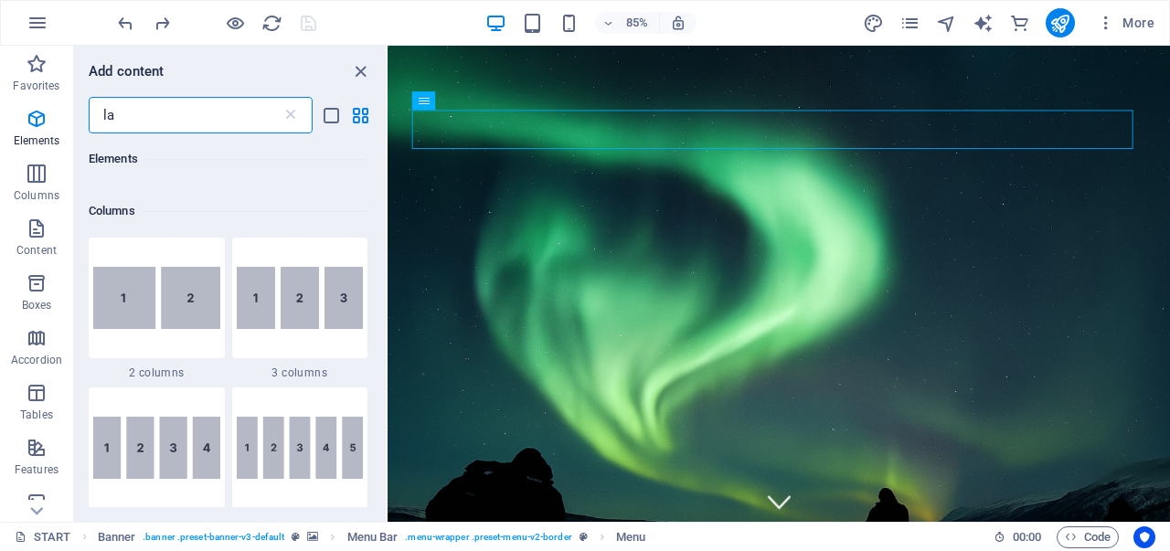
scroll to position [0, 0]
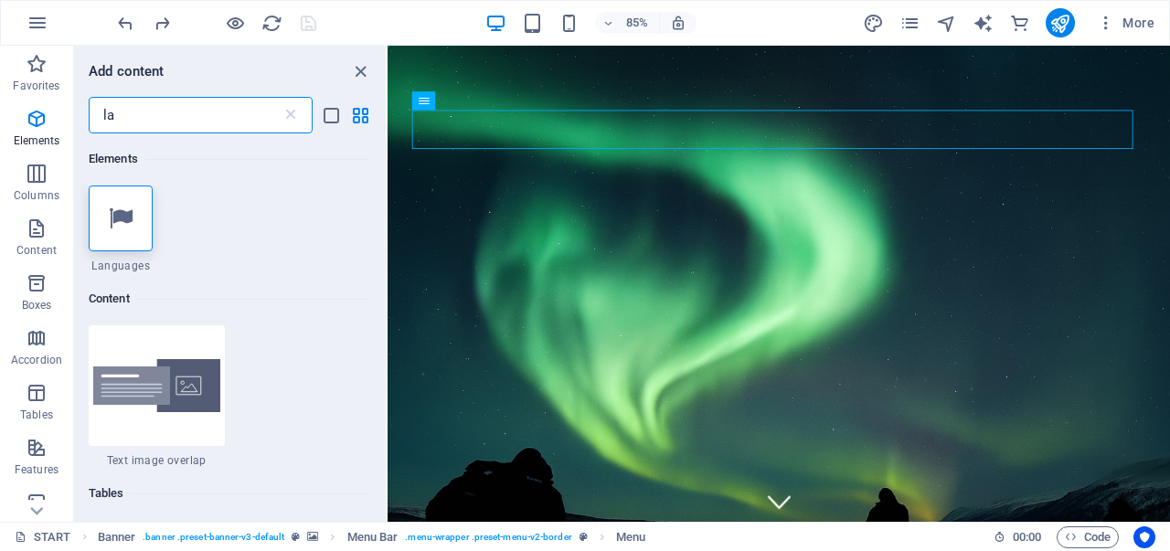
type input "l"
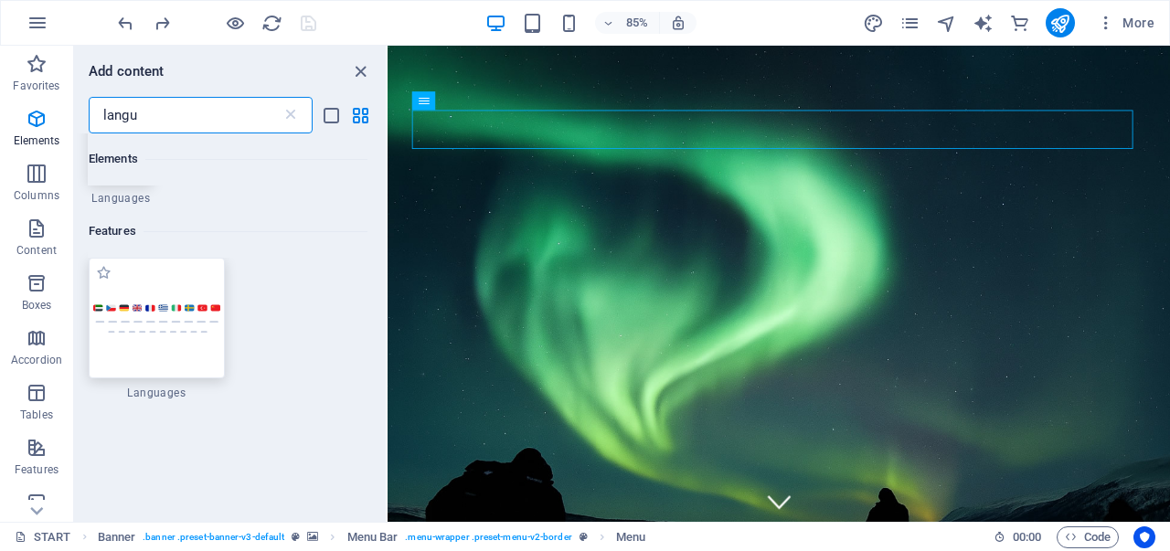
scroll to position [91, 0]
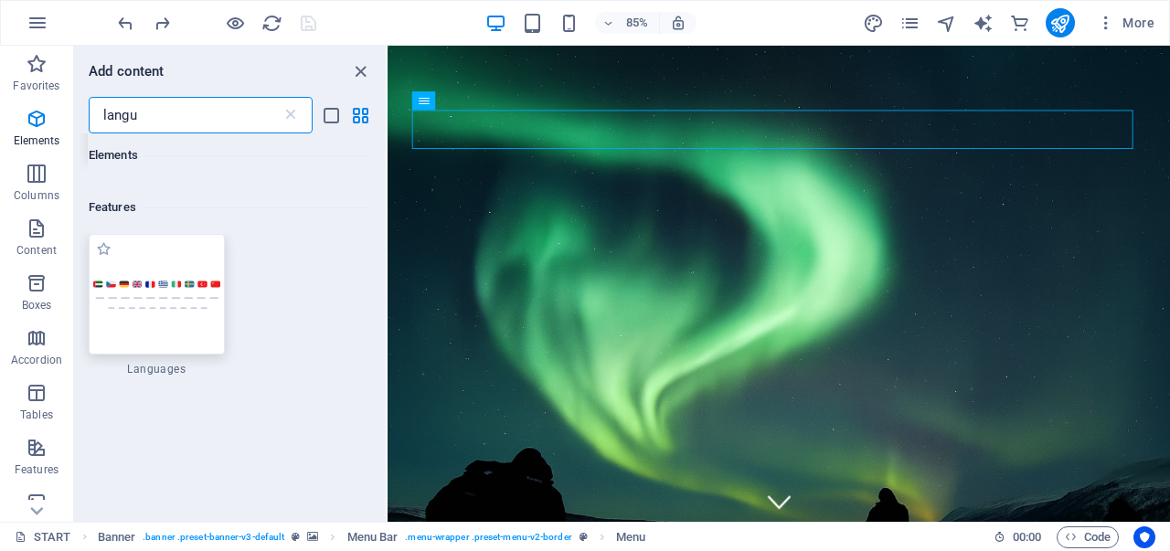
type input "langu"
click at [164, 306] on img at bounding box center [156, 295] width 127 height 30
click at [387, 306] on div "H1 Container Container Banner Image Image series Image Container Preset Icon Co…" at bounding box center [778, 284] width 782 height 476
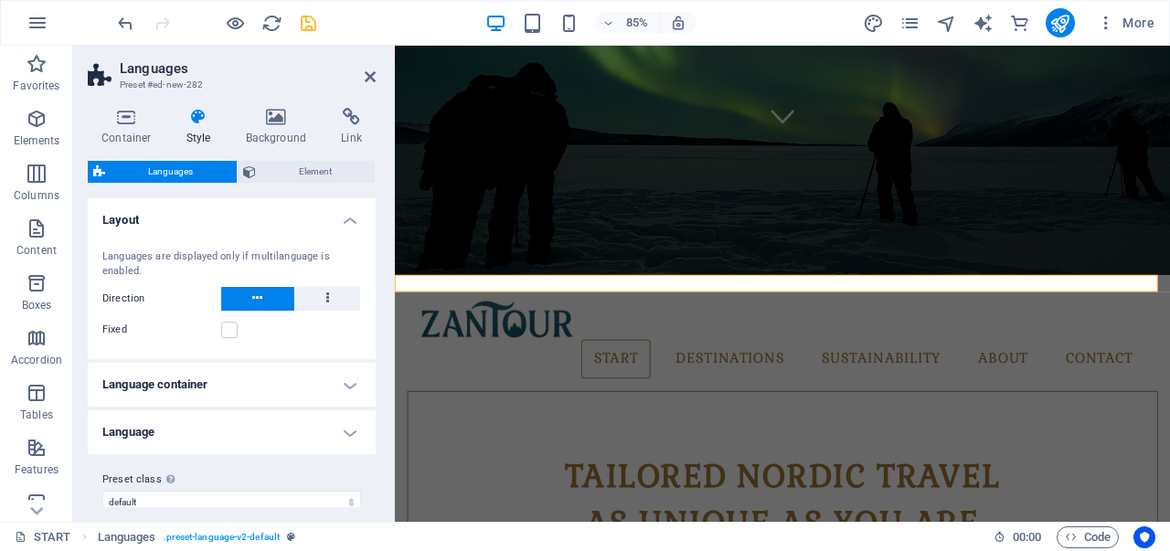
scroll to position [18, 0]
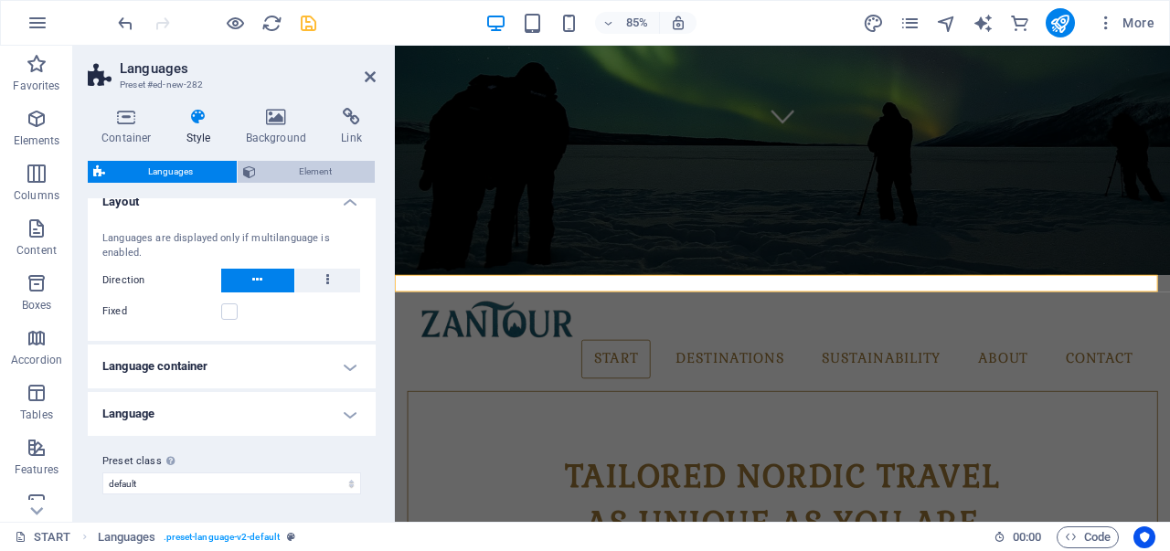
click at [298, 177] on span "Element" at bounding box center [315, 172] width 109 height 22
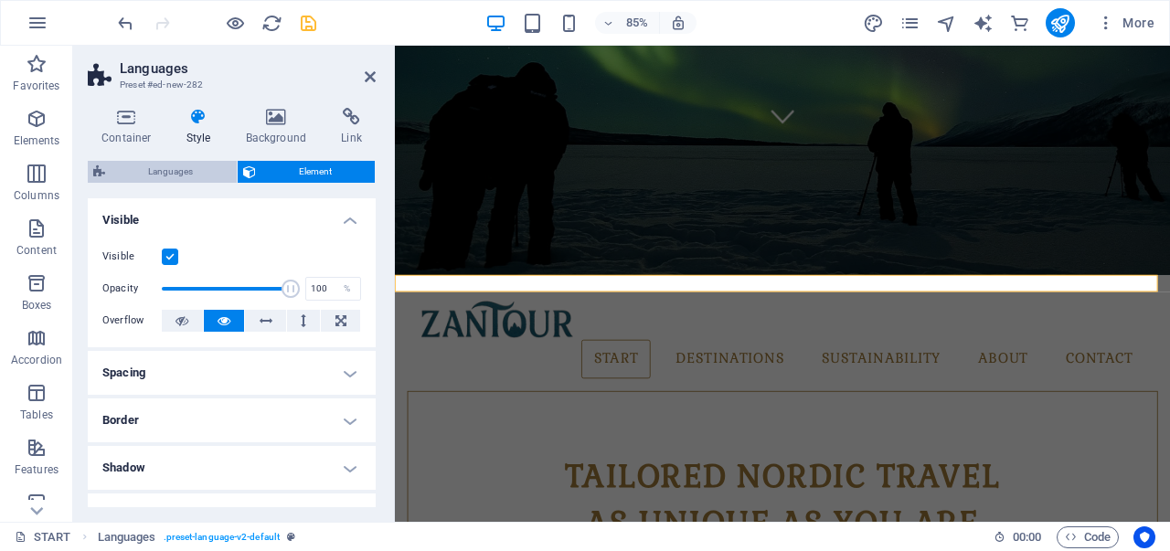
click at [187, 165] on span "Languages" at bounding box center [171, 172] width 121 height 22
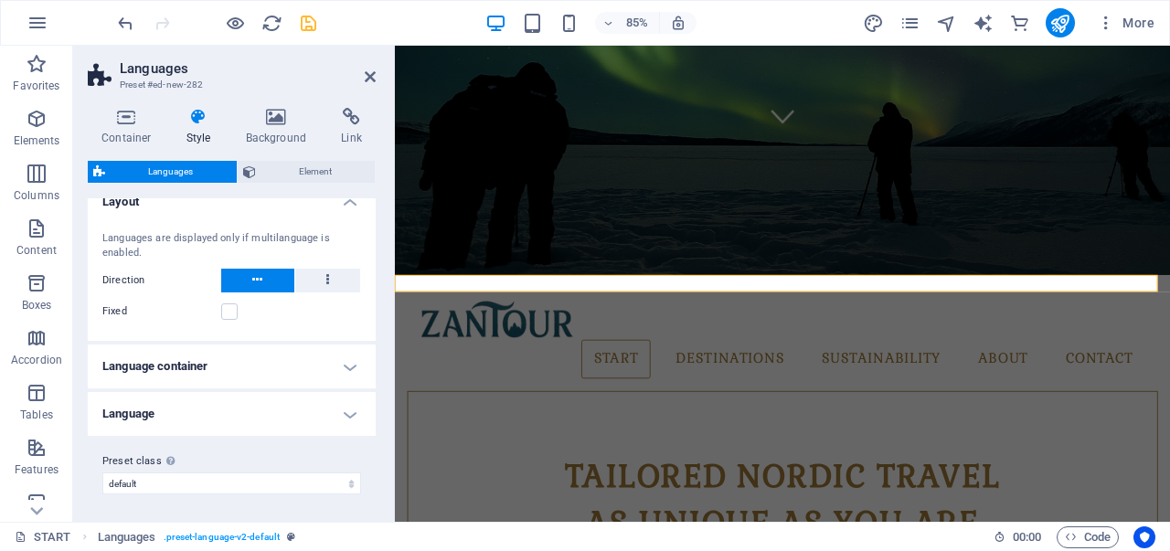
click at [353, 368] on h4 "Language container" at bounding box center [232, 366] width 288 height 44
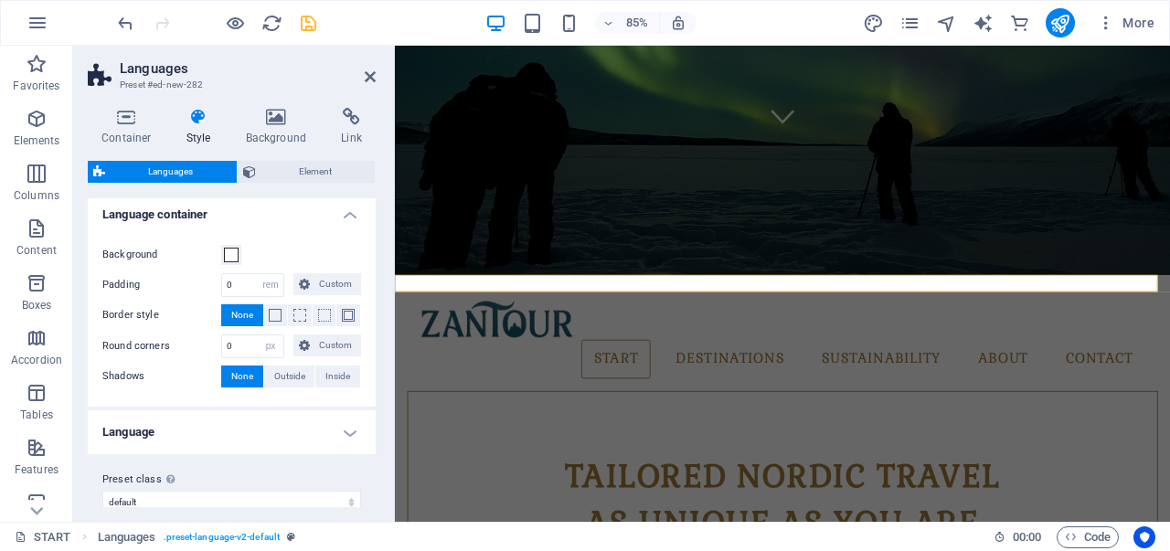
scroll to position [187, 0]
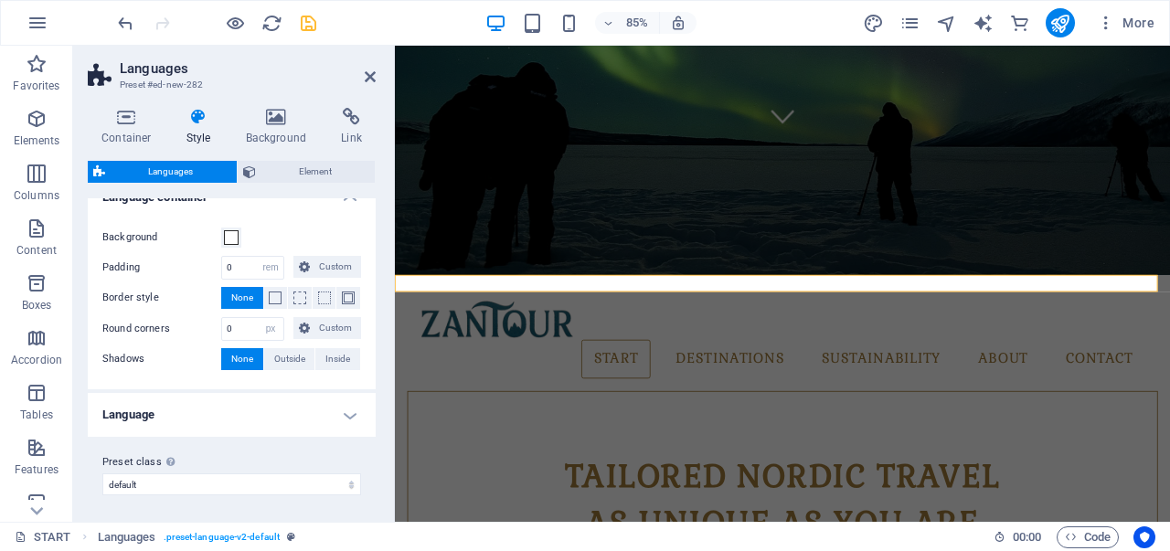
click at [340, 414] on h4 "Language" at bounding box center [232, 415] width 288 height 44
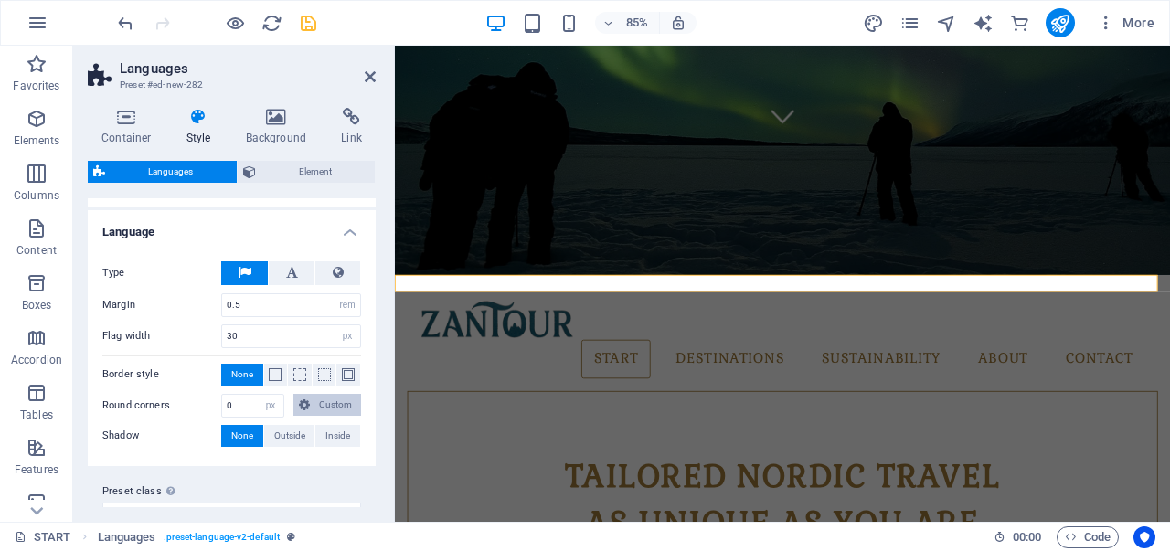
scroll to position [397, 0]
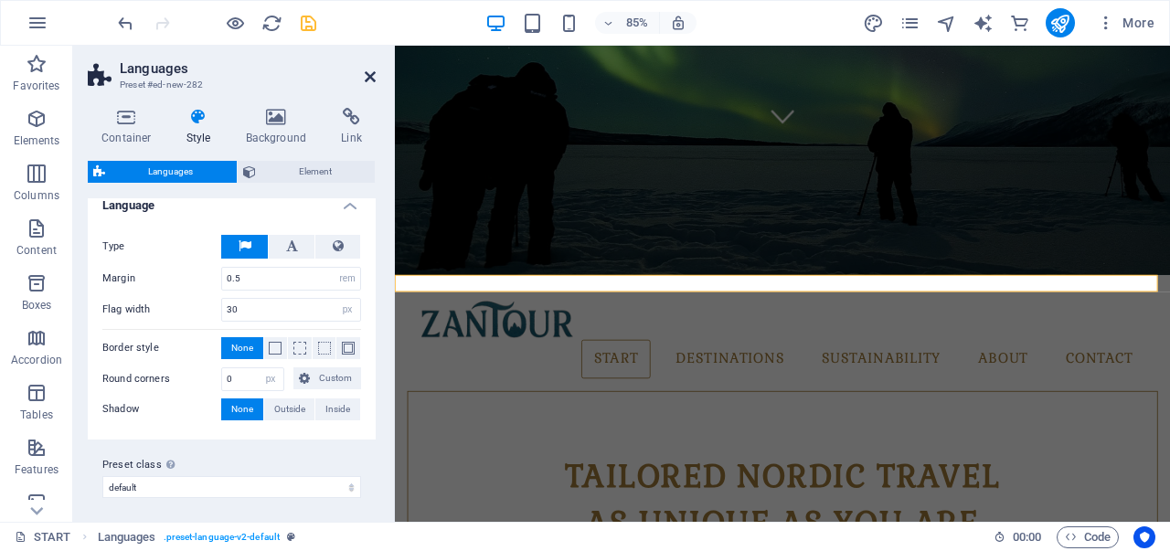
click at [369, 74] on icon at bounding box center [370, 76] width 11 height 15
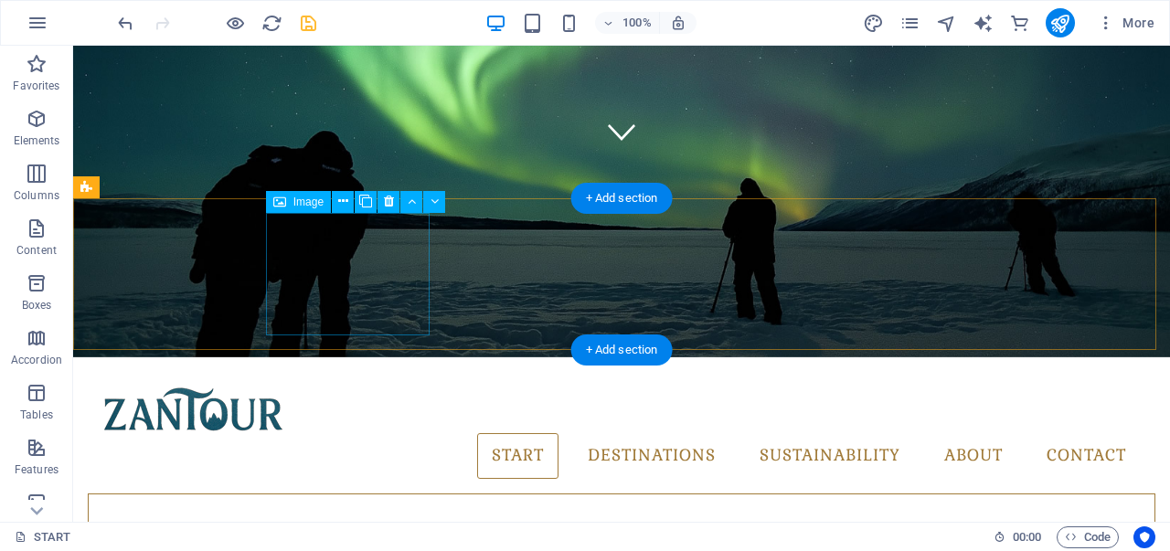
scroll to position [365, 0]
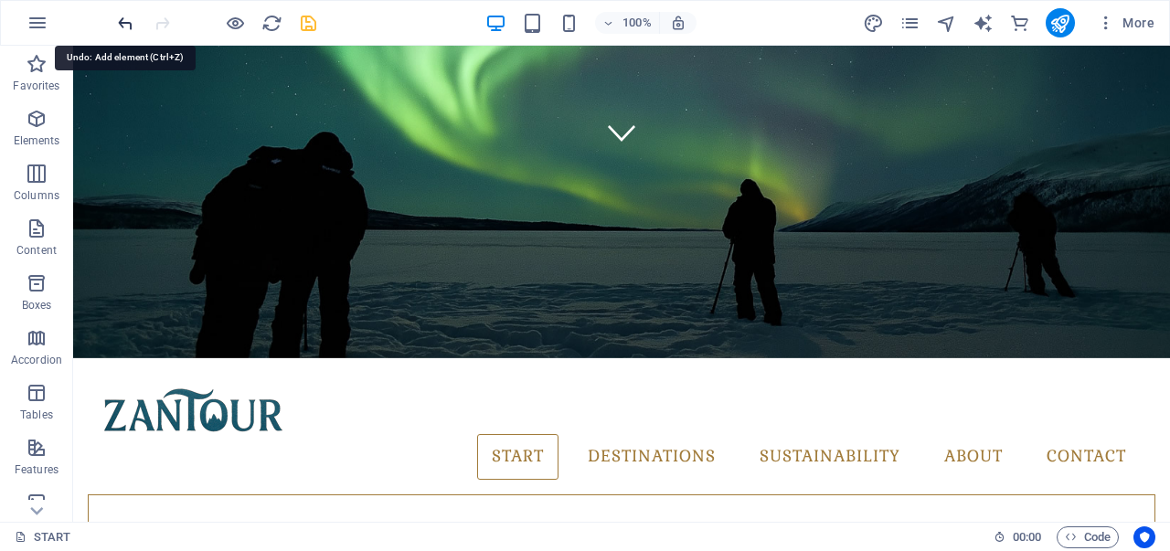
click at [119, 16] on icon "undo" at bounding box center [125, 23] width 21 height 21
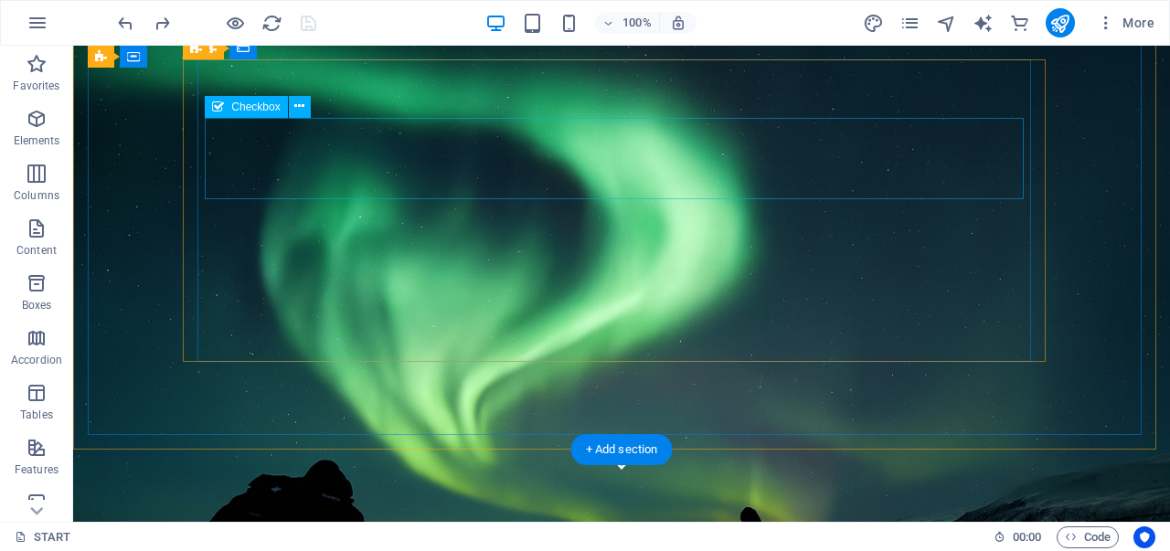
scroll to position [0, 0]
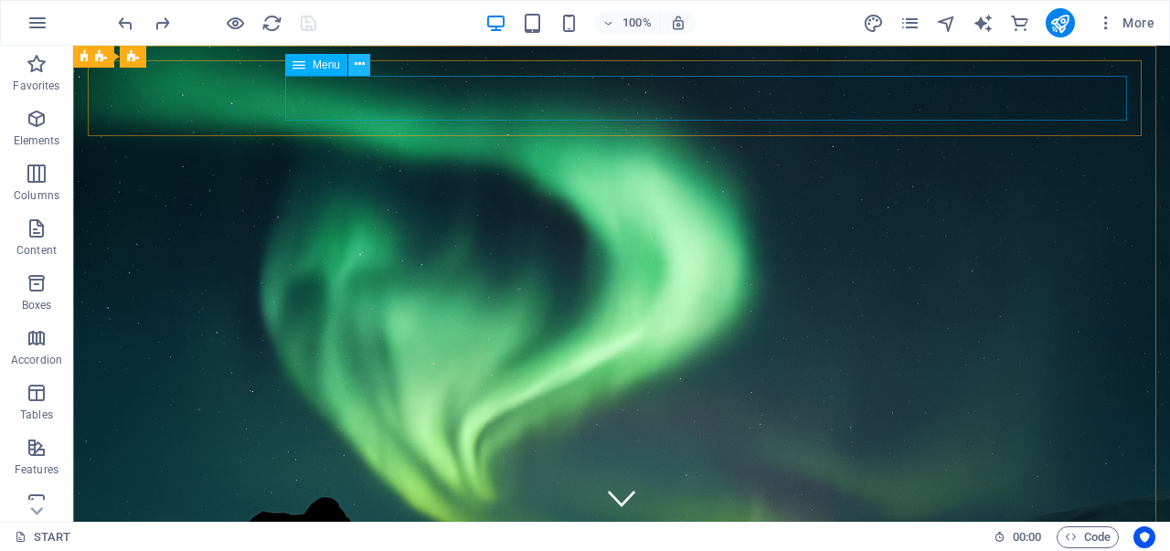
click at [358, 67] on icon at bounding box center [360, 64] width 10 height 19
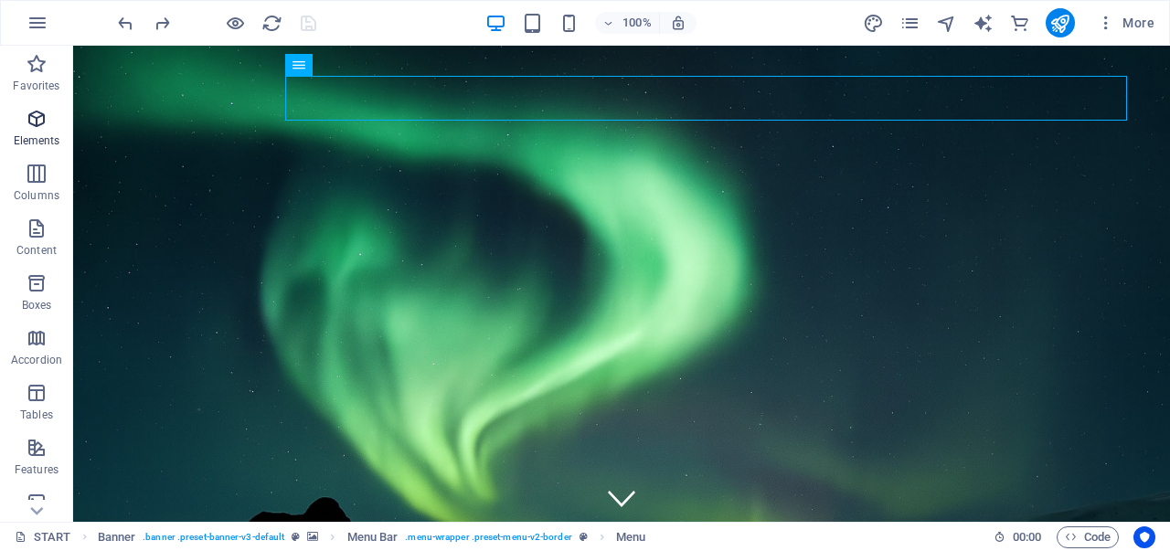
click at [37, 123] on icon "button" at bounding box center [37, 119] width 22 height 22
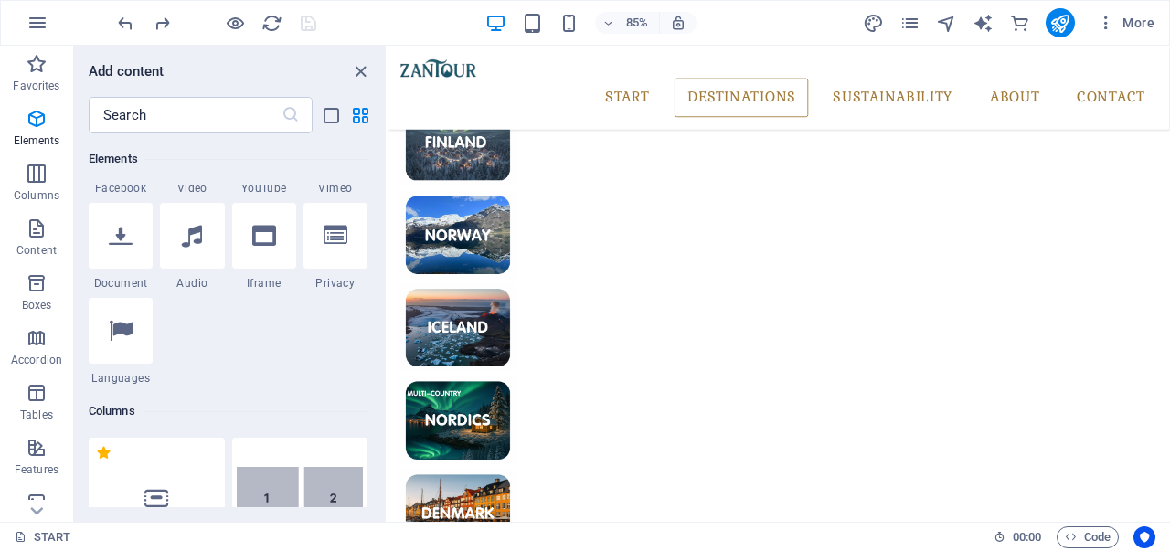
scroll to position [743, 0]
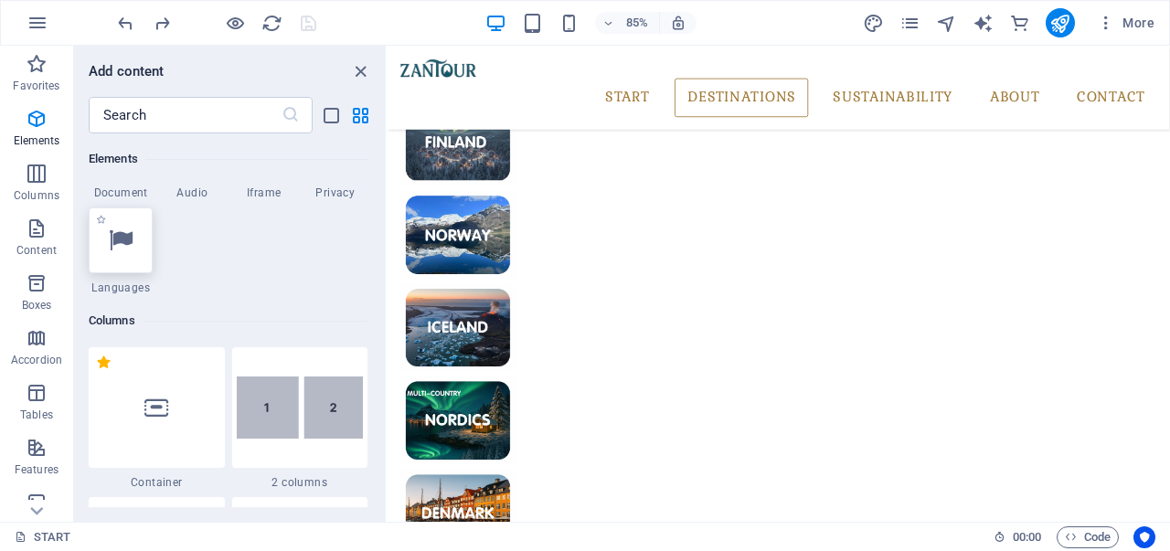
click at [109, 246] on icon at bounding box center [121, 240] width 24 height 24
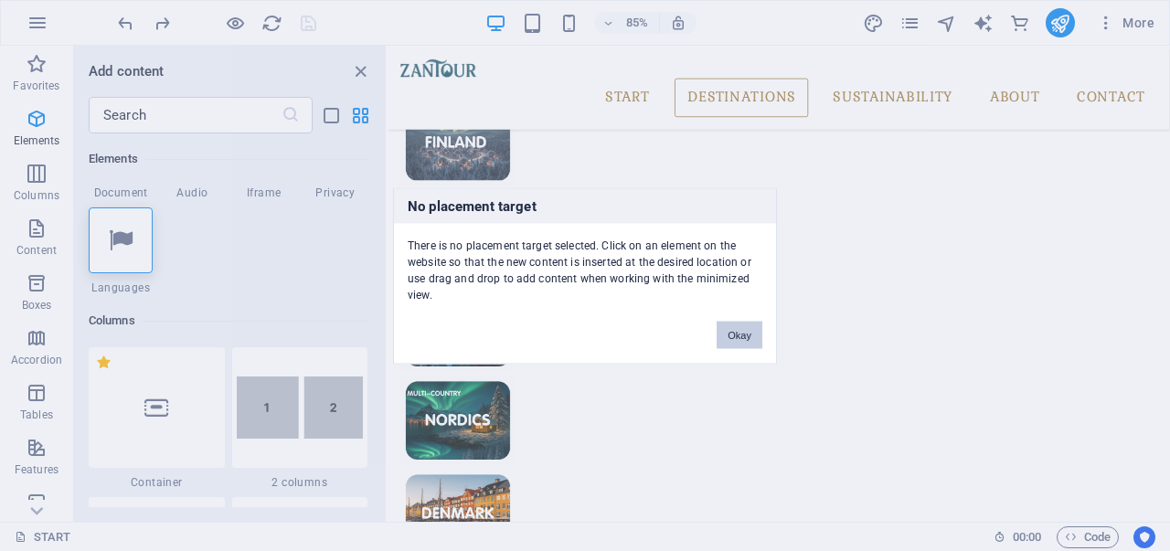
drag, startPoint x: 731, startPoint y: 341, endPoint x: 388, endPoint y: 346, distance: 342.7
click at [731, 341] on button "Okay" at bounding box center [739, 334] width 46 height 27
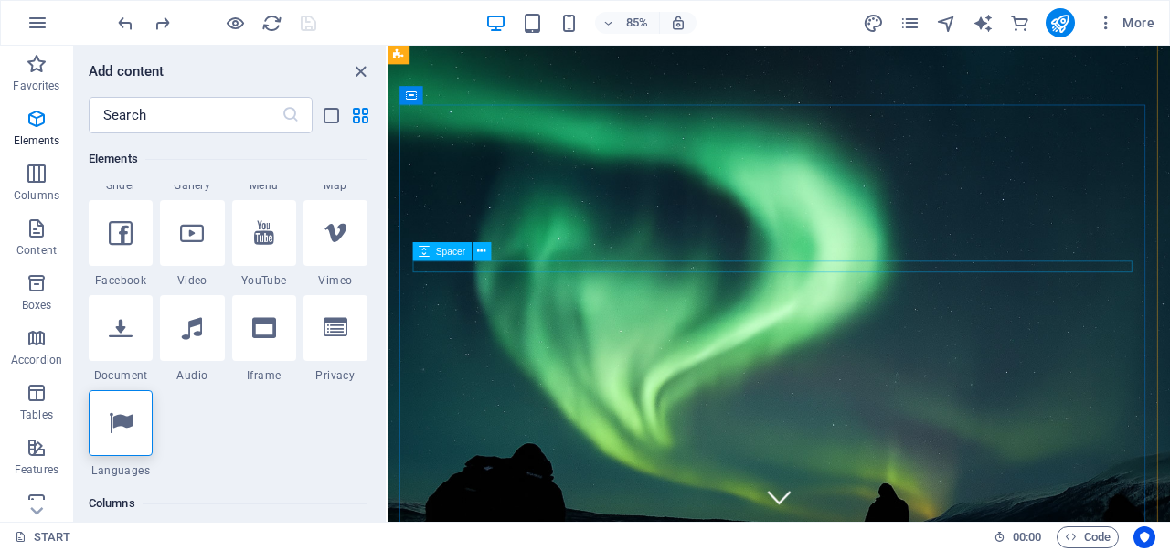
scroll to position [0, 0]
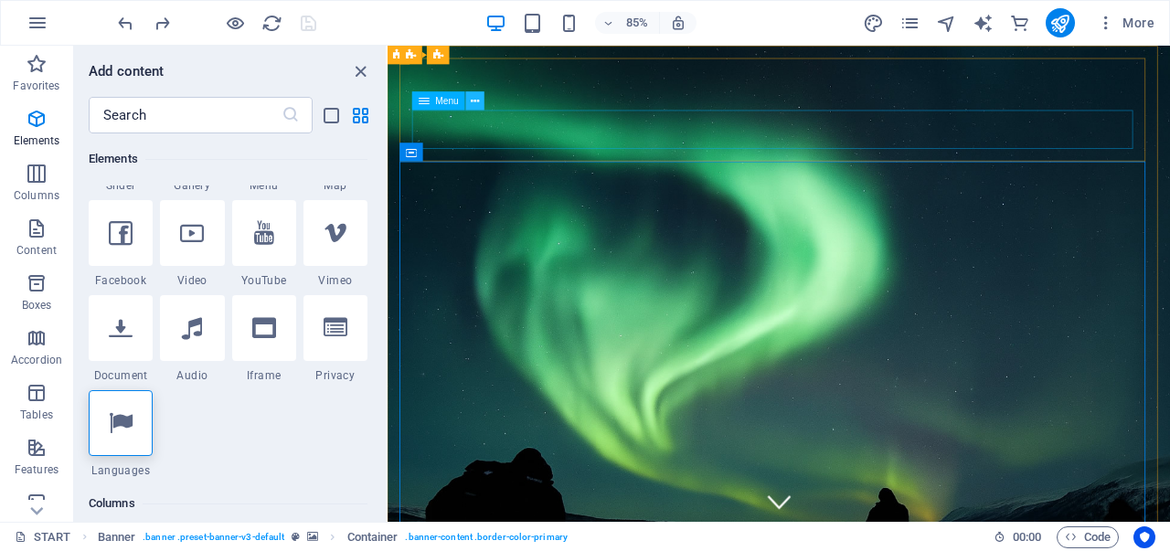
click at [471, 98] on icon at bounding box center [475, 100] width 8 height 16
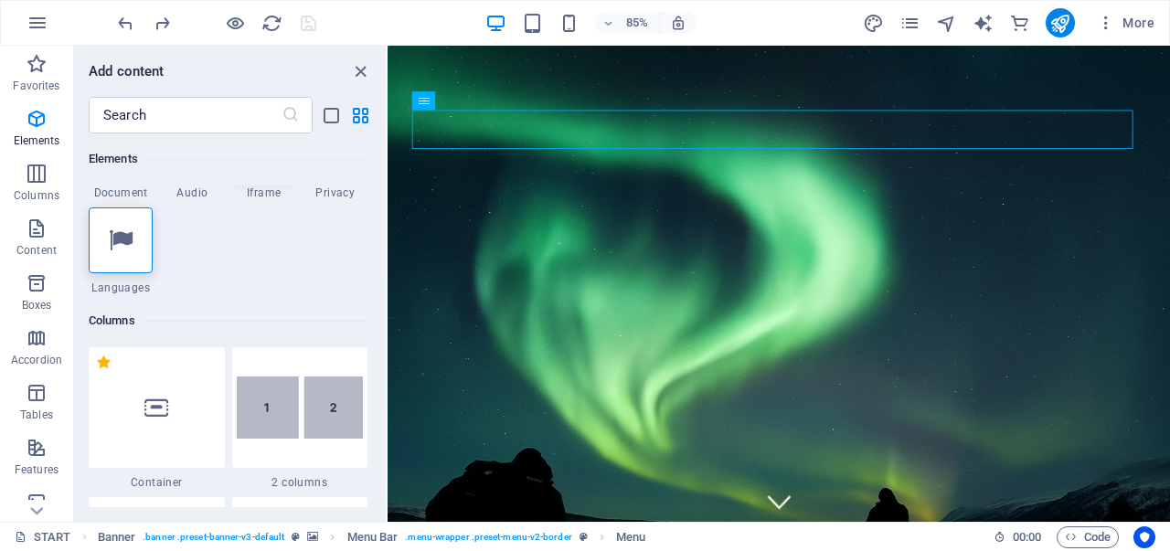
scroll to position [560, 0]
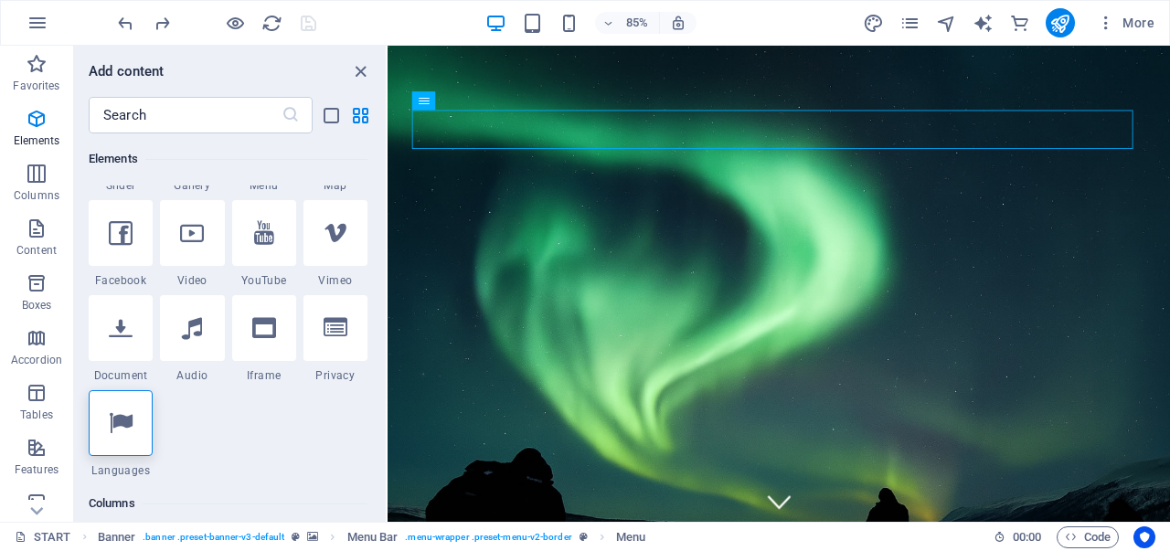
click at [205, 34] on div at bounding box center [216, 22] width 205 height 29
click at [373, 20] on div "85% More" at bounding box center [637, 22] width 1047 height 29
click at [778, 56] on div "+" at bounding box center [778, 54] width 30 height 14
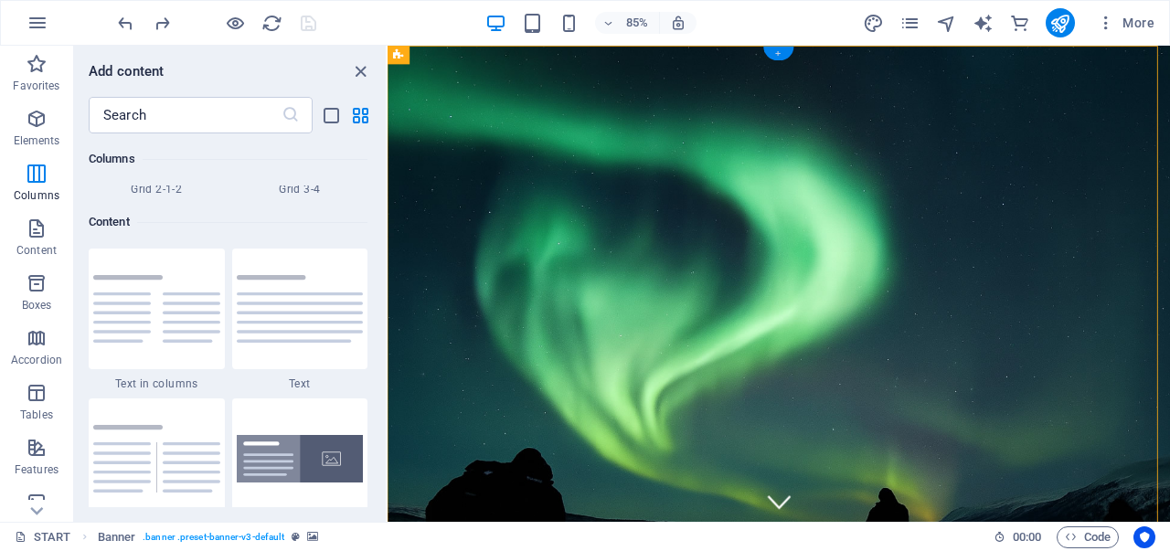
scroll to position [3197, 0]
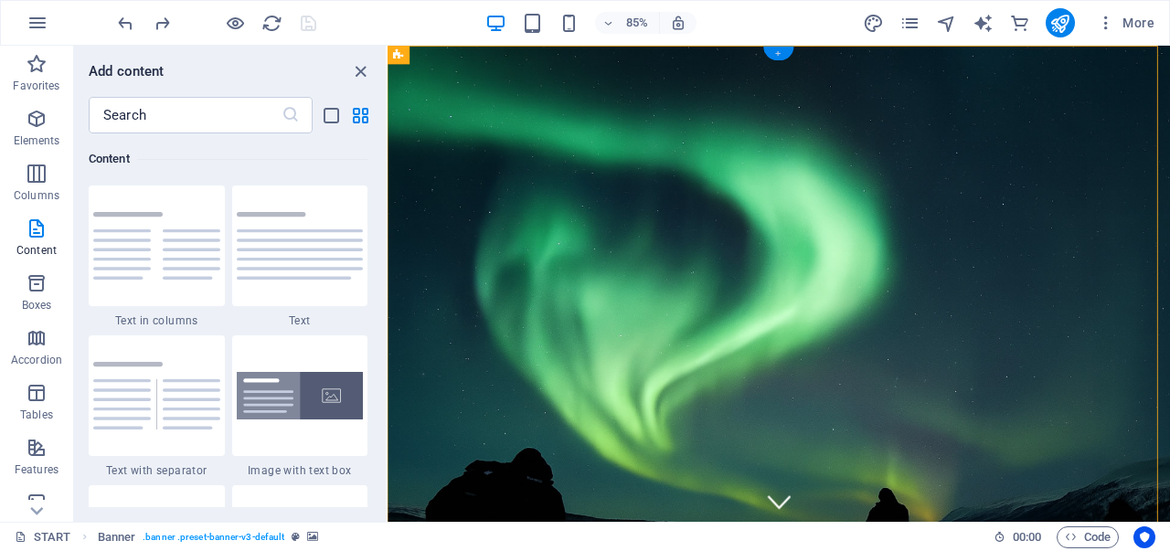
click at [782, 53] on div "+" at bounding box center [778, 54] width 30 height 14
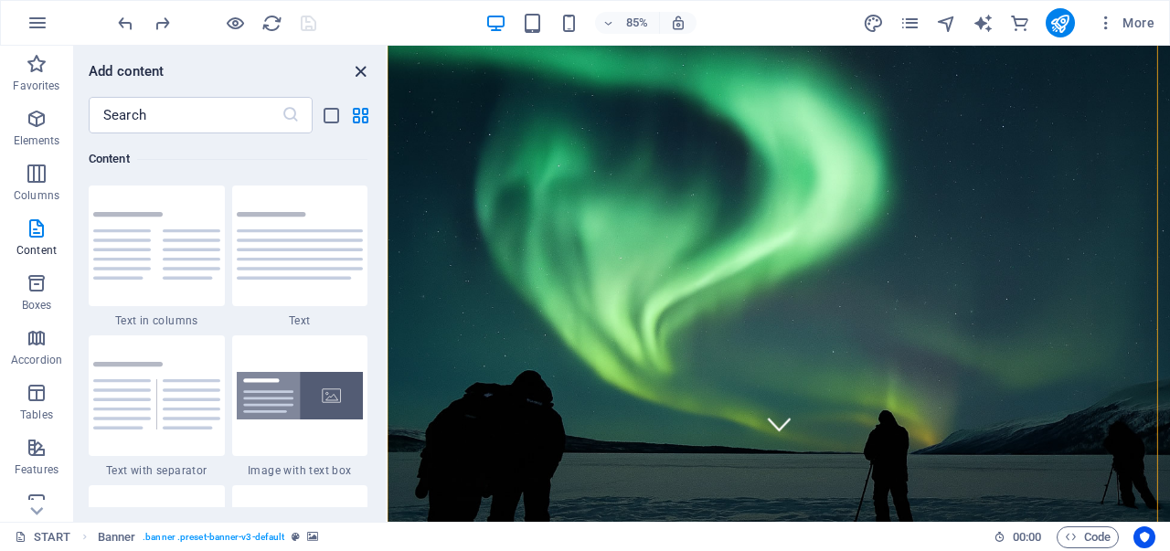
drag, startPoint x: 332, startPoint y: 30, endPoint x: 355, endPoint y: 71, distance: 47.5
click at [355, 71] on icon "close panel" at bounding box center [360, 71] width 21 height 21
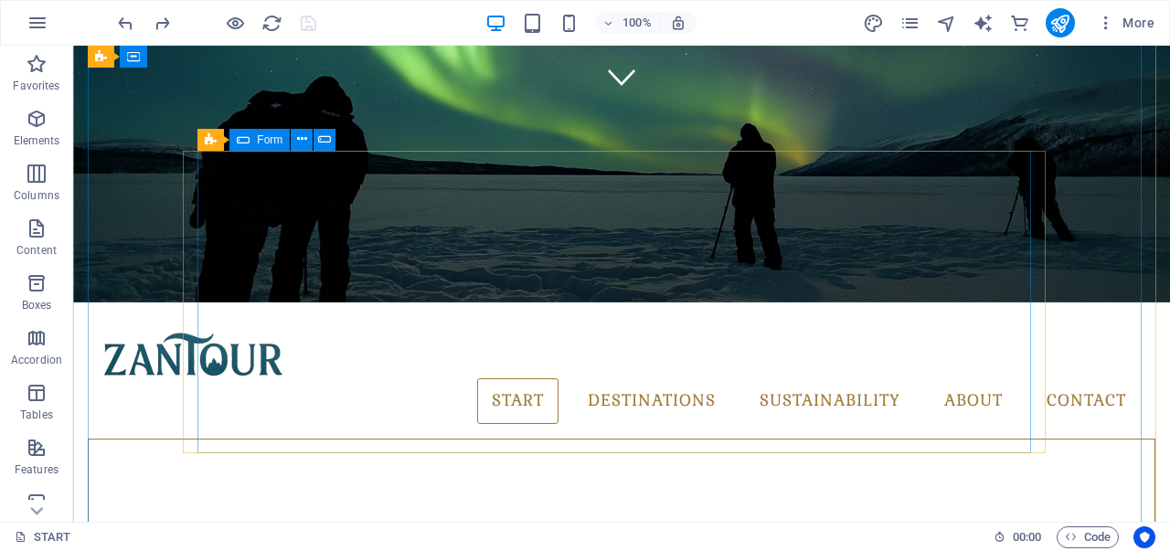
scroll to position [457, 0]
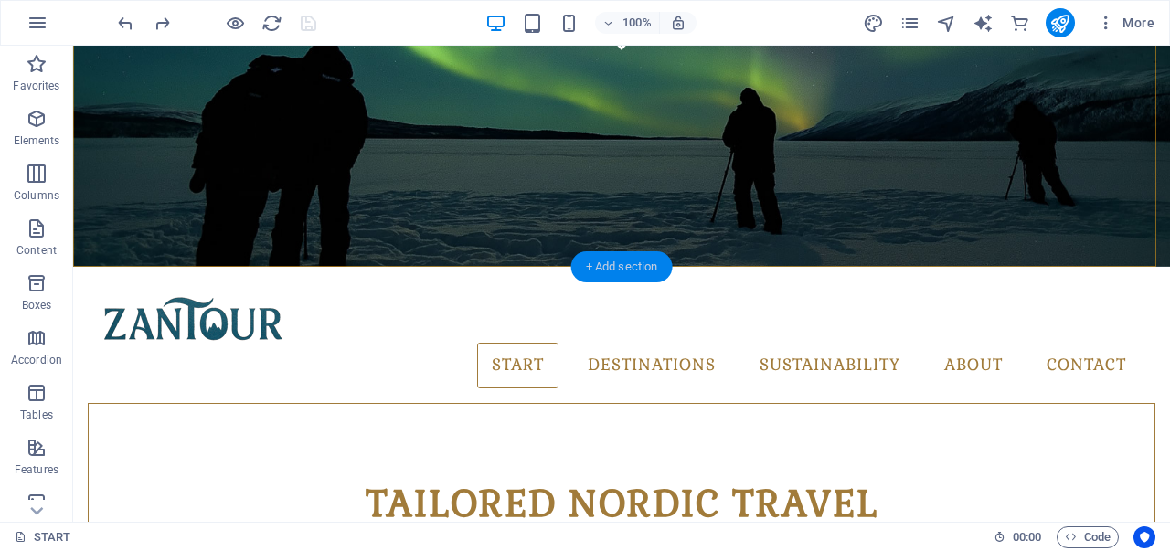
click at [618, 268] on div "+ Add section" at bounding box center [621, 266] width 101 height 31
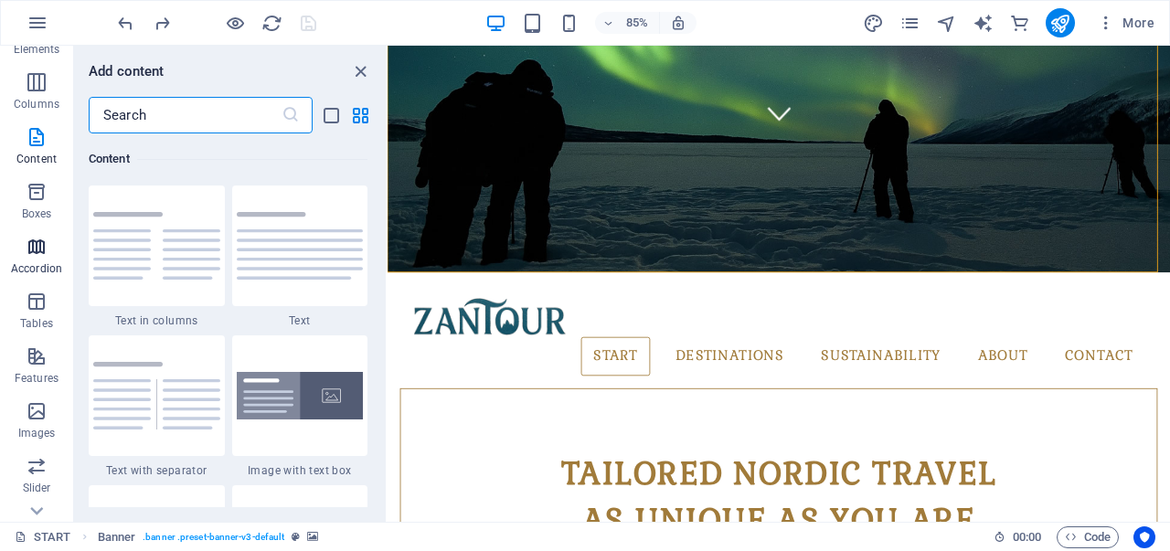
scroll to position [183, 0]
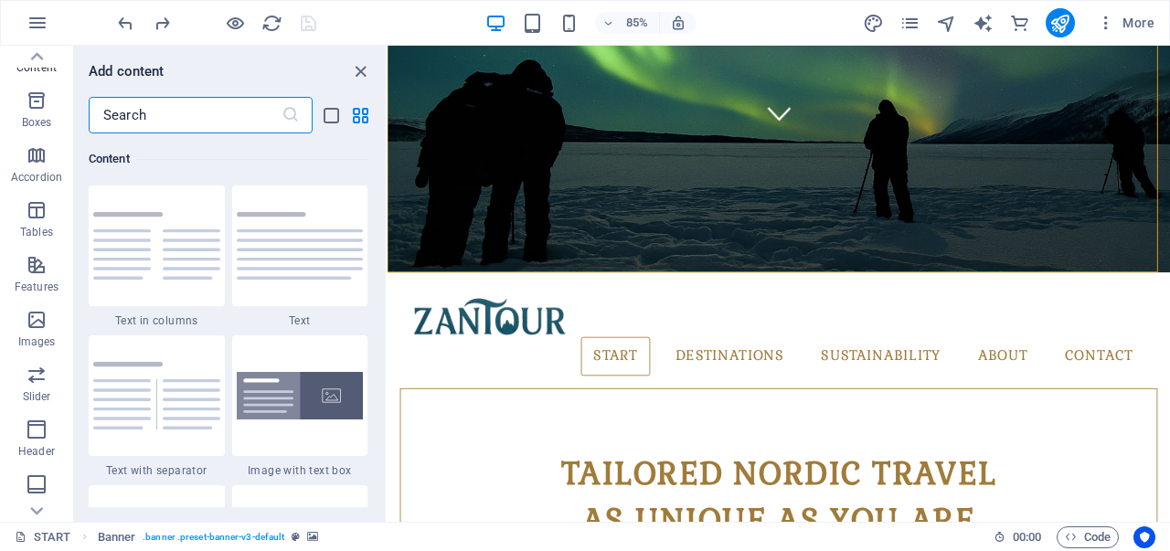
click at [146, 119] on input "text" at bounding box center [185, 115] width 193 height 37
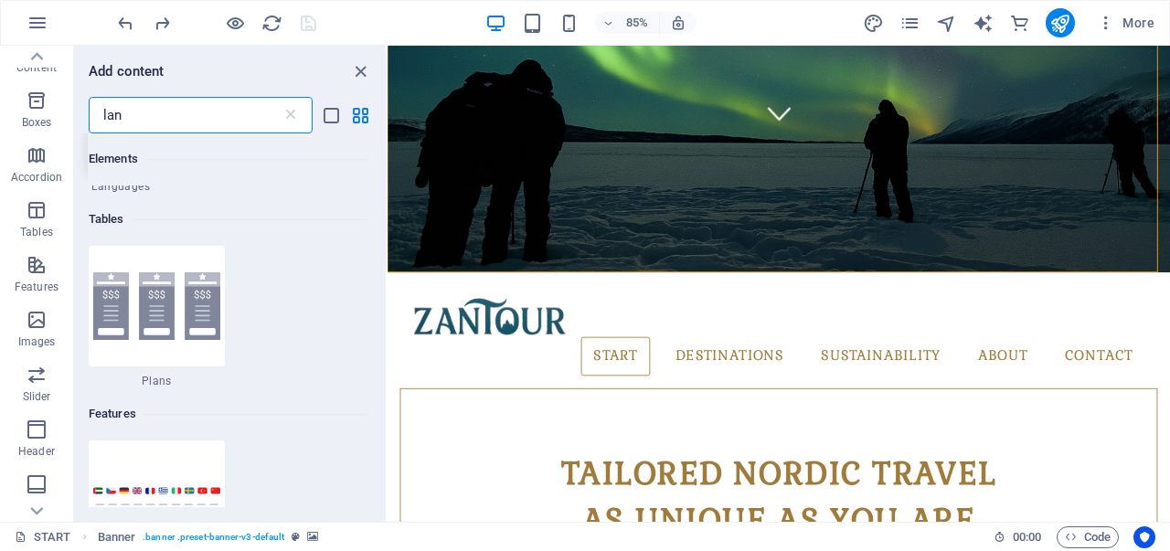
scroll to position [0, 0]
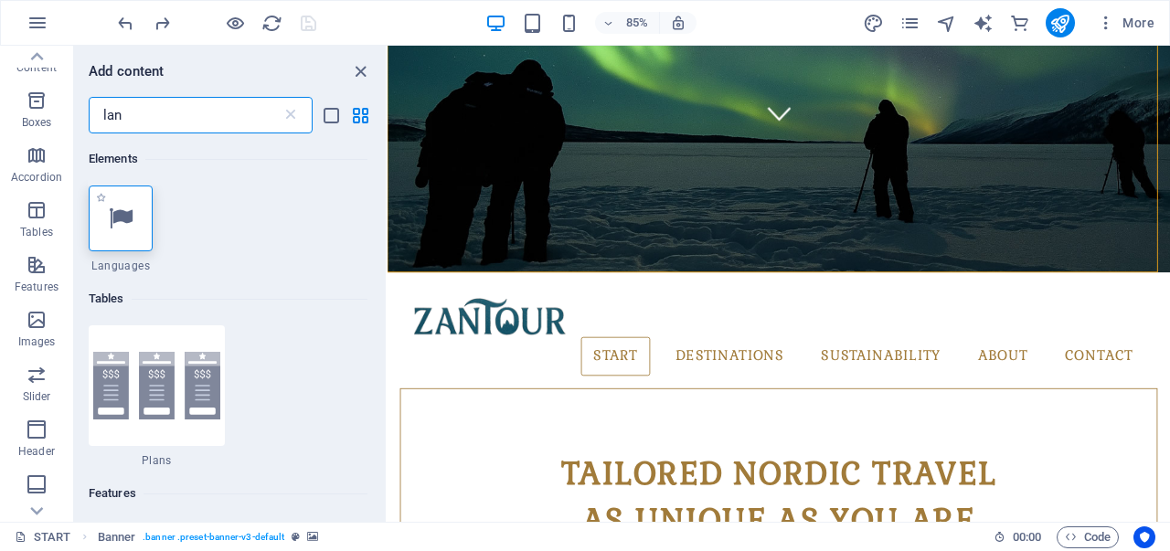
type input "lan"
click at [107, 236] on div at bounding box center [121, 218] width 64 height 66
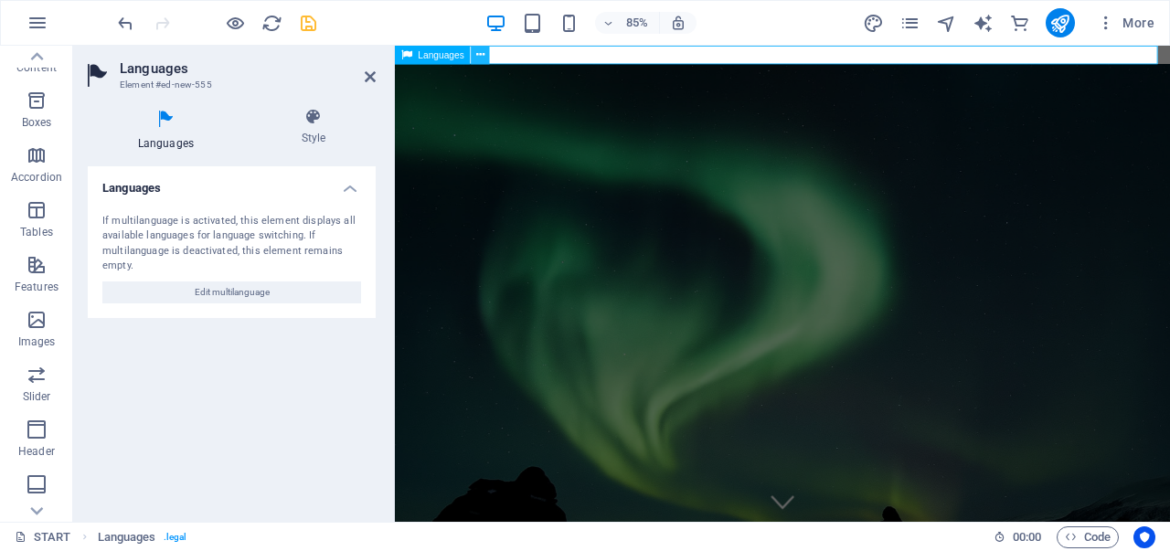
click at [486, 56] on button at bounding box center [480, 55] width 18 height 18
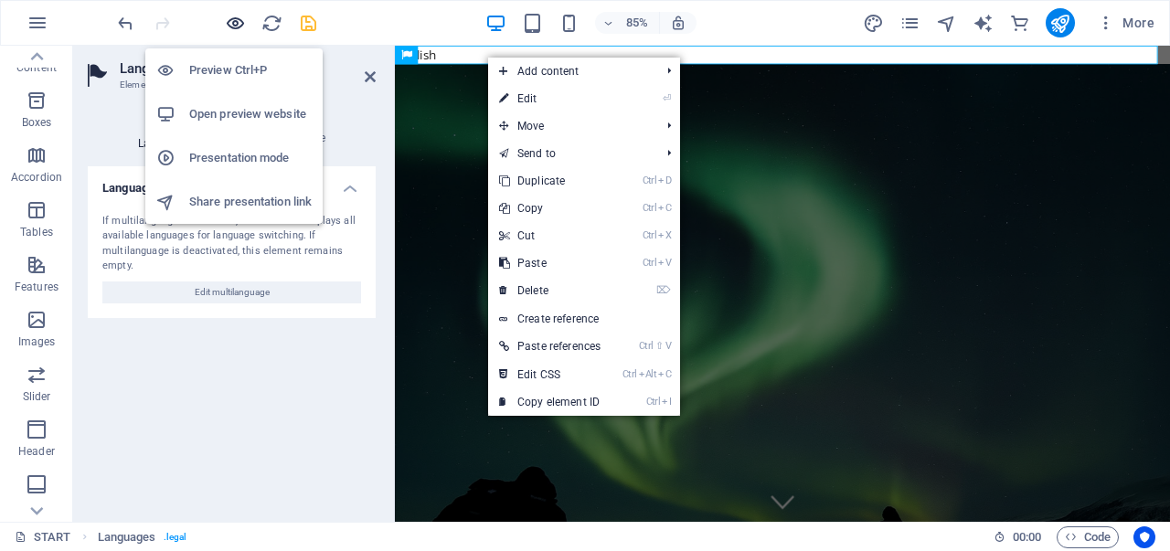
click at [231, 23] on icon "button" at bounding box center [235, 23] width 21 height 21
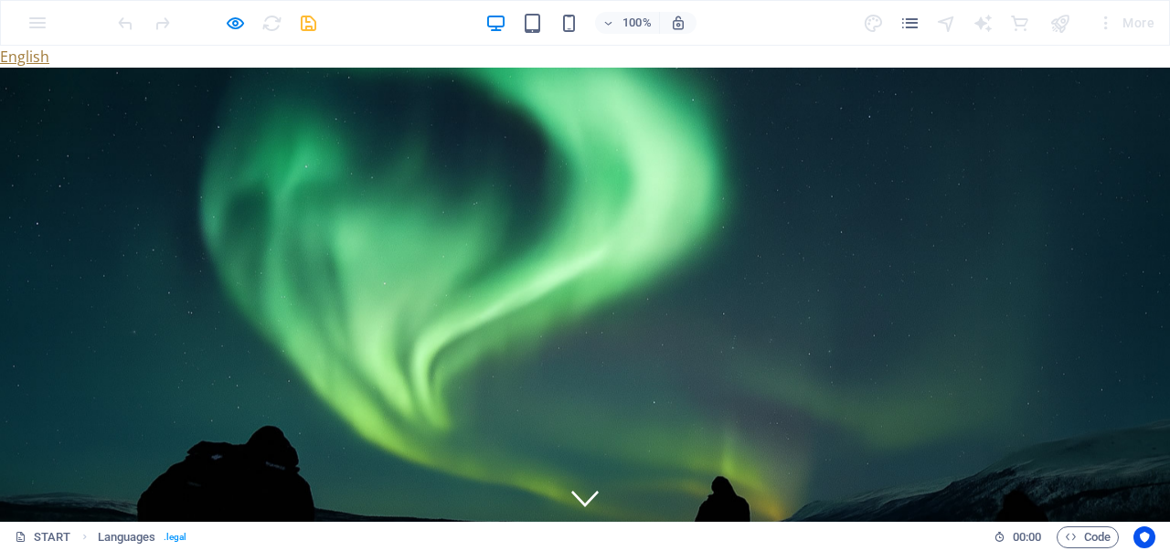
click at [23, 54] on link "English" at bounding box center [24, 57] width 49 height 20
click at [20, 56] on link "English" at bounding box center [24, 57] width 49 height 20
click at [26, 55] on link "English" at bounding box center [24, 57] width 49 height 20
click at [44, 58] on link "English" at bounding box center [24, 57] width 49 height 20
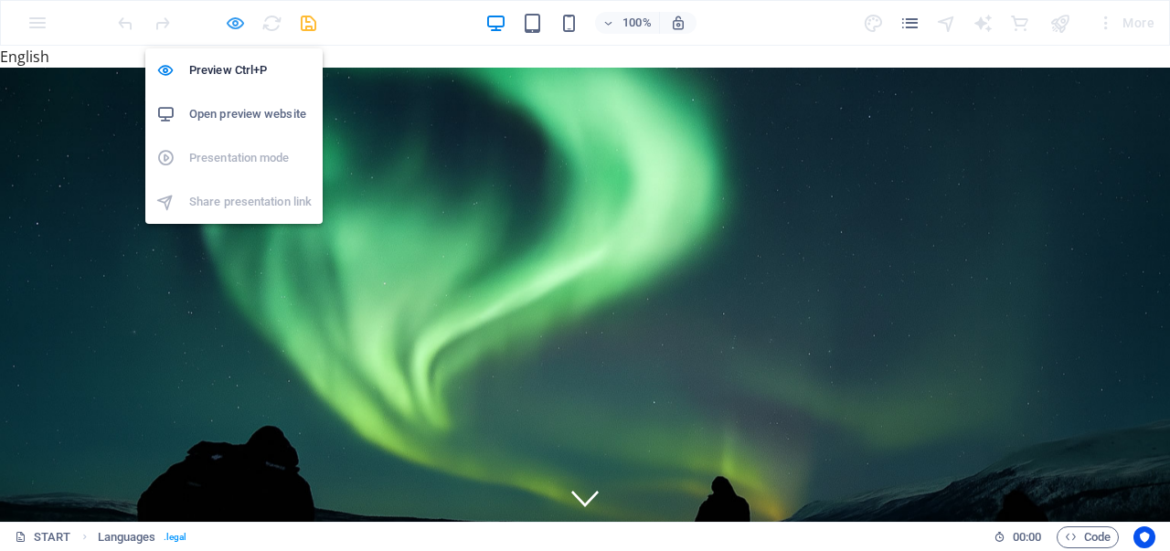
click at [240, 25] on icon "button" at bounding box center [235, 23] width 21 height 21
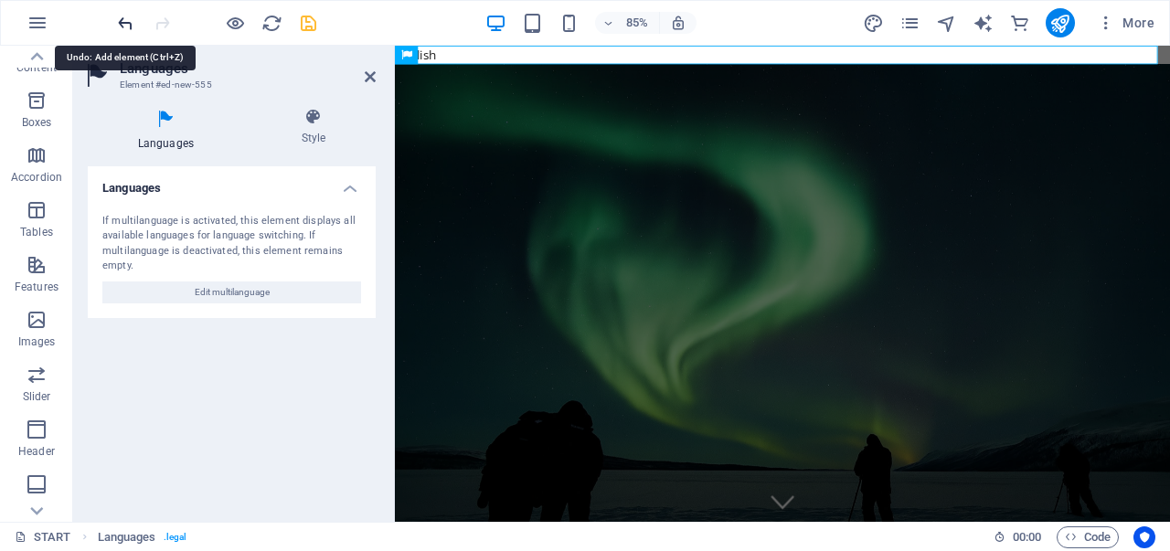
click at [127, 21] on icon "undo" at bounding box center [125, 23] width 21 height 21
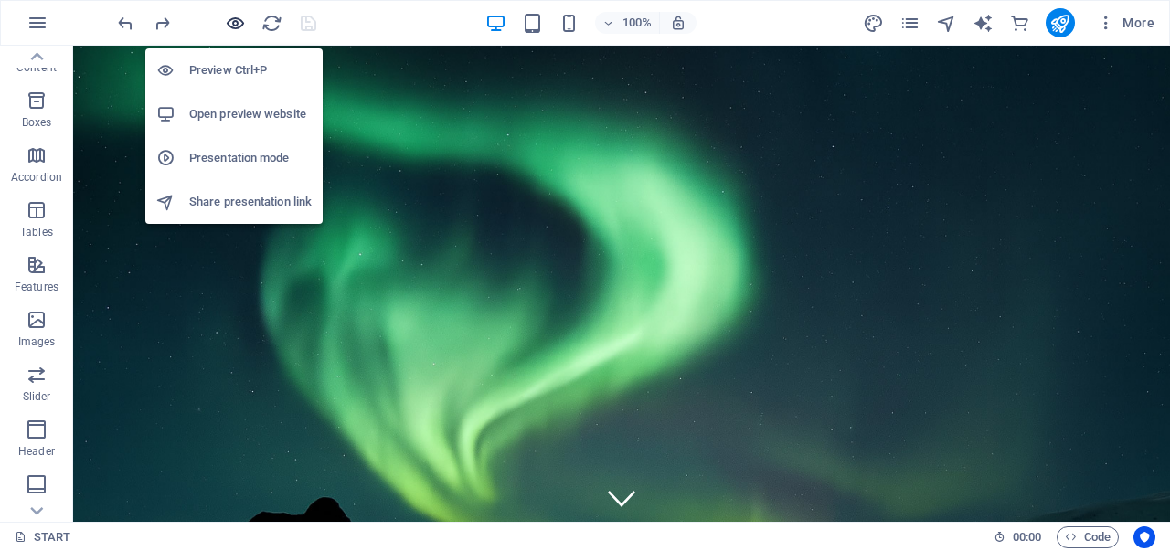
click at [230, 20] on icon "button" at bounding box center [235, 23] width 21 height 21
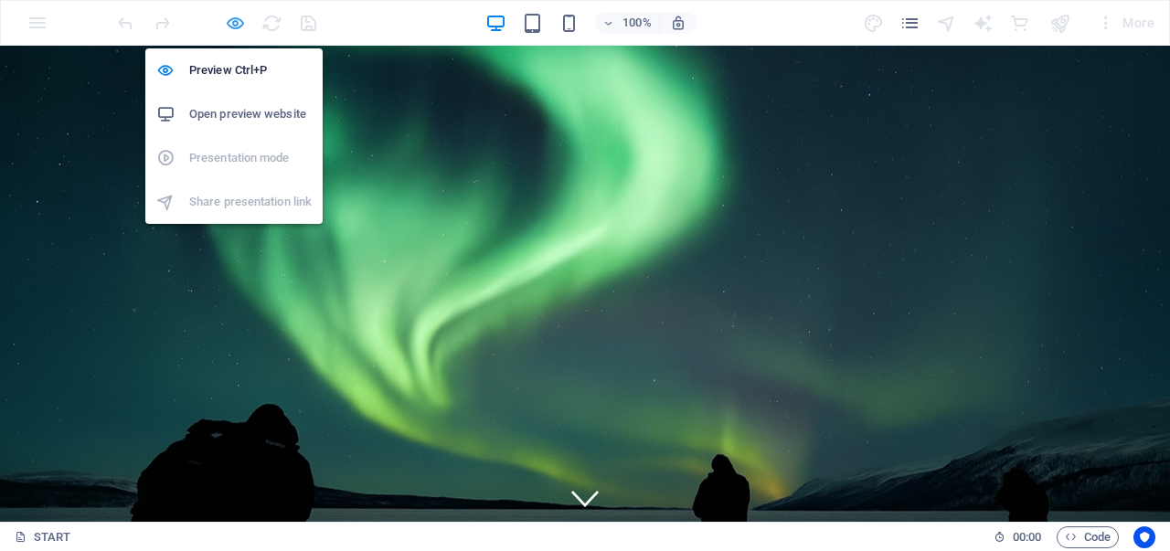
click at [232, 24] on icon "button" at bounding box center [235, 23] width 21 height 21
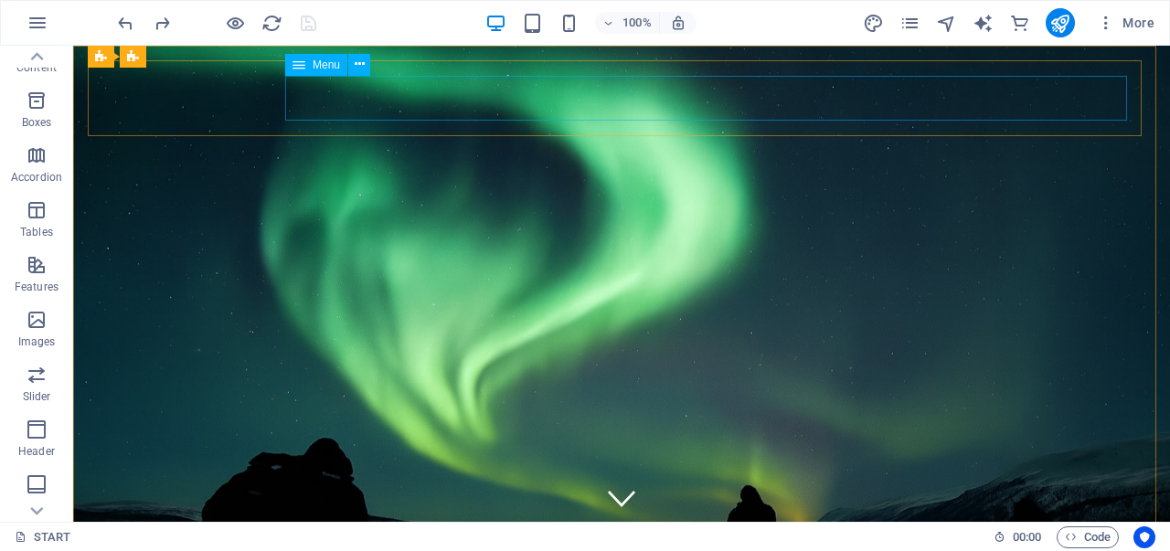
click at [321, 66] on span "Menu" at bounding box center [325, 64] width 27 height 11
select select
select select "6"
select select
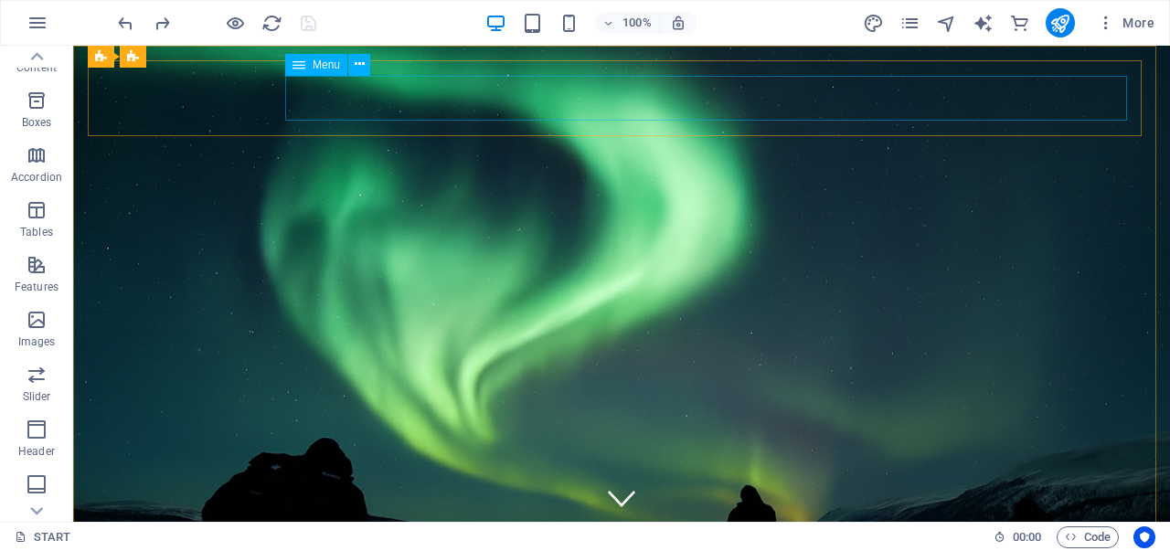
select select "5"
select select
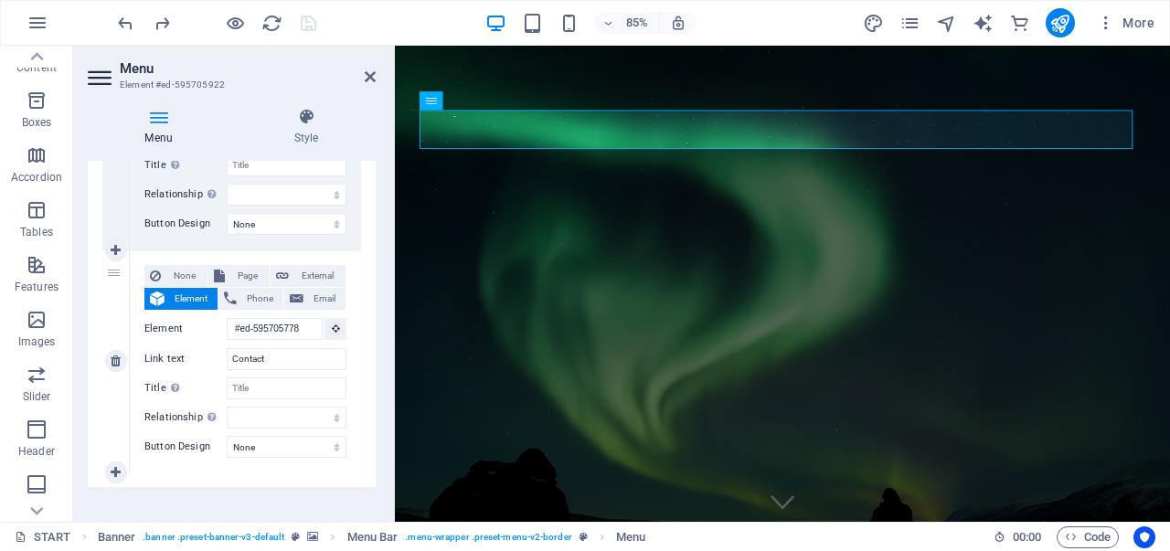
scroll to position [2964, 0]
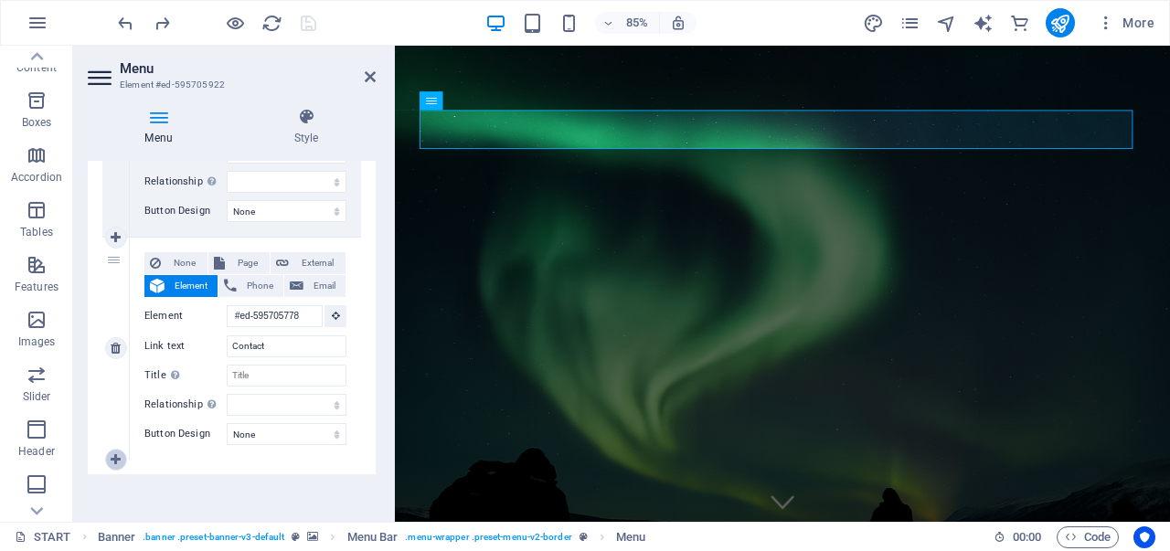
click at [116, 453] on icon at bounding box center [116, 459] width 10 height 13
select select
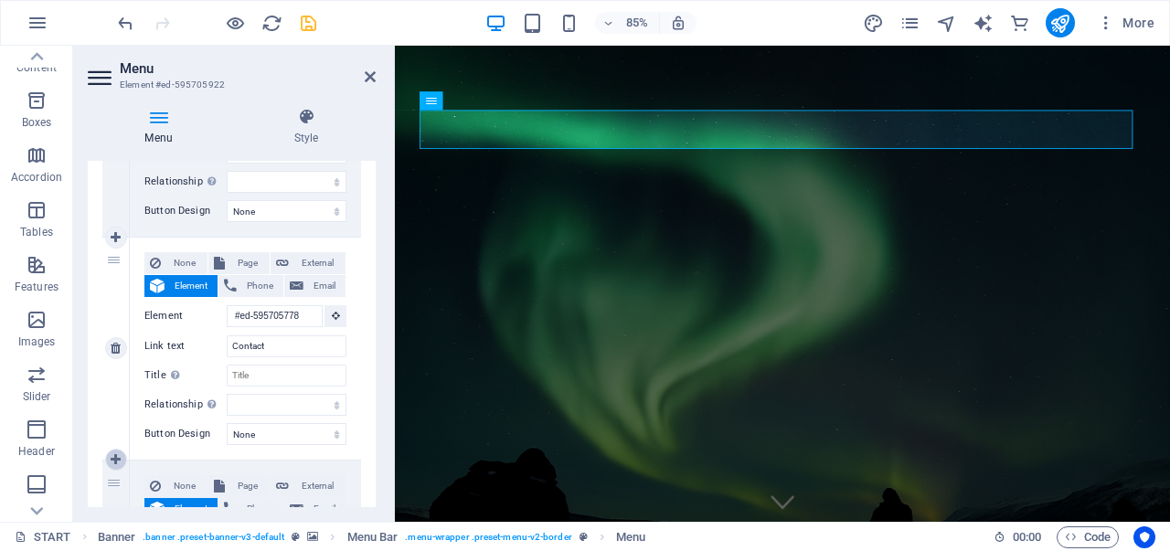
select select
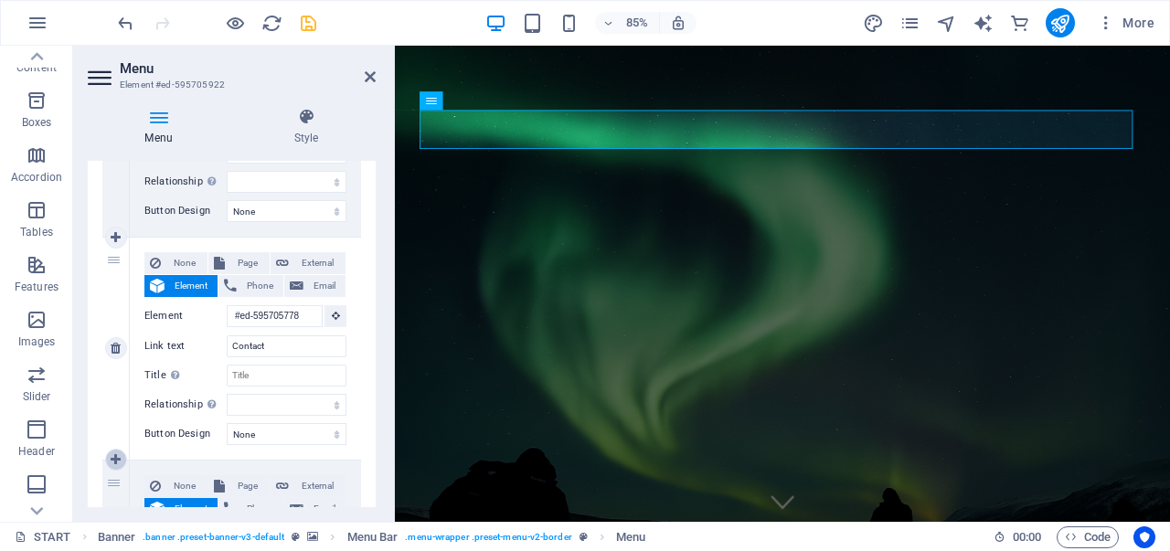
select select
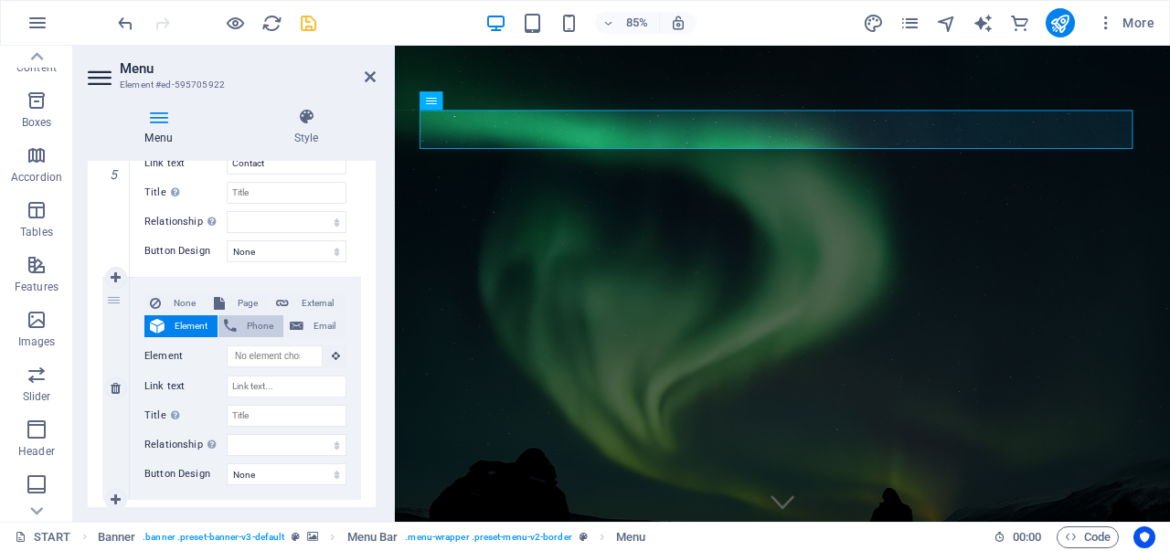
scroll to position [3186, 0]
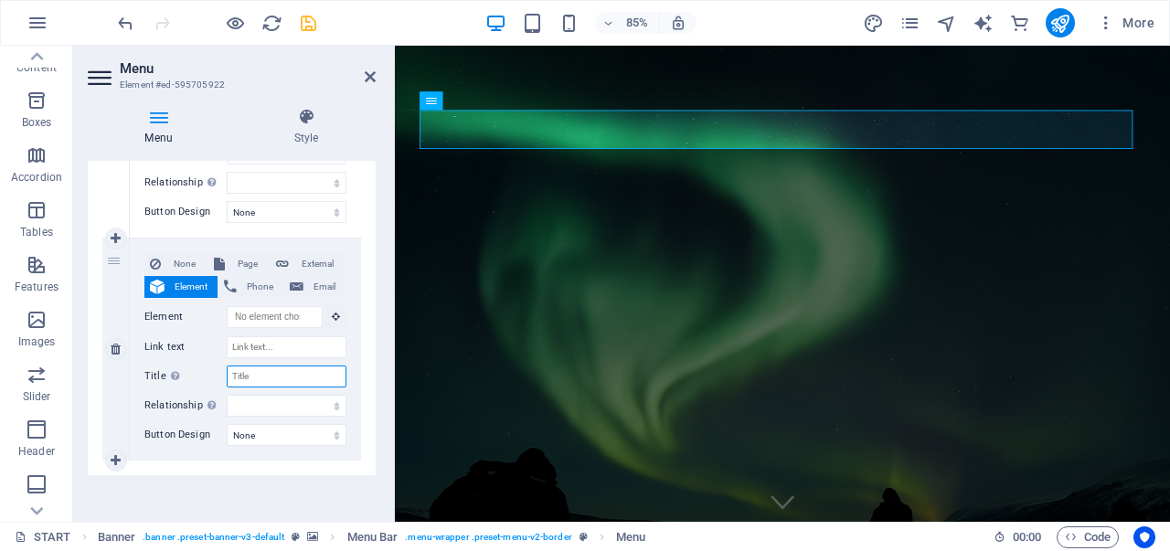
click at [267, 371] on input "Title Additional link description, should not be the same as the link text. The…" at bounding box center [287, 376] width 120 height 22
type input "l"
select select
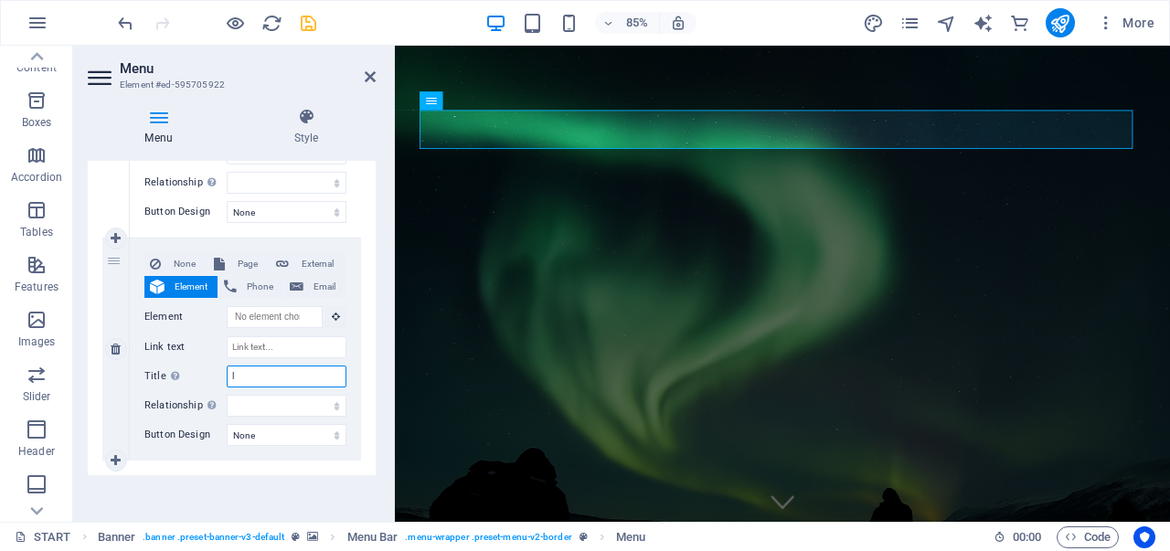
select select
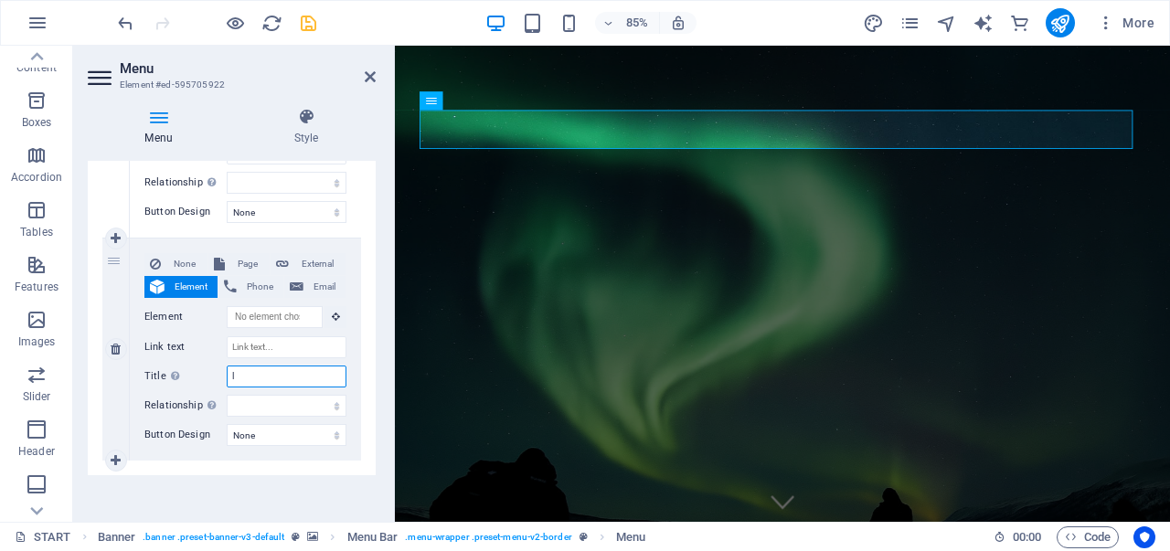
select select
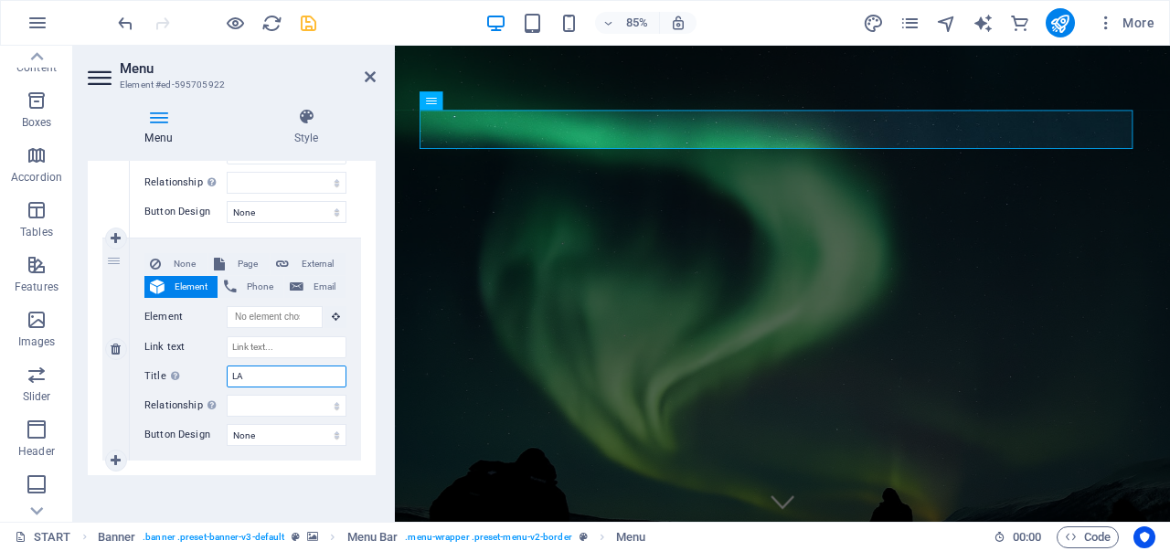
type input "LAN"
select select
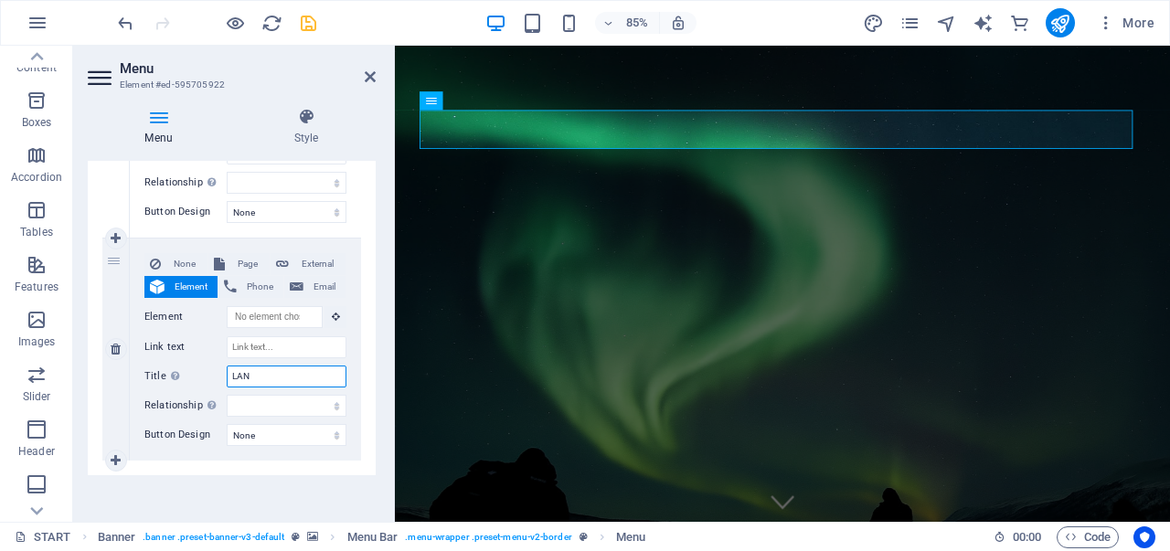
select select
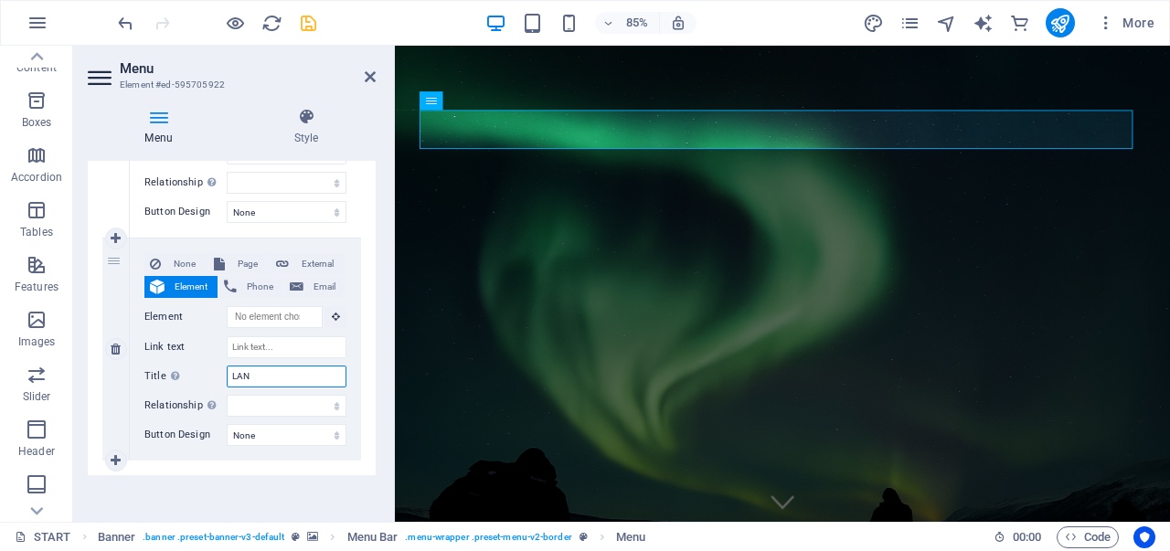
select select
type input "LANGUAGE"
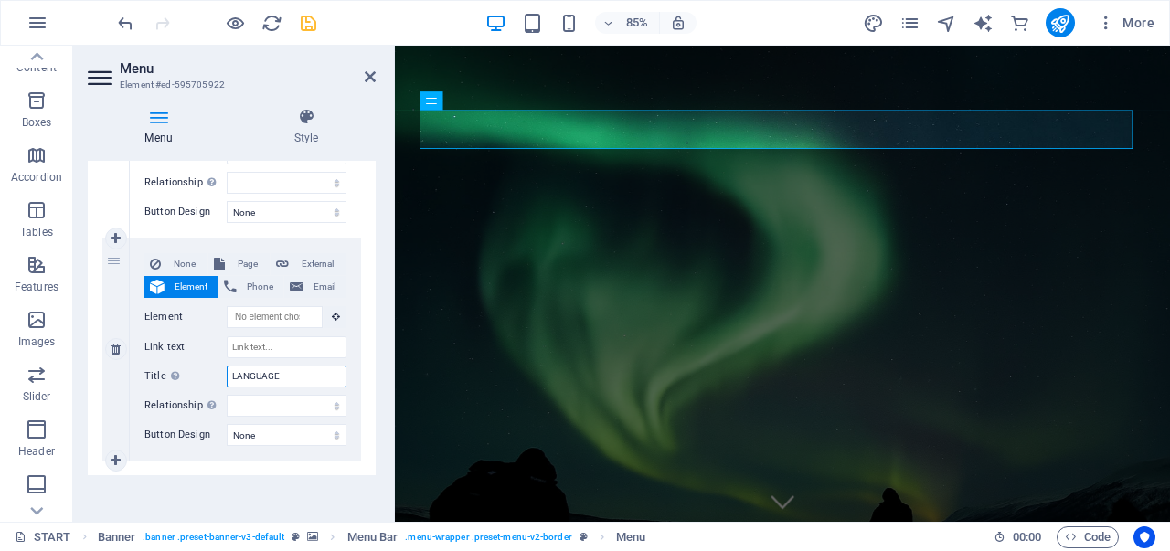
select select
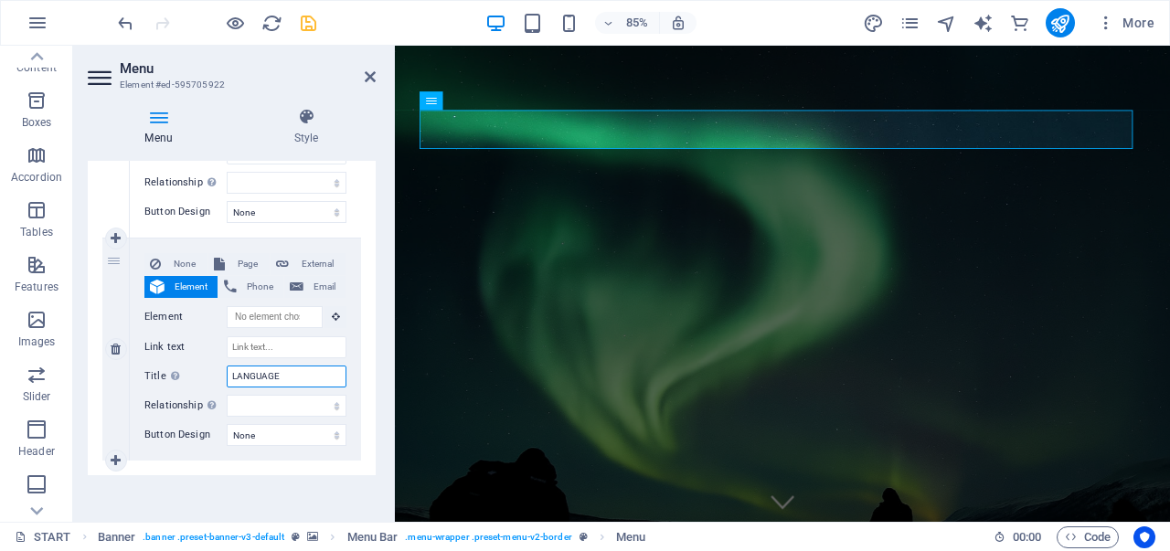
select select
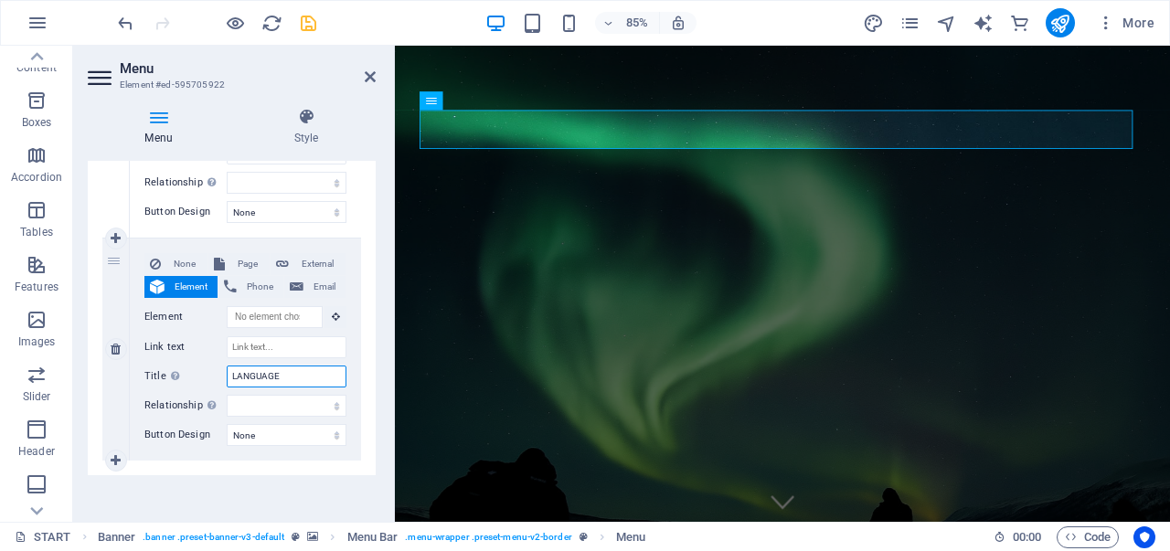
select select
type input "LANGUAGES"
select select
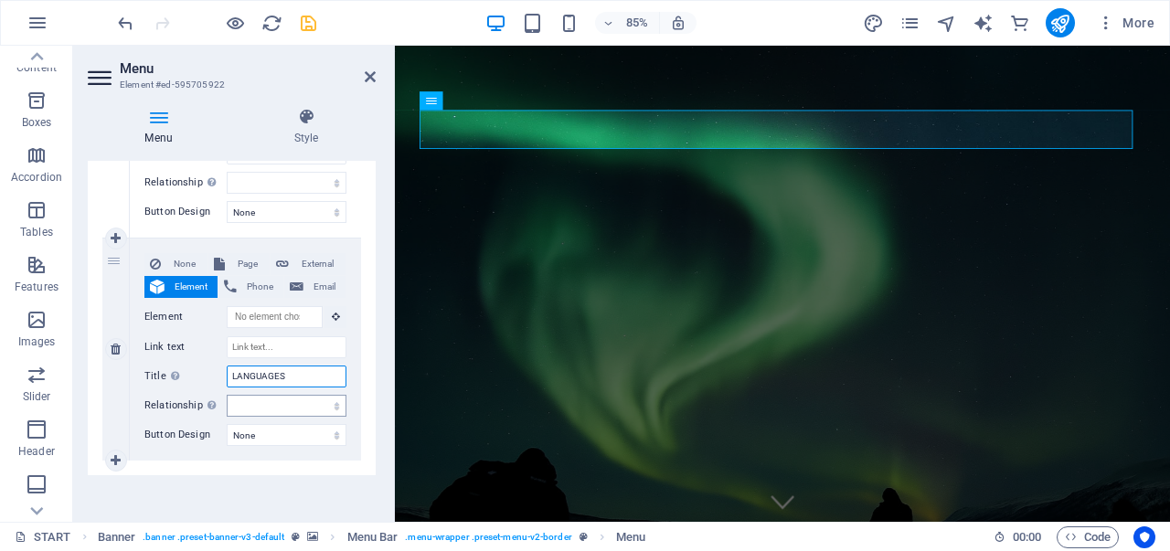
select select
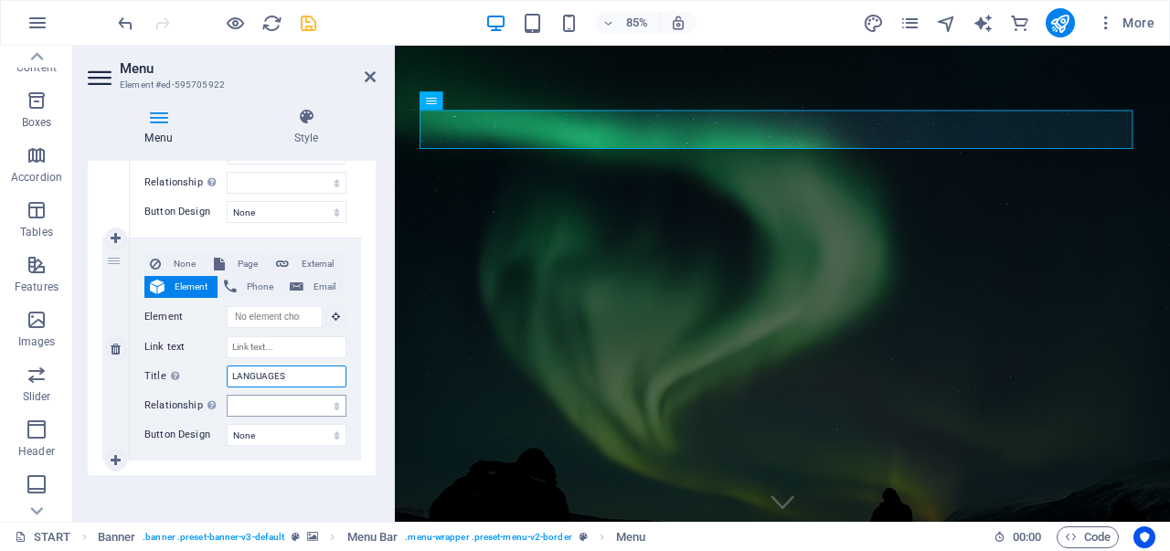
select select
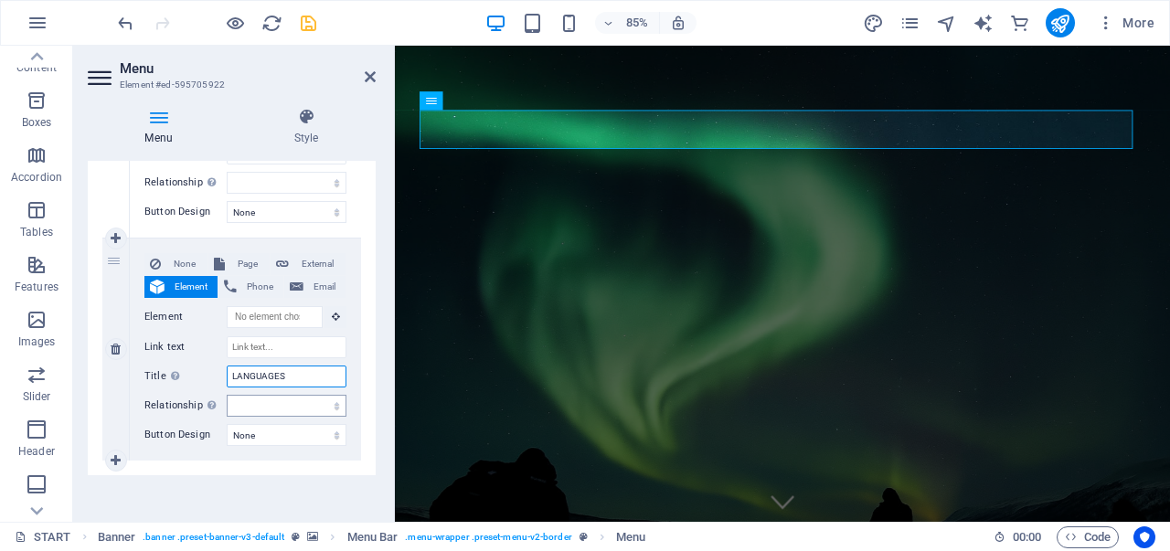
select select
type input "LANGUAGES"
click at [252, 429] on select "None Default Primary Secondary" at bounding box center [287, 435] width 120 height 22
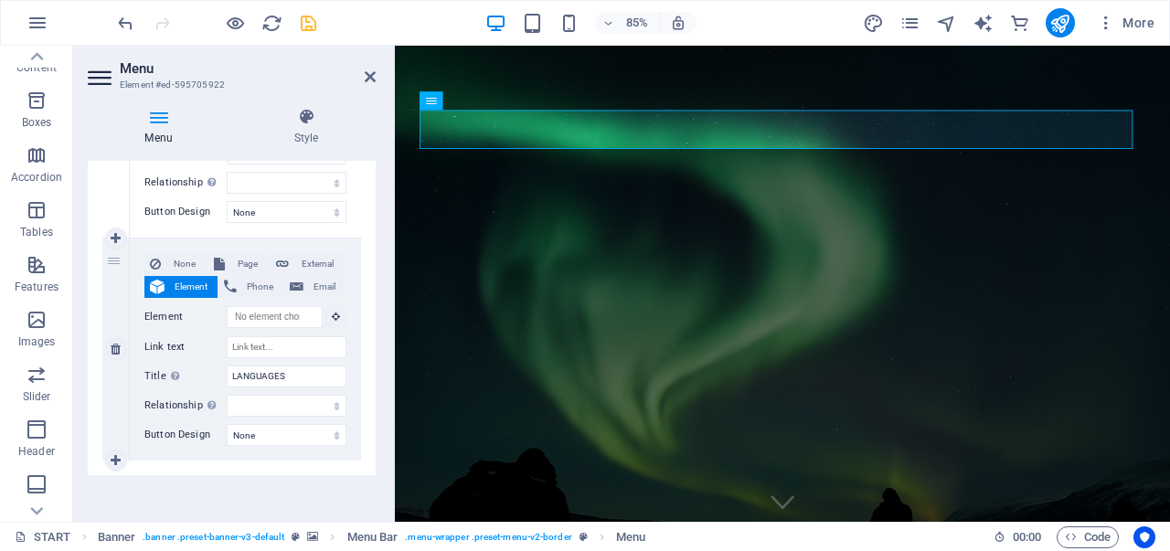
click at [170, 282] on span "Element" at bounding box center [191, 287] width 42 height 22
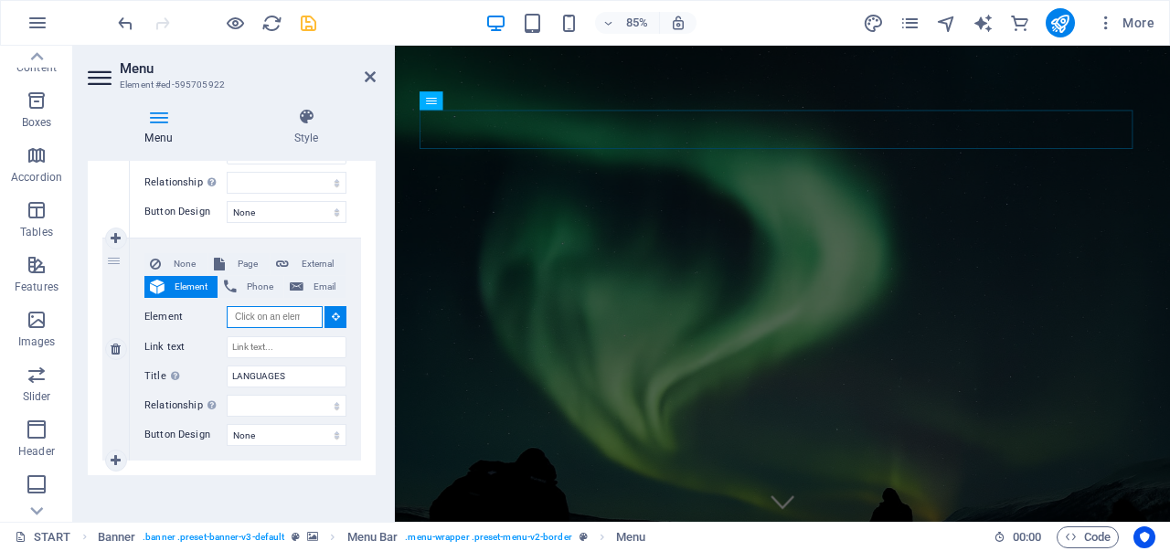
click at [295, 313] on input "Element" at bounding box center [275, 317] width 96 height 22
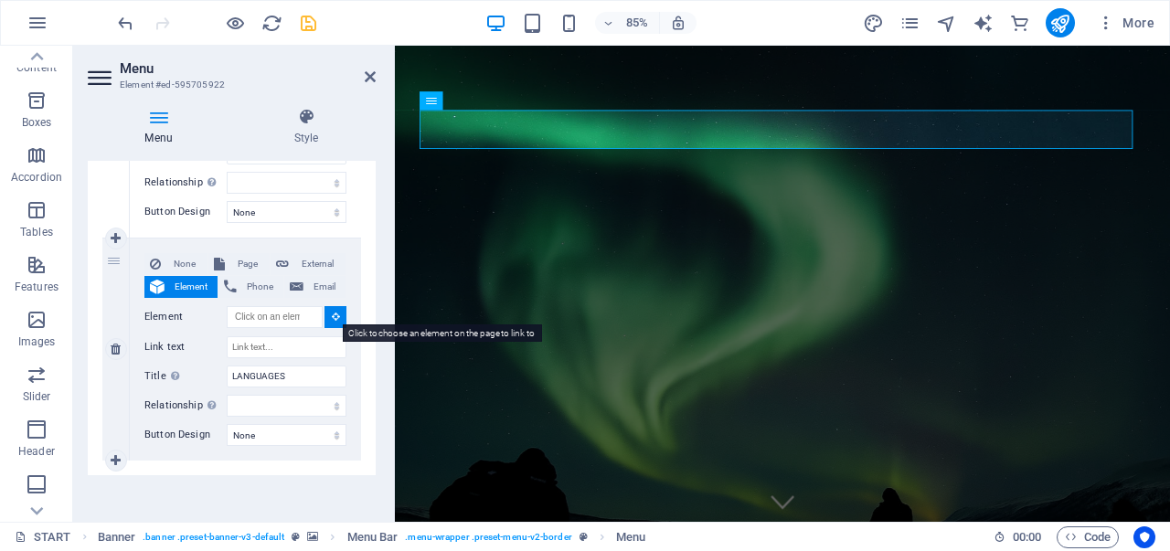
click at [332, 312] on icon at bounding box center [336, 316] width 8 height 9
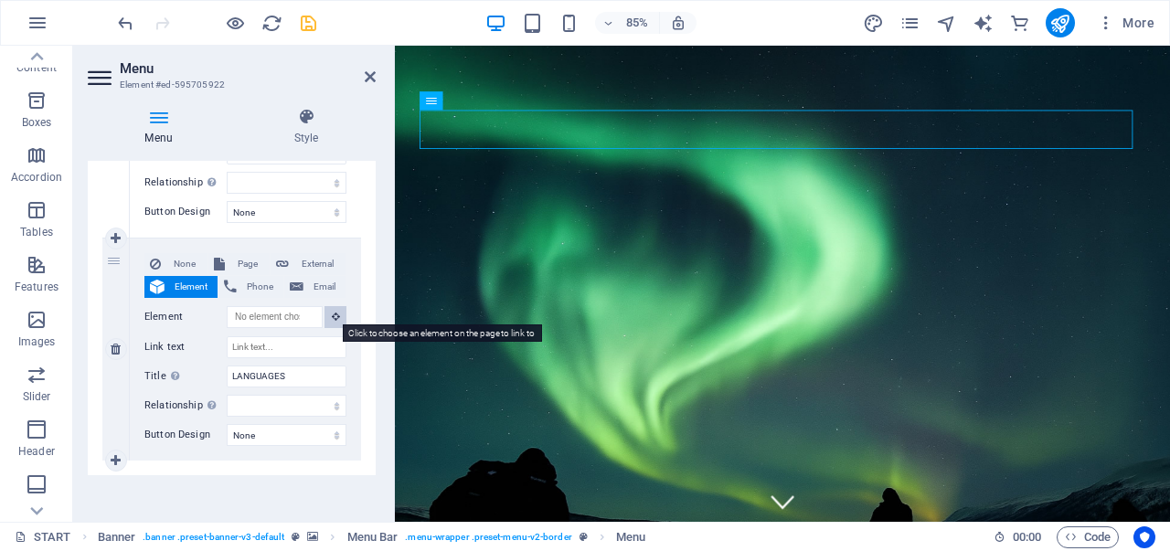
click at [336, 312] on button at bounding box center [335, 317] width 22 height 22
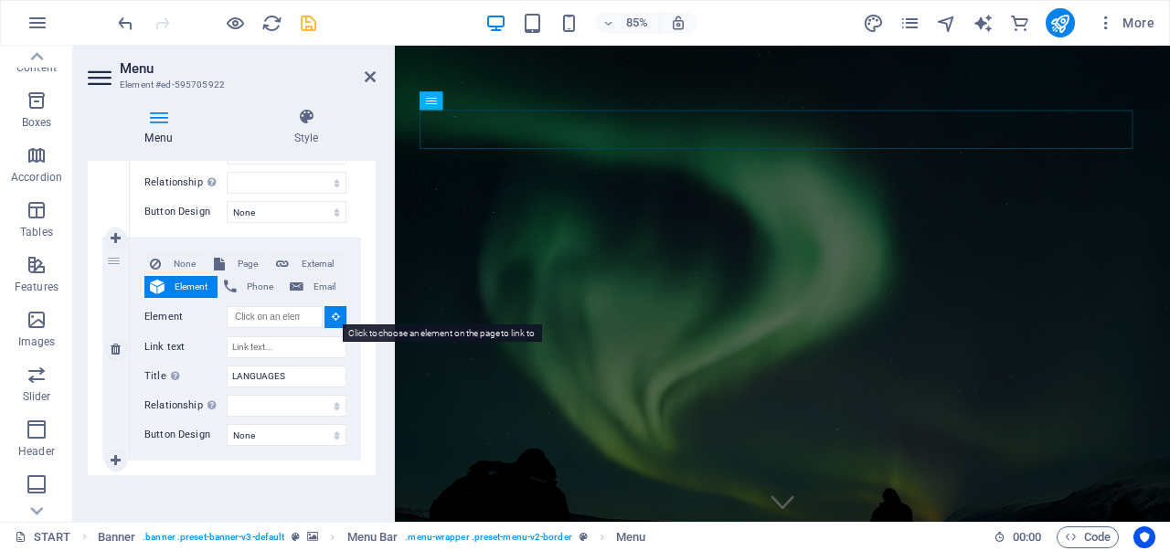
click at [336, 312] on button at bounding box center [335, 317] width 22 height 22
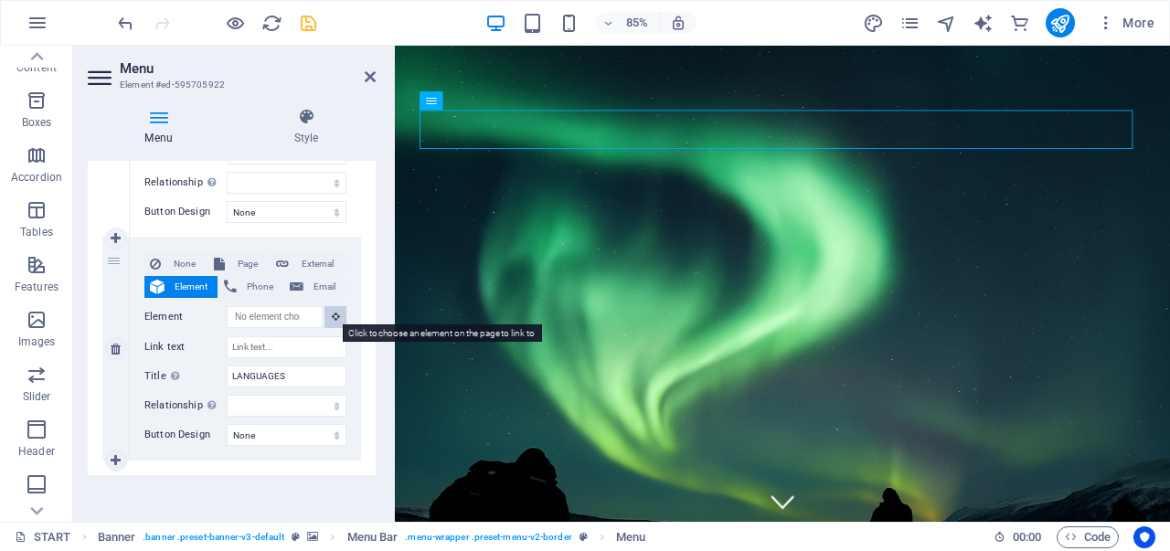
click at [336, 312] on button at bounding box center [335, 317] width 22 height 22
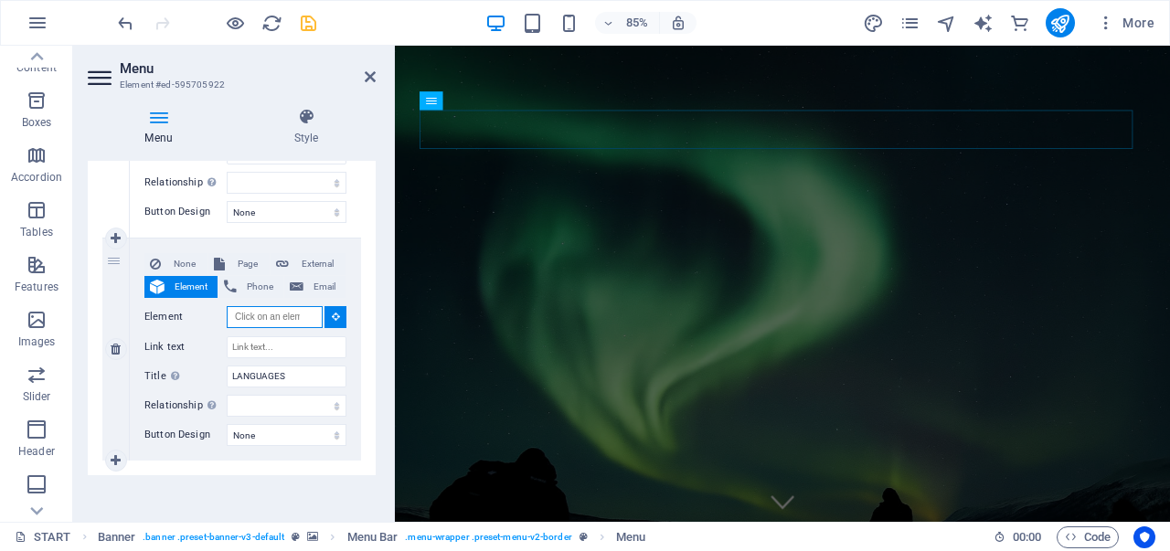
click at [291, 312] on input "Element" at bounding box center [275, 317] width 96 height 22
click at [111, 345] on icon at bounding box center [116, 349] width 10 height 13
select select
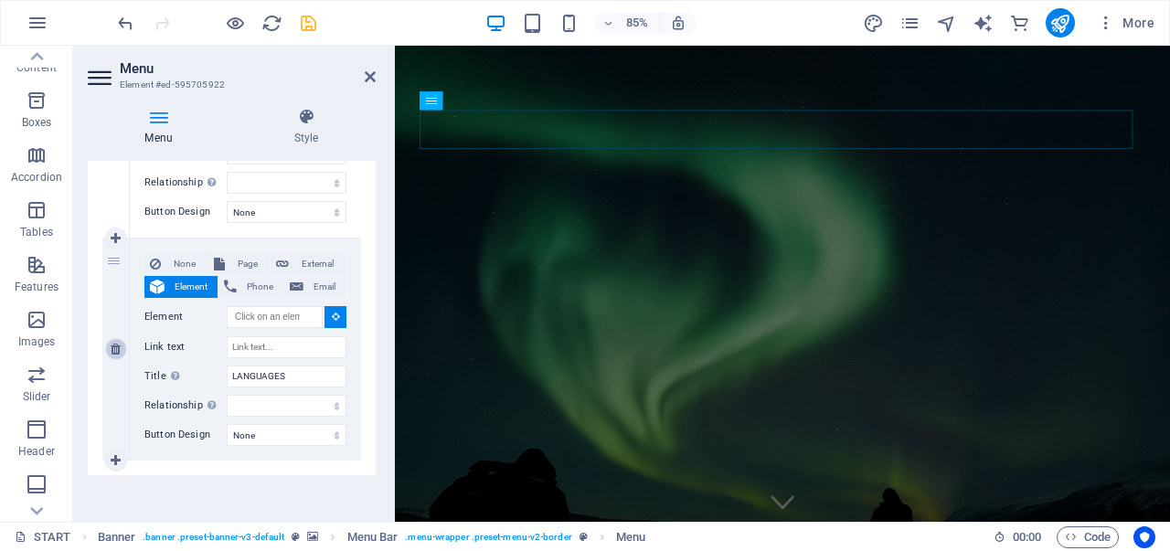
select select
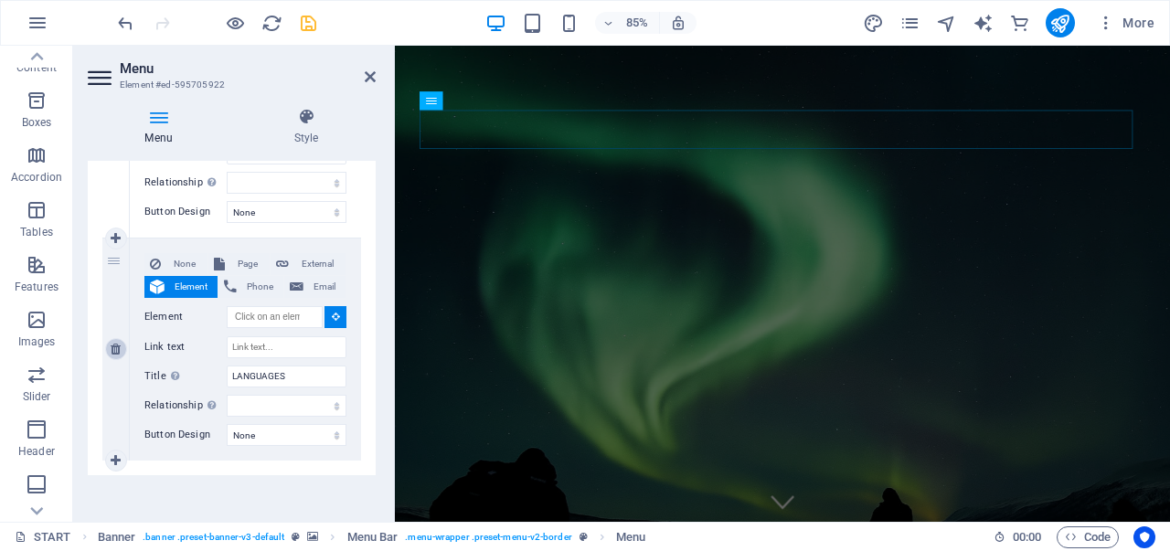
select select
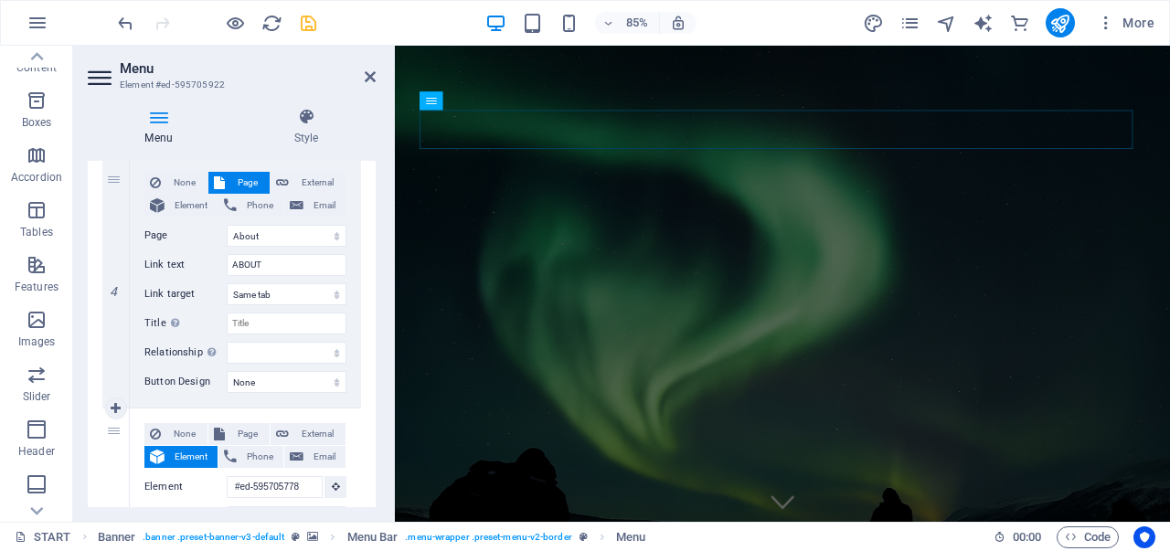
scroll to position [2781, 0]
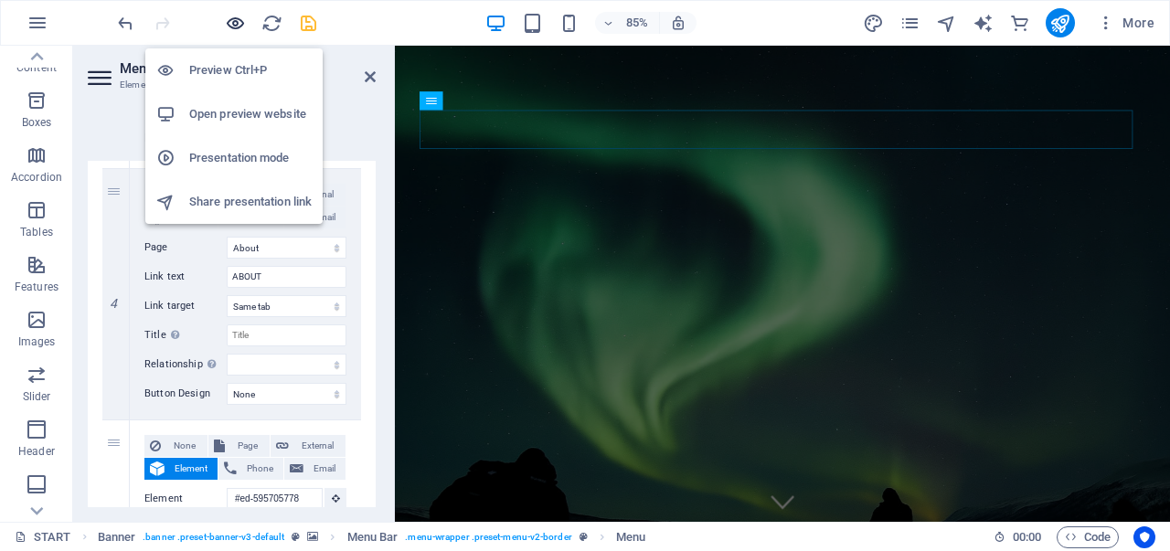
click at [241, 27] on icon "button" at bounding box center [235, 23] width 21 height 21
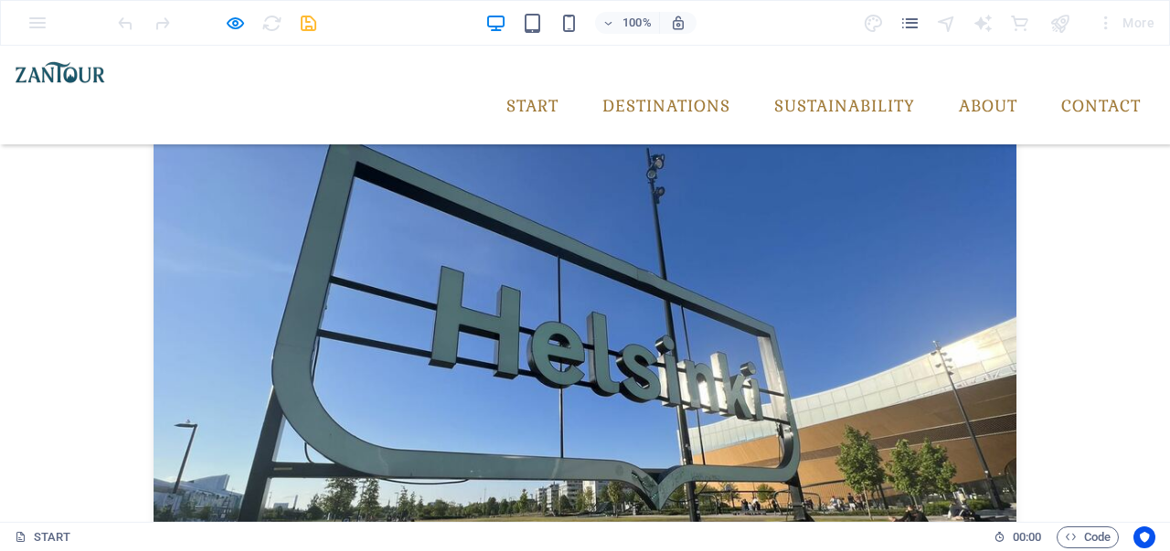
scroll to position [2333, 0]
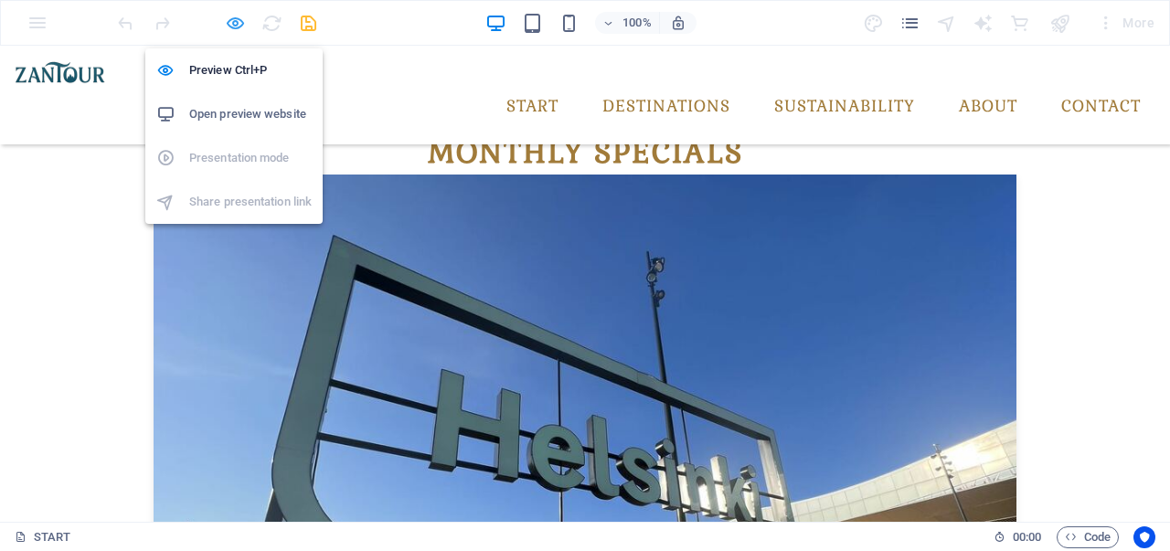
click at [241, 29] on icon "button" at bounding box center [235, 23] width 21 height 21
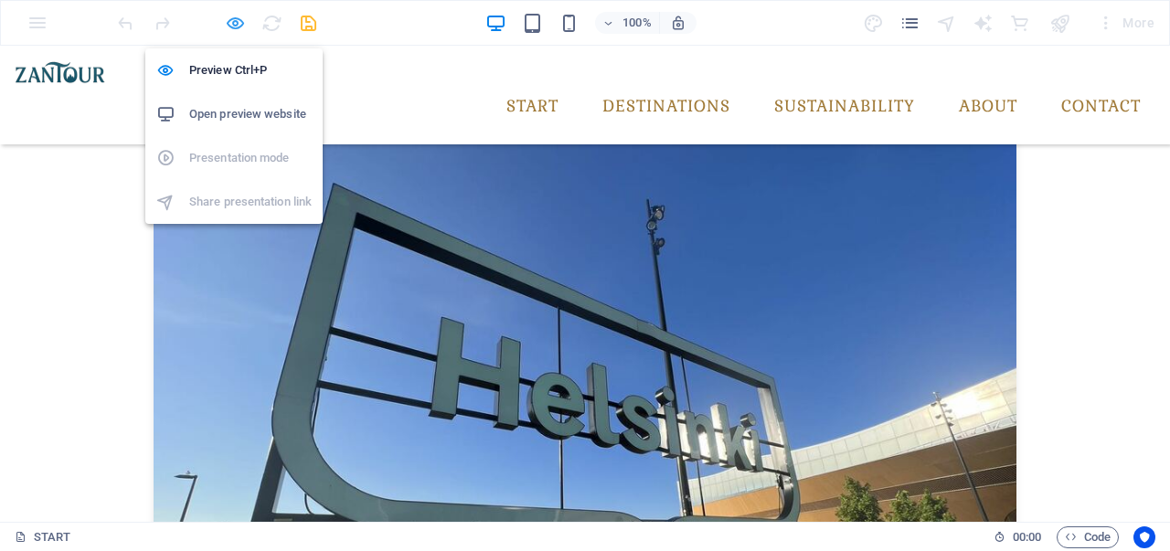
select select
select select "6"
select select
select select "5"
select select
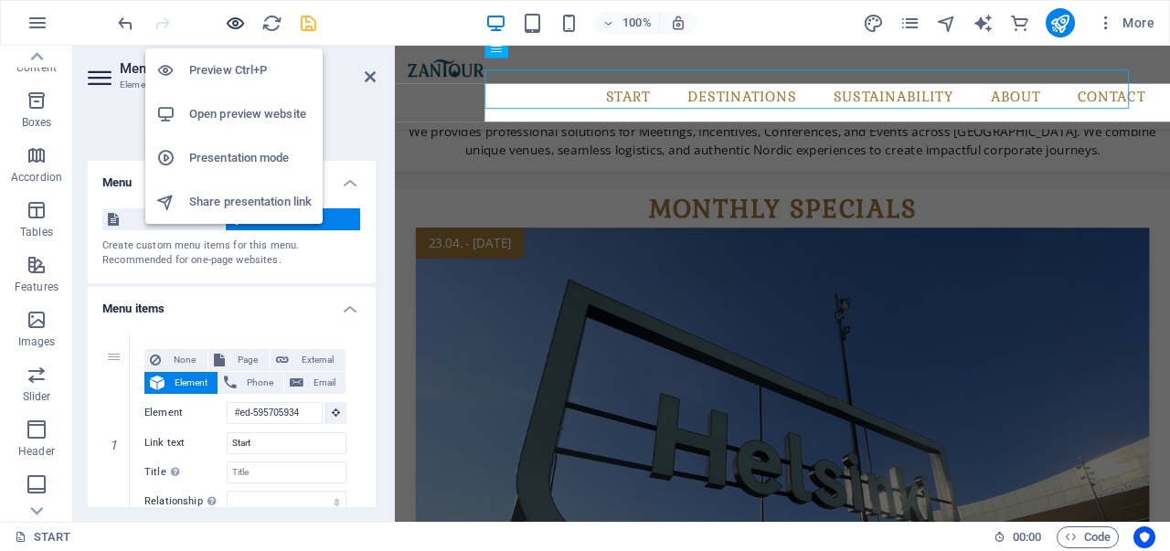
scroll to position [2502, 0]
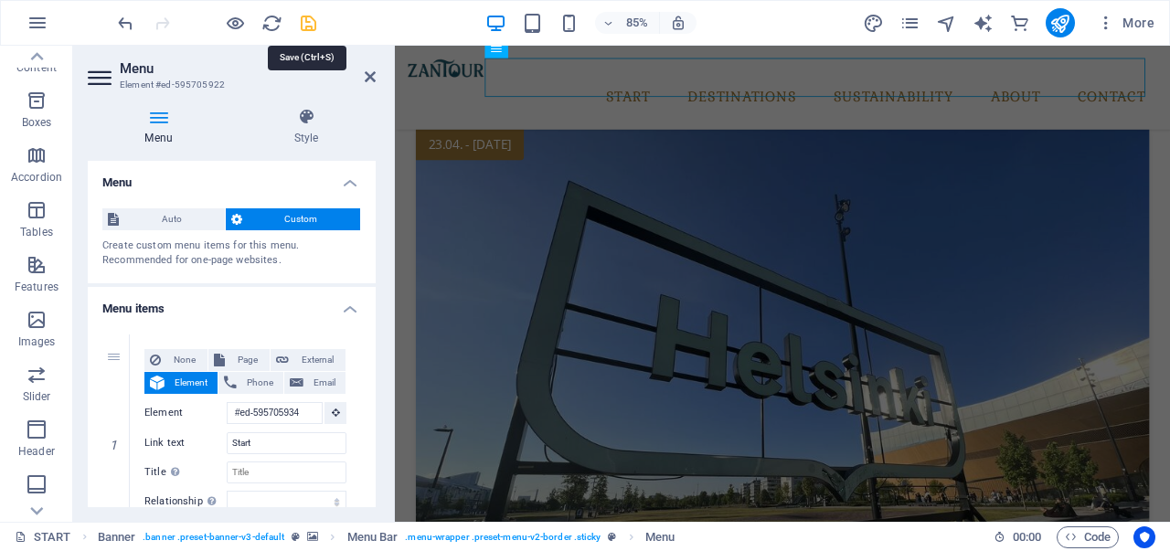
click at [311, 17] on icon "save" at bounding box center [308, 23] width 21 height 21
checkbox input "false"
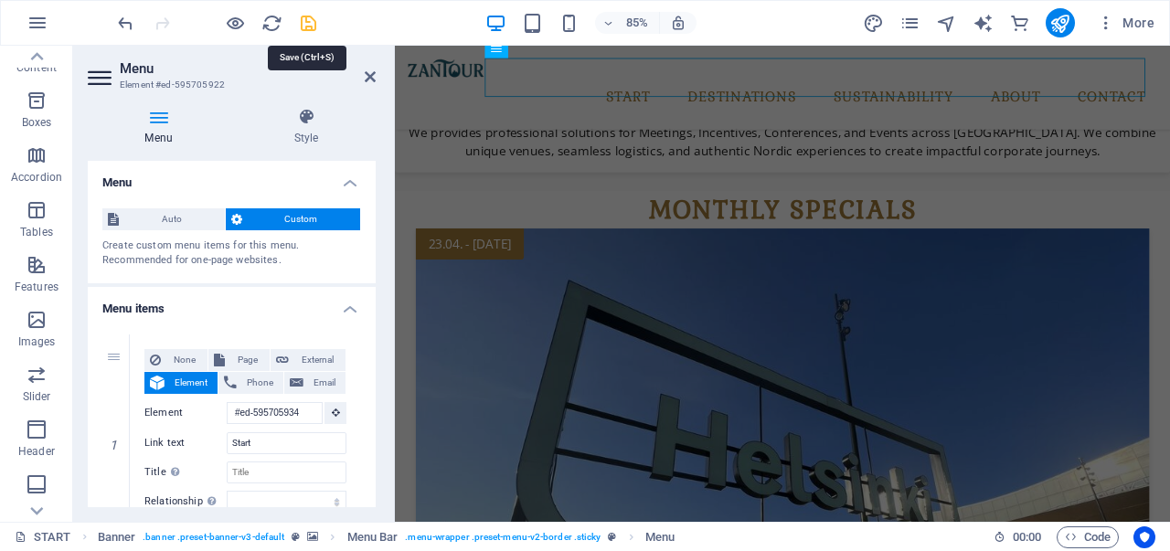
select select
select select "6"
select select
select select "5"
select select
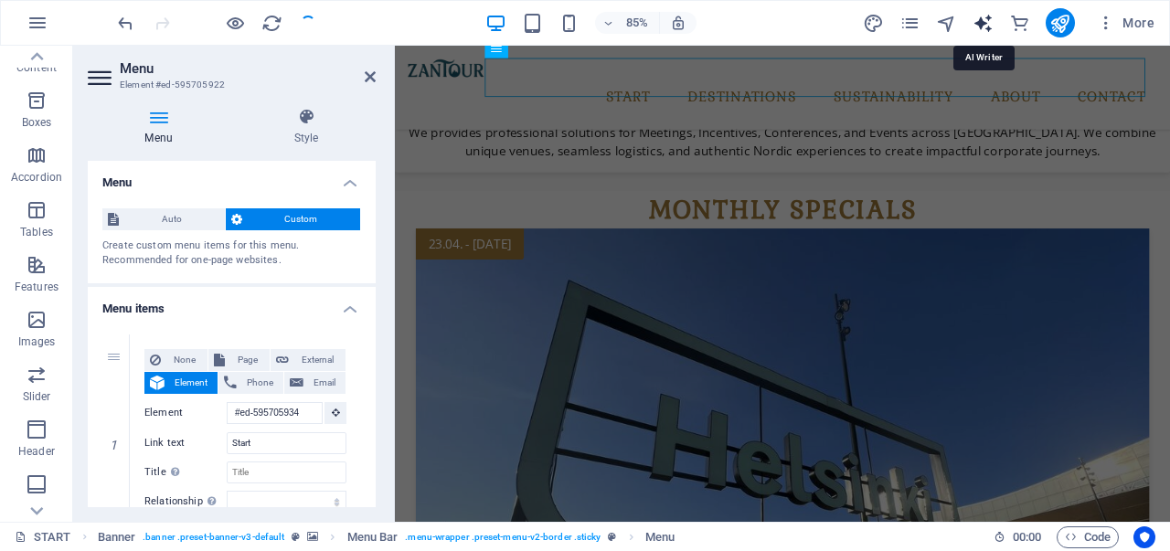
select select "6"
select select "5"
click at [1054, 21] on icon "publish" at bounding box center [1059, 23] width 21 height 21
select select
select select "6"
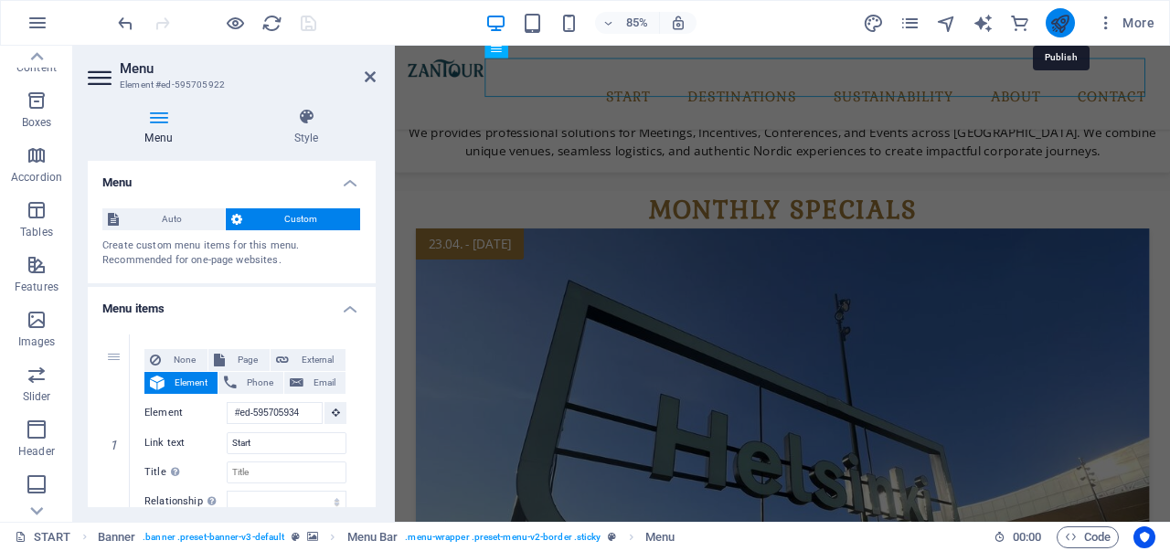
select select
select select "5"
select select
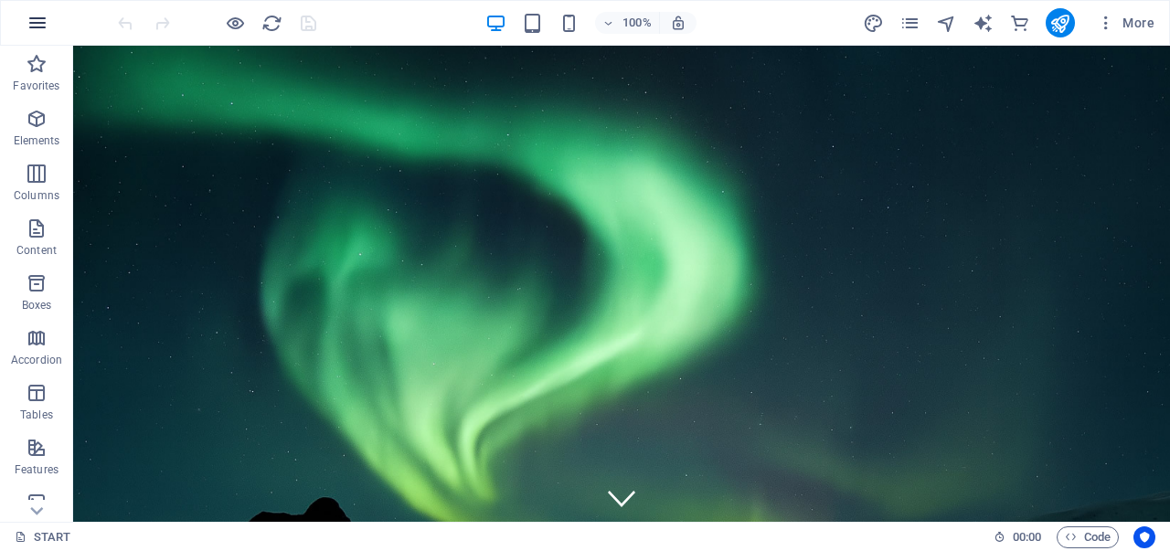
click at [29, 26] on icon "button" at bounding box center [37, 23] width 22 height 22
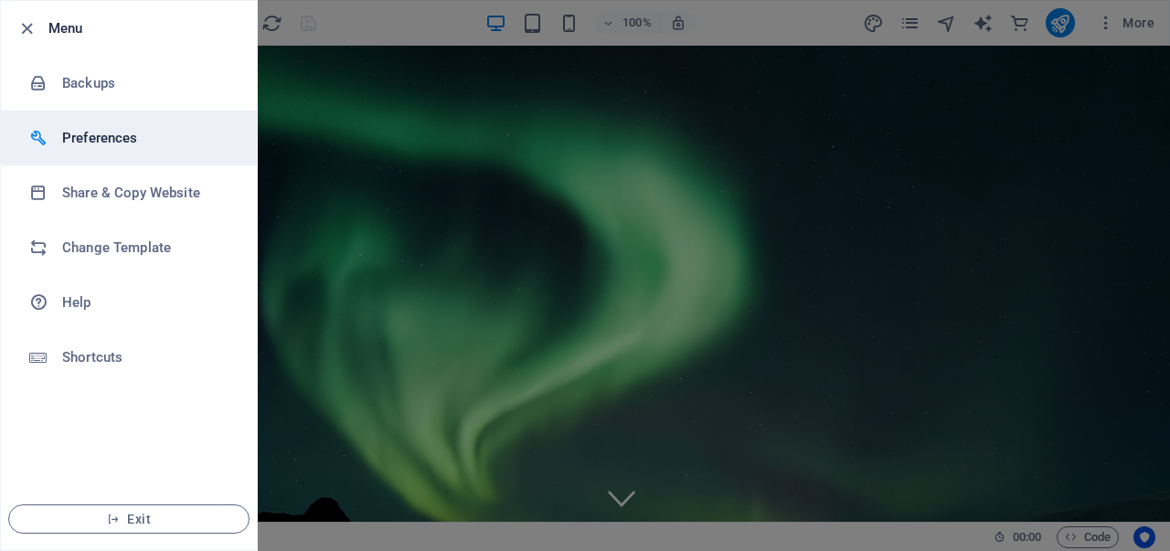
click at [143, 133] on h6 "Preferences" at bounding box center [146, 138] width 169 height 22
select select "en"
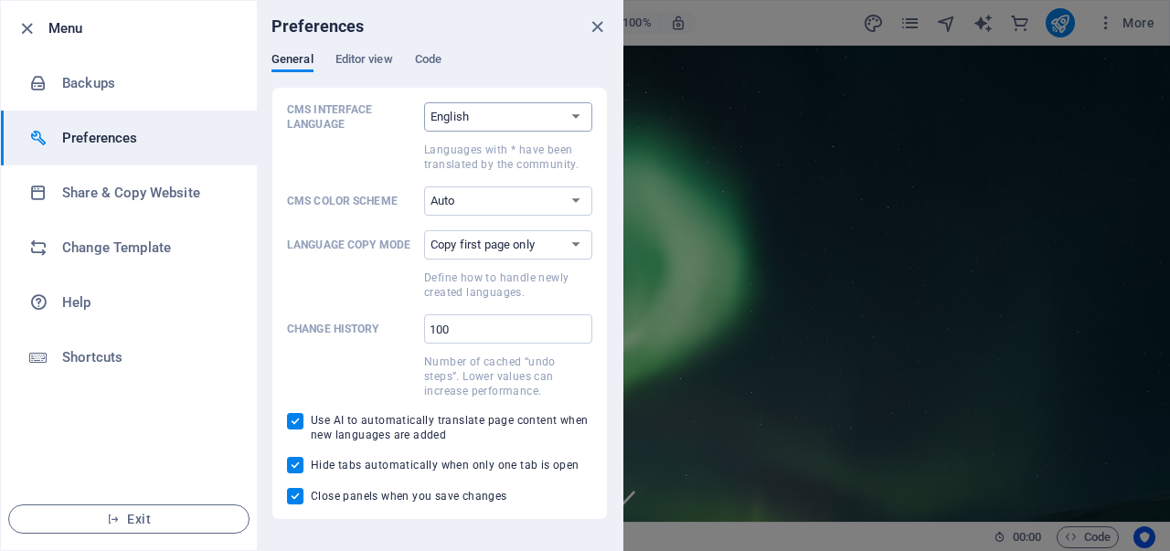
click at [585, 112] on select "Default Deutsch English Español Suomi* Français Magyar Italiano Nederlands Pols…" at bounding box center [508, 116] width 168 height 29
click at [435, 60] on span "Code" at bounding box center [428, 61] width 26 height 26
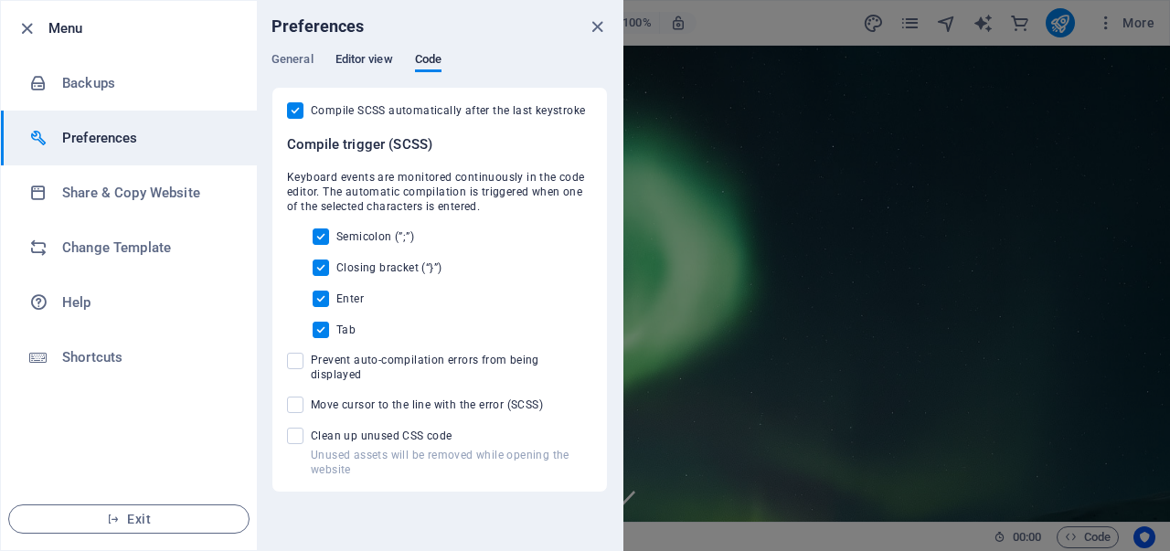
click at [369, 58] on span "Editor view" at bounding box center [364, 61] width 58 height 26
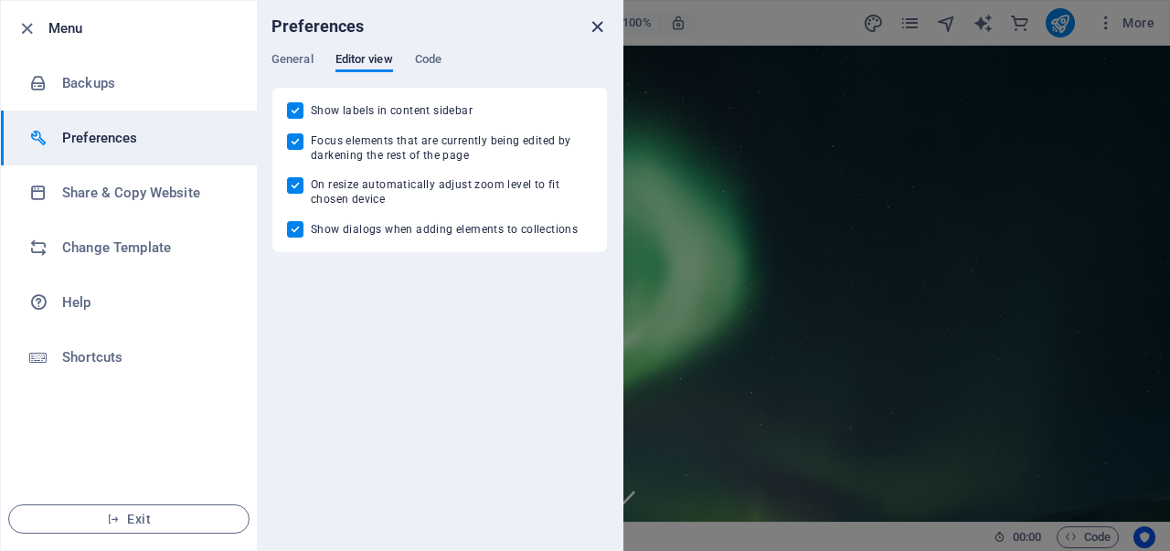
click at [598, 26] on icon "close" at bounding box center [597, 26] width 21 height 21
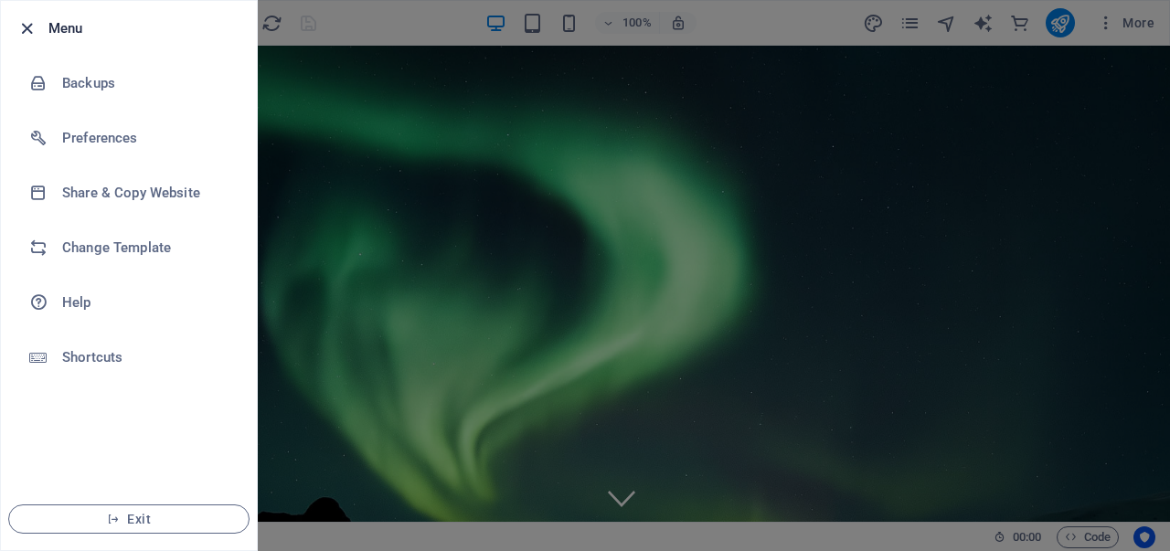
click at [24, 23] on icon "button" at bounding box center [26, 28] width 21 height 21
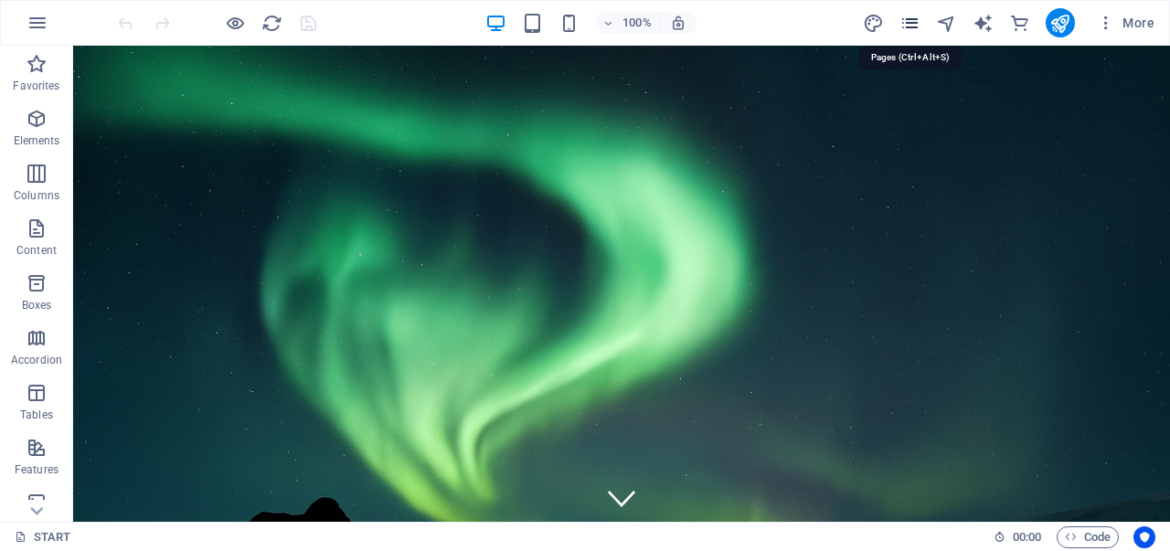
click at [918, 25] on icon "pages" at bounding box center [909, 23] width 21 height 21
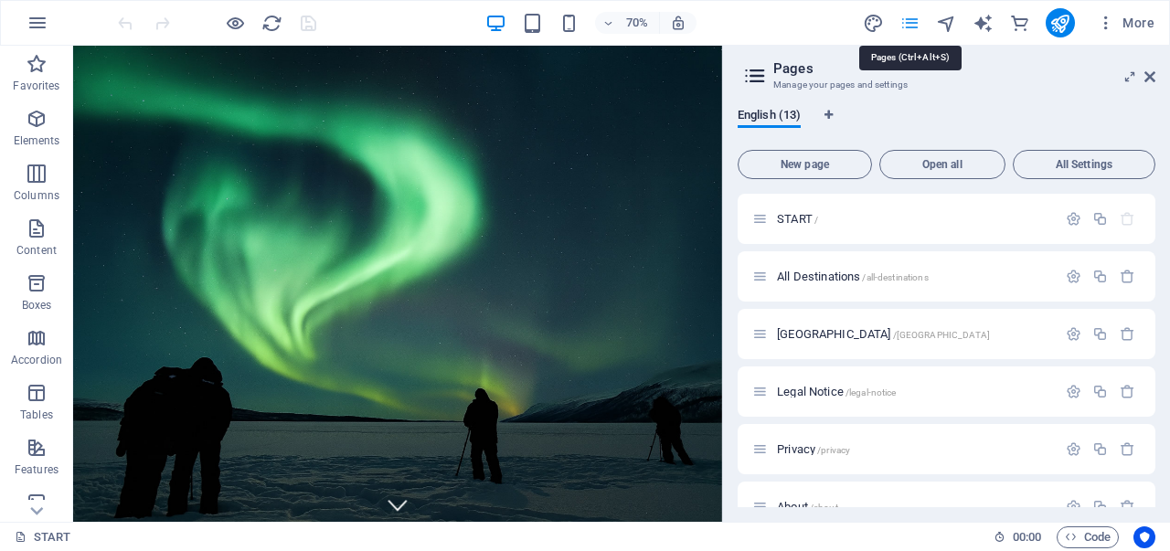
click at [918, 25] on icon "pages" at bounding box center [909, 23] width 21 height 21
click at [1146, 69] on icon at bounding box center [1149, 76] width 11 height 15
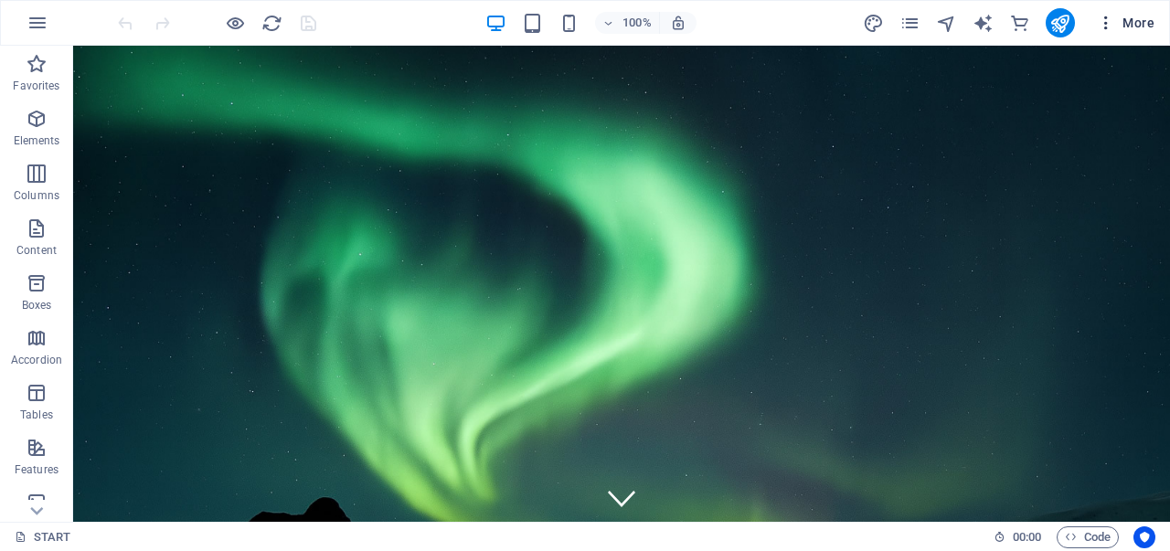
click at [1106, 26] on icon "button" at bounding box center [1105, 23] width 18 height 18
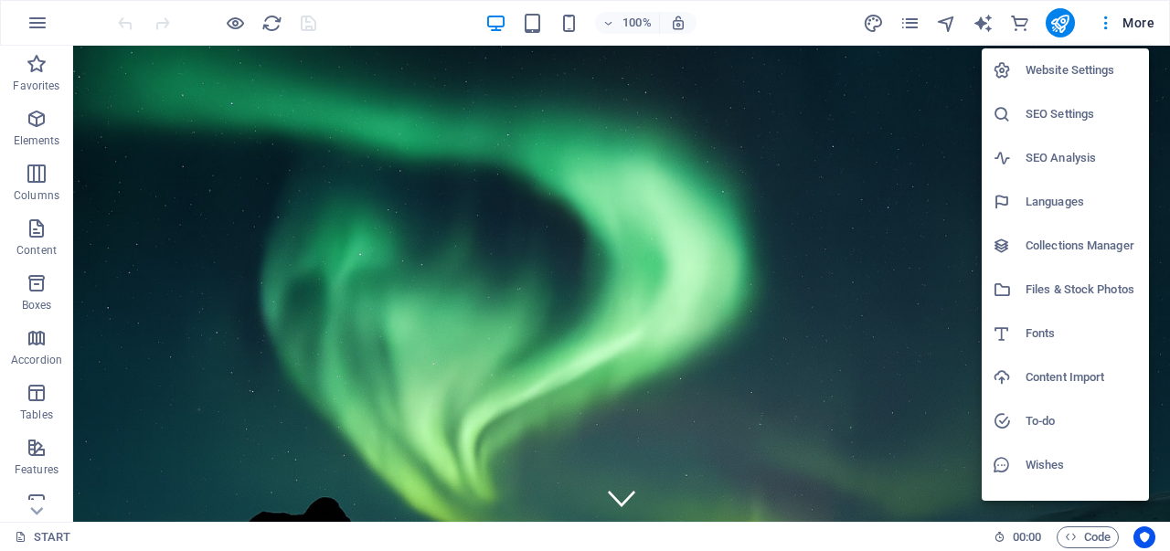
click at [1016, 196] on div at bounding box center [1008, 202] width 33 height 18
select select "41"
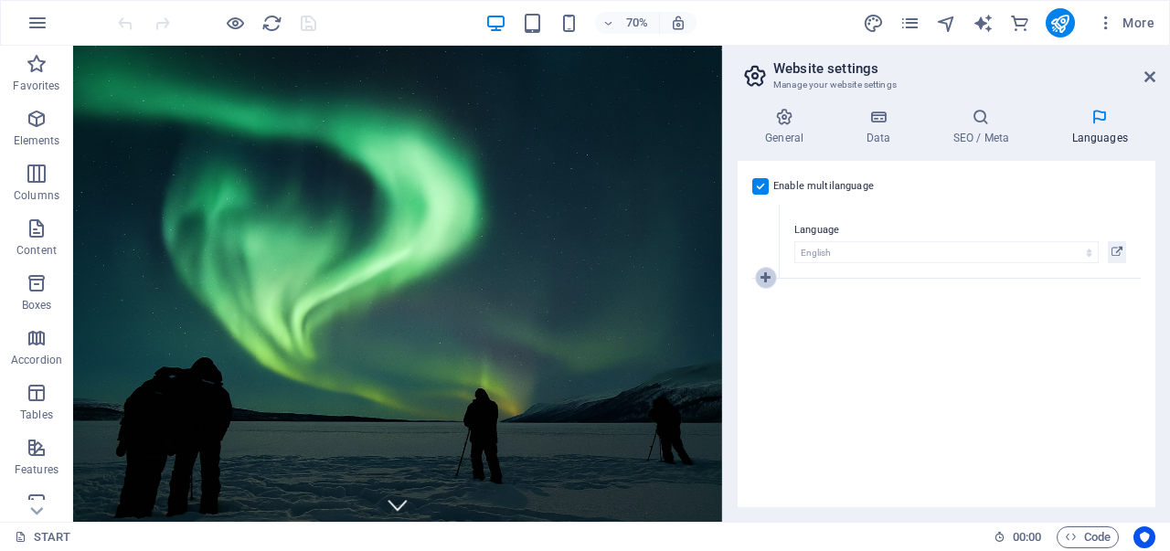
click at [764, 273] on icon at bounding box center [765, 277] width 10 height 13
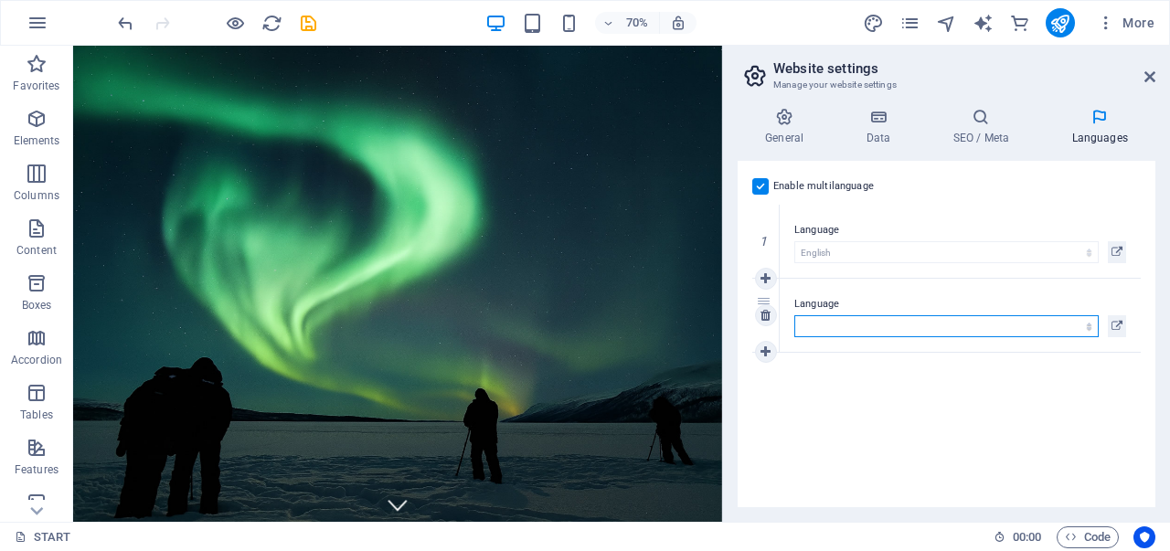
click at [842, 323] on select "Abkhazian Afar Afrikaans Akan Albanian Amharic Arabic Aragonese Armenian Assame…" at bounding box center [946, 326] width 304 height 22
select select "30"
click at [794, 315] on select "Abkhazian Afar Afrikaans Akan Albanian Amharic Arabic Aragonese Armenian Assame…" at bounding box center [946, 326] width 304 height 22
click at [768, 352] on icon at bounding box center [765, 351] width 10 height 13
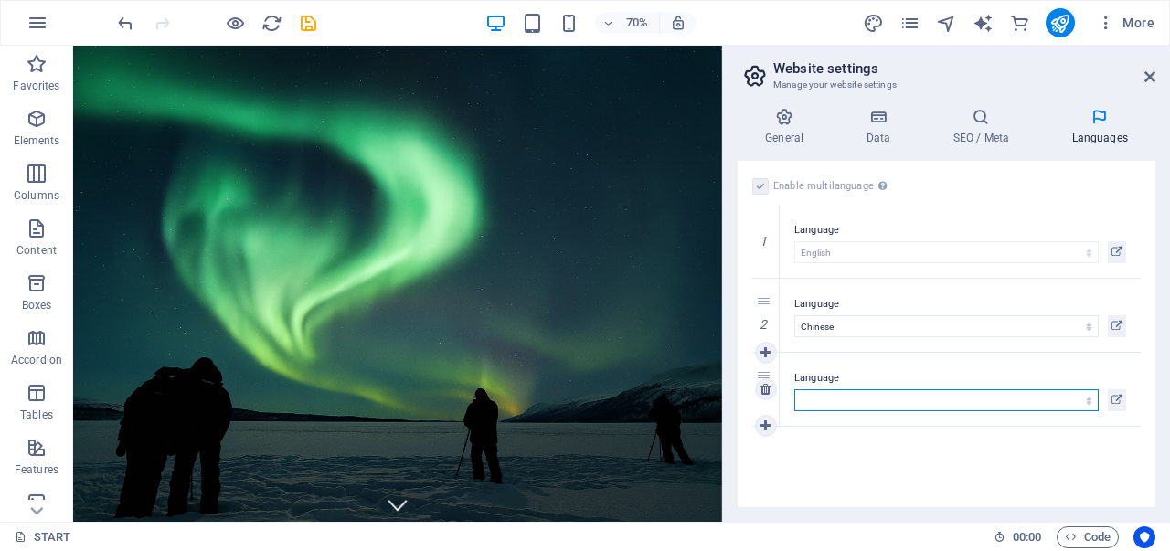
click at [856, 391] on select "Abkhazian Afar Afrikaans Akan Albanian Amharic Arabic Aragonese Armenian Assame…" at bounding box center [946, 400] width 304 height 22
select select "55"
click at [794, 389] on select "Abkhazian Afar Afrikaans Akan Albanian Amharic Arabic Aragonese Armenian Assame…" at bounding box center [946, 400] width 304 height 22
click at [766, 421] on icon at bounding box center [765, 425] width 10 height 13
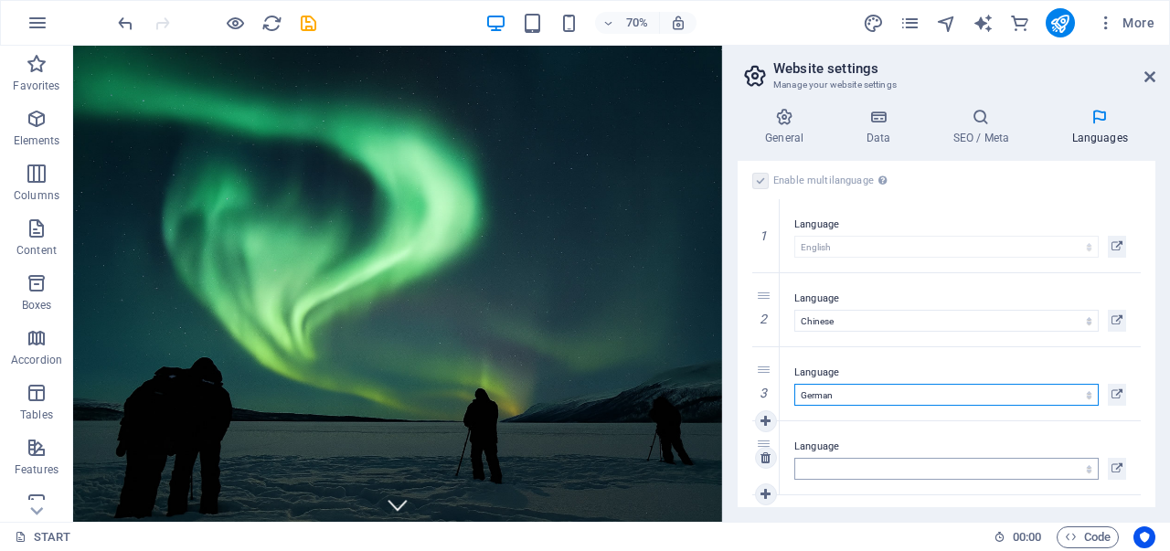
scroll to position [5, 0]
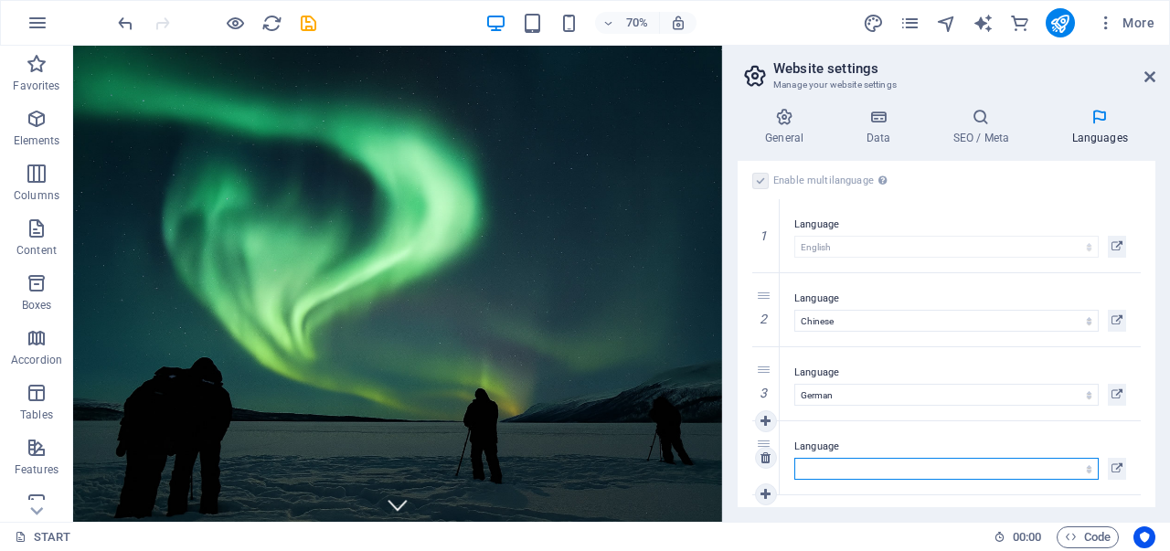
click at [884, 461] on select "Abkhazian Afar Afrikaans Akan Albanian Amharic Arabic Aragonese Armenian Assame…" at bounding box center [946, 469] width 304 height 22
select select "148"
click at [794, 458] on select "Abkhazian Afar Afrikaans Akan Albanian Amharic Arabic Aragonese Armenian Assame…" at bounding box center [946, 469] width 304 height 22
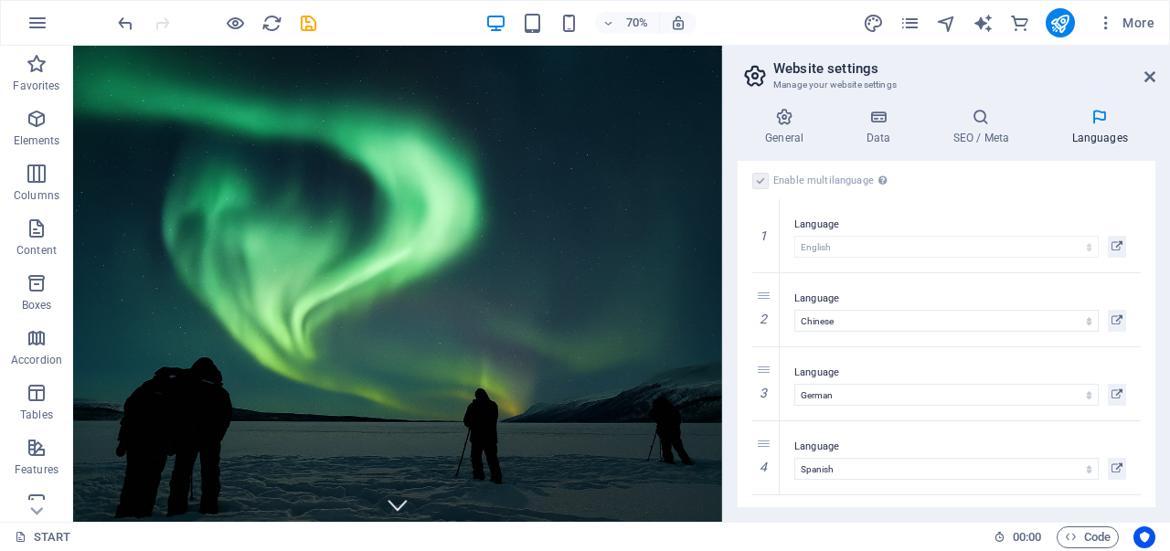
click at [1060, 85] on h3 "Manage your website settings" at bounding box center [945, 85] width 345 height 16
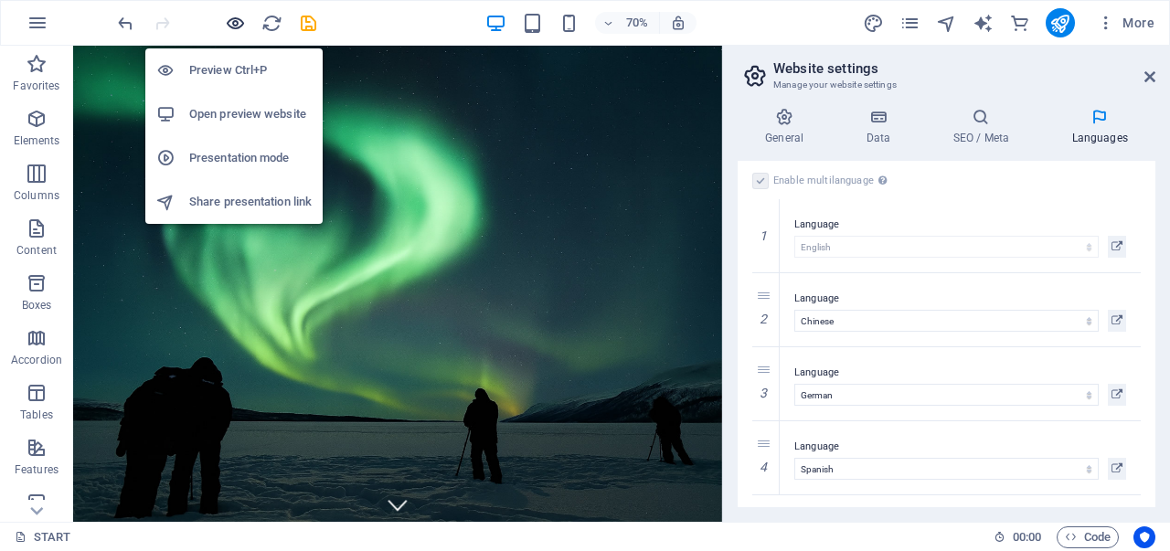
click at [233, 16] on icon "button" at bounding box center [235, 23] width 21 height 21
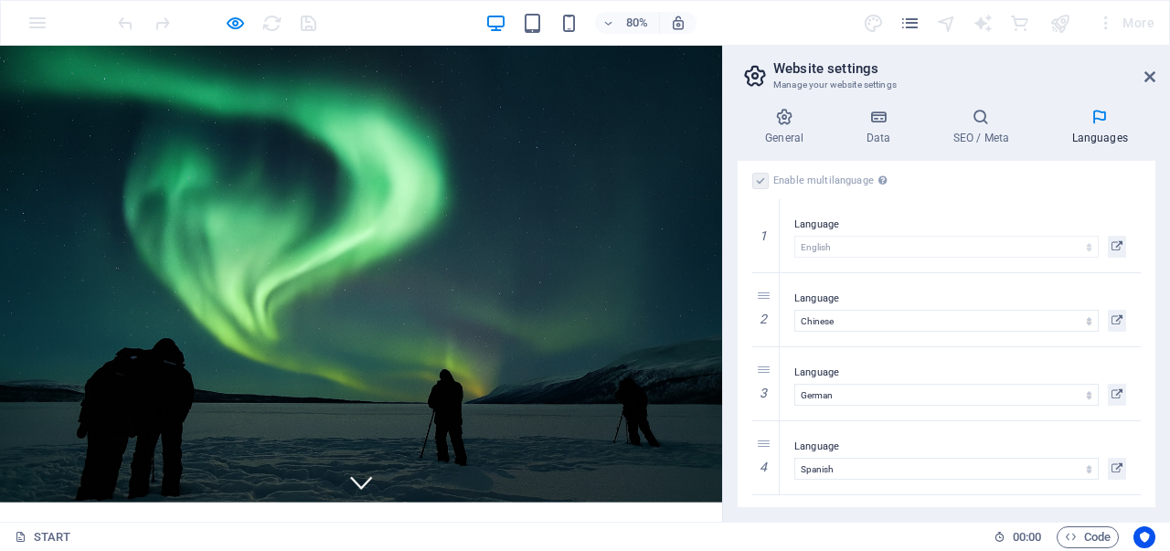
scroll to position [0, 0]
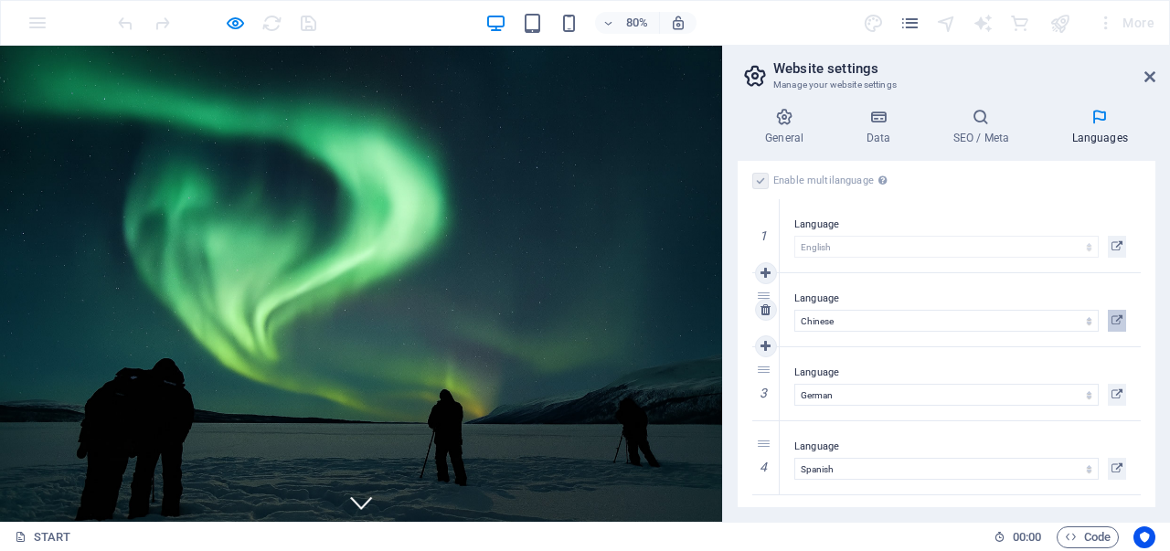
click at [1117, 315] on icon at bounding box center [1116, 321] width 11 height 22
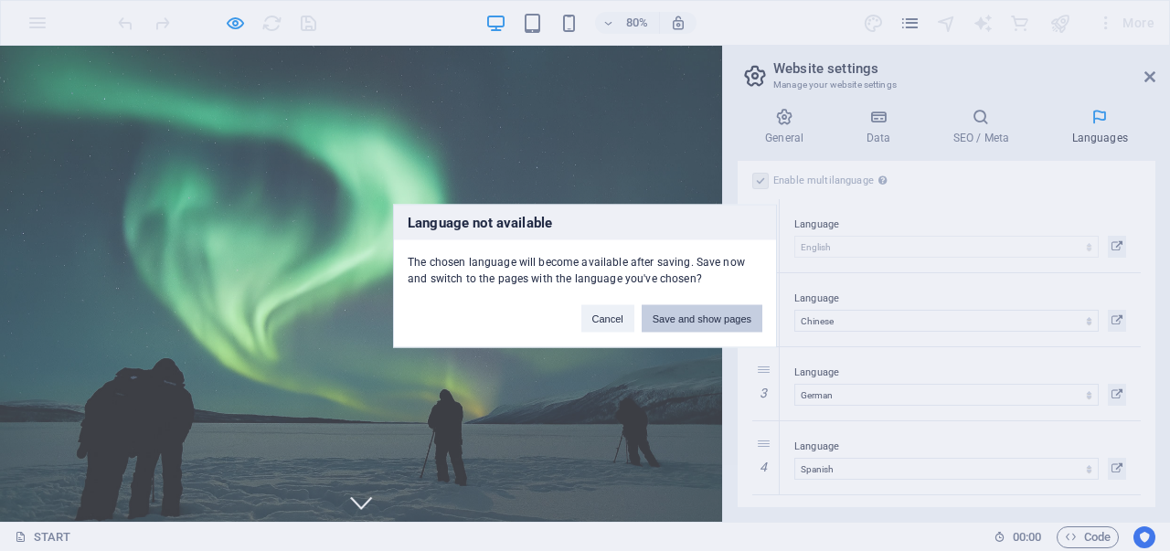
click at [674, 312] on button "Save and show pages" at bounding box center [701, 317] width 121 height 27
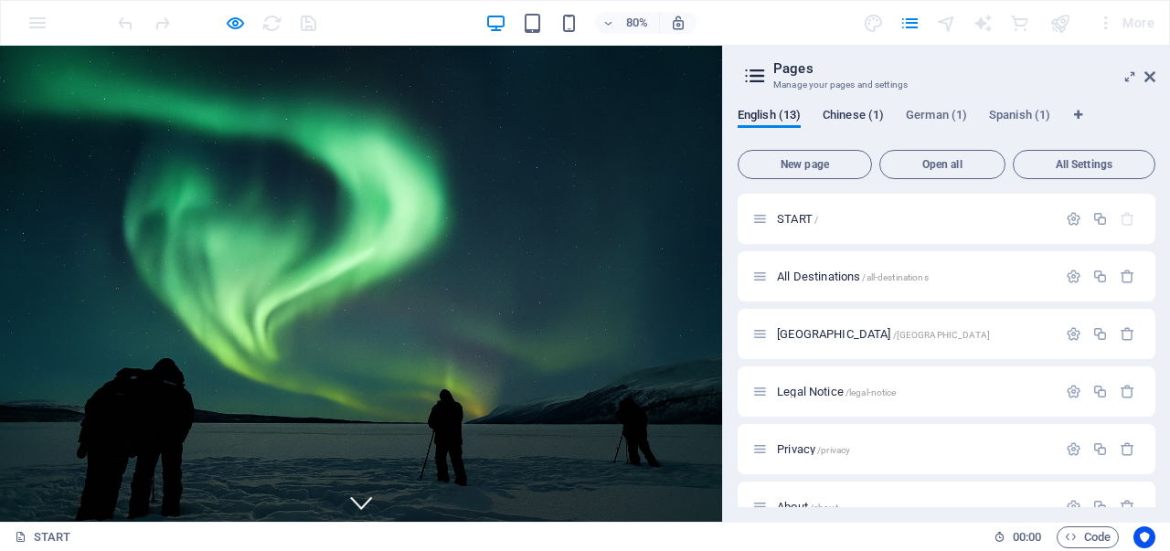
click at [845, 120] on span "Chinese (1)" at bounding box center [852, 117] width 61 height 26
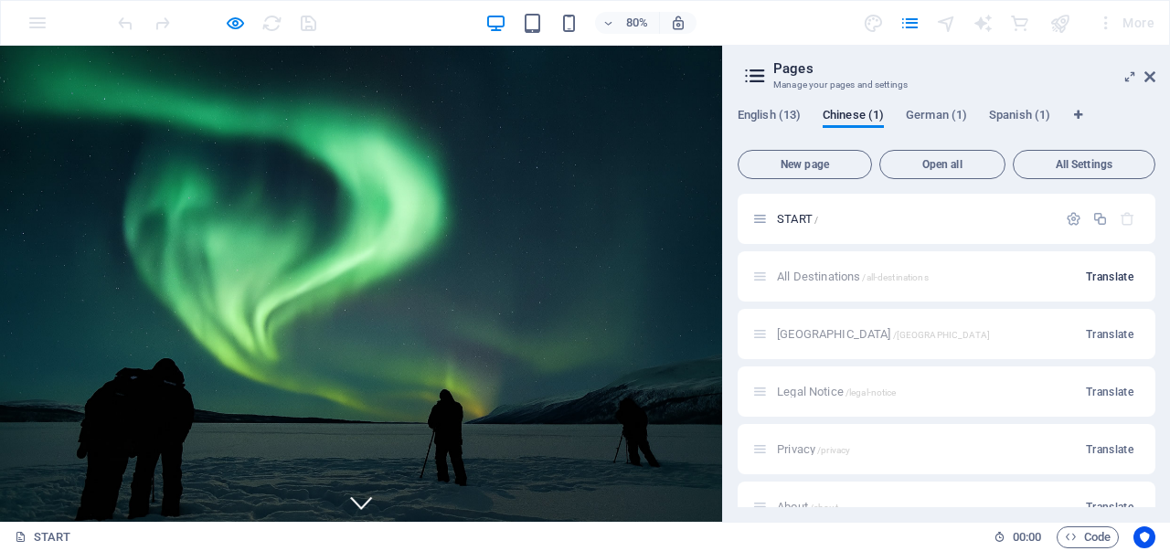
click at [1100, 274] on span "Translate" at bounding box center [1109, 277] width 48 height 15
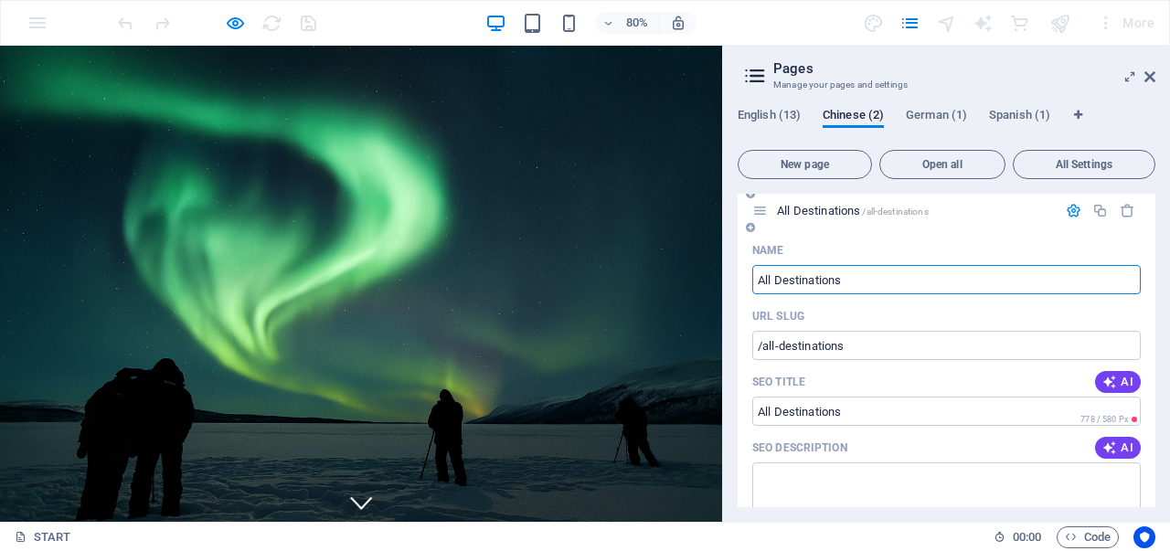
scroll to position [91, 0]
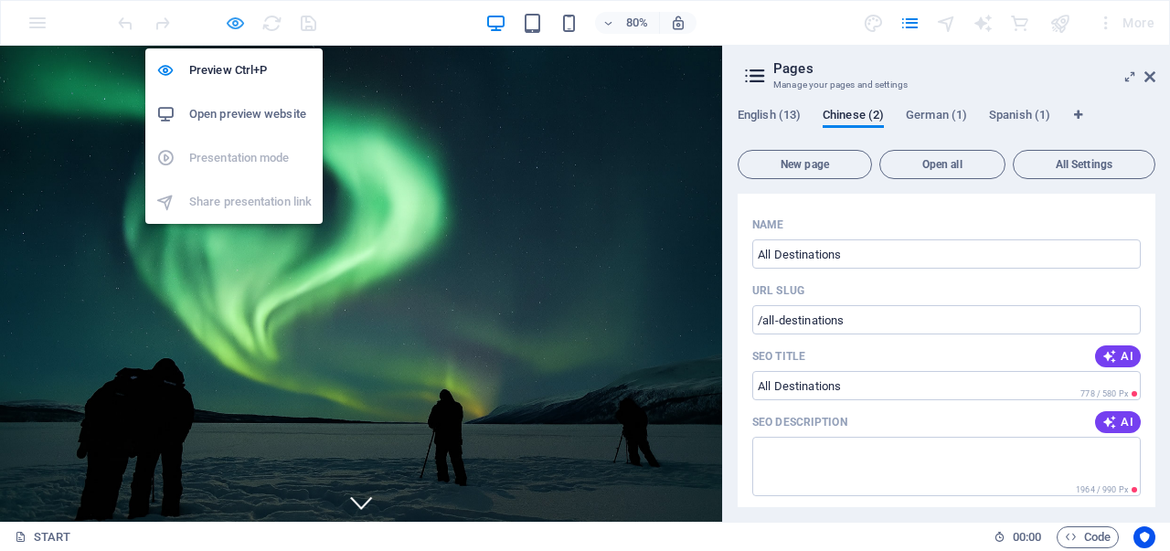
click at [228, 24] on icon "button" at bounding box center [235, 23] width 21 height 21
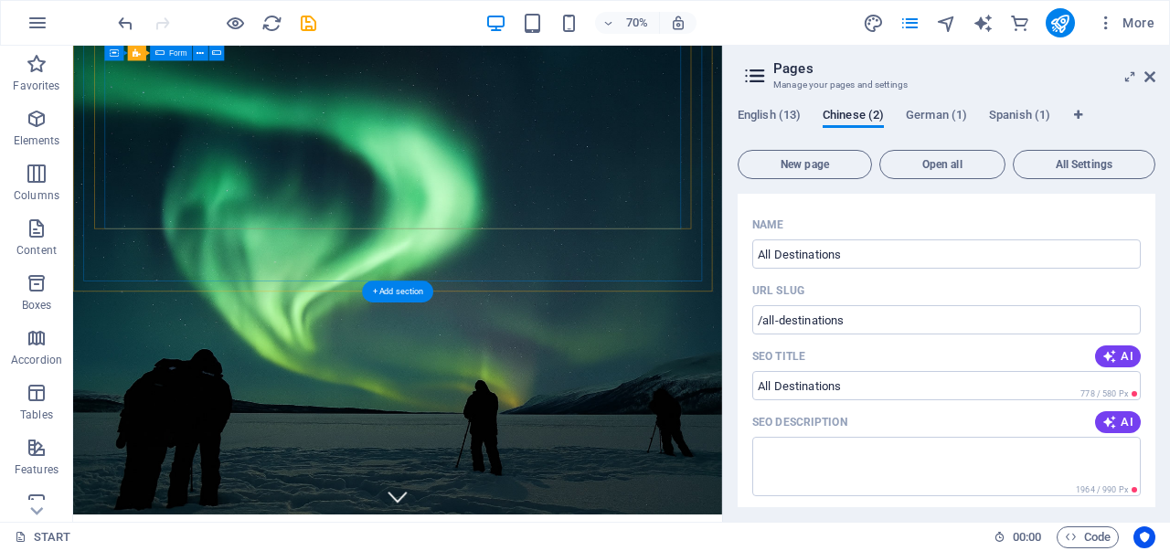
scroll to position [0, 0]
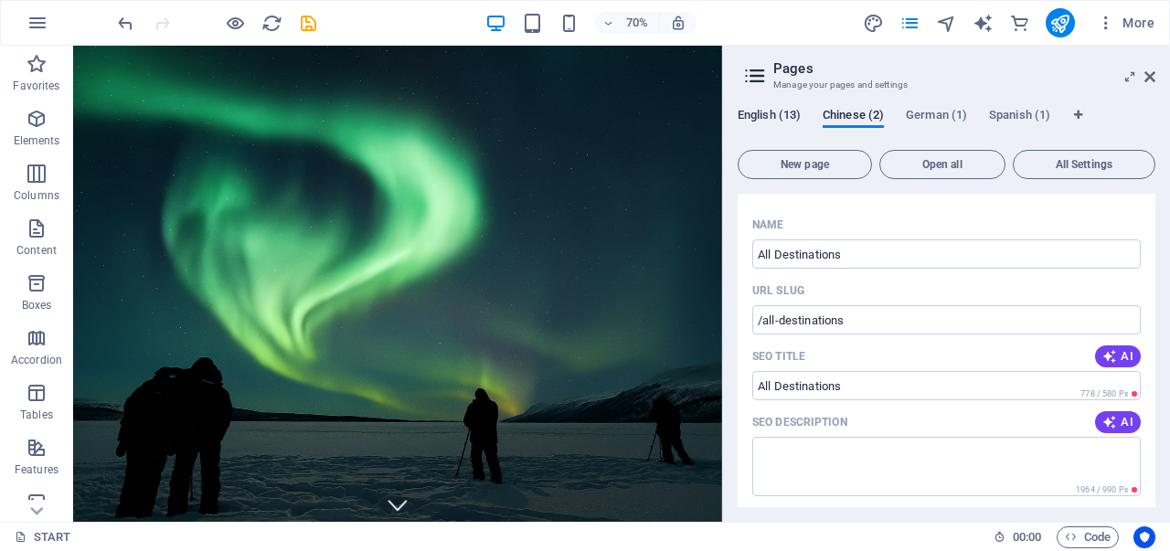
click at [771, 114] on span "English (13)" at bounding box center [768, 117] width 63 height 26
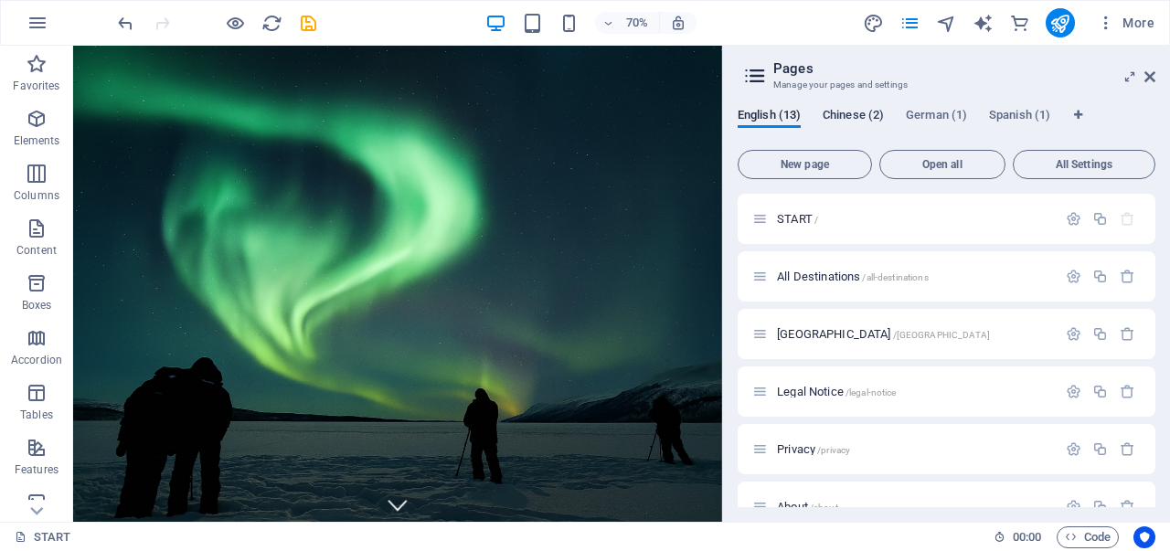
click at [857, 110] on span "Chinese (2)" at bounding box center [852, 117] width 61 height 26
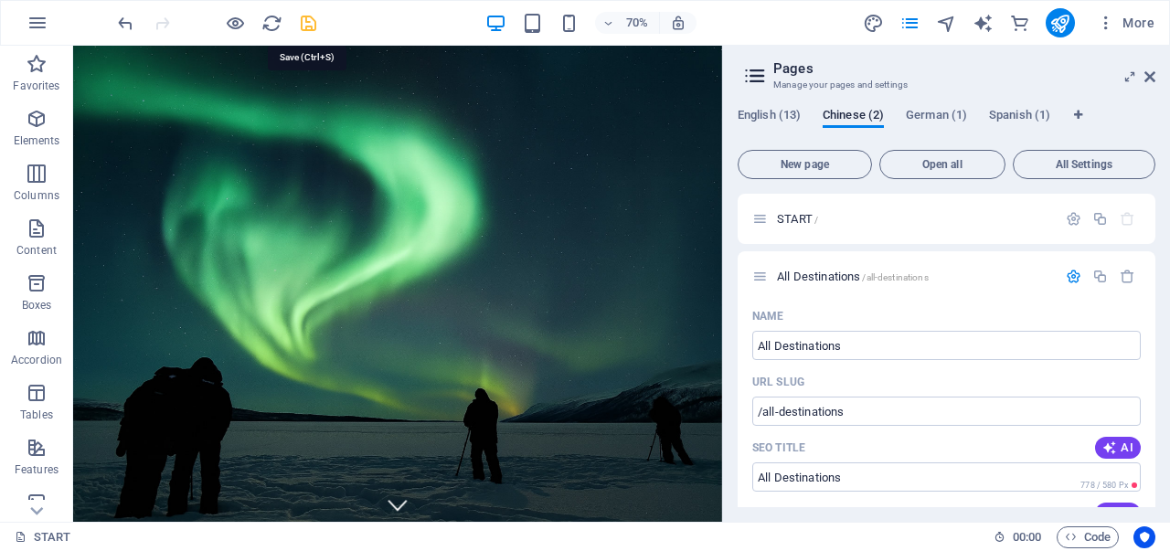
click at [303, 25] on icon "save" at bounding box center [308, 23] width 21 height 21
checkbox input "false"
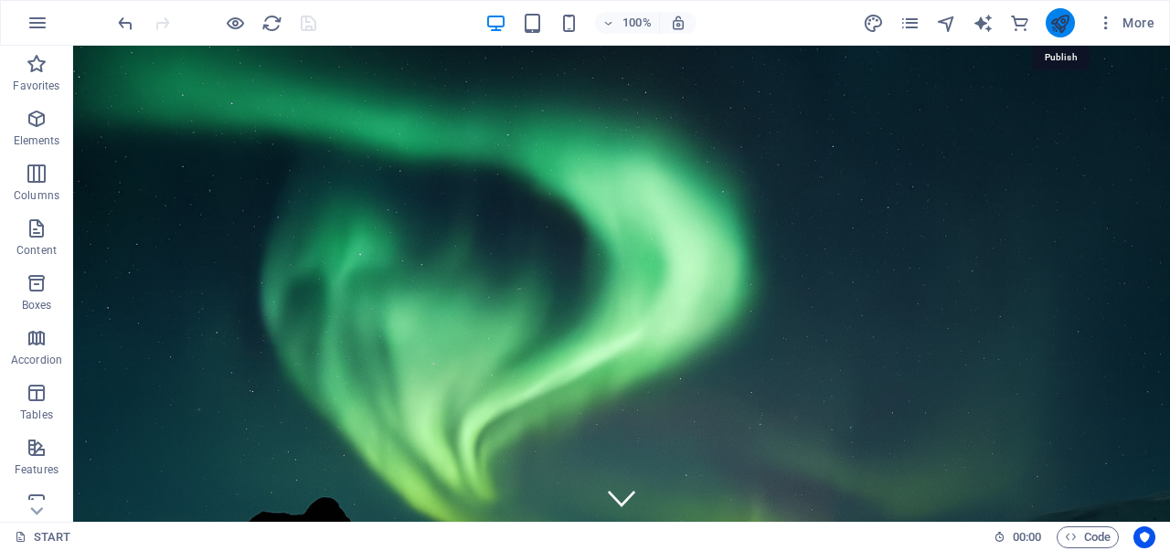
click at [1056, 20] on icon "publish" at bounding box center [1059, 23] width 21 height 21
click at [1109, 30] on icon "button" at bounding box center [1105, 23] width 18 height 18
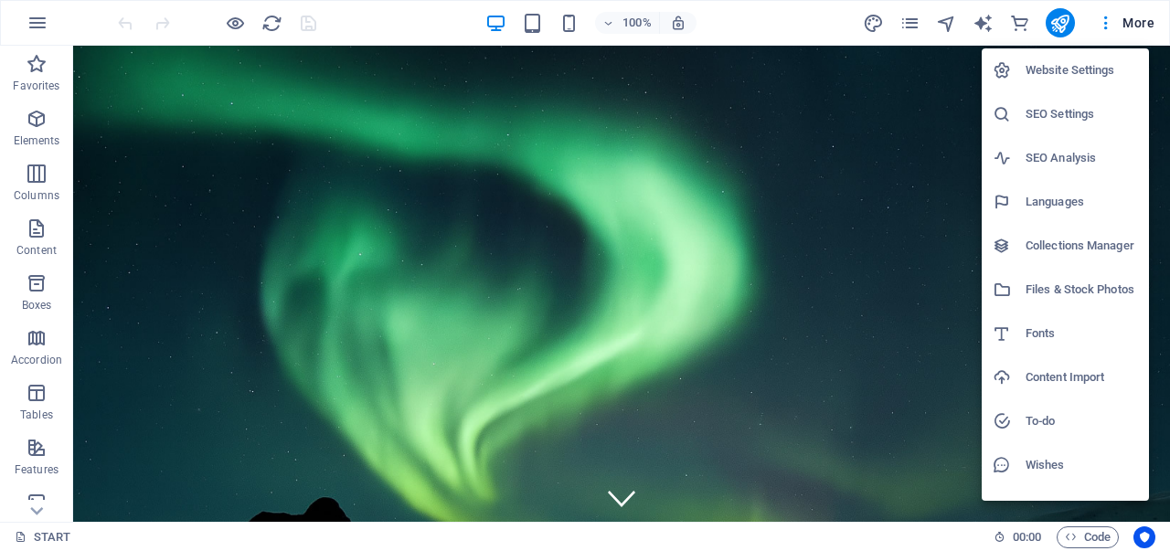
click at [1059, 73] on h6 "Website Settings" at bounding box center [1081, 70] width 112 height 22
select select "41"
select select "30"
select select "55"
select select "148"
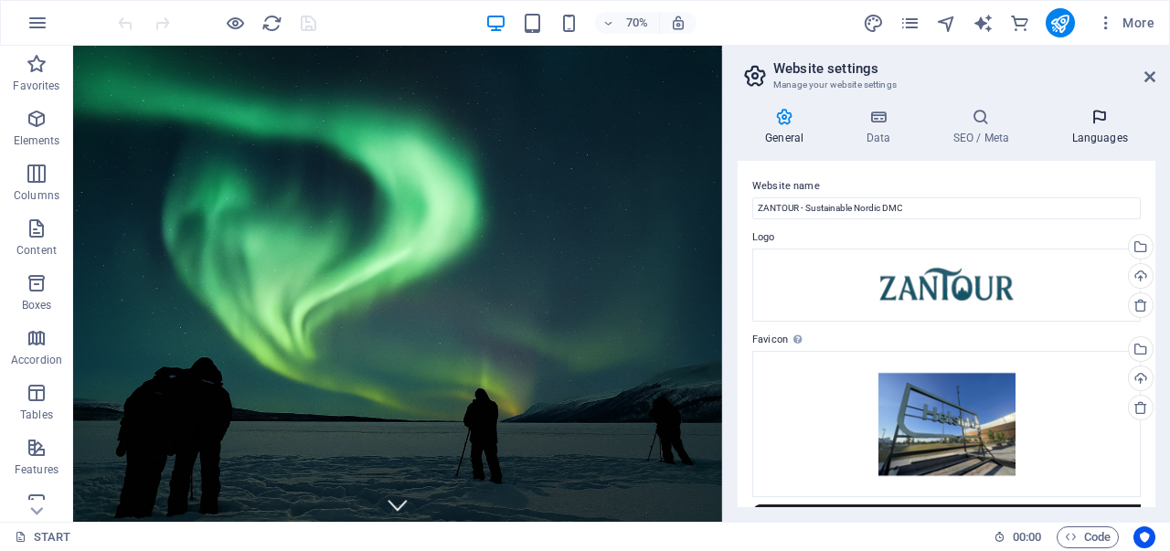
click at [1083, 123] on icon at bounding box center [1098, 117] width 111 height 18
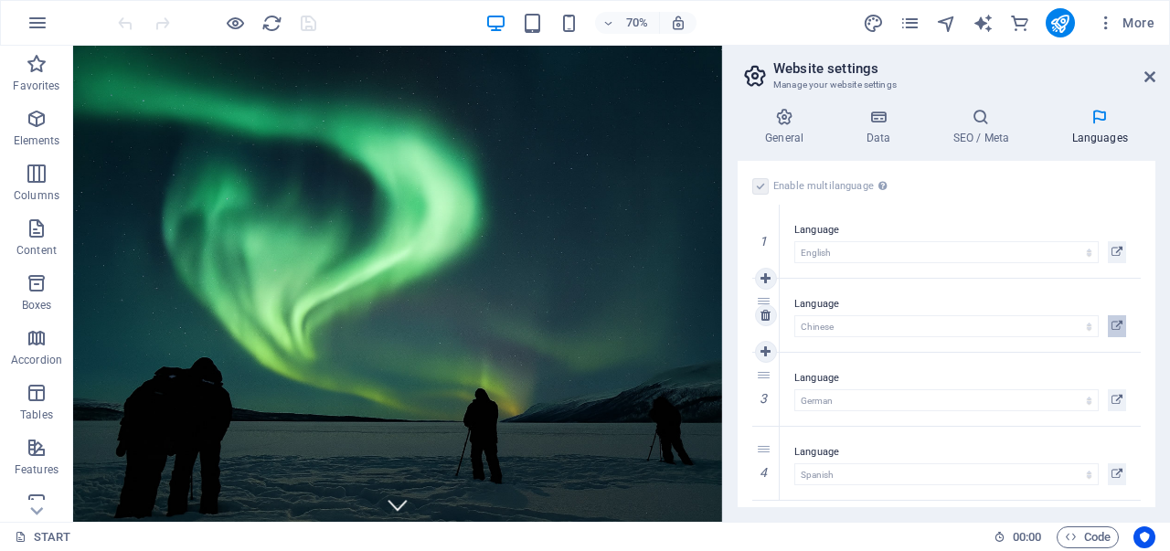
click at [1115, 326] on icon at bounding box center [1116, 326] width 11 height 22
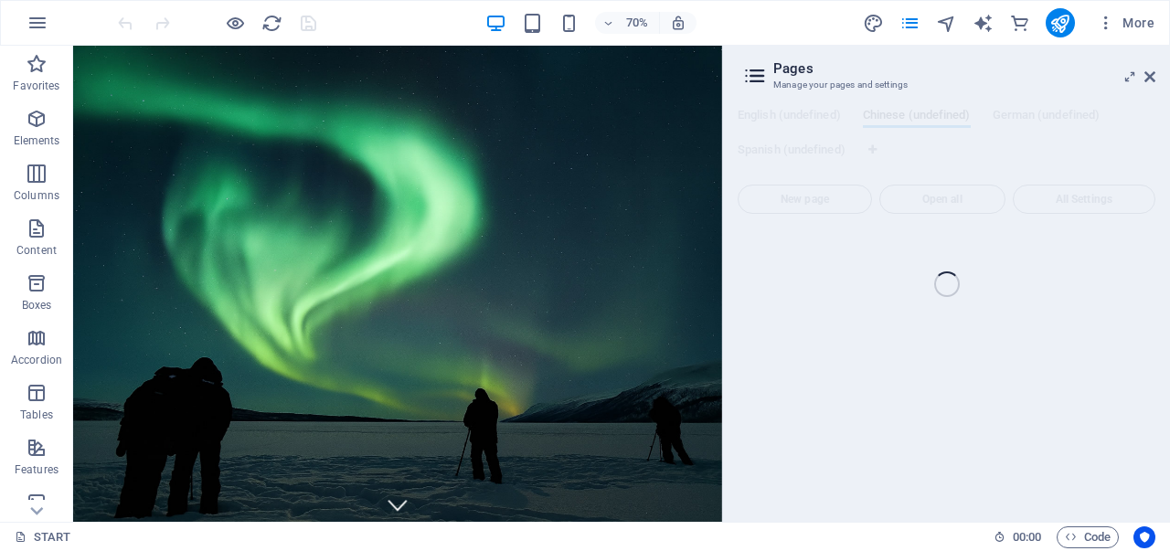
click at [1149, 78] on div "START (en) Favorites Elements Columns Content Boxes Accordion Tables Features I…" at bounding box center [585, 284] width 1170 height 476
